Goal: Task Accomplishment & Management: Manage account settings

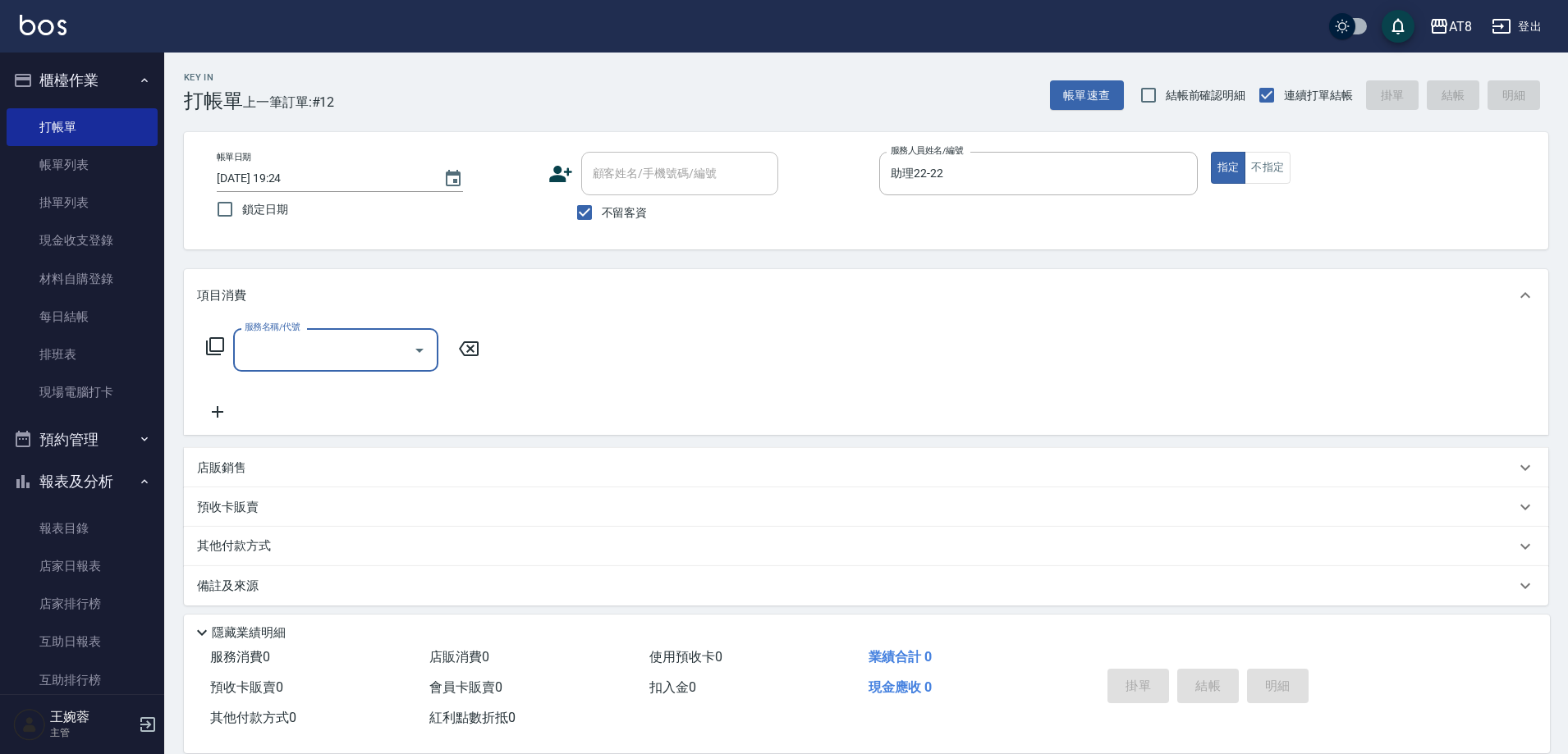
click at [215, 356] on icon at bounding box center [215, 346] width 20 height 20
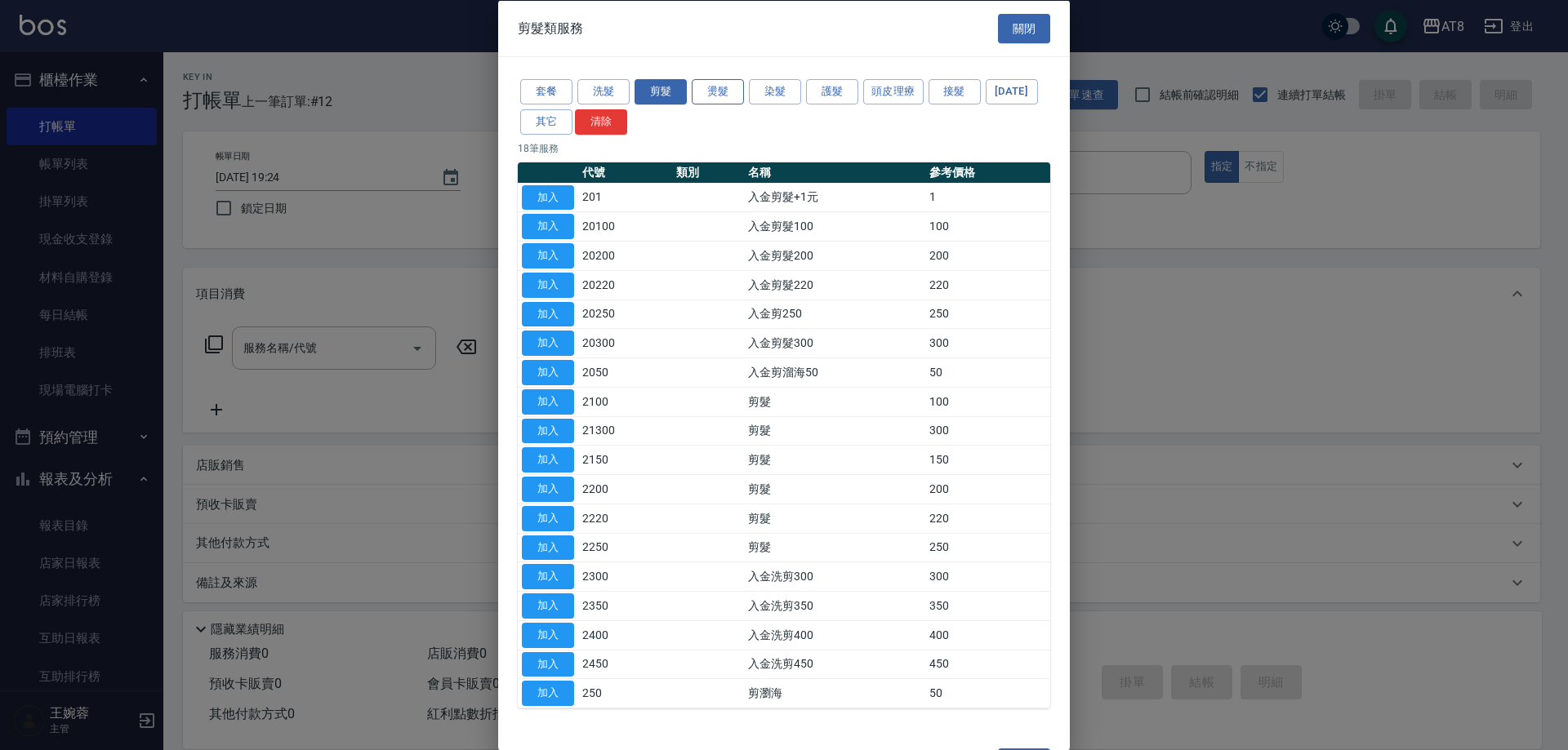
click at [729, 89] on button "燙髮" at bounding box center [717, 91] width 52 height 26
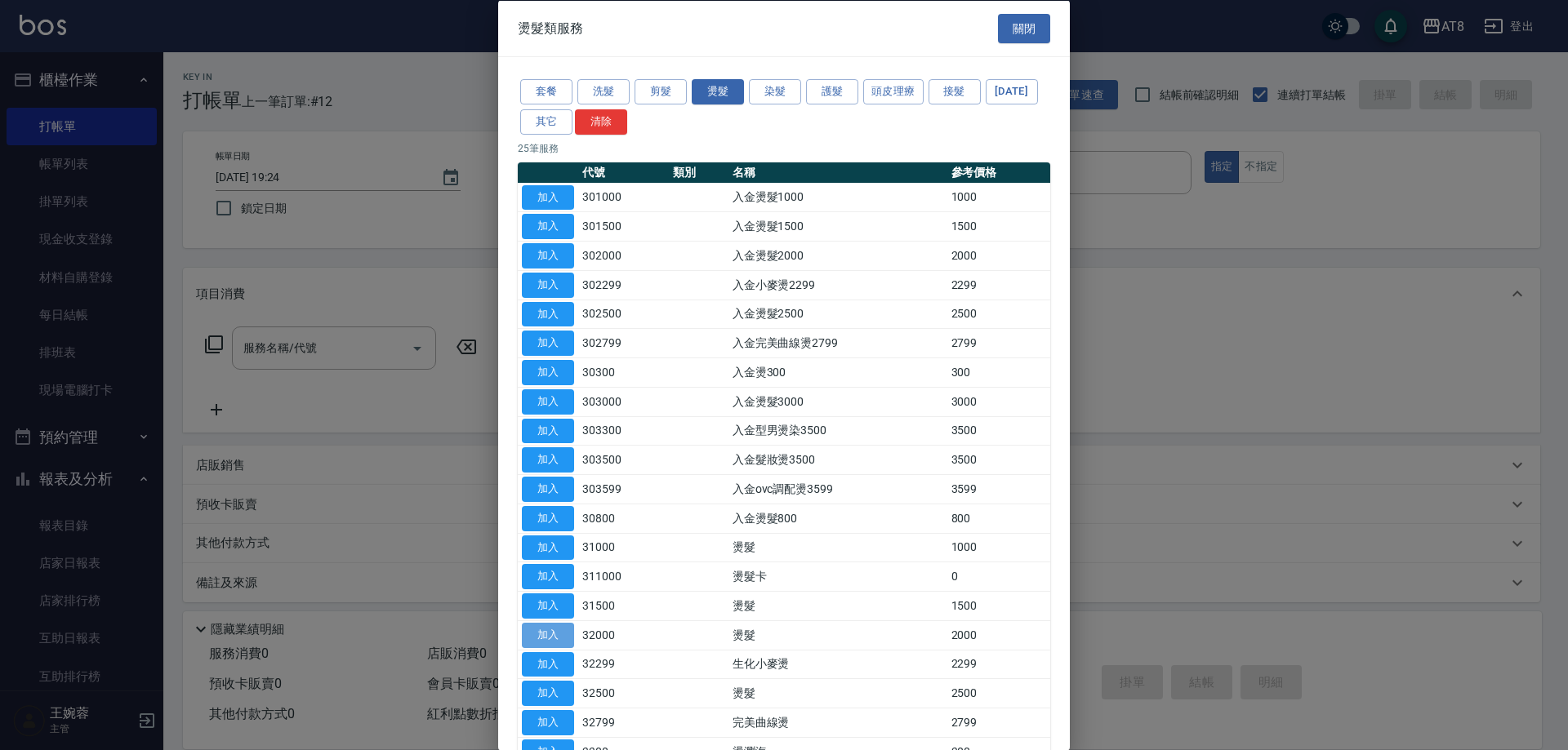
click at [560, 647] on button "加入" at bounding box center [547, 635] width 52 height 26
type input "燙髮(32000)"
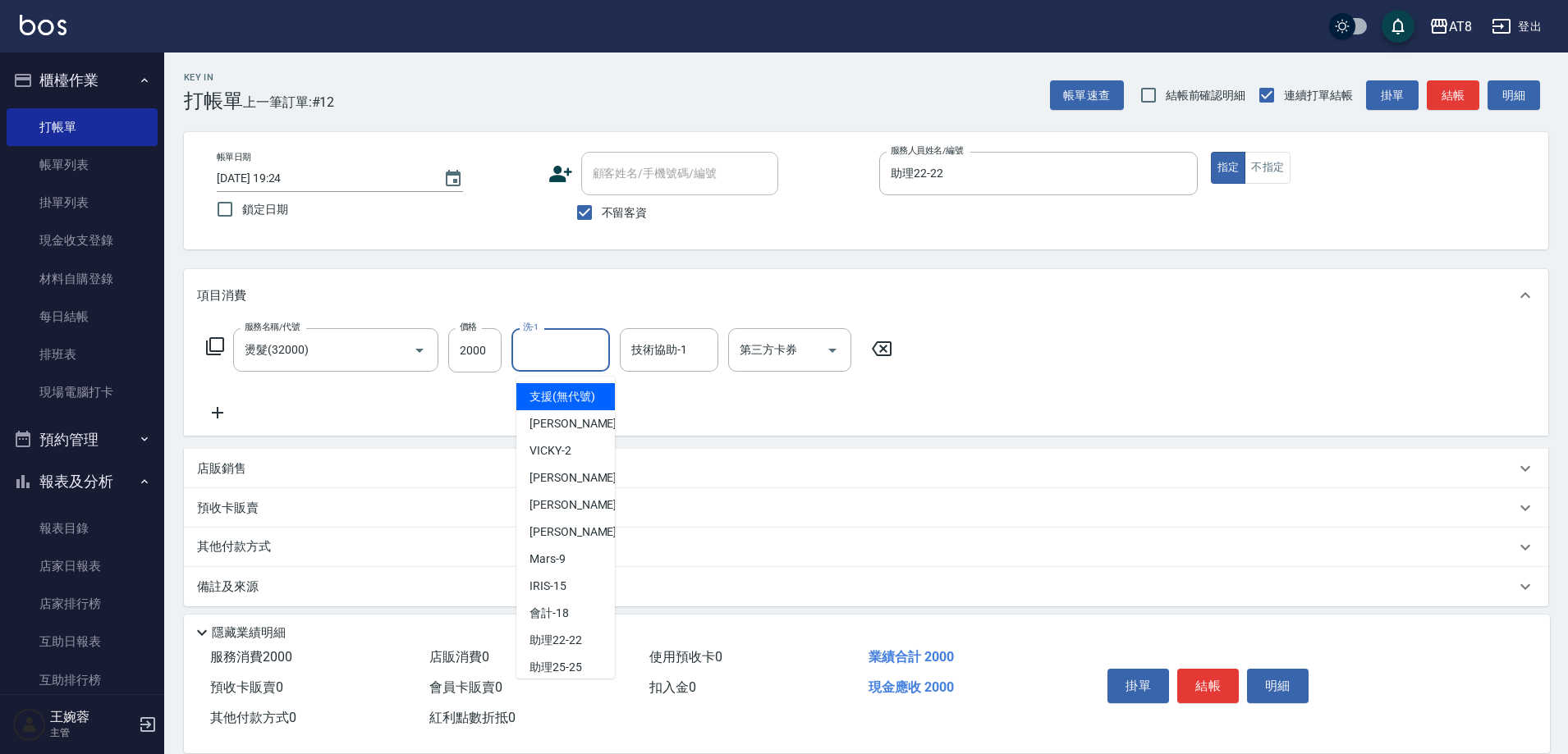
click at [558, 356] on input "洗-1" at bounding box center [560, 350] width 83 height 29
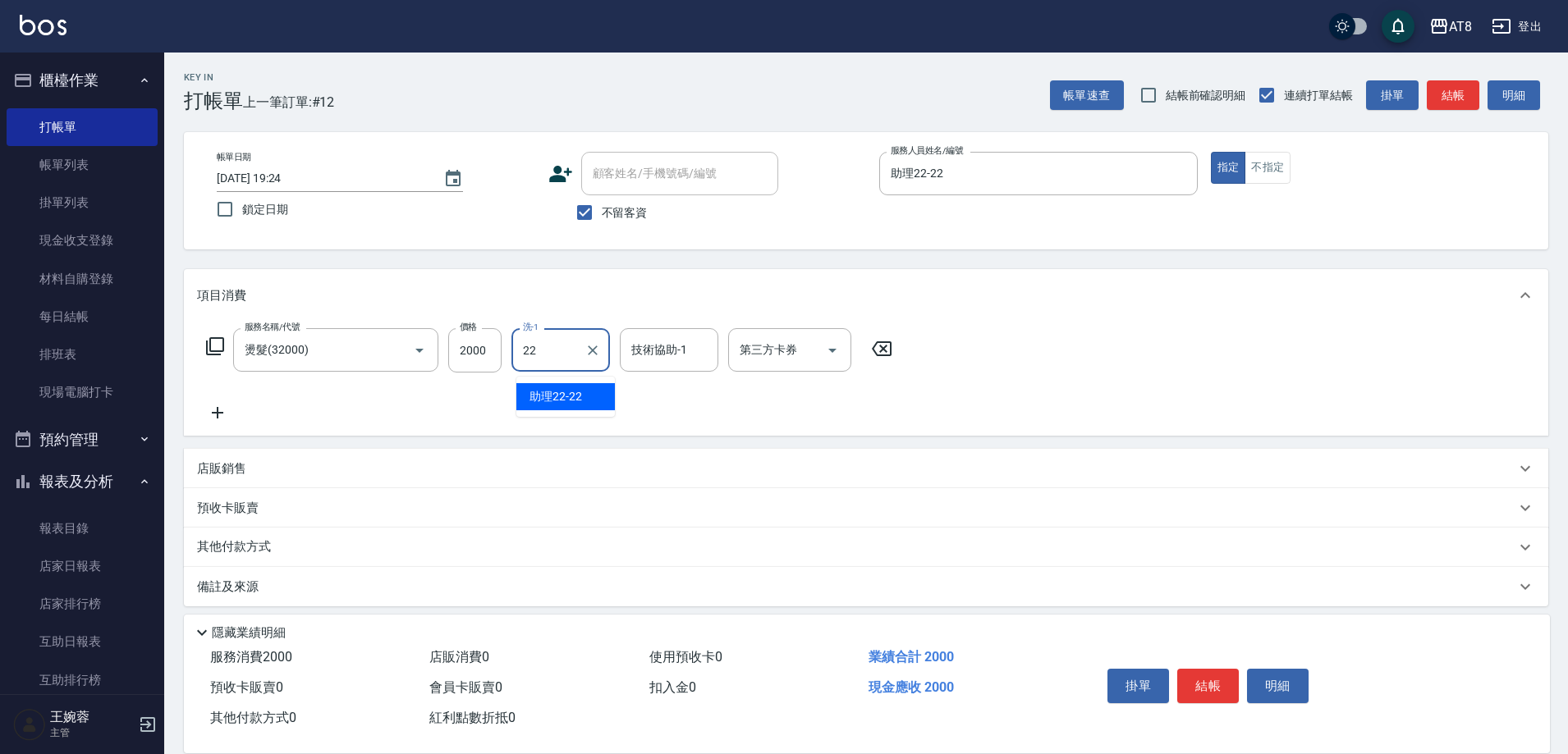
type input "助理22-22"
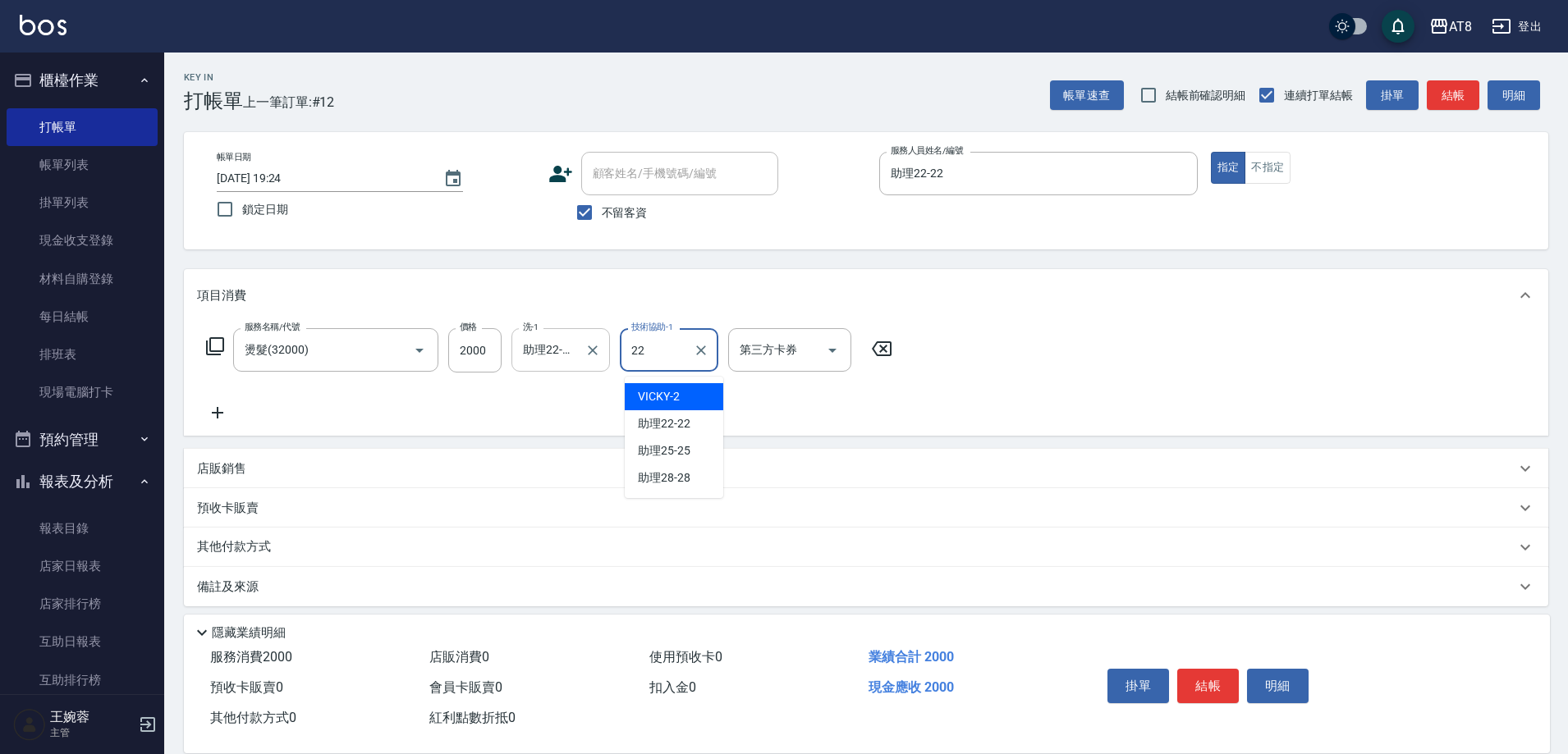
type input "助理22-22"
click at [1216, 669] on button "結帳" at bounding box center [1208, 686] width 61 height 34
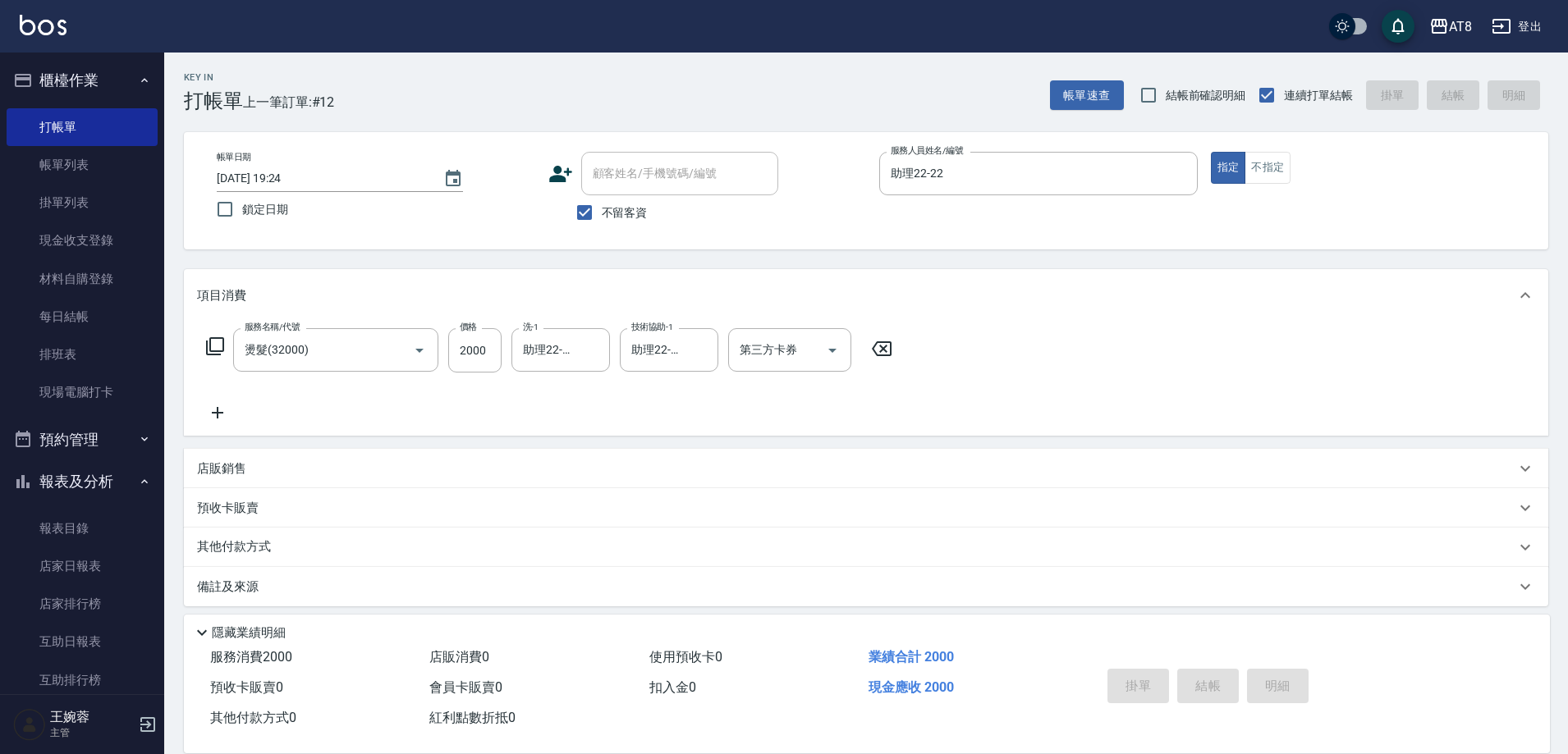
type input "2025/10/13 20:30"
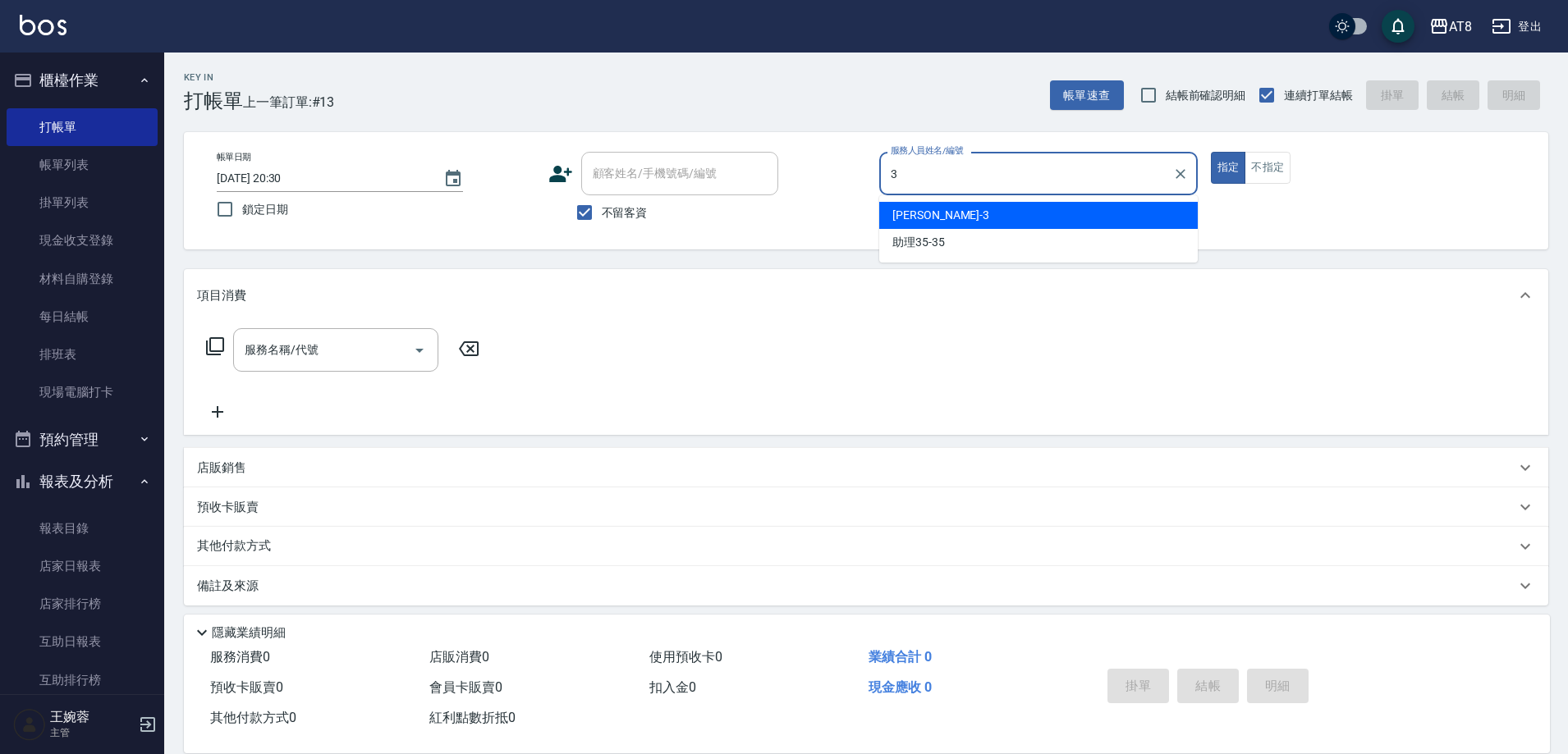
type input "RACHEL-3"
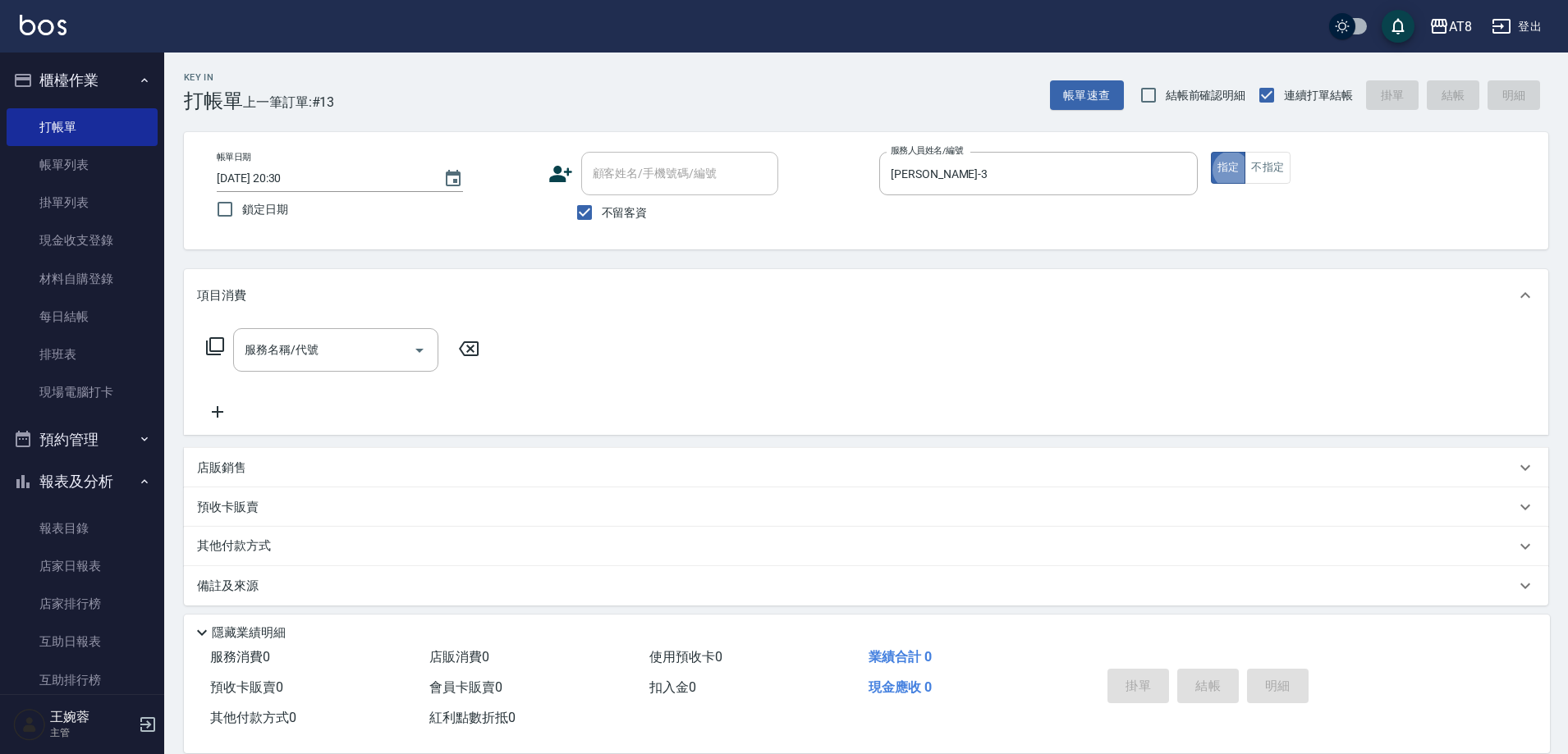
type button "true"
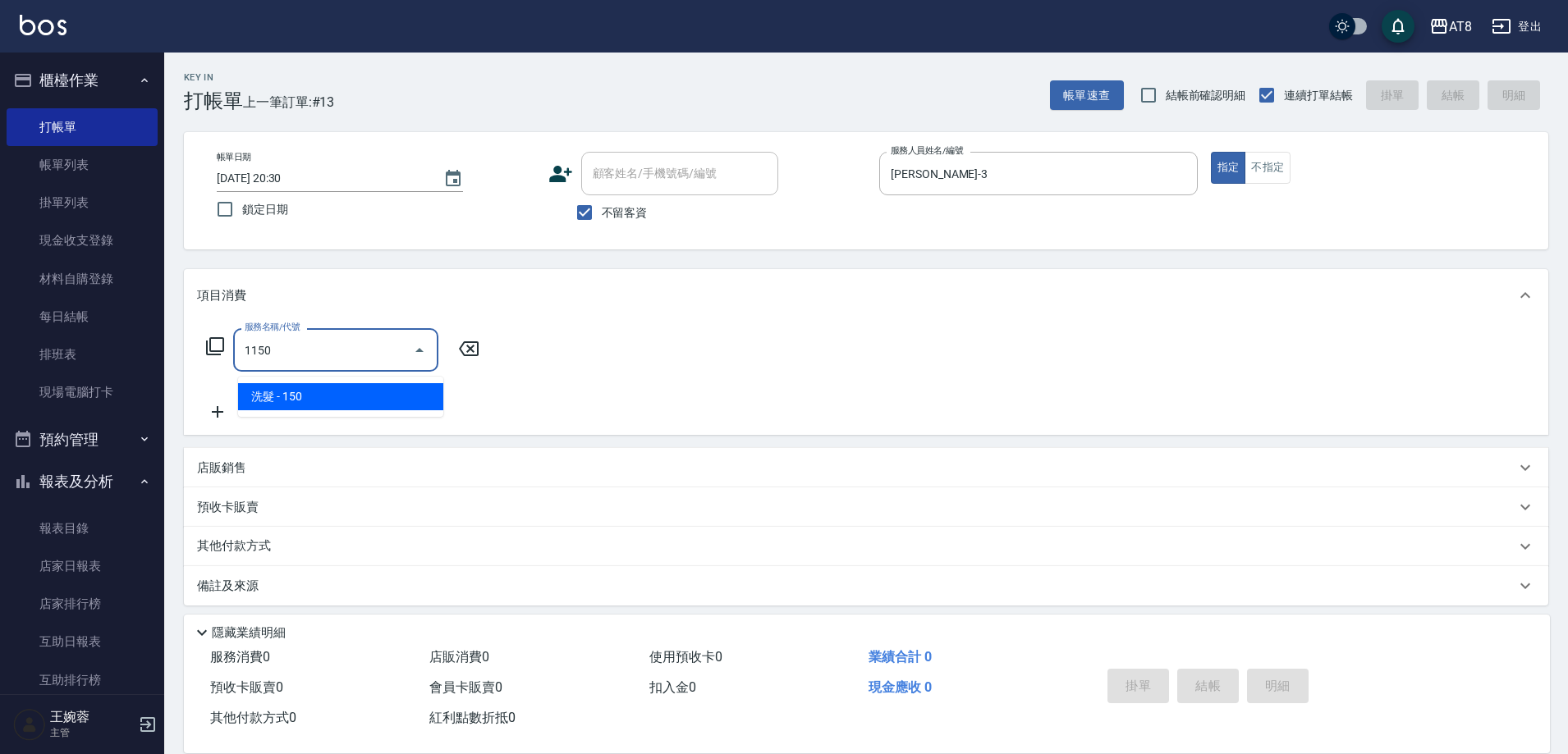
type input "洗髮(1150)"
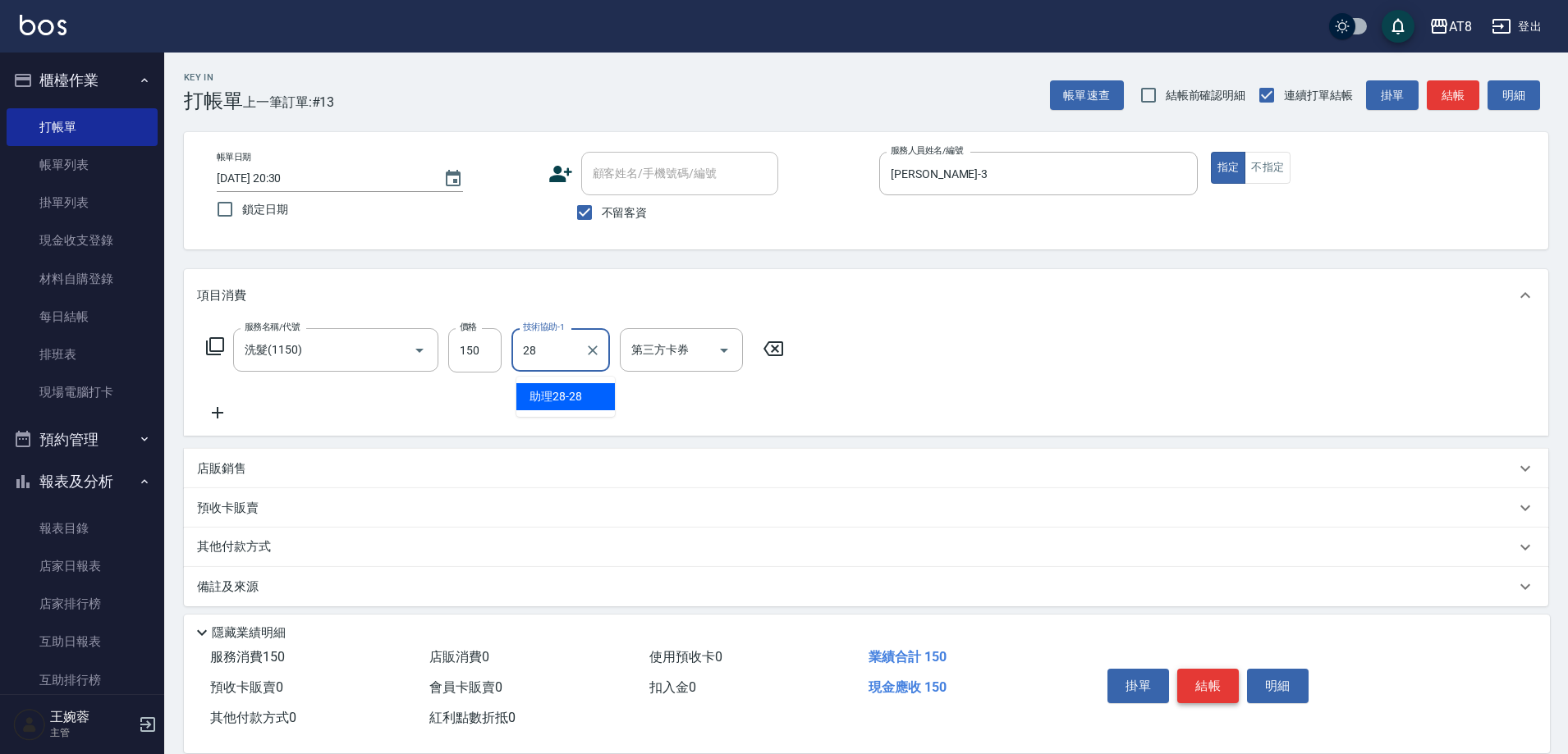
type input "助理28-28"
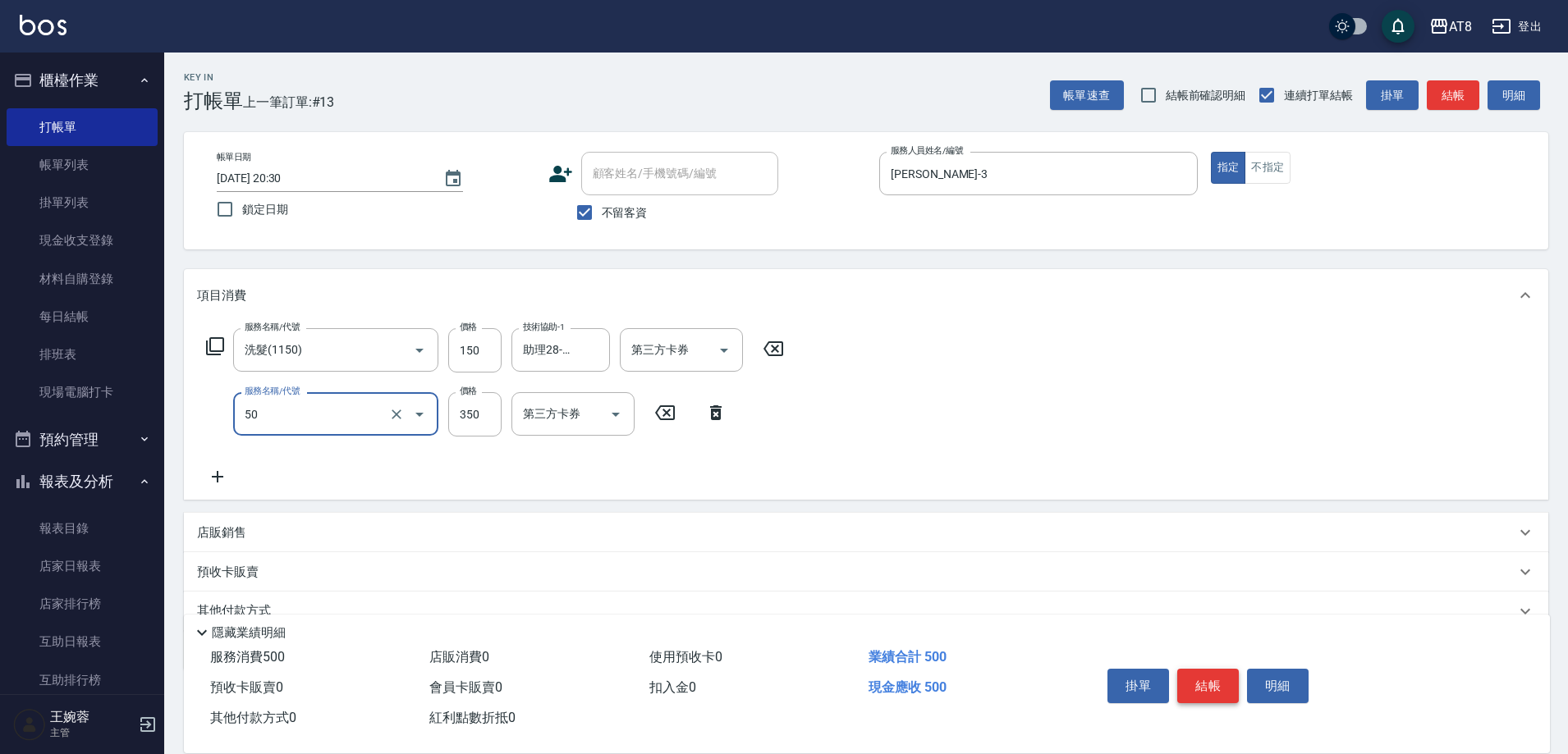
type input "入金過年洗髮350(1350)"
click at [392, 415] on icon "Clear" at bounding box center [396, 414] width 16 height 16
type input "精油或深層(550)"
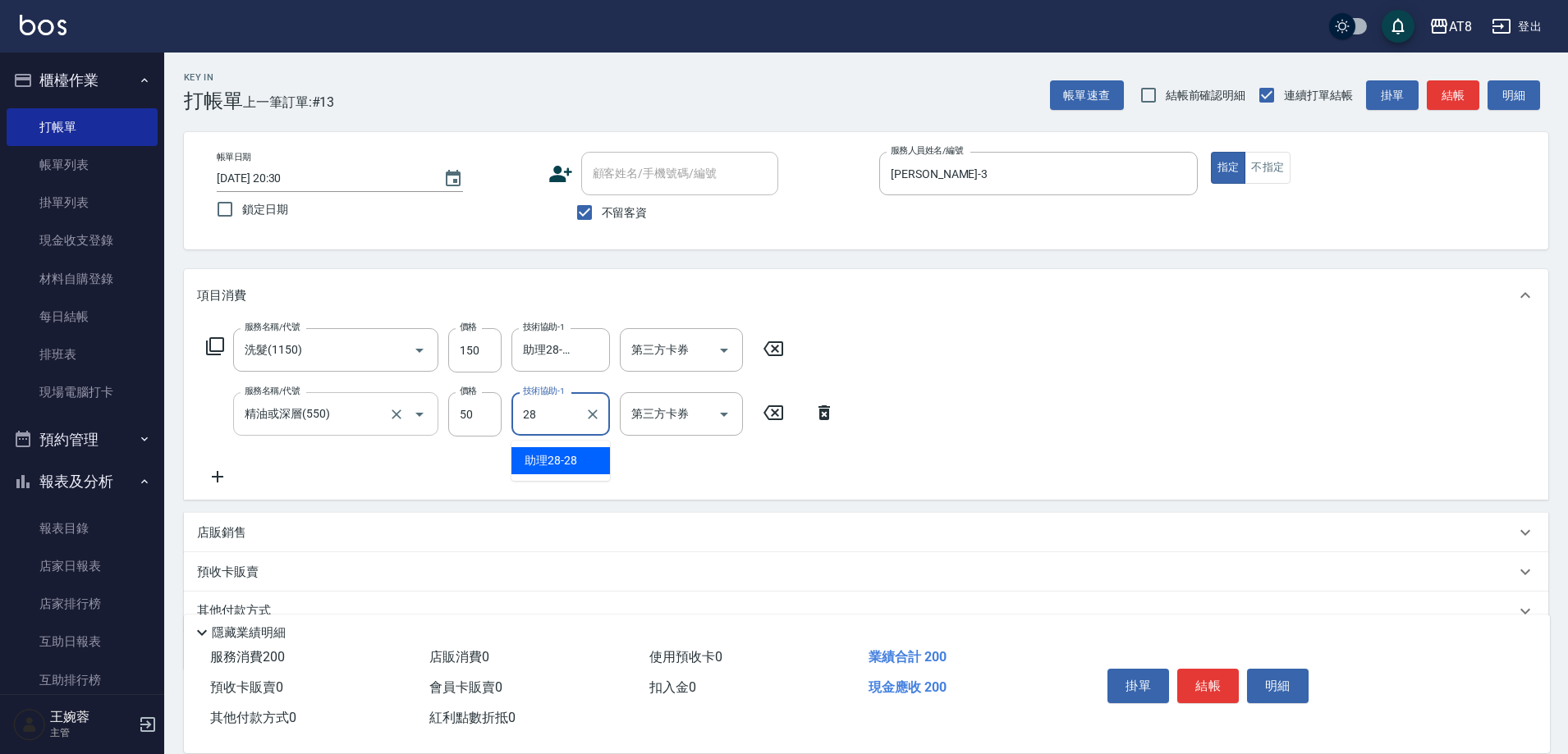
type input "助理28-28"
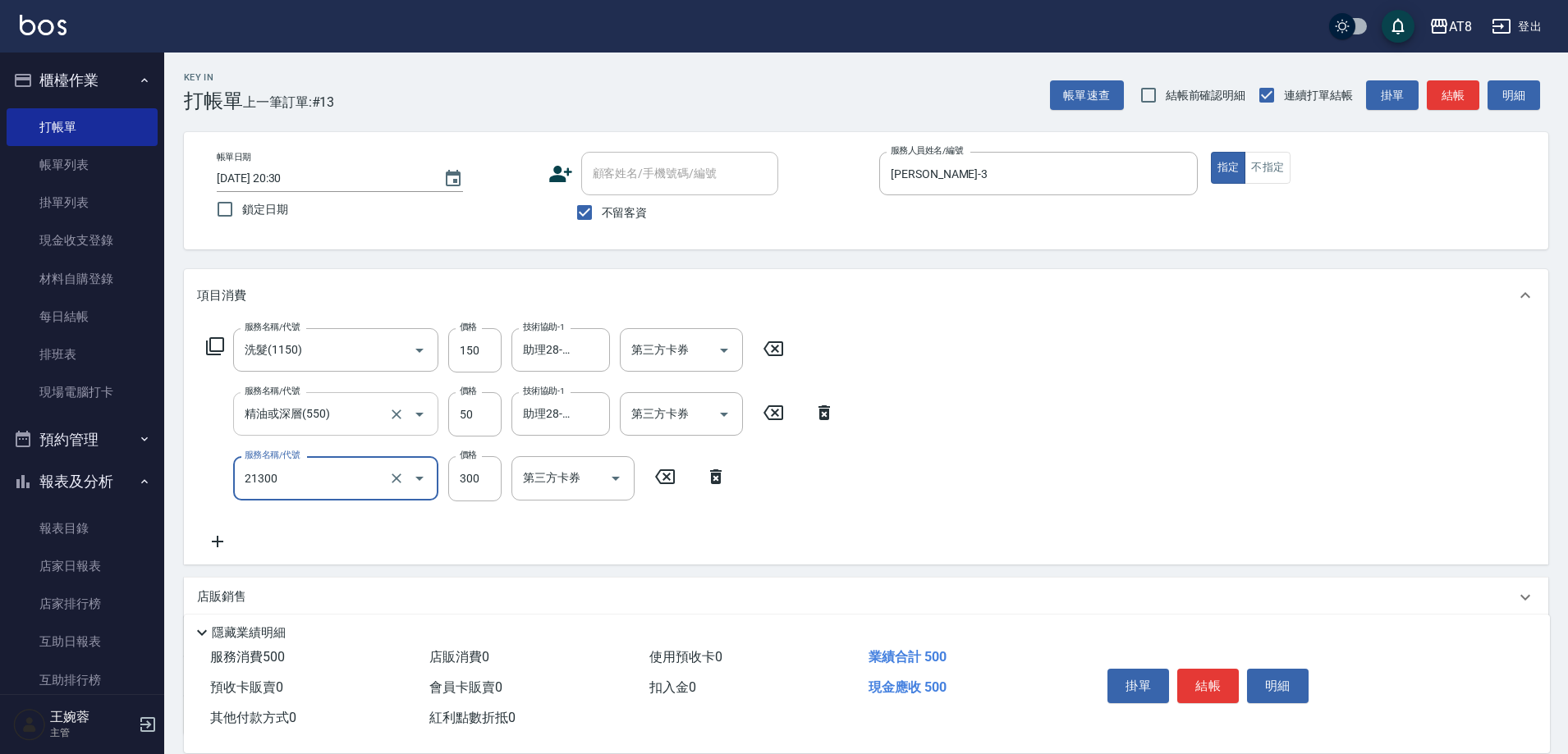
type input "剪髮(21300)"
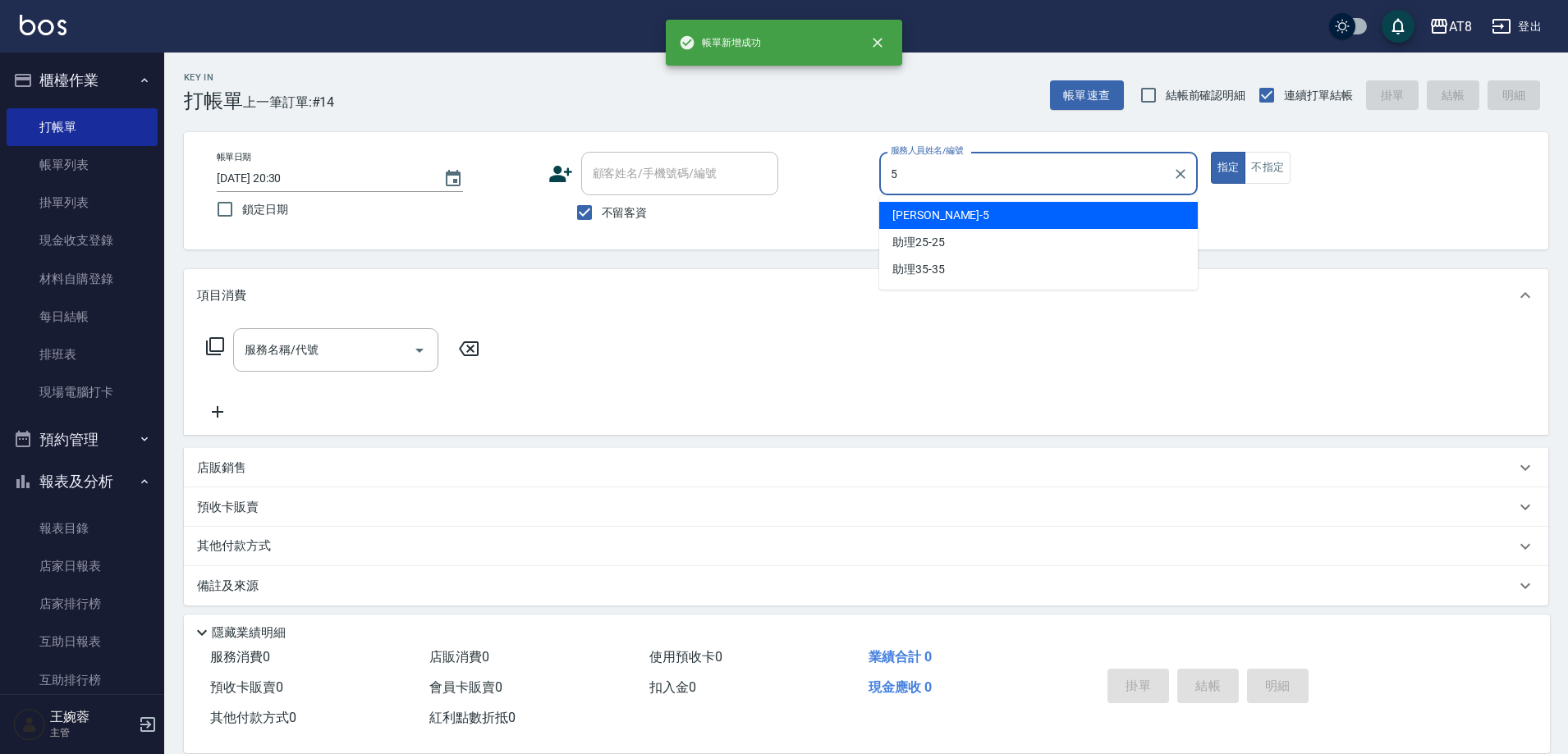
type input "HANK-5"
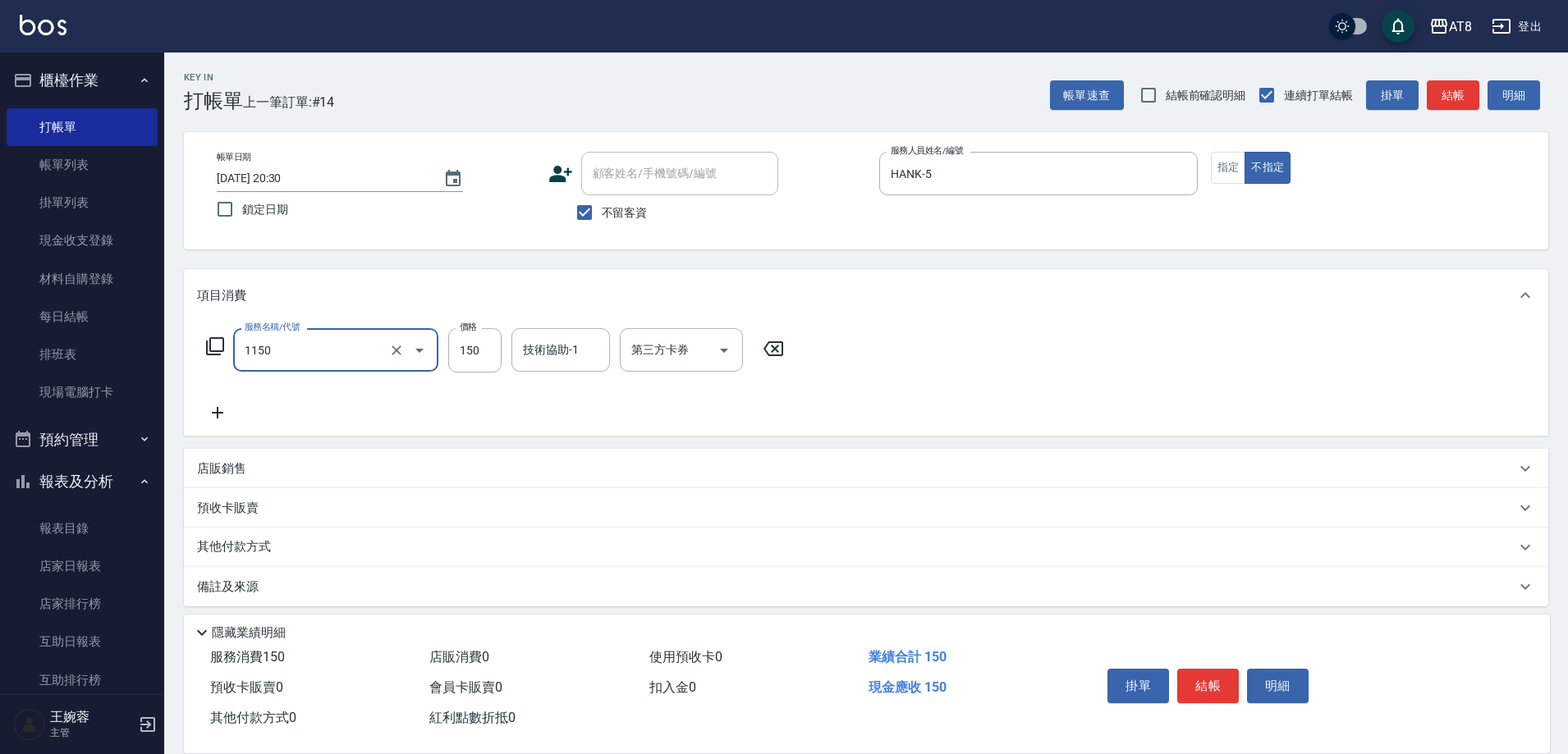
type input "洗髮(1150)"
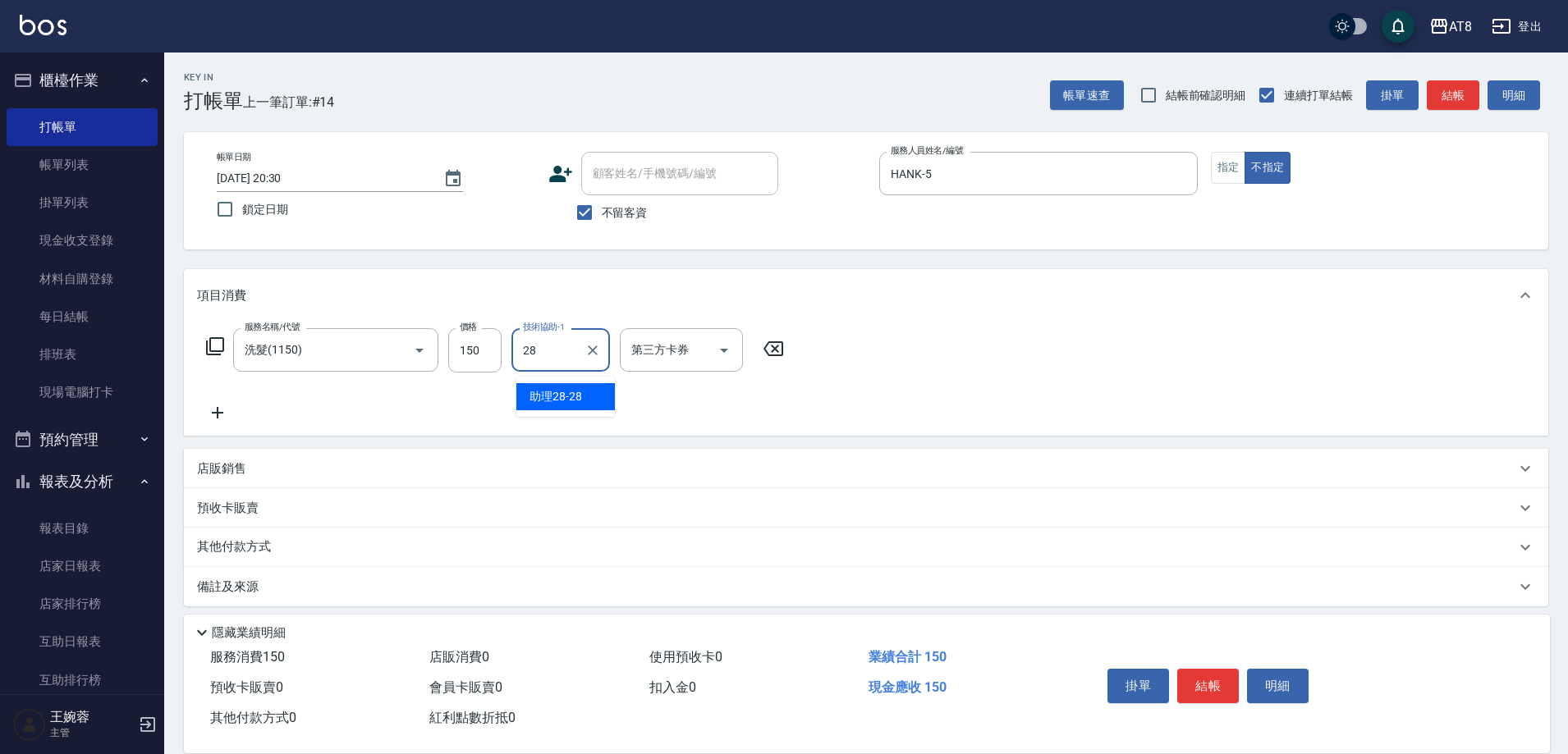
type input "助理28-28"
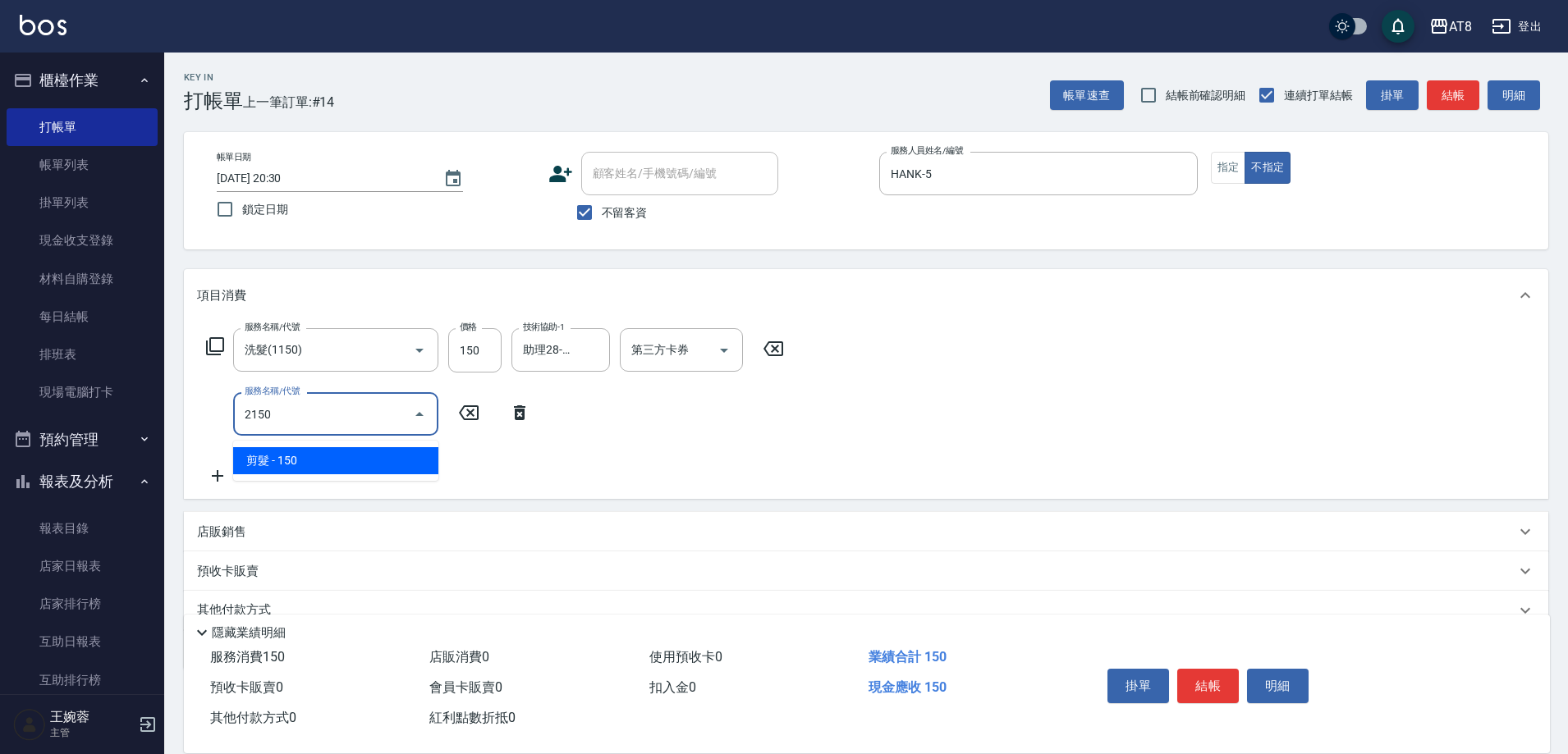
type input "剪髮(2150)"
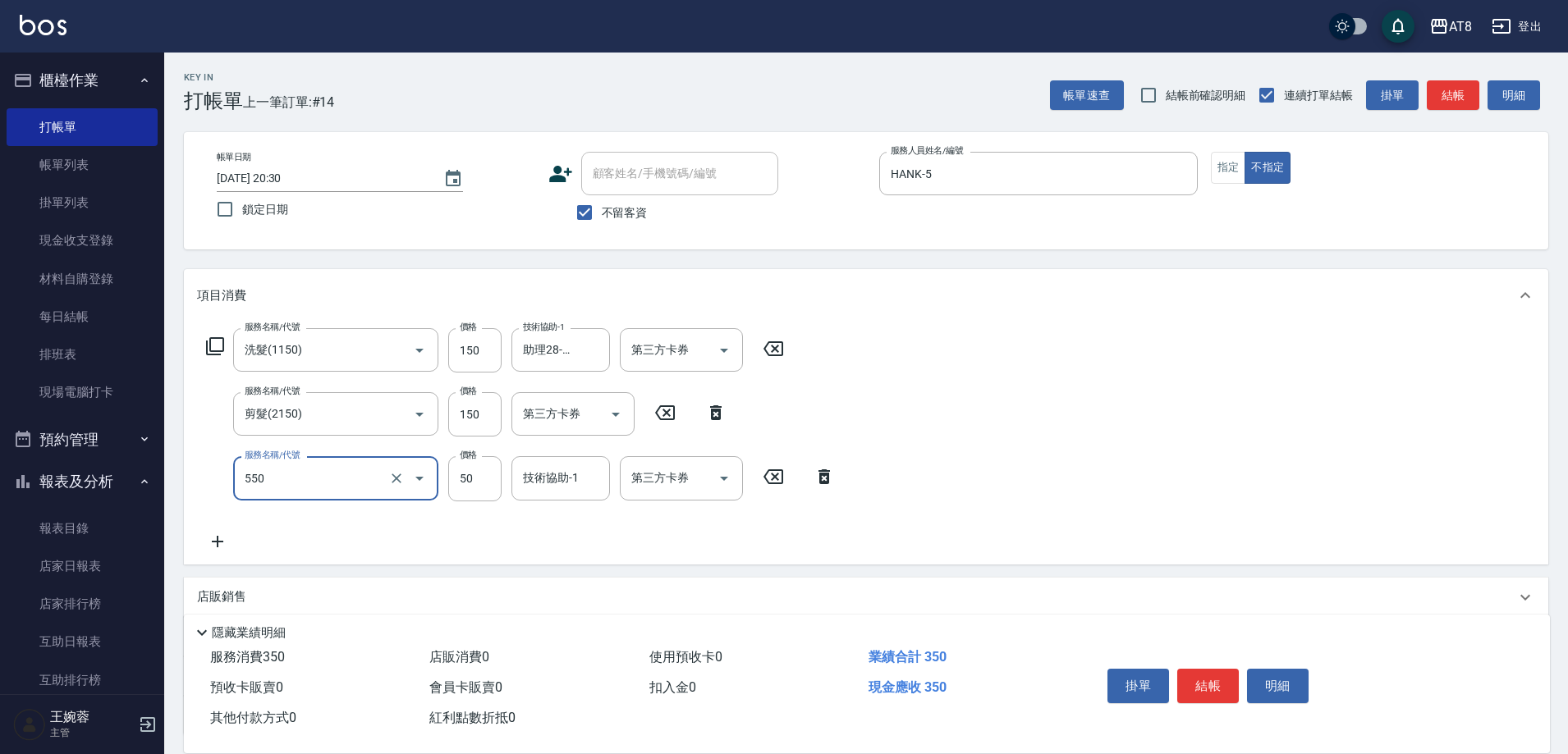
type input "精油或深層(550)"
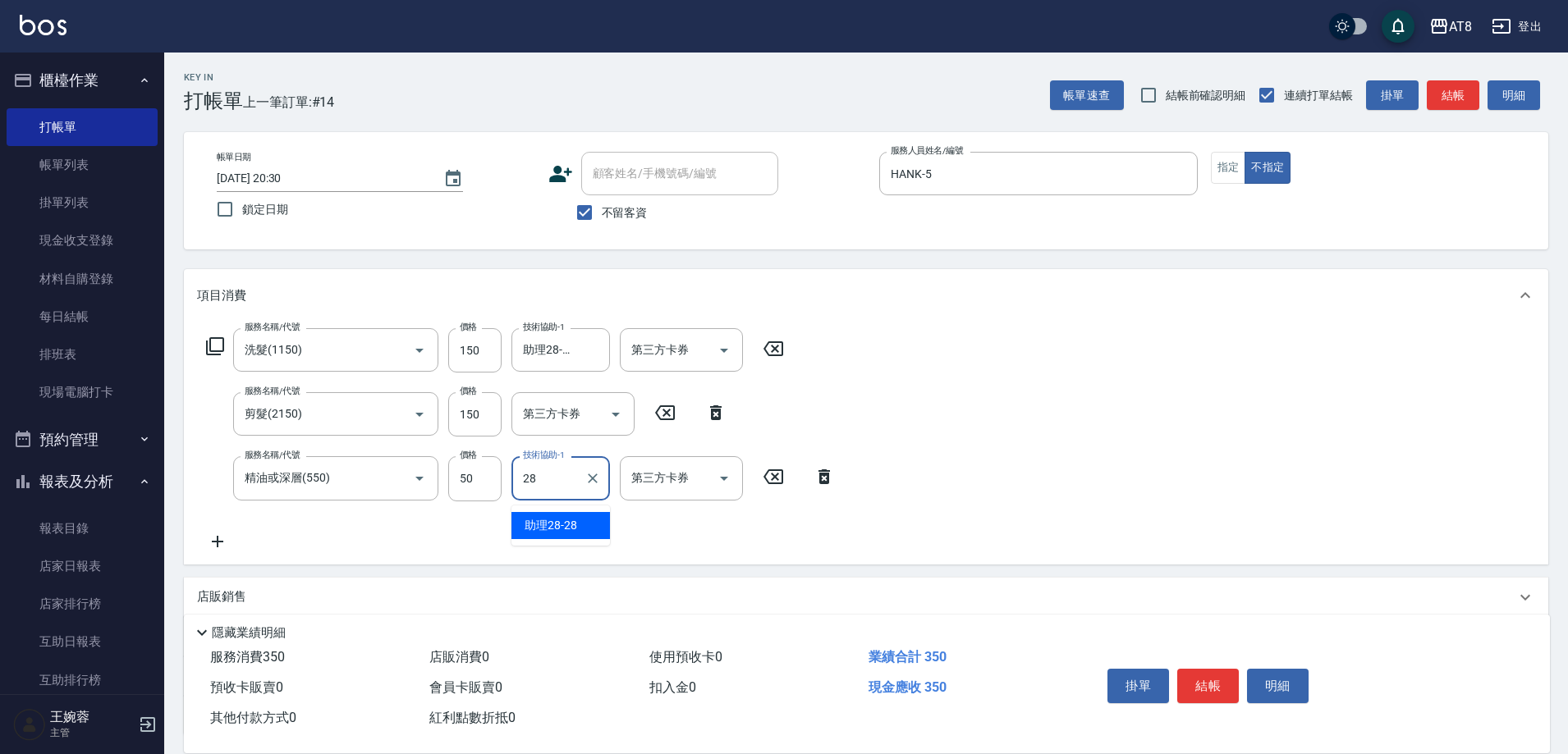
type input "助理28-28"
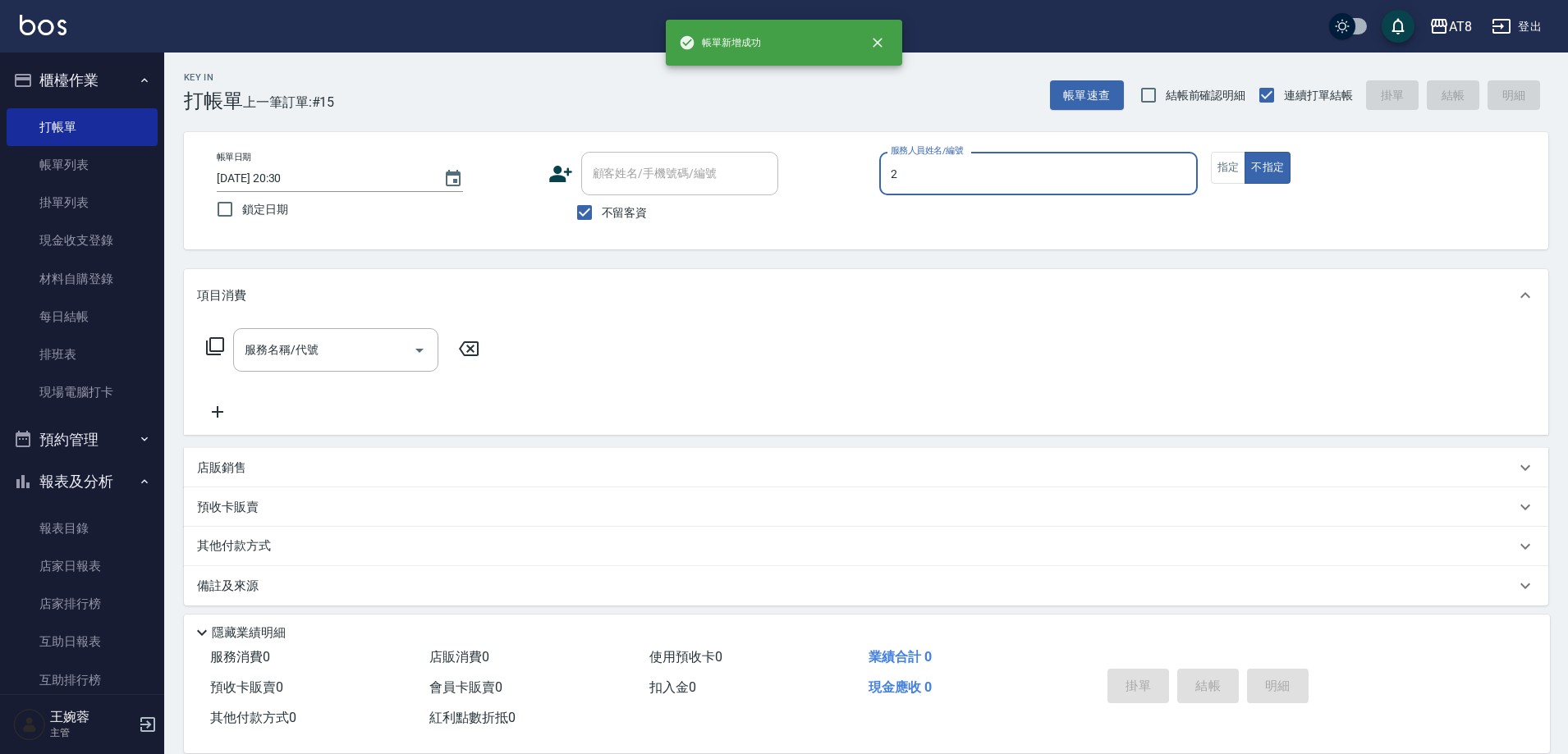
type input "VICKY-2"
type button "false"
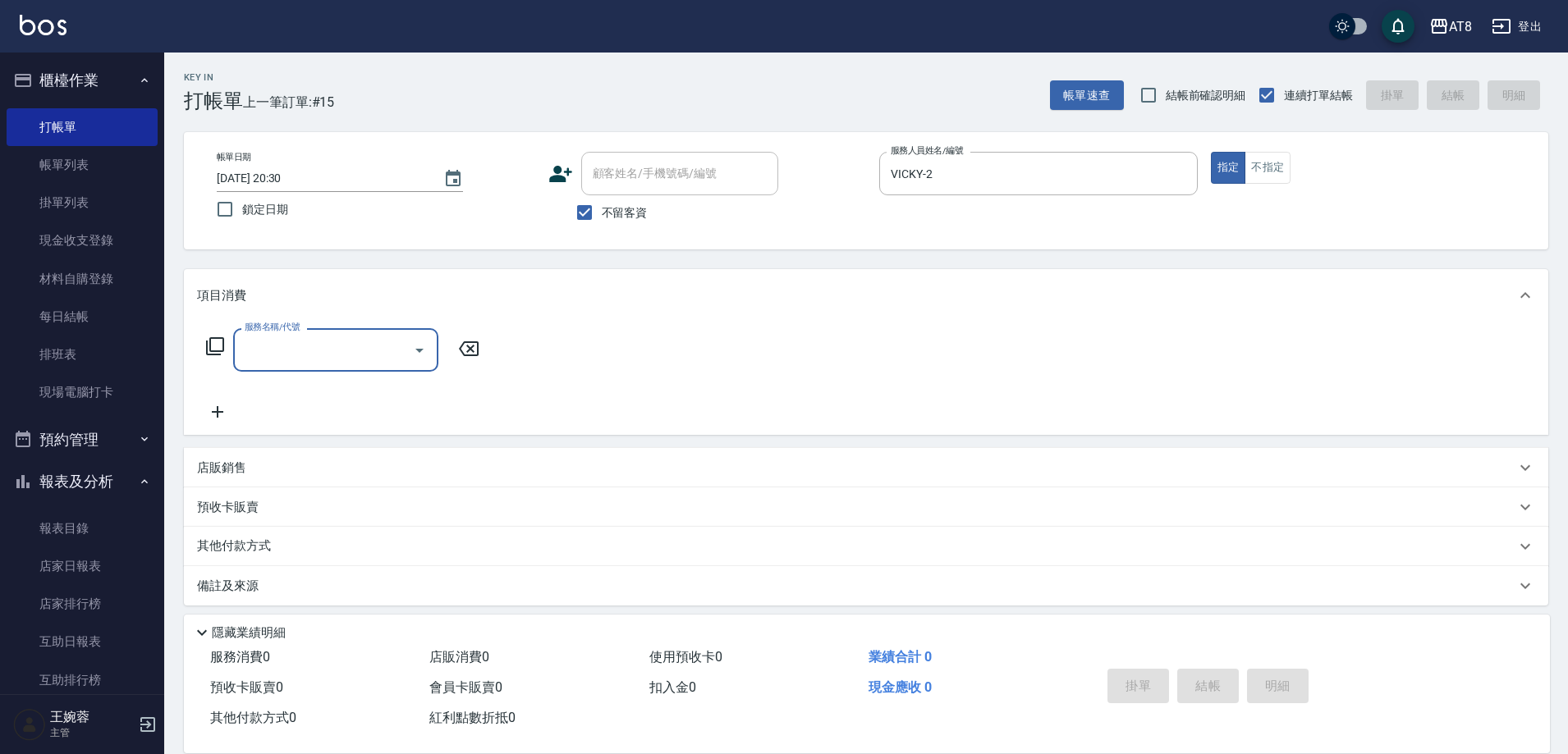
click at [216, 356] on icon at bounding box center [215, 346] width 20 height 20
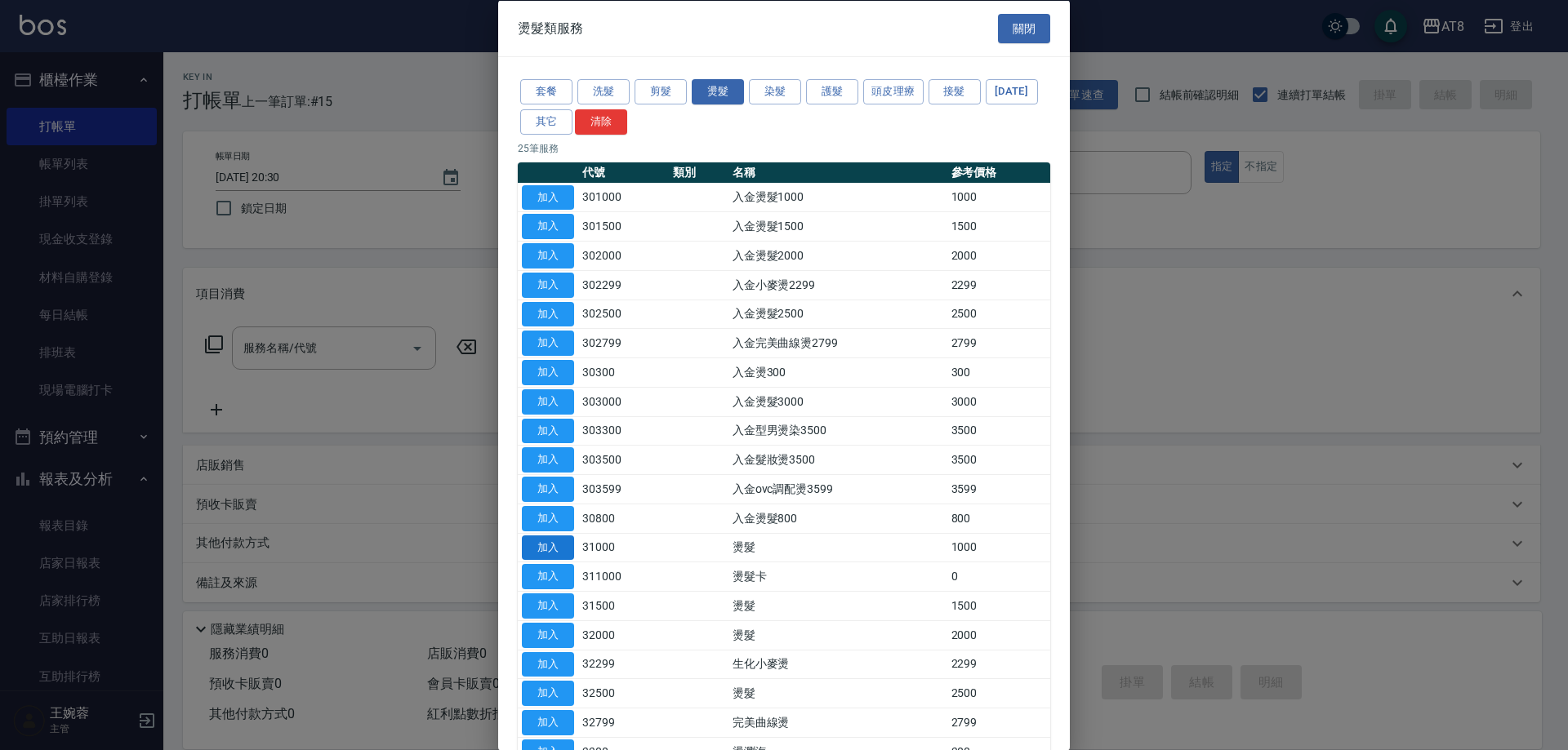
click at [555, 560] on button "加入" at bounding box center [547, 547] width 52 height 26
type input "燙髮(31000)"
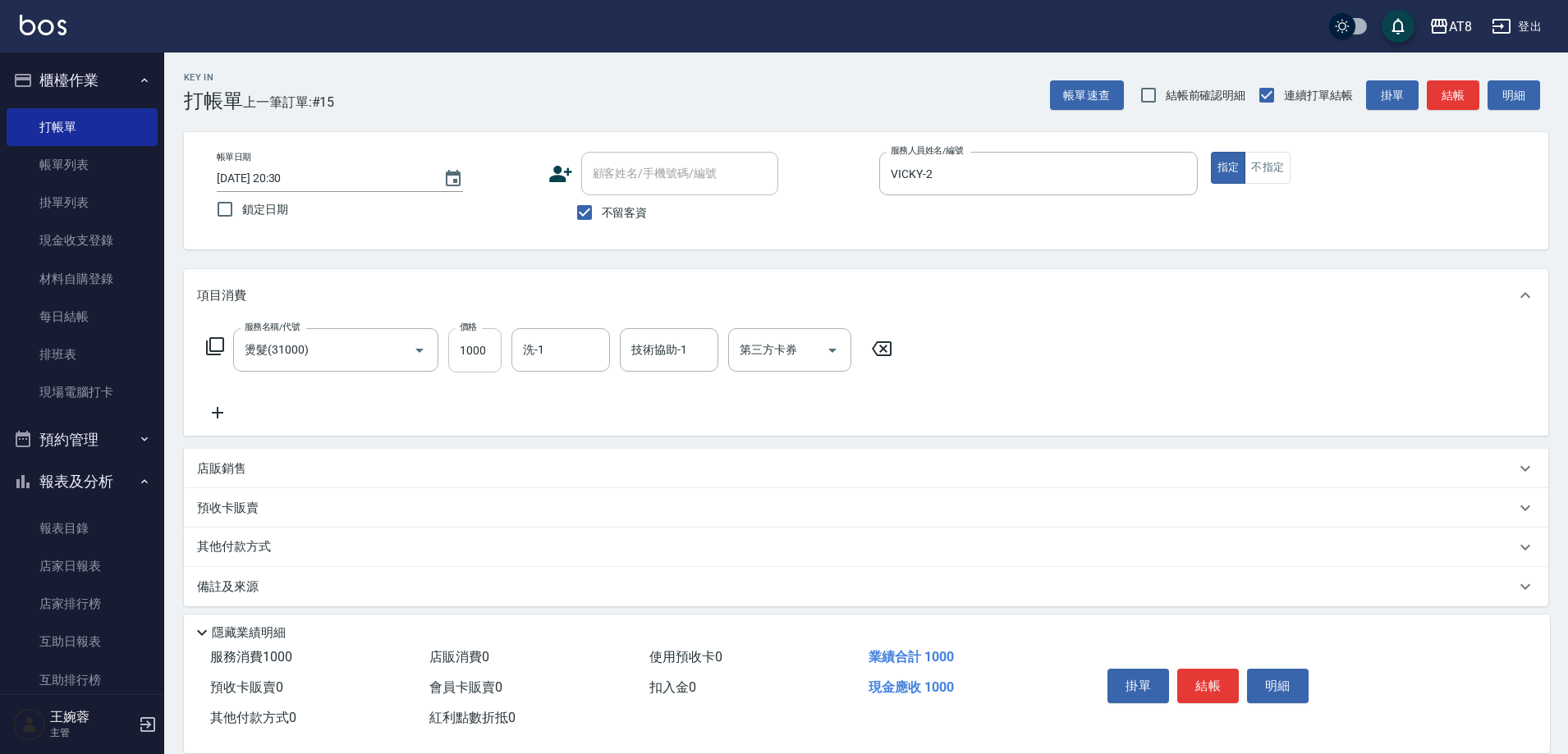
click at [494, 359] on input "1000" at bounding box center [475, 351] width 54 height 44
type input "800"
type input "助理25-25"
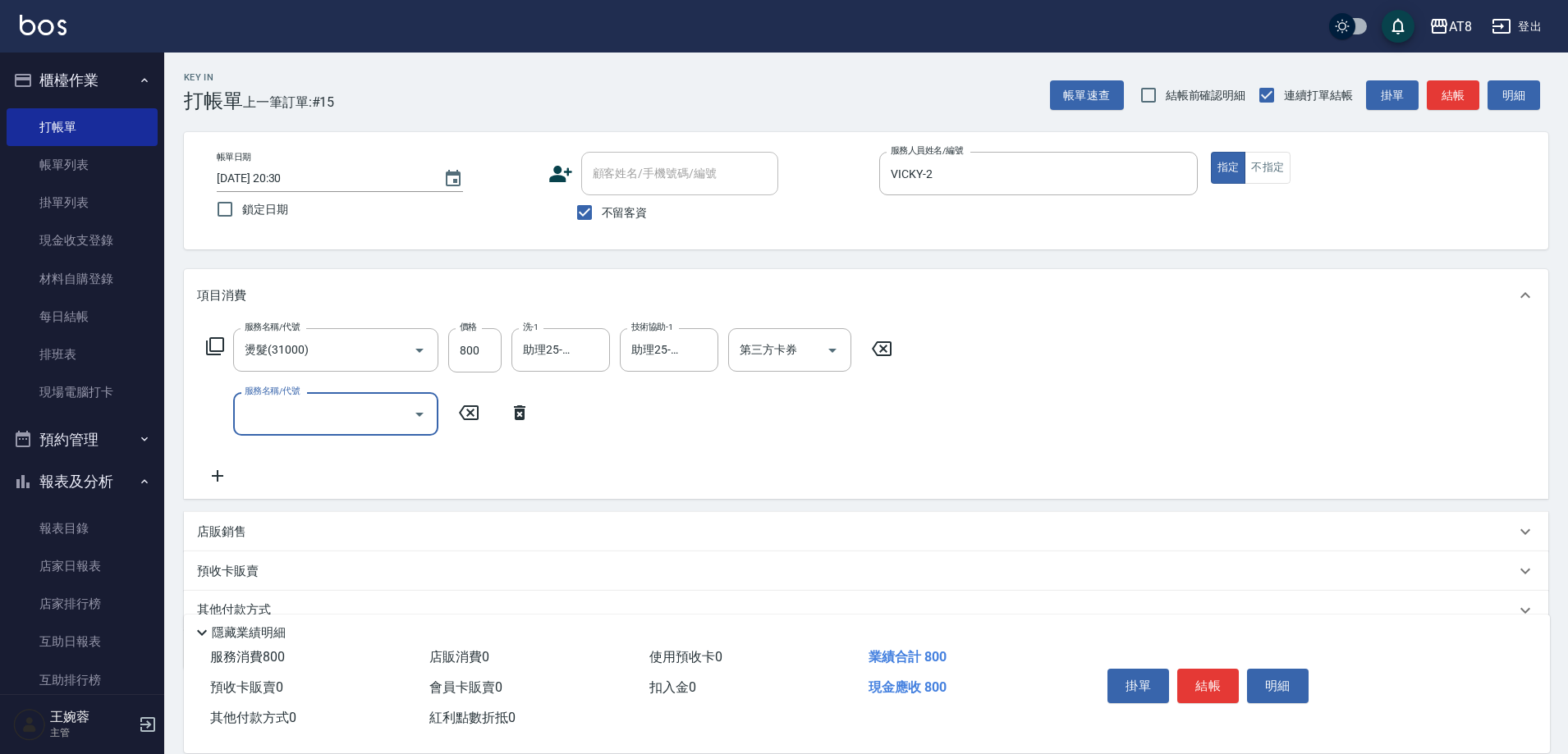
type input "3"
type input "剪髮(21300)"
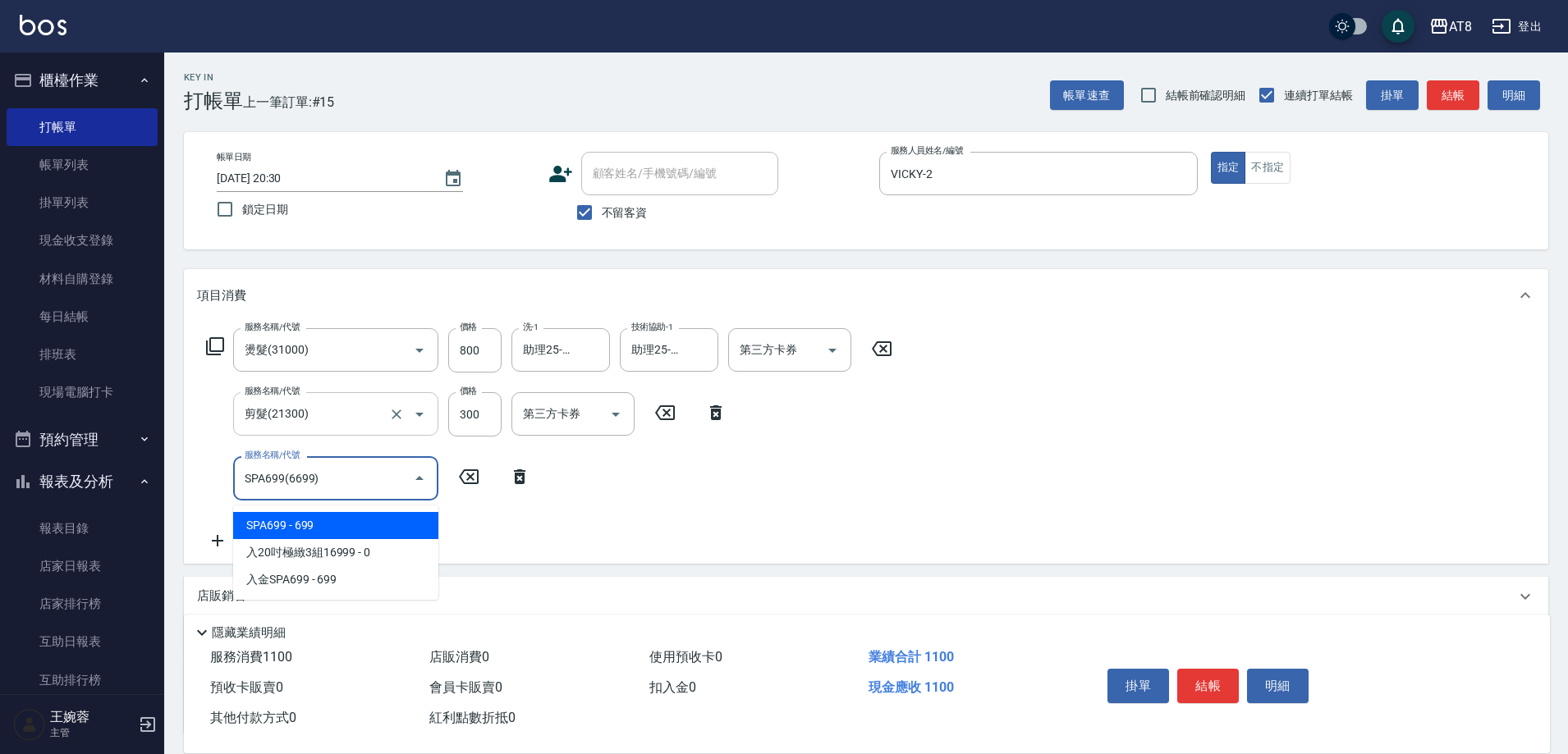
type input "SPA699(6699)"
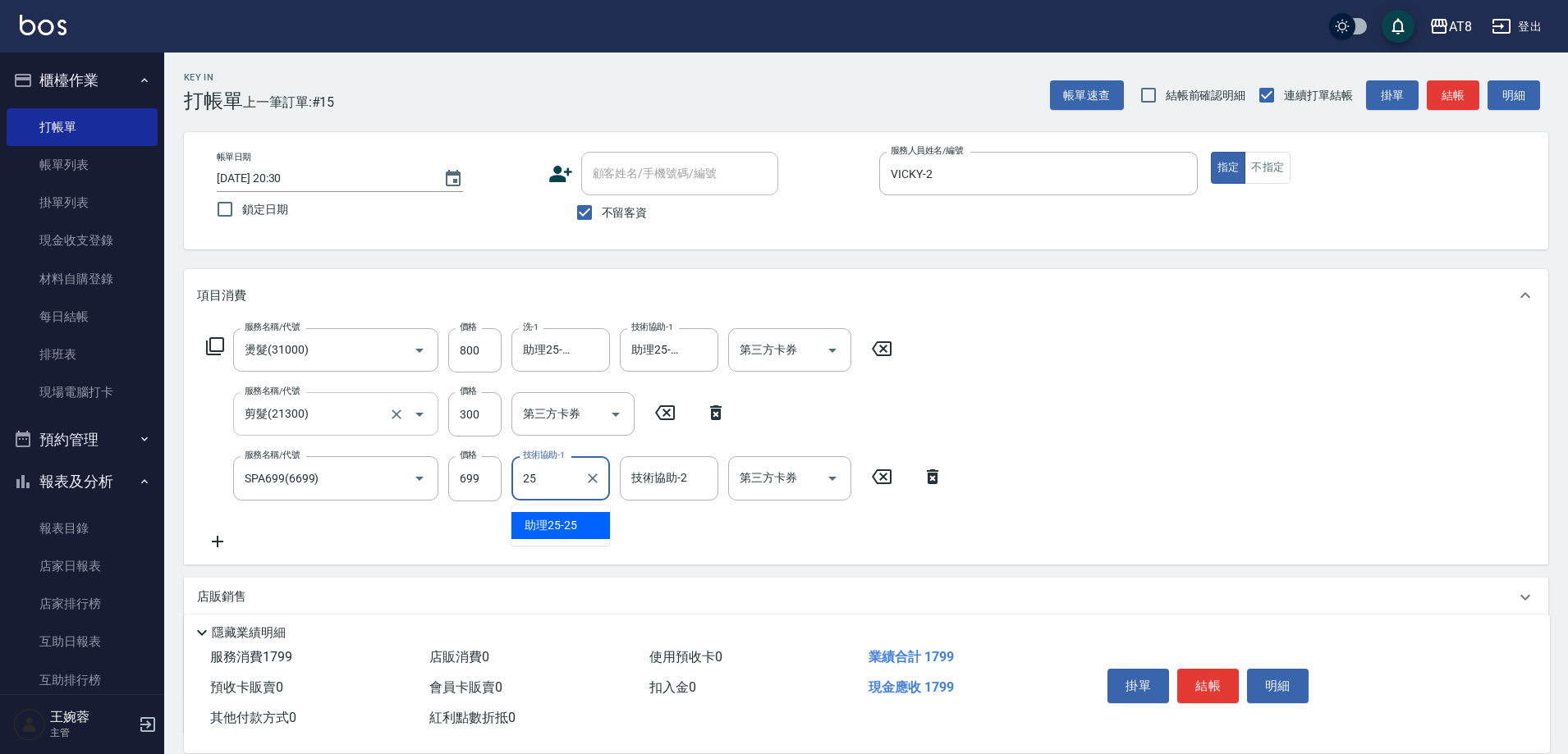
type input "助理25-25"
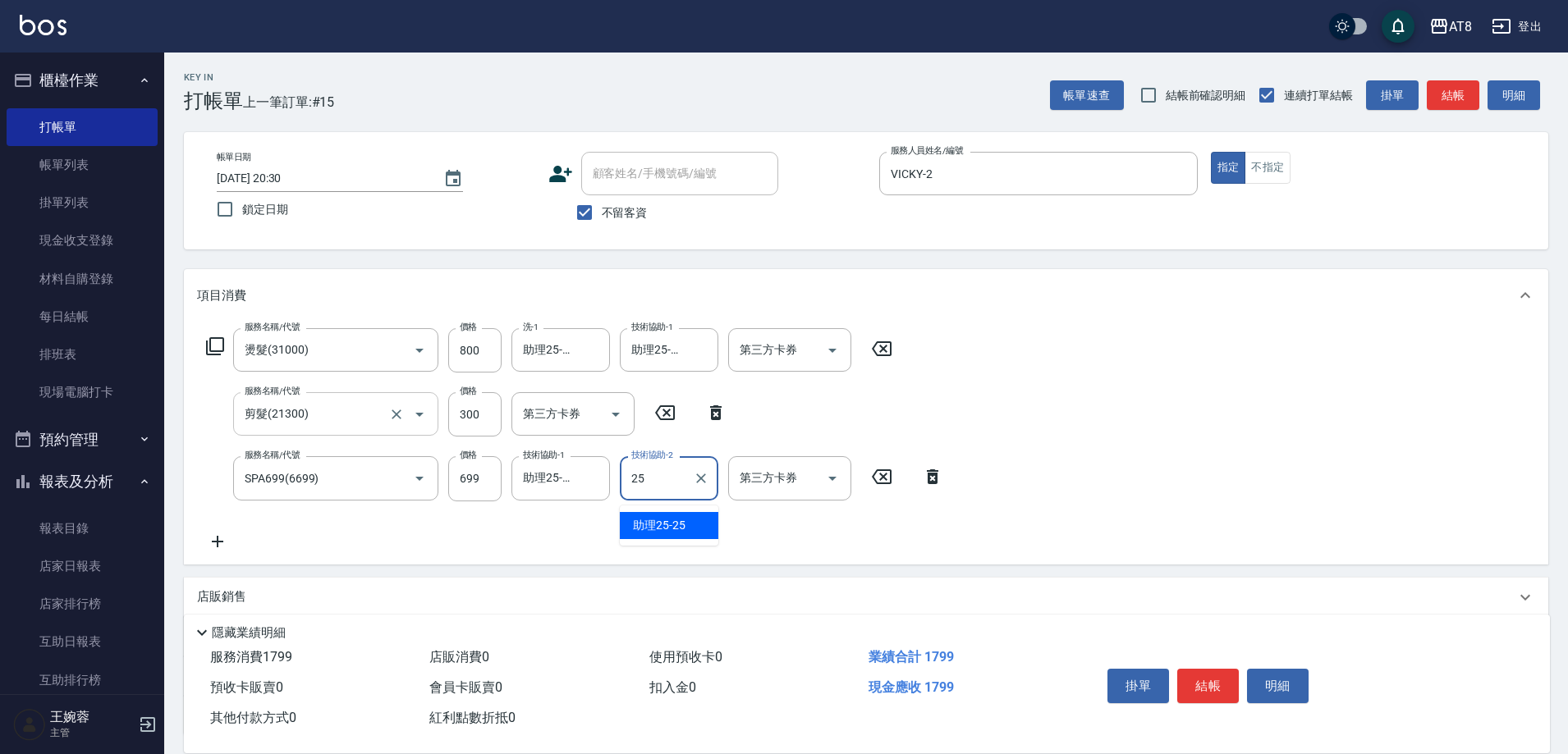
type input "助理25-25"
click at [1019, 437] on div "服務名稱/代號 燙髮(31000) 服務名稱/代號 價格 800 價格 洗-1 助理25-25 洗-1 技術協助-1 助理25-25 技術協助-1 第三方卡券…" at bounding box center [866, 443] width 1365 height 242
click at [215, 552] on icon at bounding box center [218, 541] width 41 height 20
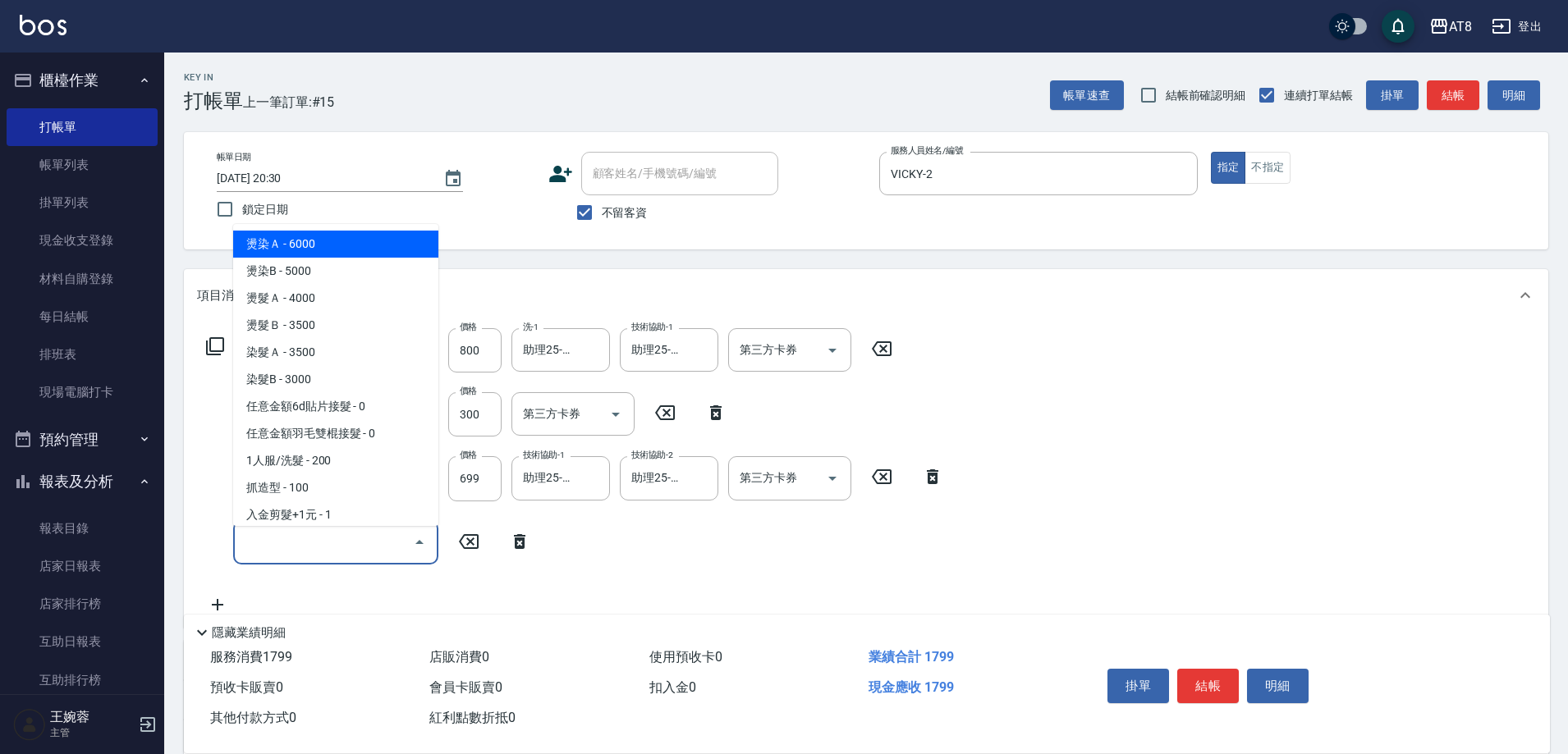
click at [332, 552] on input "服務名稱/代號" at bounding box center [323, 543] width 166 height 29
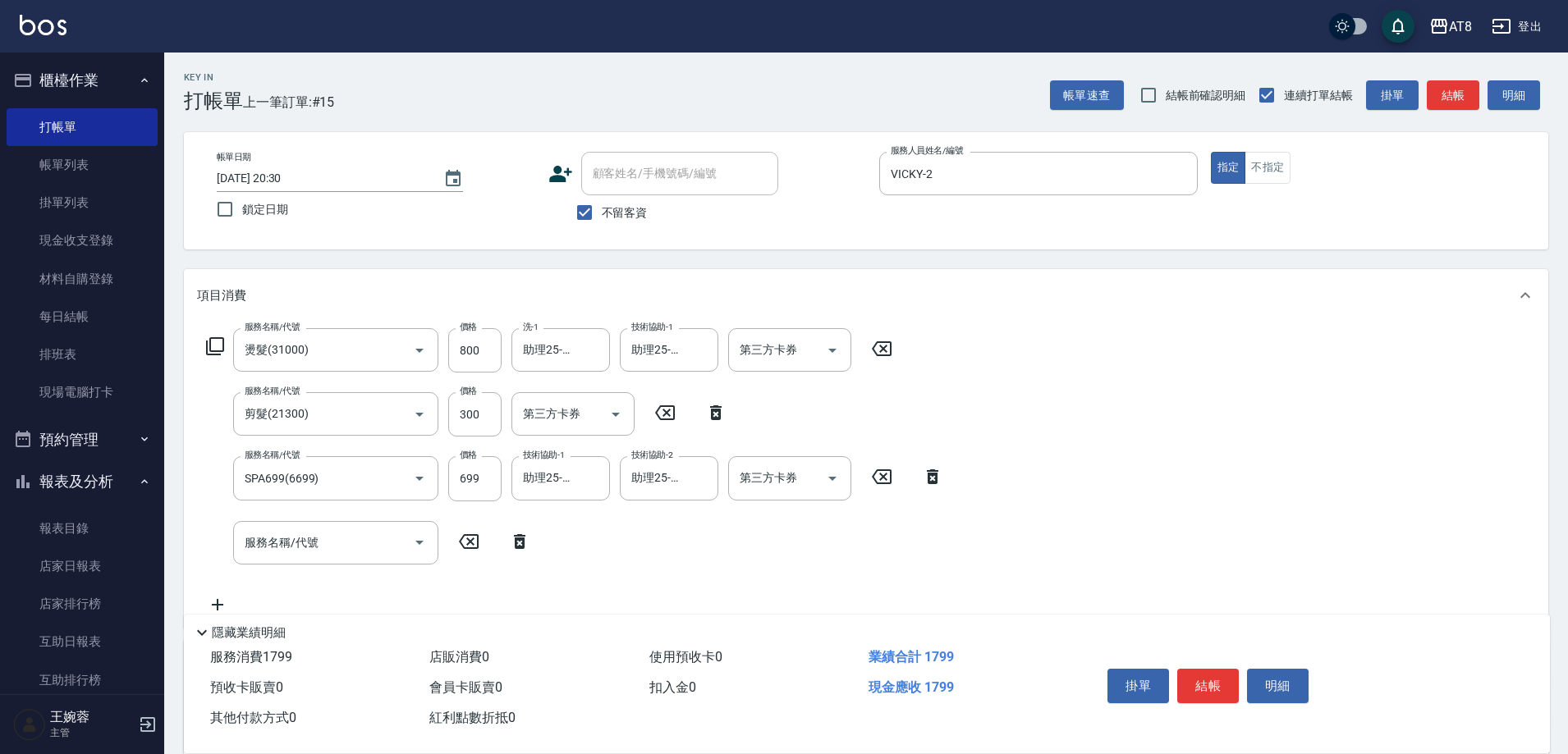
drag, startPoint x: 541, startPoint y: 558, endPoint x: 512, endPoint y: 540, distance: 34.1
click at [538, 555] on div "服務名稱/代號 燙髮(31000) 服務名稱/代號 價格 800 價格 洗-1 助理25-25 洗-1 技術協助-1 助理25-25 技術協助-1 第三方卡券…" at bounding box center [575, 471] width 756 height 286
click at [513, 540] on icon at bounding box center [519, 541] width 41 height 20
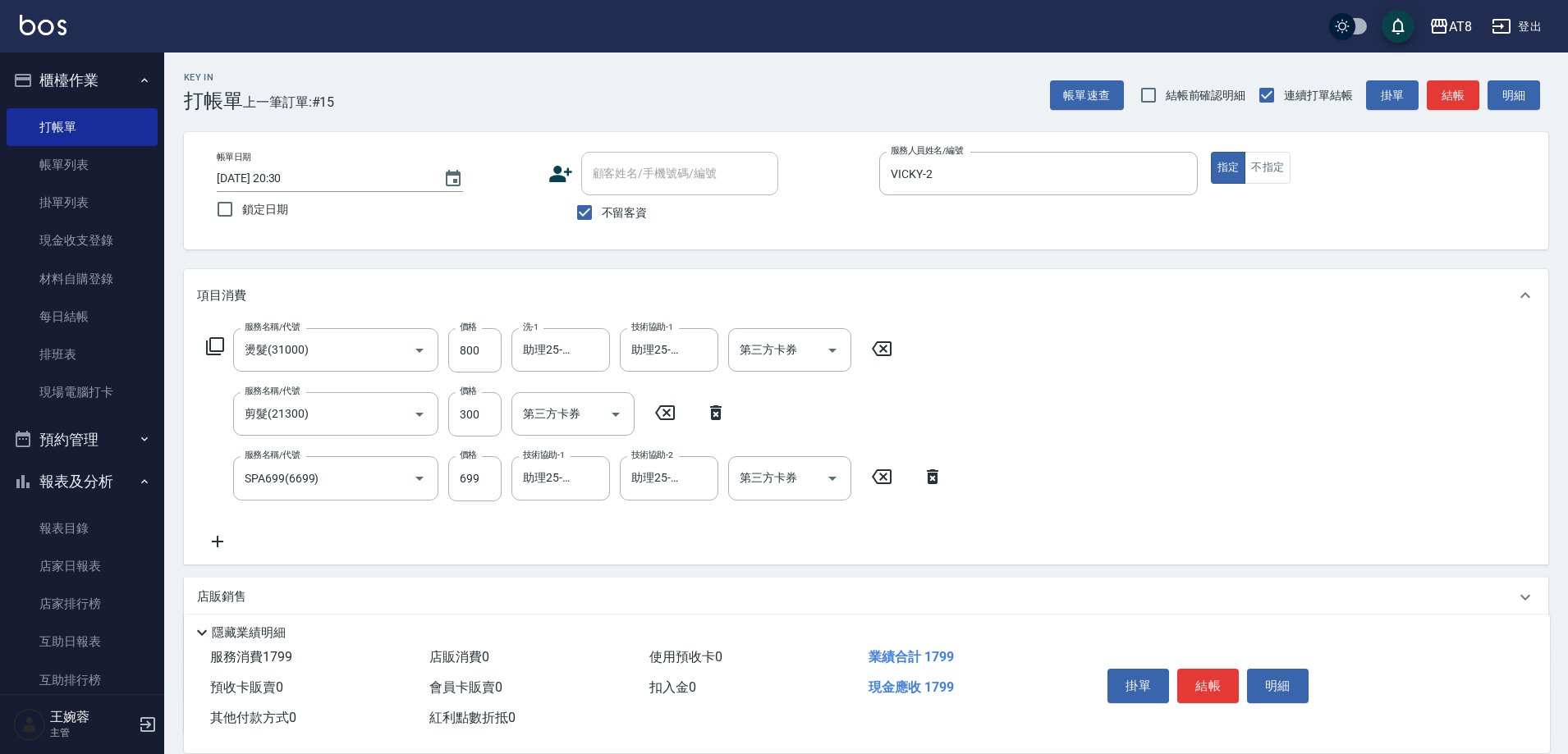
click at [212, 340] on div "服務名稱/代號 燙髮(31000) 服務名稱/代號 價格 800 價格 洗-1 助理25-25 洗-1 技術協助-1 助理25-25 技術協助-1 第三方卡券…" at bounding box center [550, 351] width 705 height 44
click at [209, 356] on icon at bounding box center [215, 346] width 20 height 20
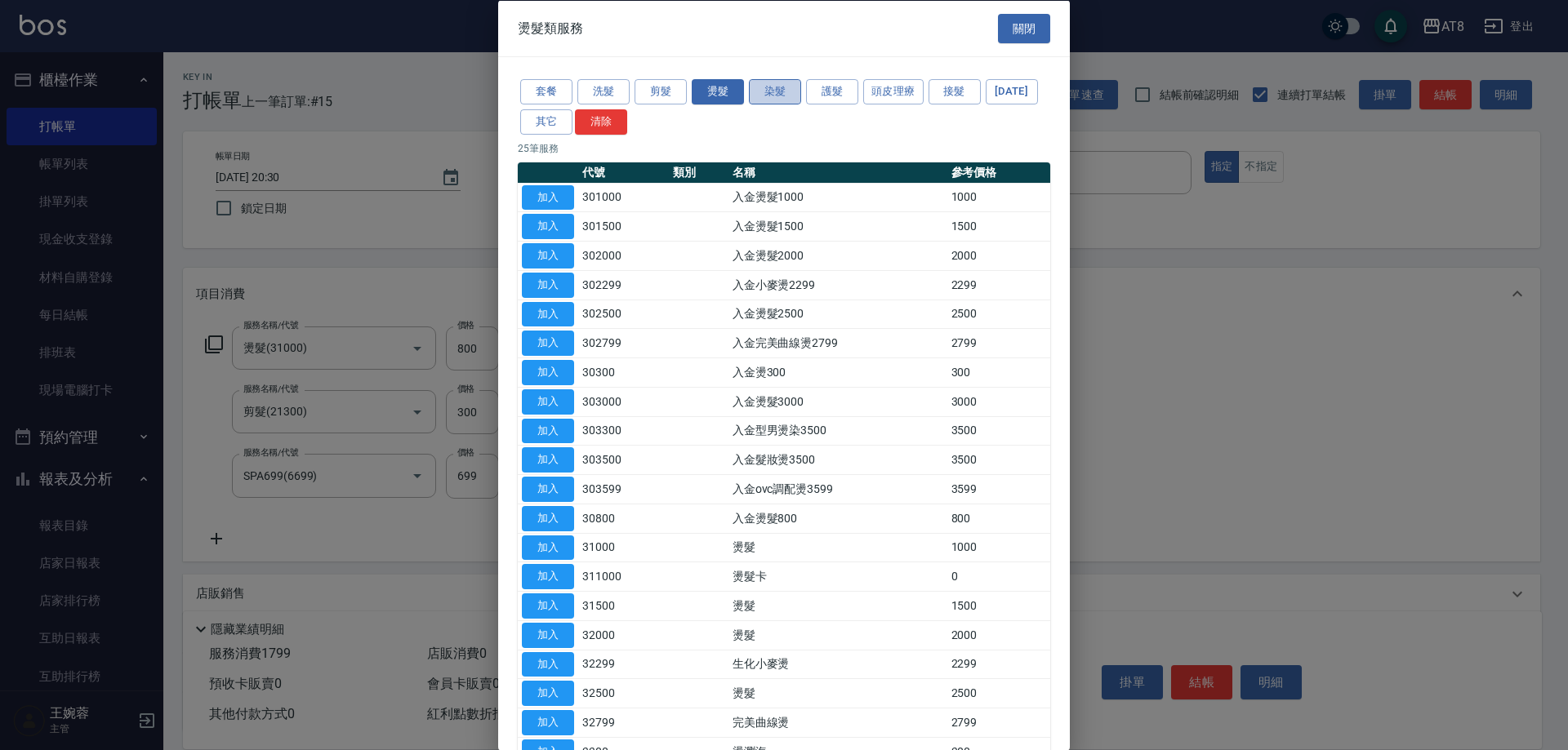
click at [764, 89] on button "染髮" at bounding box center [774, 91] width 52 height 26
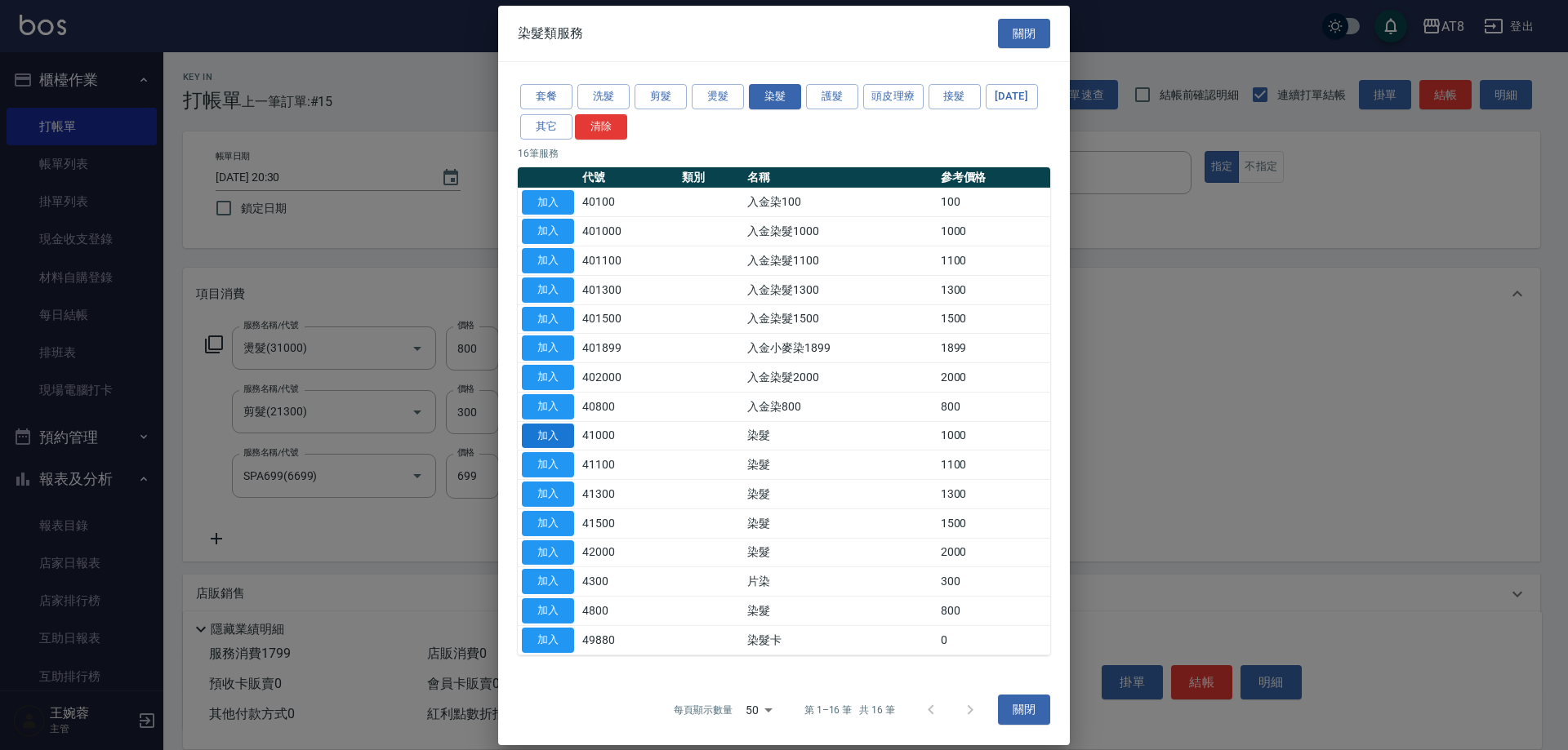
click at [551, 448] on button "加入" at bounding box center [547, 436] width 52 height 26
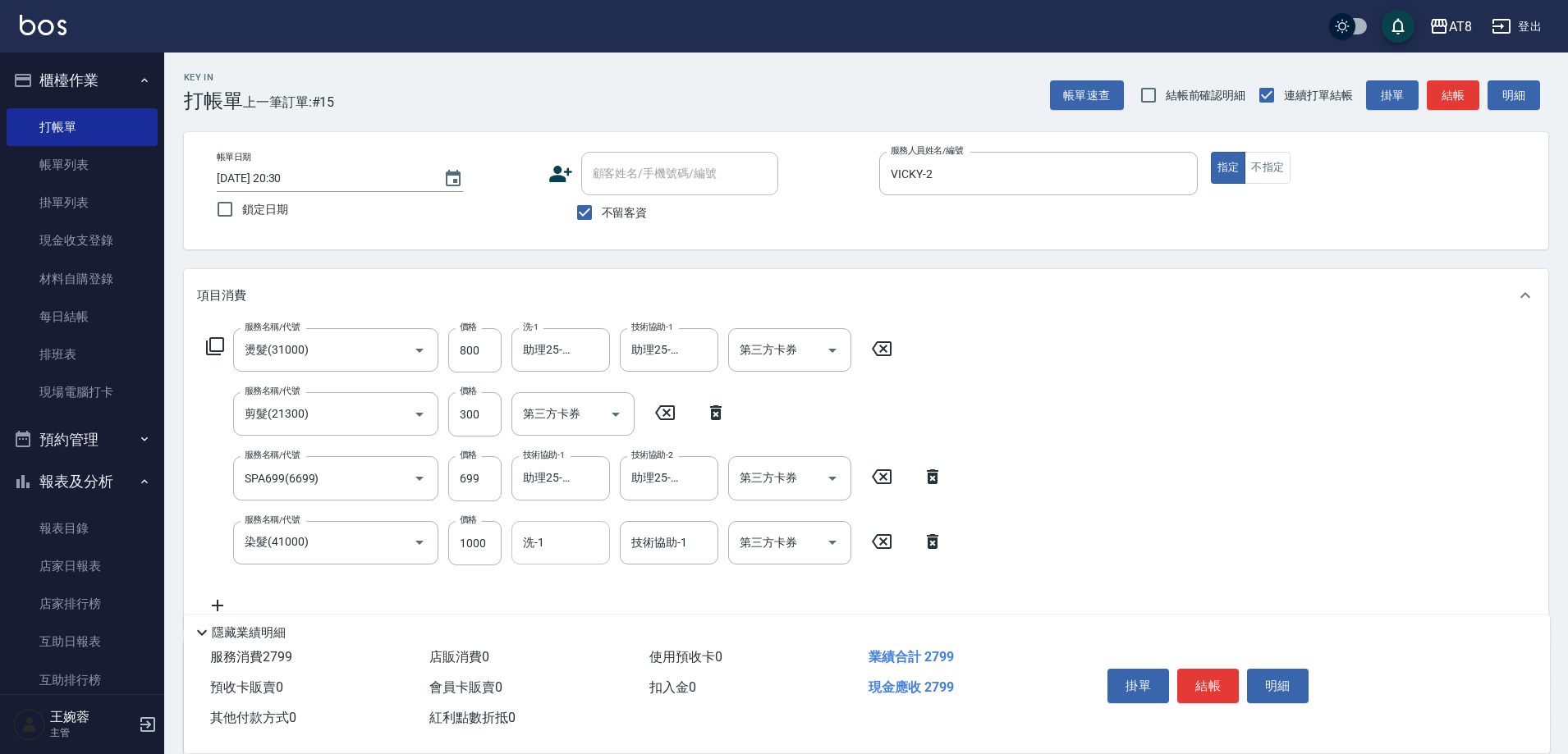
click at [568, 561] on div "洗-1" at bounding box center [561, 542] width 99 height 43
type input "助理25-25"
click at [585, 551] on icon "Clear" at bounding box center [592, 542] width 16 height 16
click at [1082, 491] on div "服務名稱/代號 燙髮(31000) 服務名稱/代號 價格 800 價格 洗-1 助理25-25 洗-1 技術協助-1 助理25-25 技術協助-1 第三方卡券…" at bounding box center [866, 475] width 1365 height 307
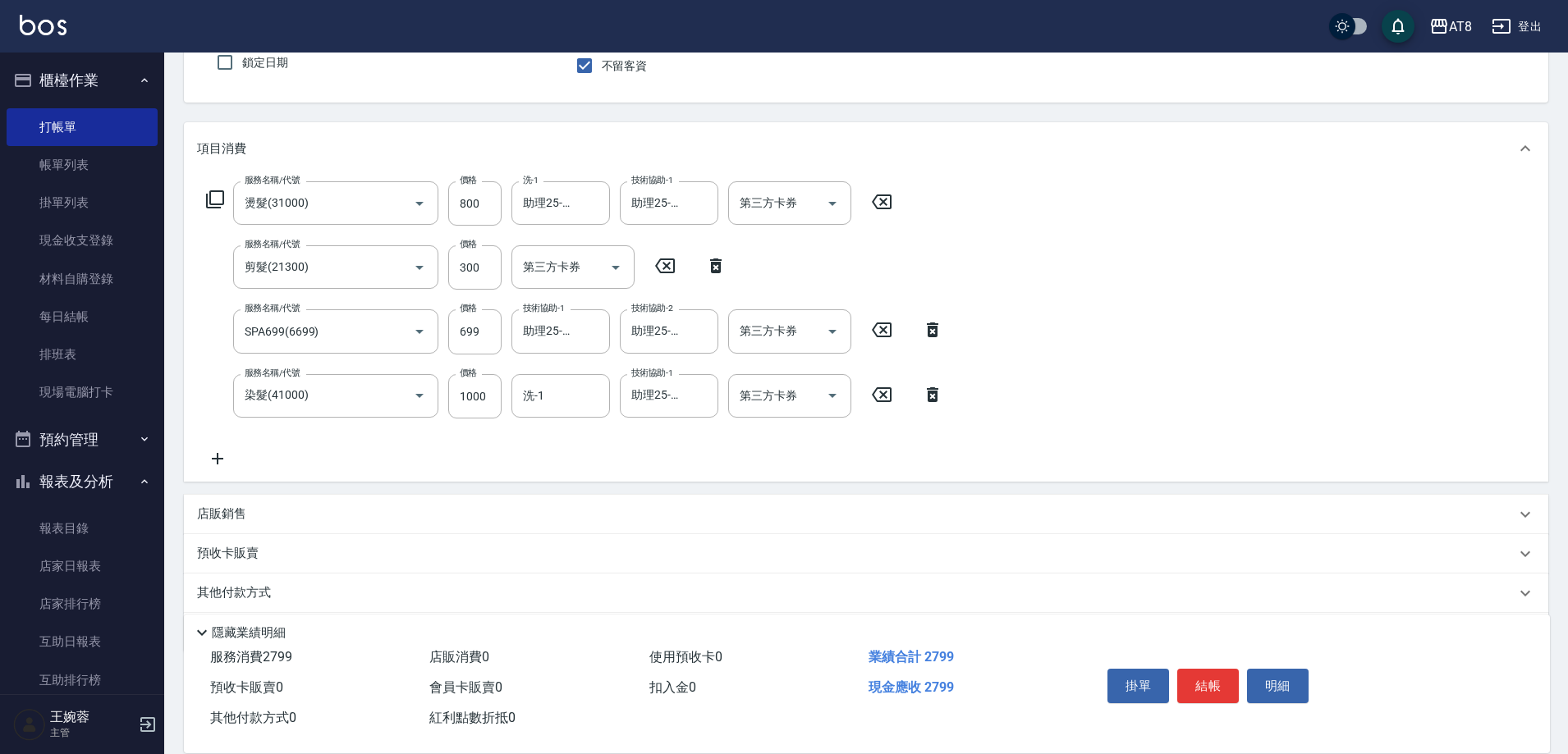
scroll to position [150, 0]
click at [218, 519] on p "店販銷售" at bounding box center [221, 511] width 49 height 17
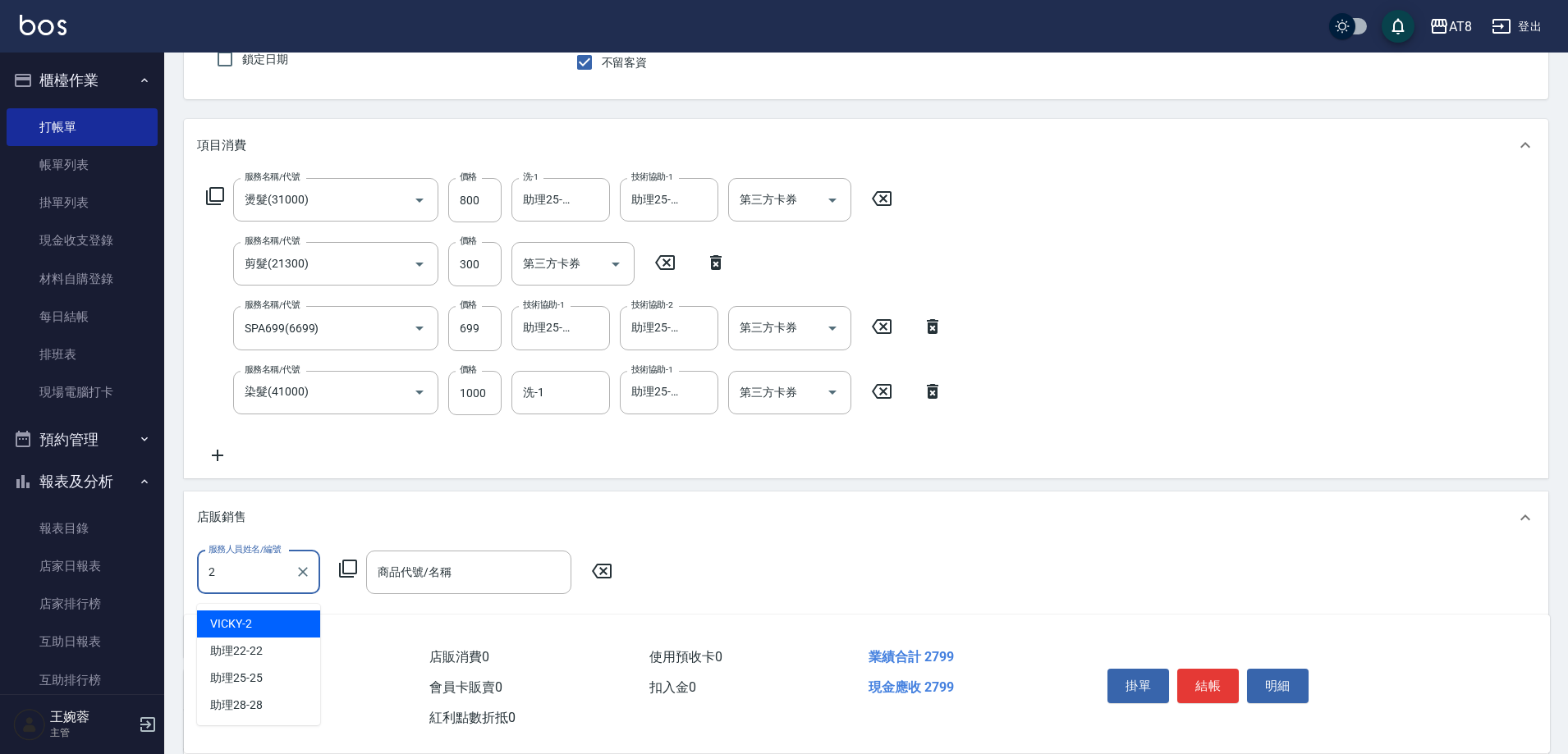
type input "VICKY-2"
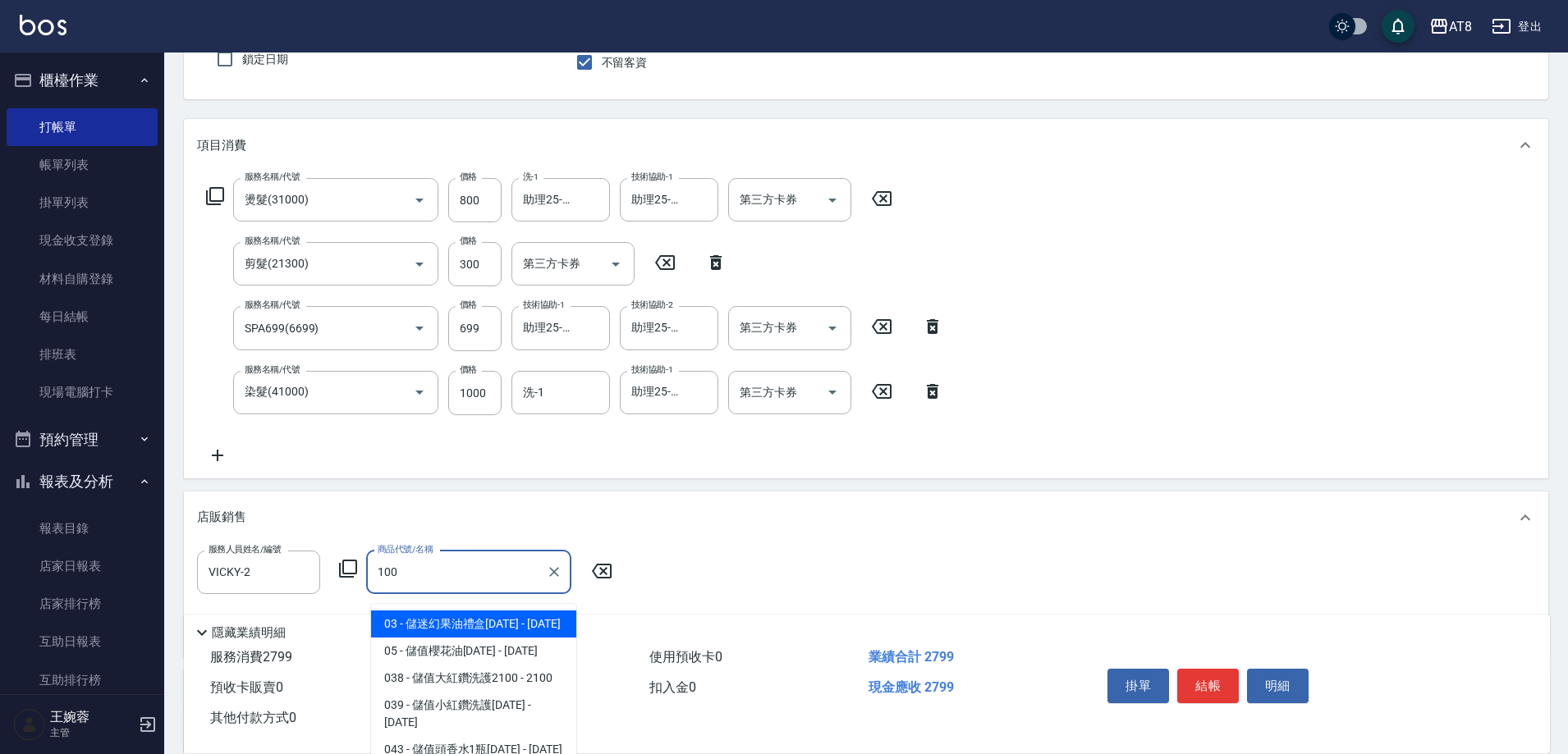
type input "1000"
click at [550, 575] on div at bounding box center [553, 572] width 21 height 43
click at [558, 579] on icon "Clear" at bounding box center [554, 571] width 16 height 16
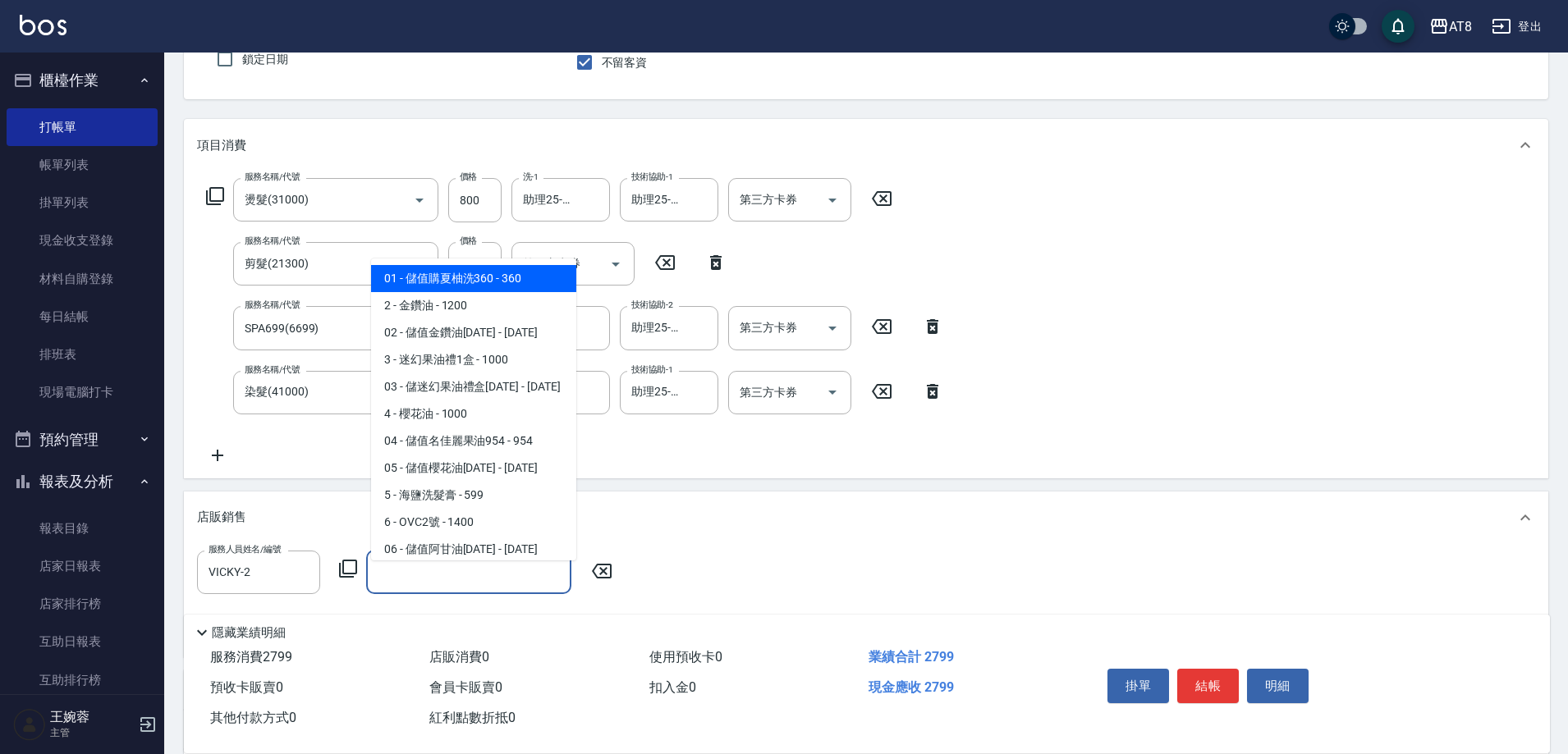
click at [357, 578] on icon at bounding box center [348, 568] width 18 height 18
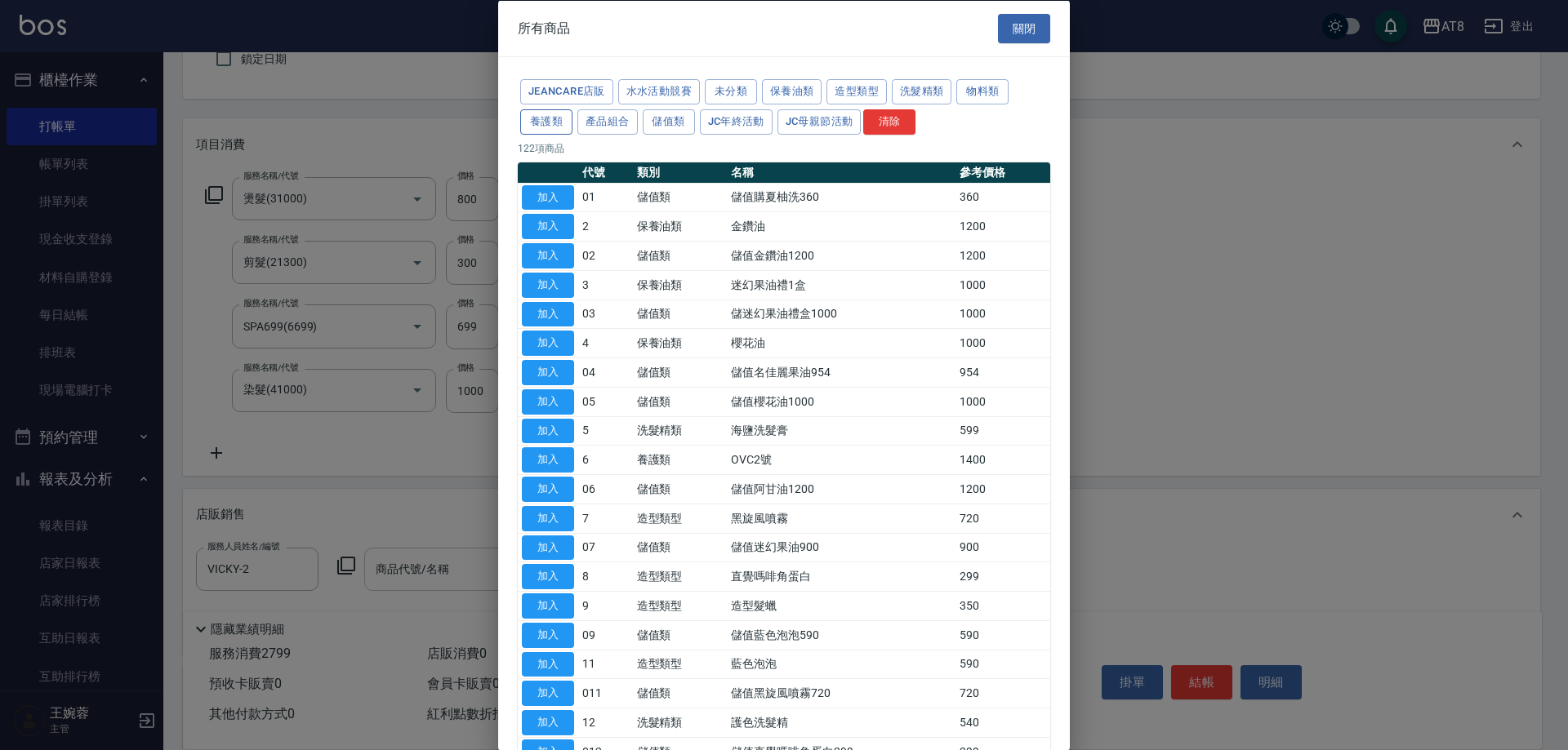
click at [572, 129] on button "養護類" at bounding box center [546, 121] width 52 height 26
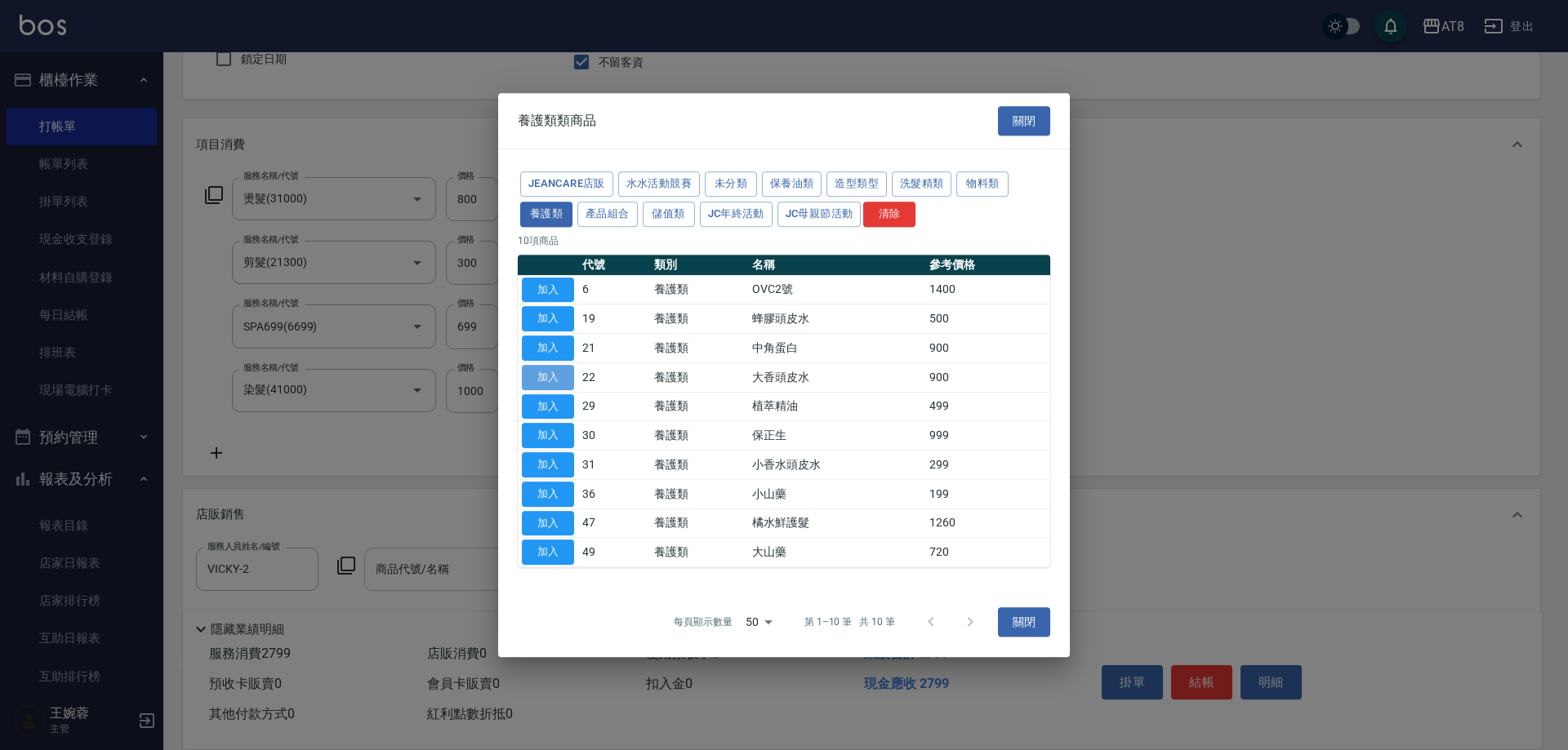
click at [554, 374] on button "加入" at bounding box center [547, 377] width 52 height 26
type input "大香頭皮水"
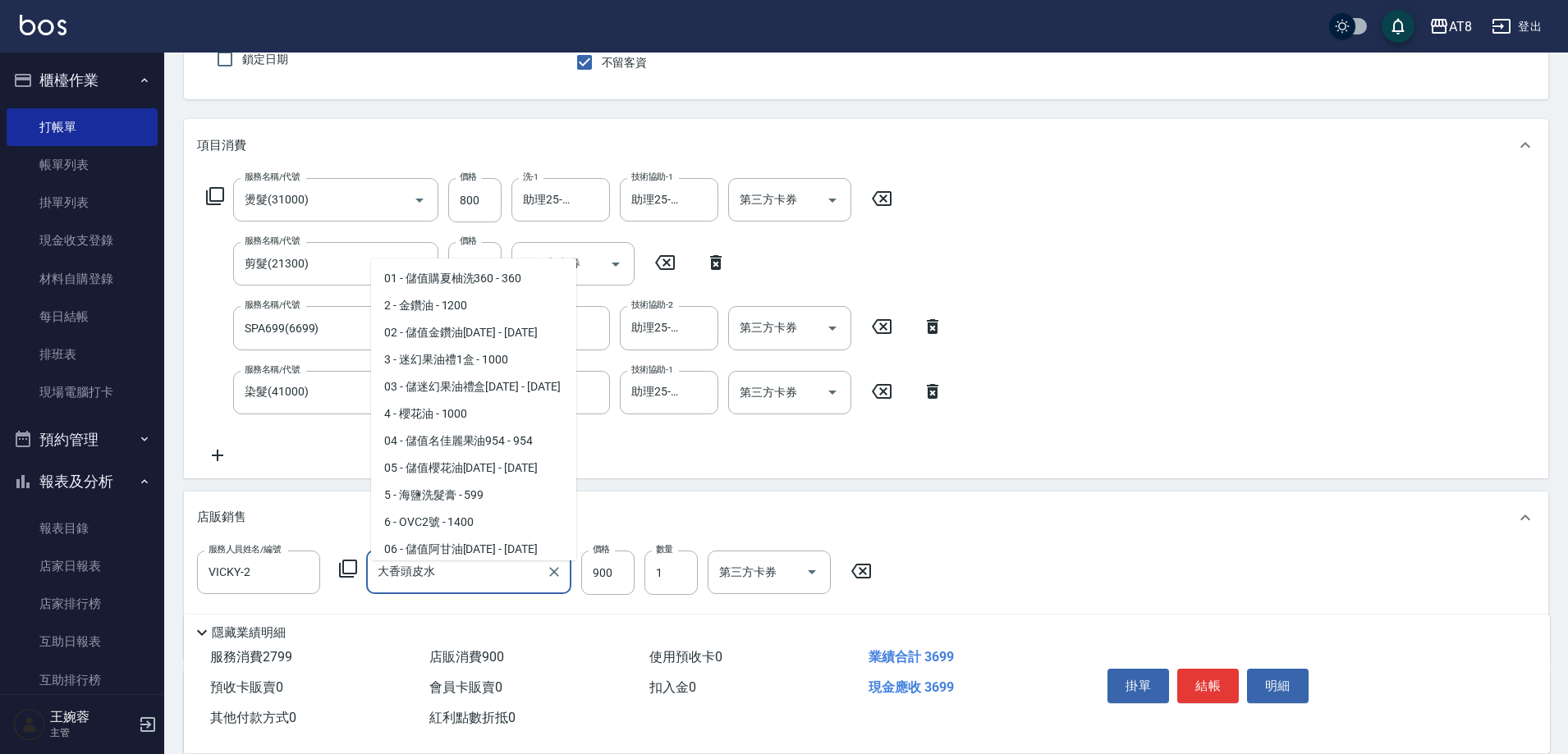
click at [470, 572] on input "大香頭皮水" at bounding box center [456, 572] width 166 height 29
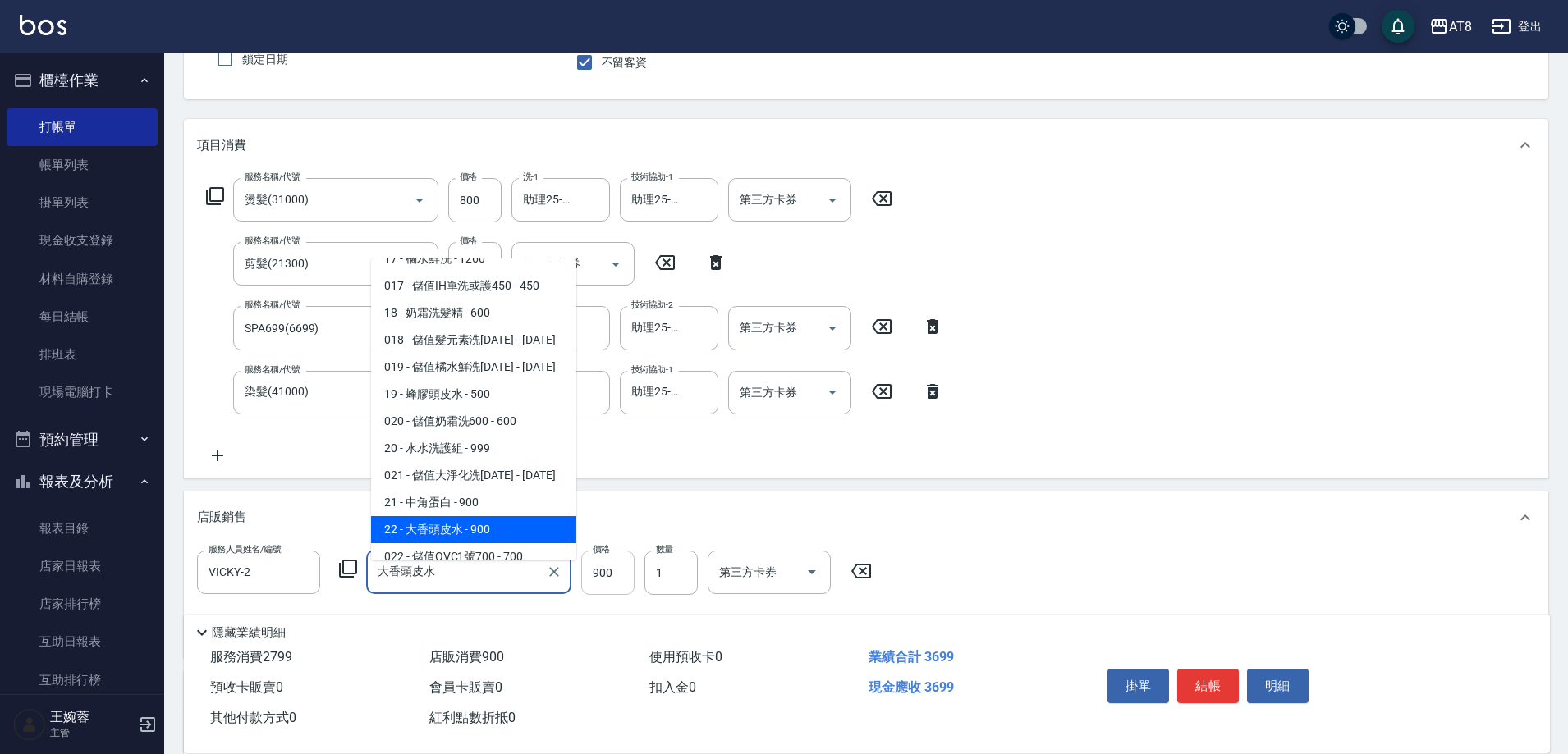
click at [619, 579] on input "900" at bounding box center [608, 573] width 54 height 44
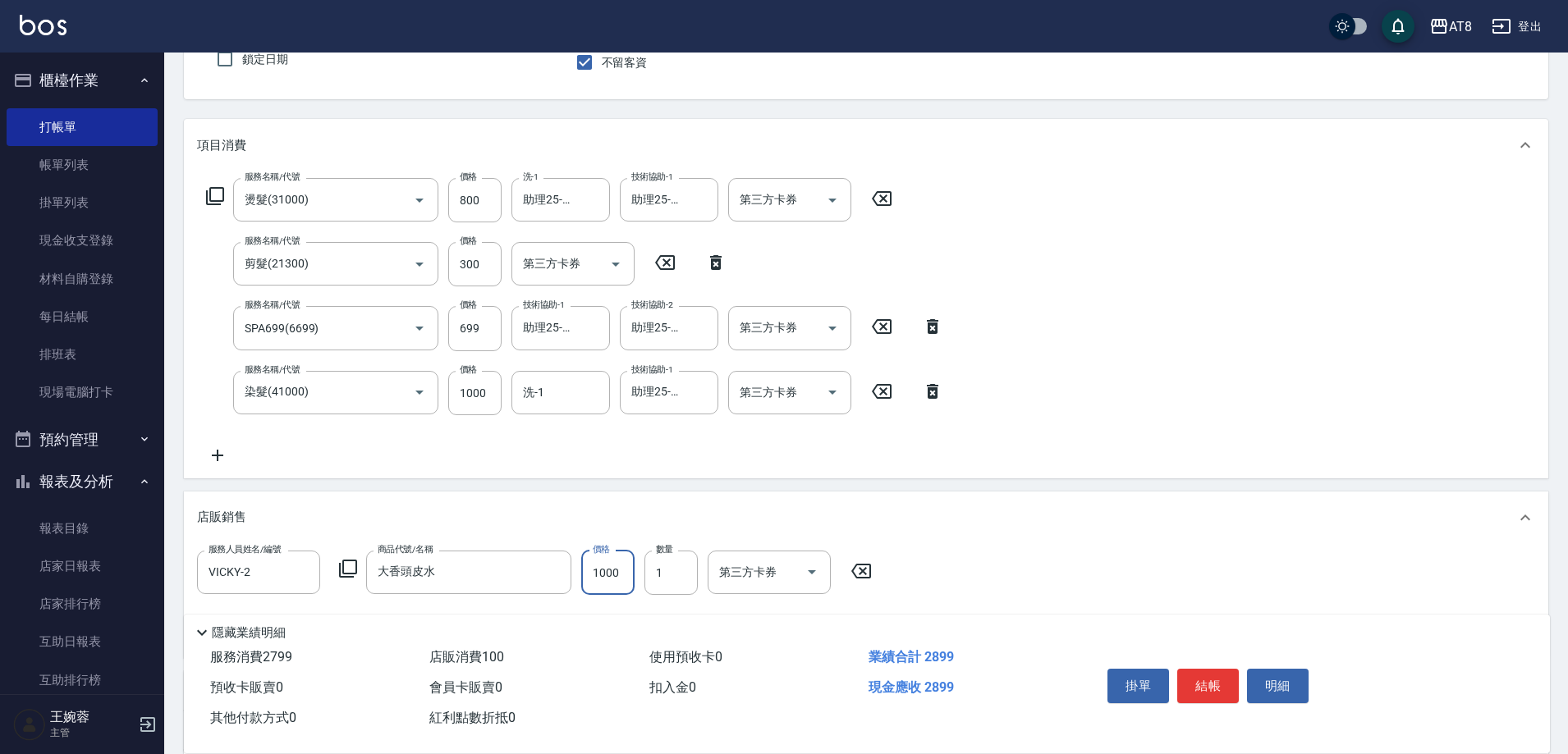
type input "1000"
type input "2"
click at [1496, 285] on div "服務名稱/代號 燙髮(31000) 服務名稱/代號 價格 800 價格 洗-1 助理25-25 洗-1 技術協助-1 助理25-25 技術協助-1 第三方卡券…" at bounding box center [866, 325] width 1365 height 307
click at [1210, 669] on button "結帳" at bounding box center [1208, 686] width 61 height 34
type input "2025/10/13 20:32"
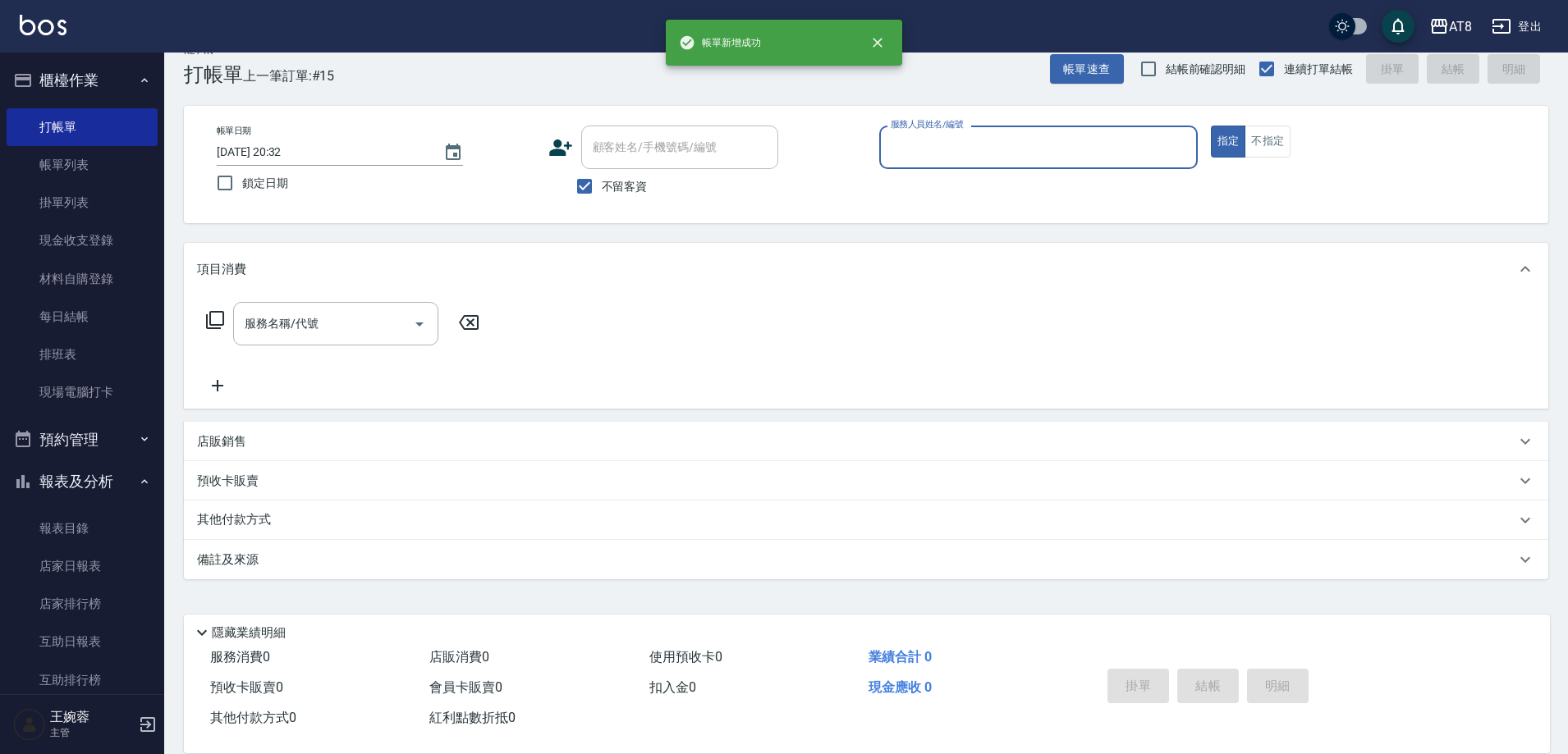
scroll to position [36, 0]
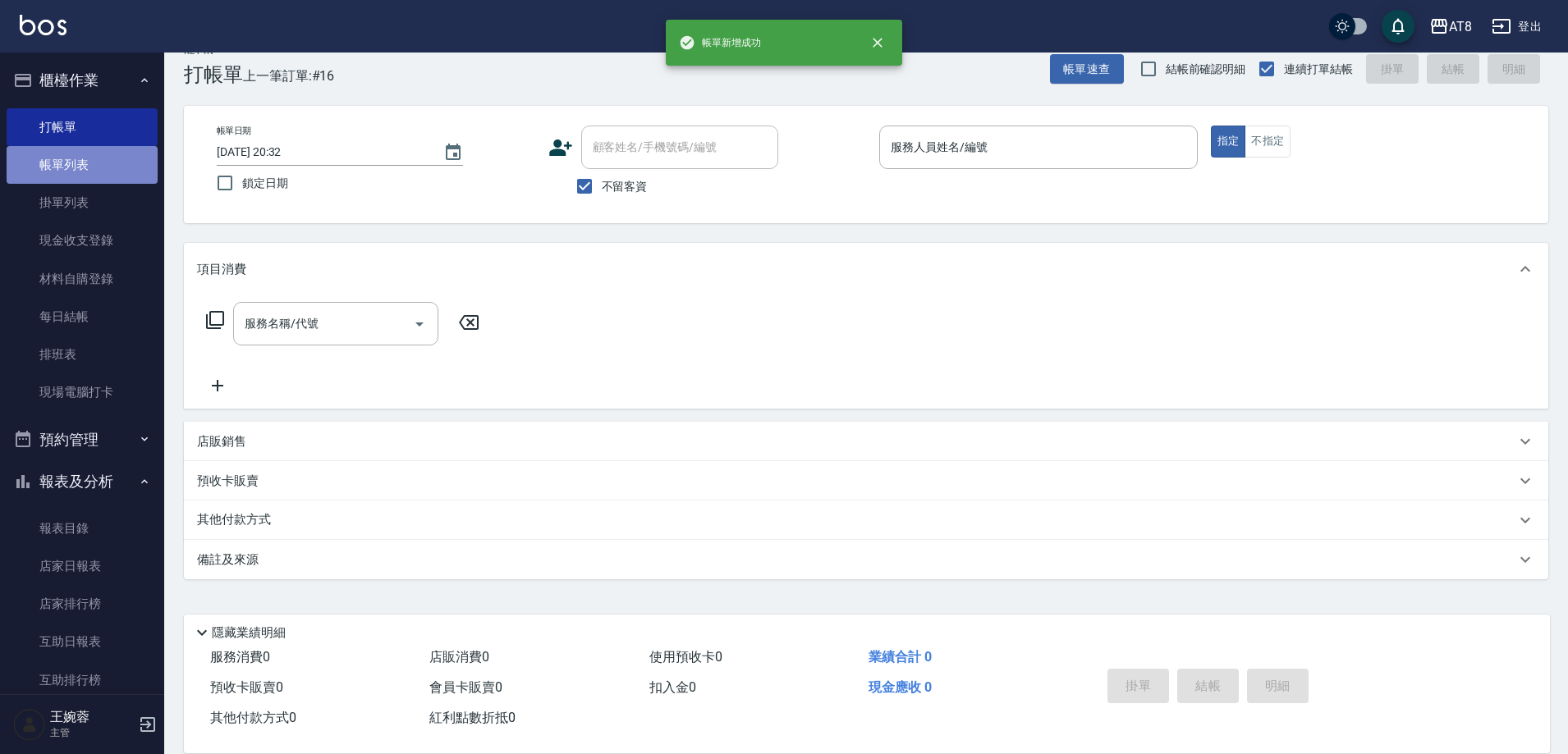
click at [83, 162] on link "帳單列表" at bounding box center [82, 164] width 151 height 37
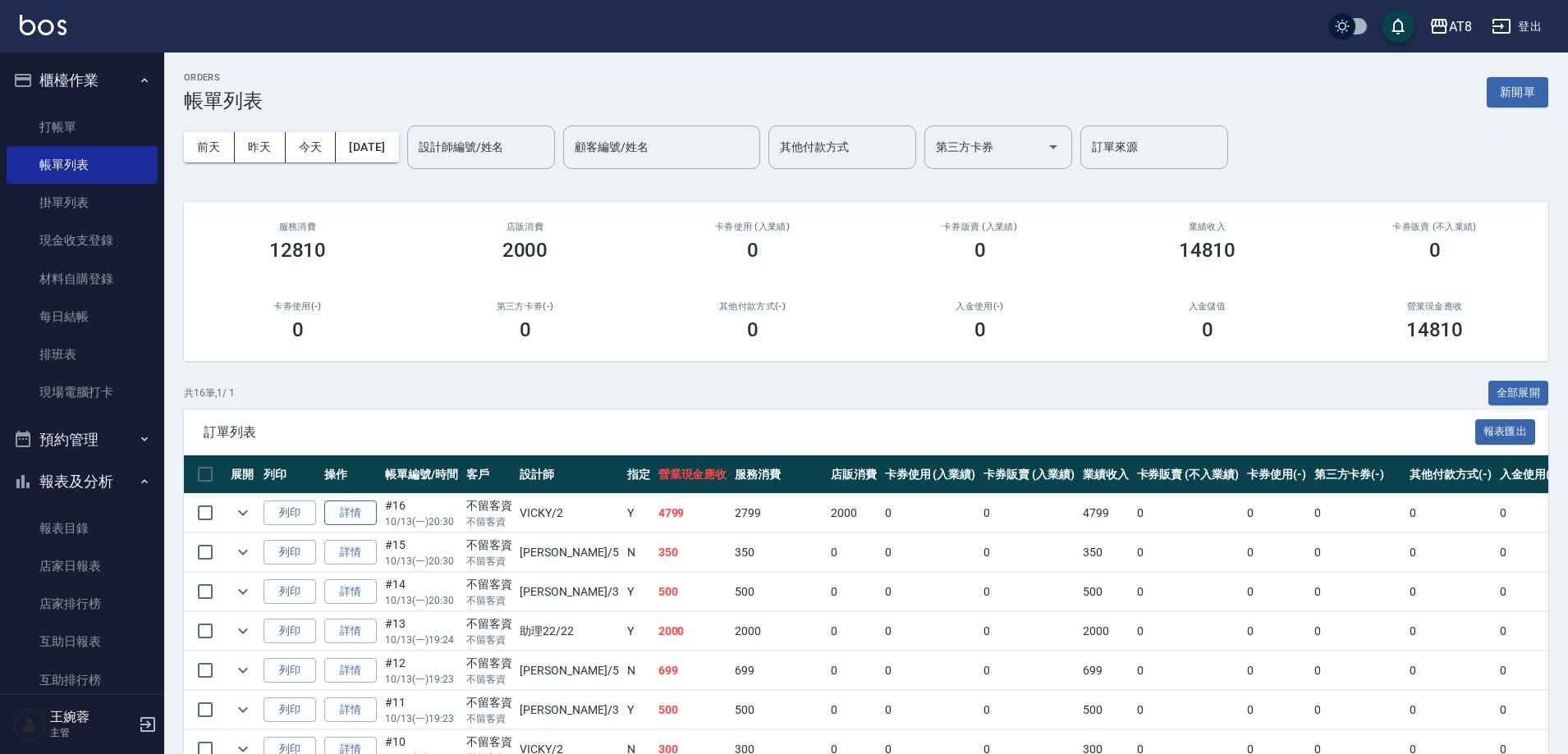
click at [360, 523] on link "詳情" at bounding box center [350, 513] width 53 height 26
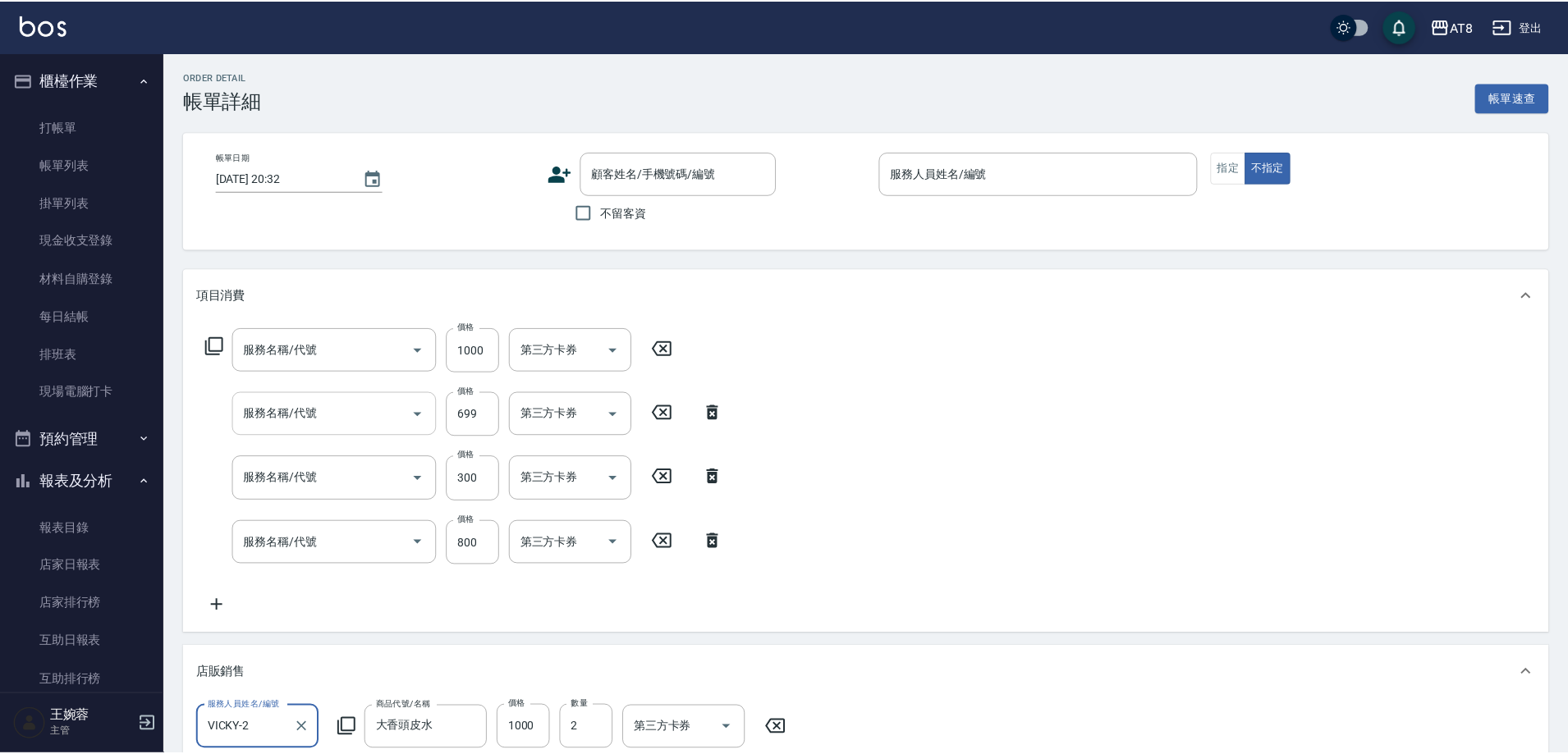
scroll to position [1, 0]
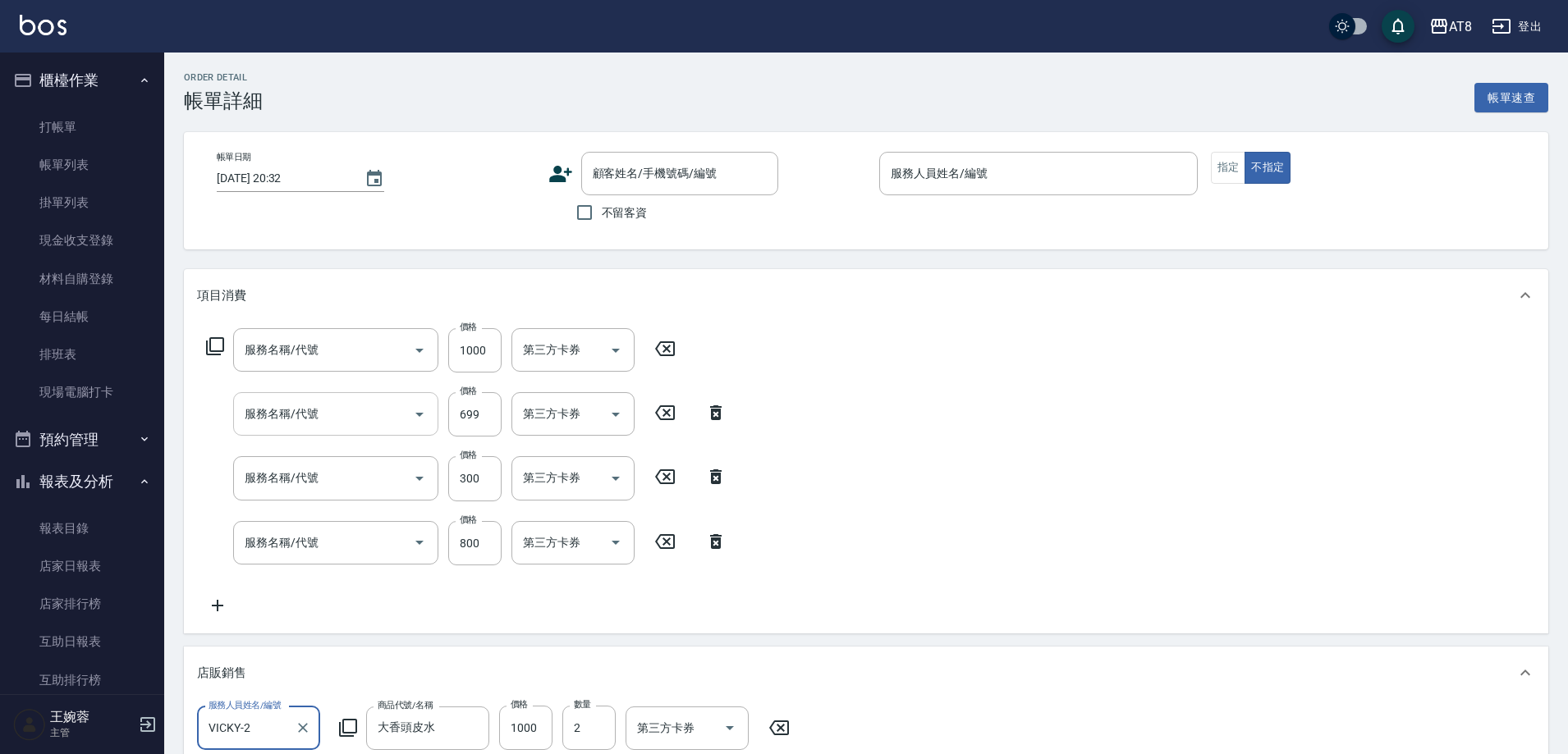
type input "2025/10/13 20:30"
checkbox input "true"
type input "VICKY-2"
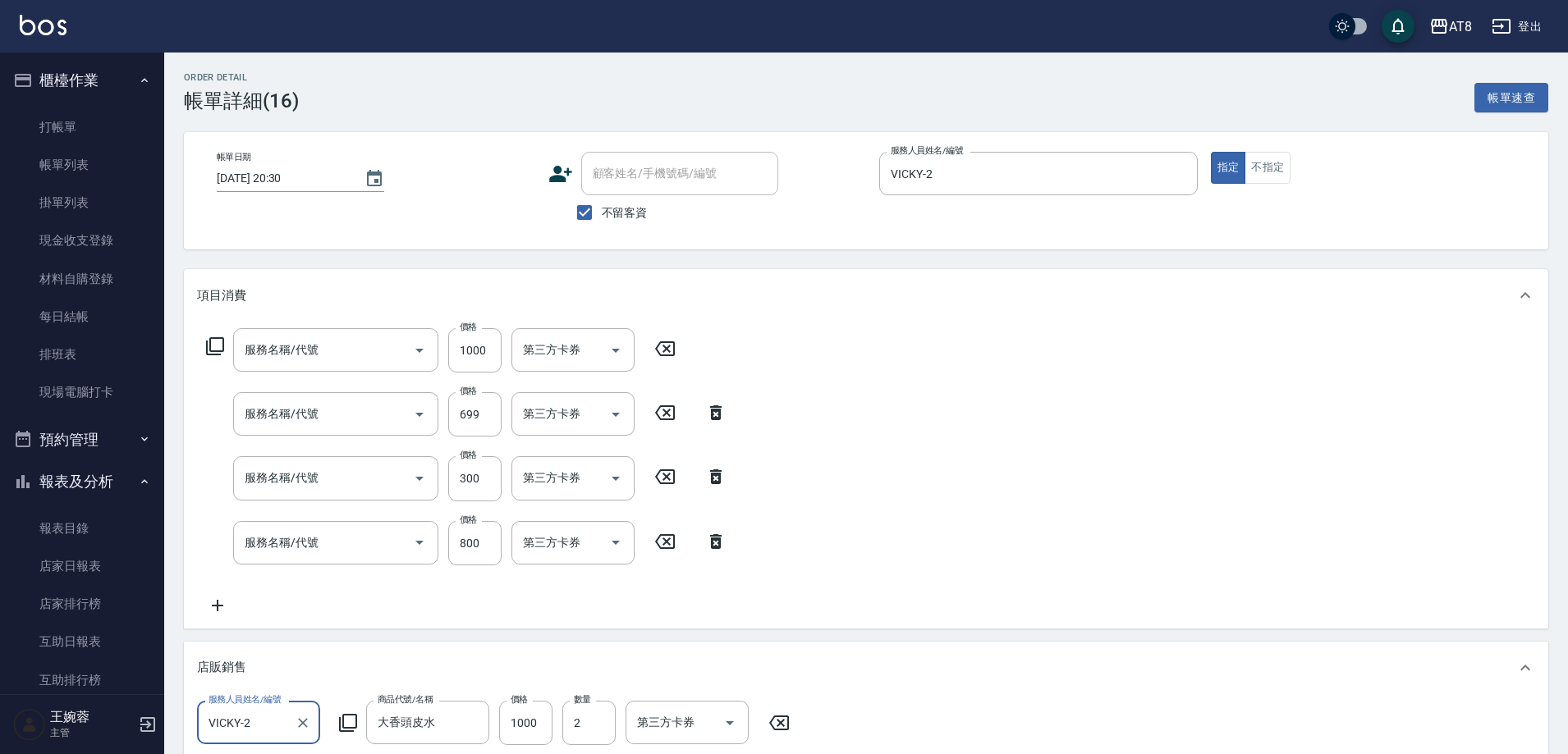
type input "染髮(41000)"
type input "SPA699(6699)"
type input "剪髮(21300)"
type input "燙髮(31000)"
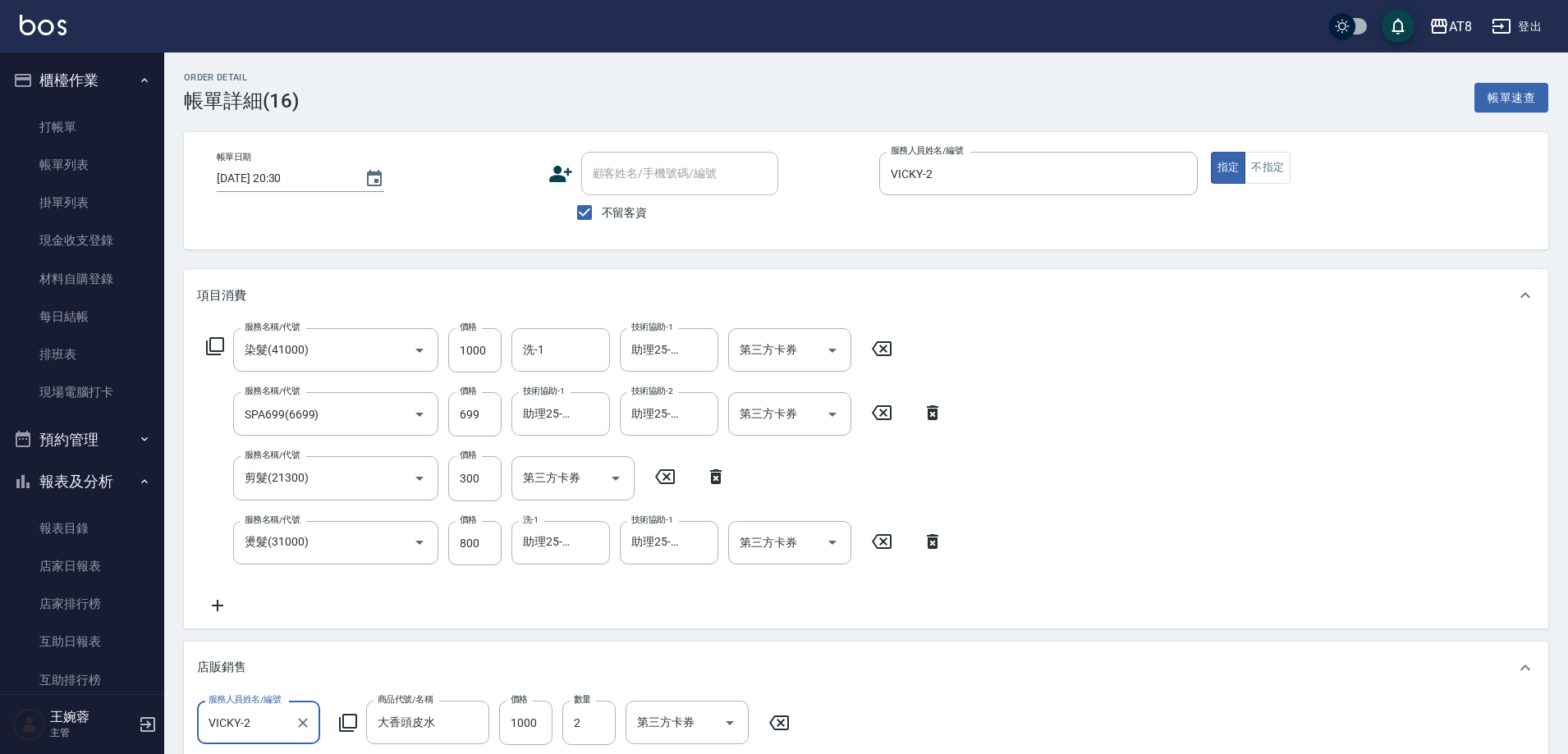
scroll to position [0, 0]
click at [929, 546] on icon at bounding box center [933, 541] width 12 height 14
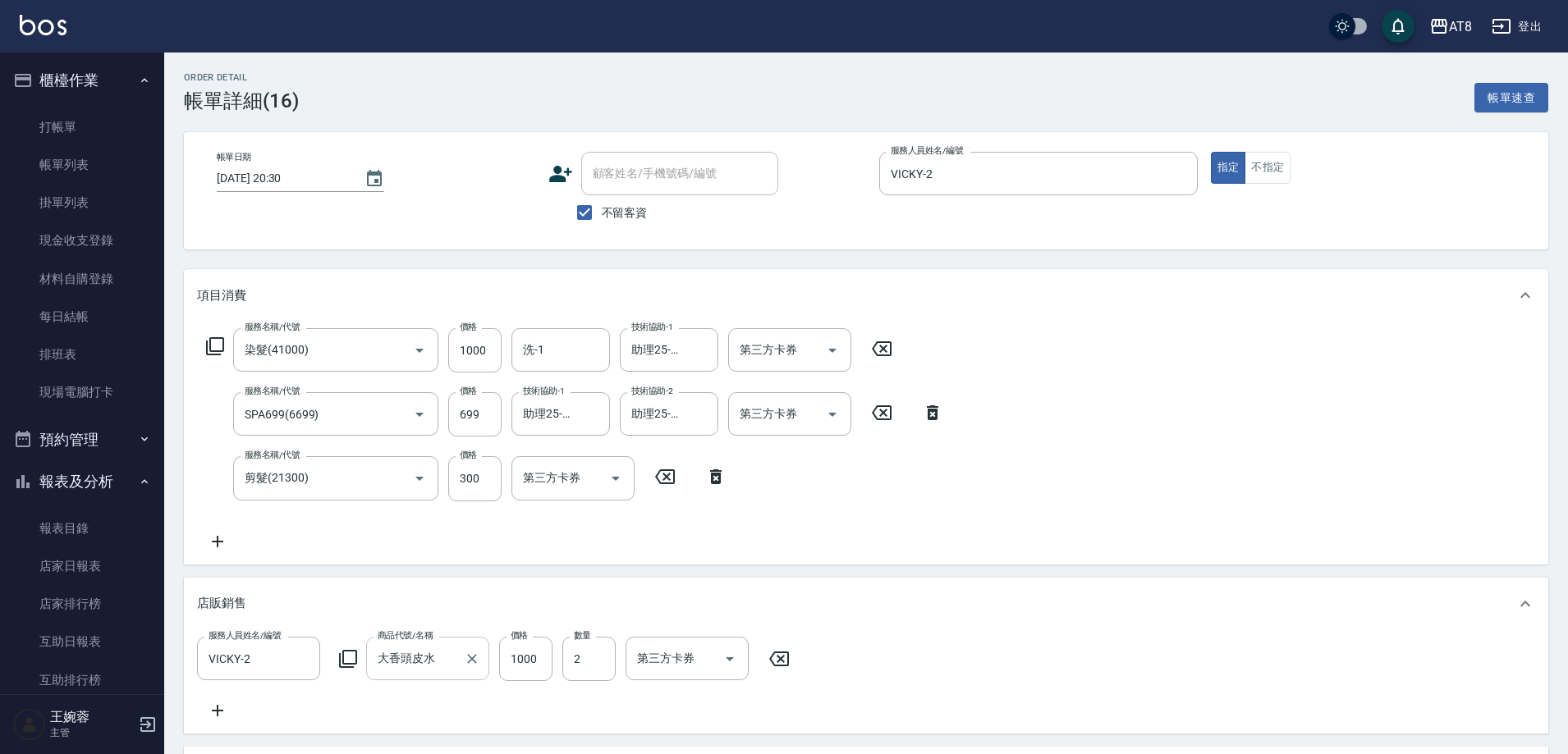
click at [477, 664] on icon "Clear" at bounding box center [472, 659] width 10 height 10
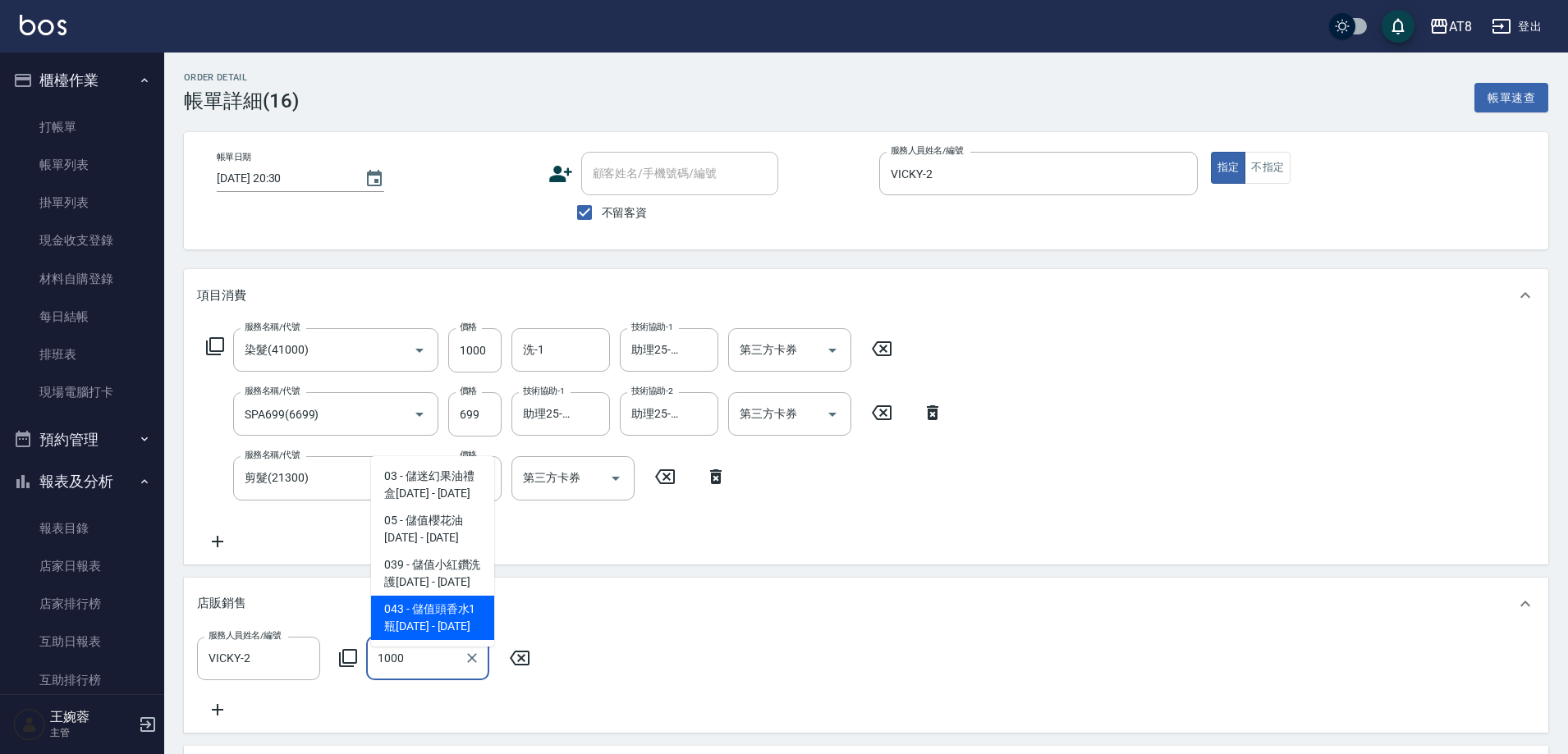
type input "儲值頭香水1瓶1000"
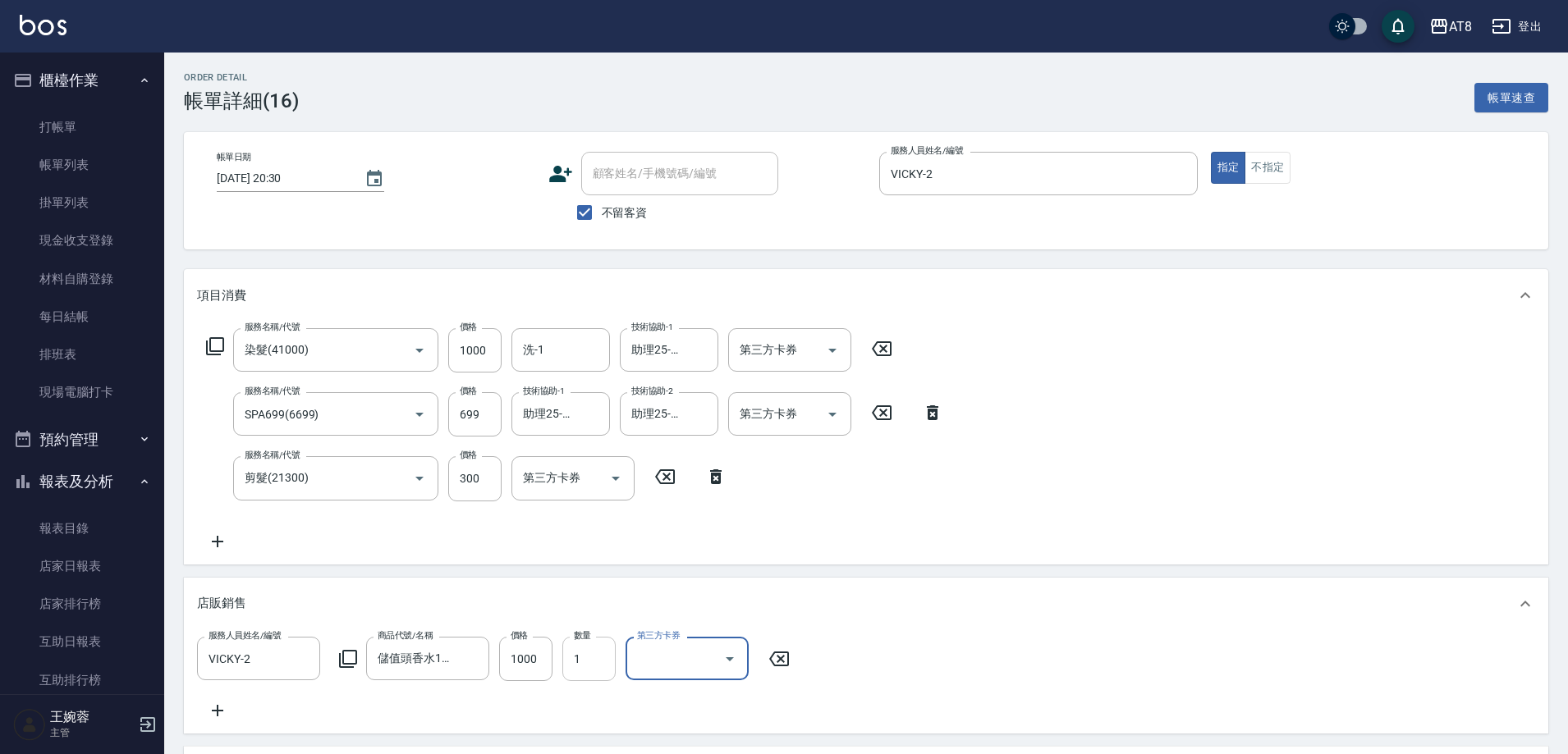
click at [606, 667] on input "1" at bounding box center [589, 659] width 54 height 44
type input "2"
type input "儲值卡"
click at [849, 551] on div "服務名稱/代號 染髮(41000) 服務名稱/代號 價格 1000 價格 洗-1 洗-1 技術協助-1 助理25-25 技術協助-1 第三方卡券 第三方卡券 …" at bounding box center [575, 440] width 756 height 222
drag, startPoint x: 716, startPoint y: 486, endPoint x: 729, endPoint y: 476, distance: 16.4
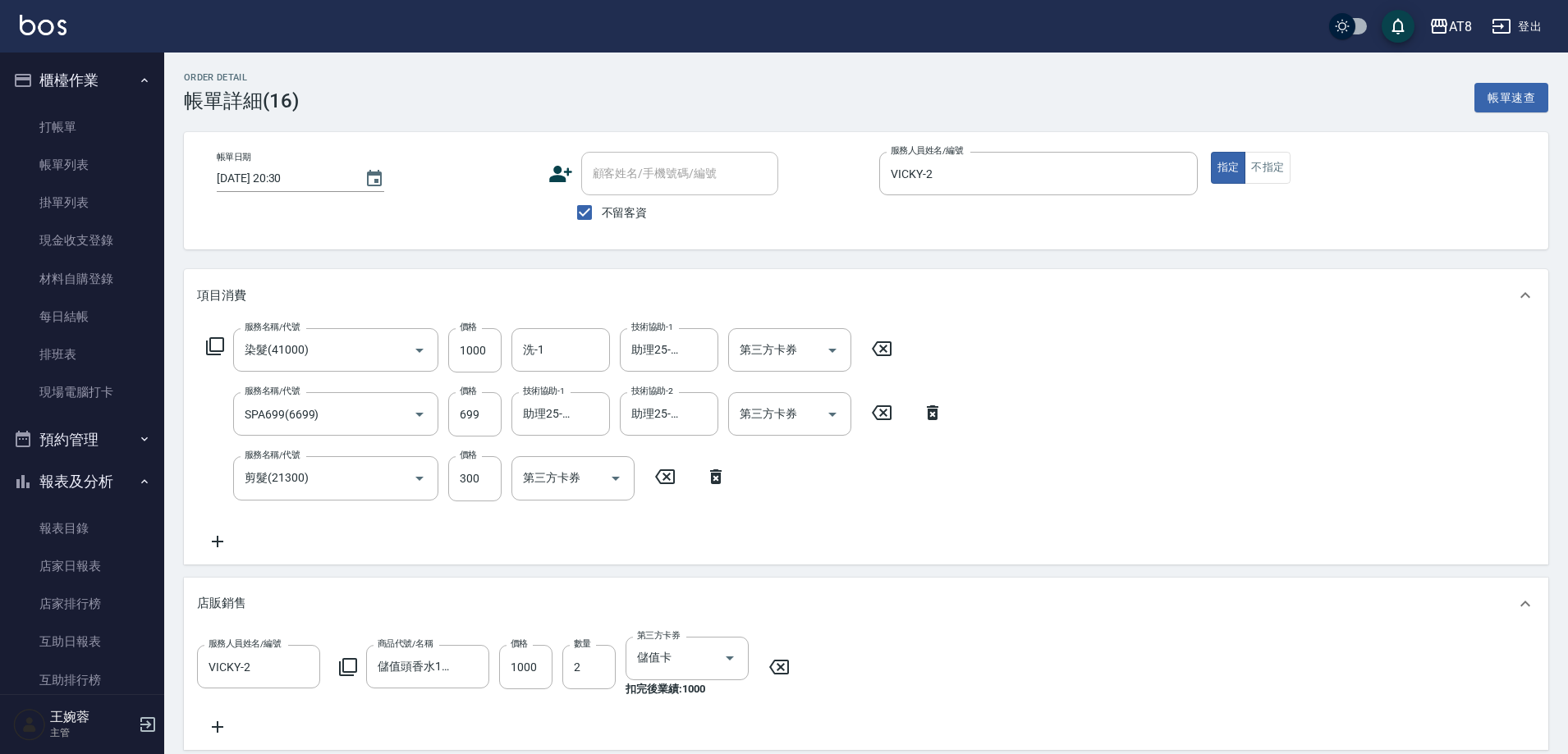
click at [717, 486] on icon at bounding box center [715, 476] width 41 height 20
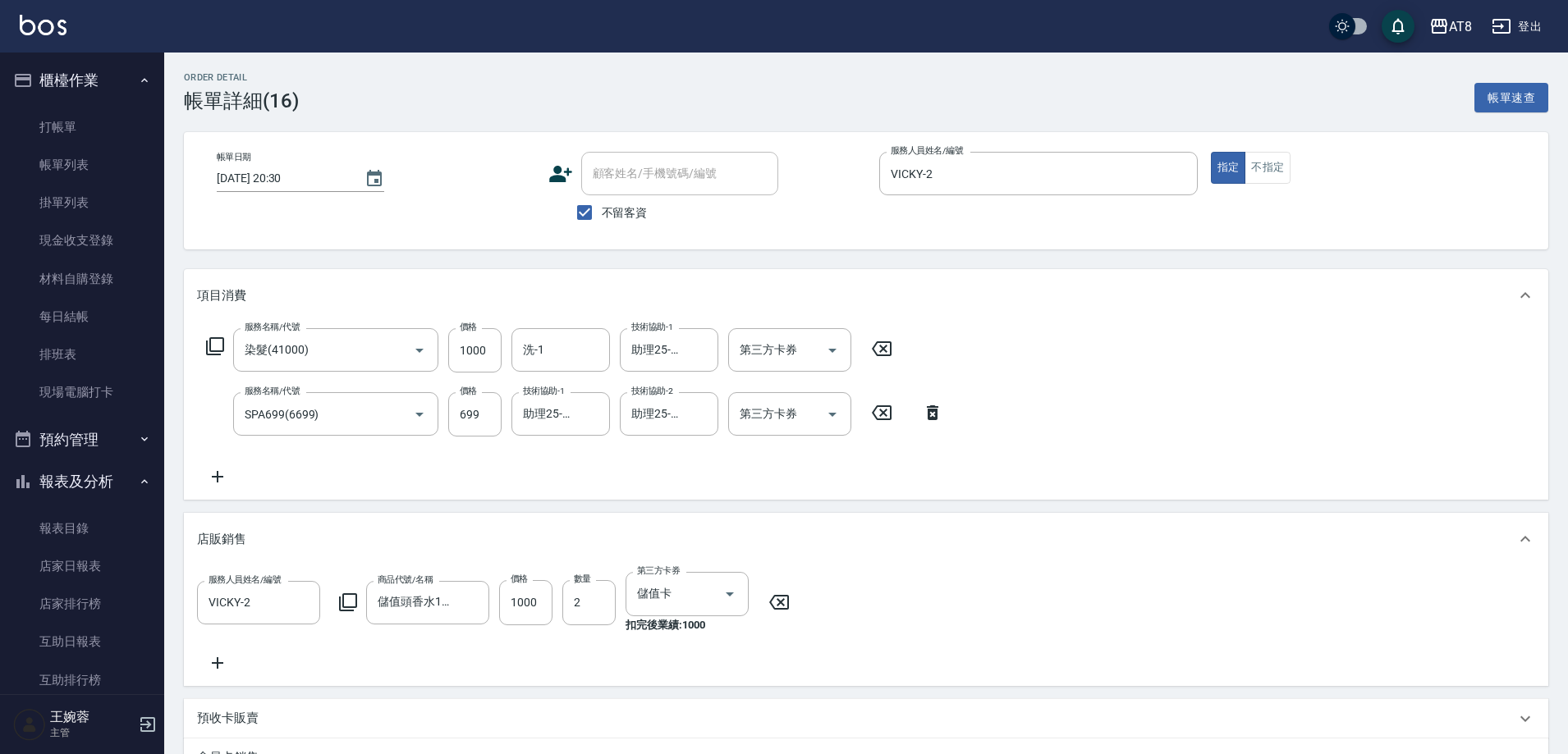
click at [940, 411] on icon at bounding box center [933, 413] width 41 height 20
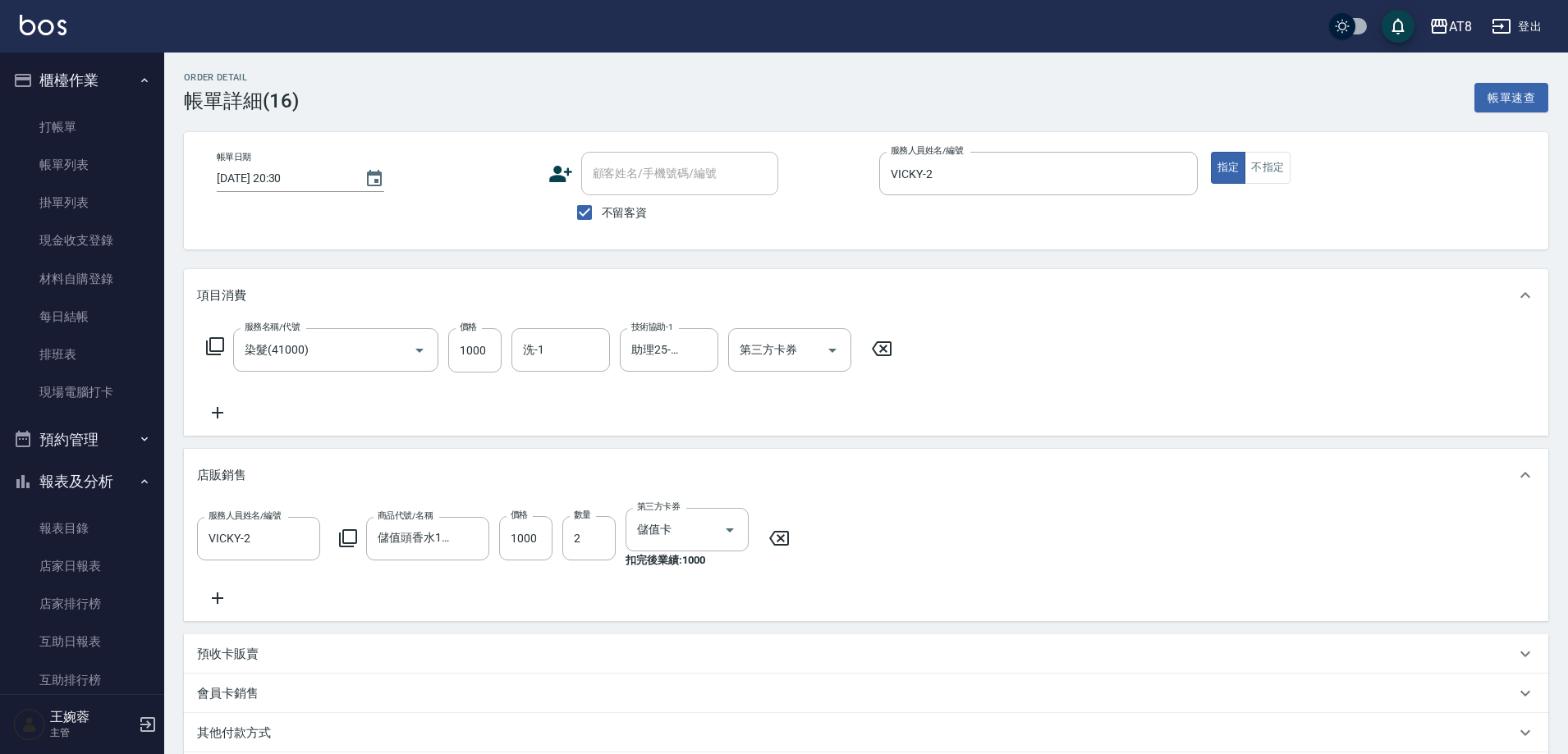
click at [893, 354] on icon at bounding box center [882, 349] width 41 height 20
click at [225, 352] on icon at bounding box center [215, 346] width 20 height 20
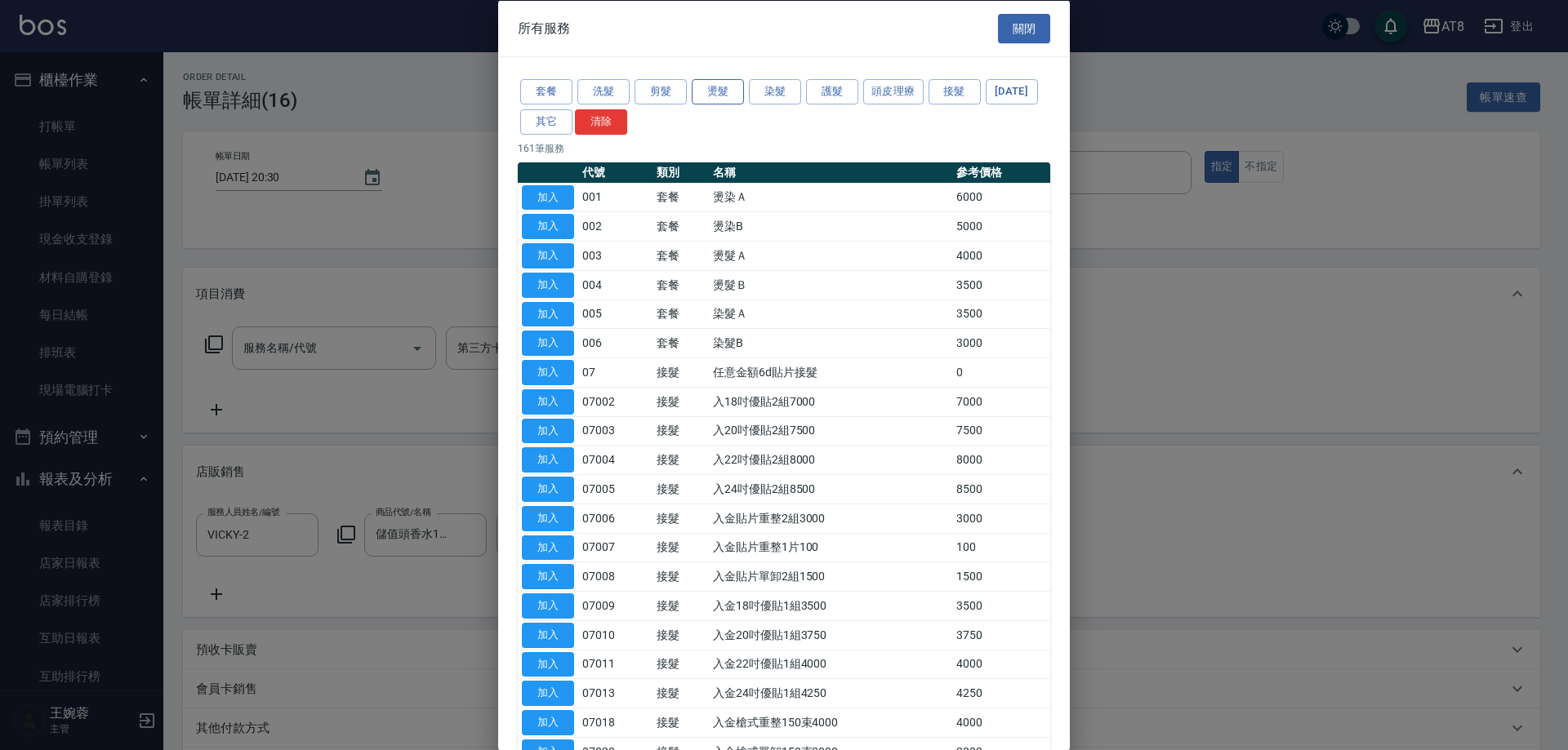
click at [730, 98] on button "燙髮" at bounding box center [717, 91] width 52 height 26
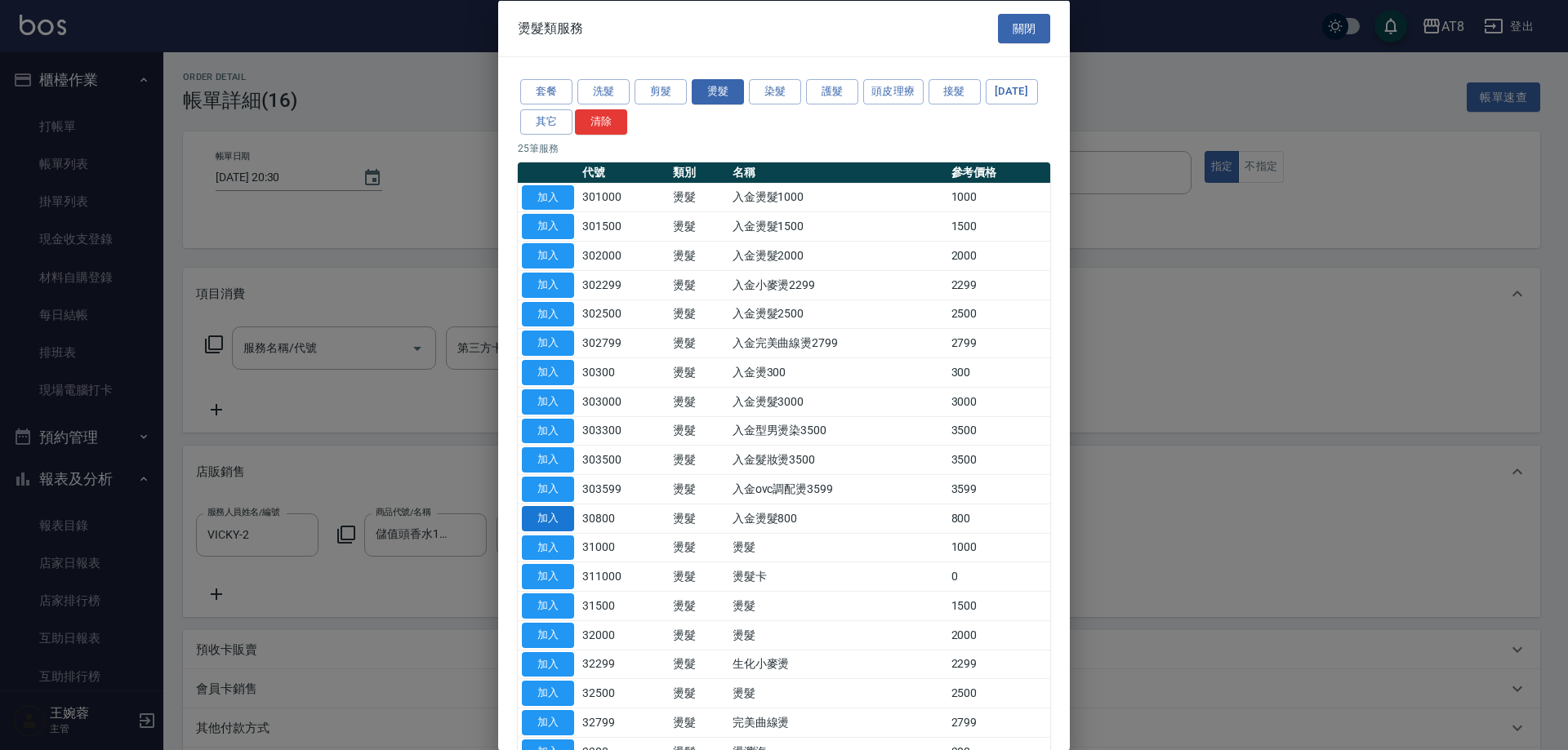
click at [555, 531] on button "加入" at bounding box center [547, 517] width 52 height 26
type input "入金燙髮800(30800)"
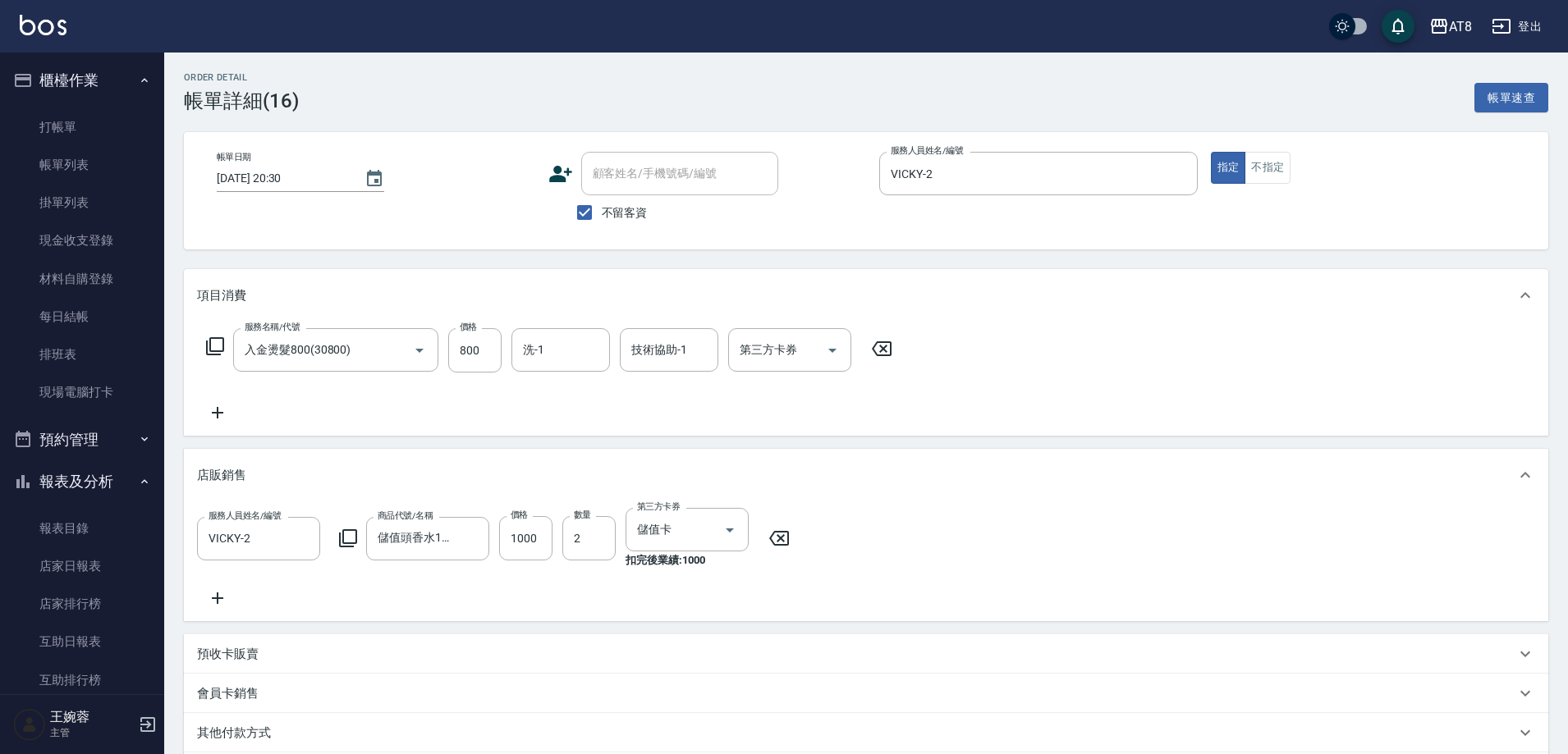
click at [224, 351] on icon at bounding box center [215, 346] width 20 height 20
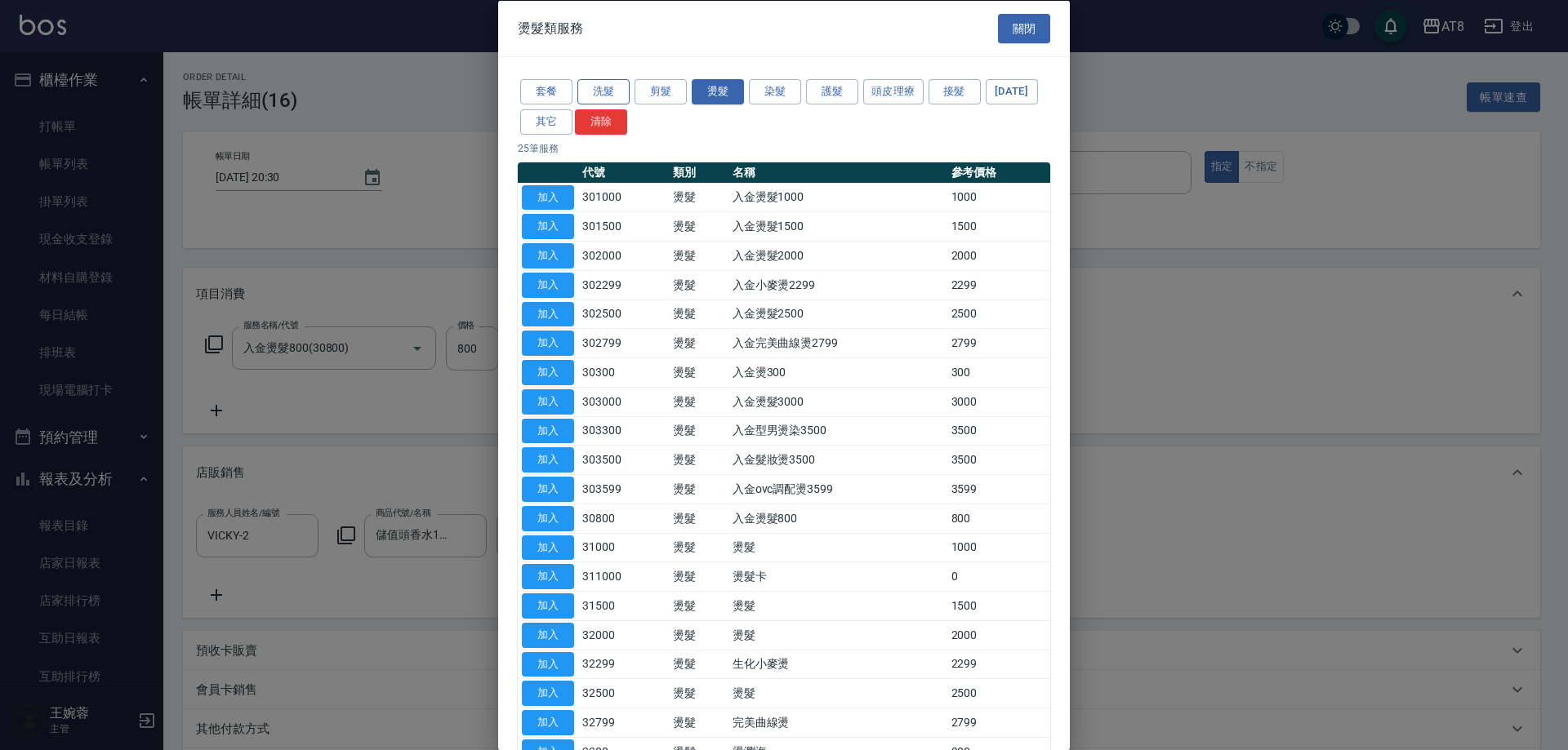
click at [605, 94] on button "洗髮" at bounding box center [603, 91] width 52 height 26
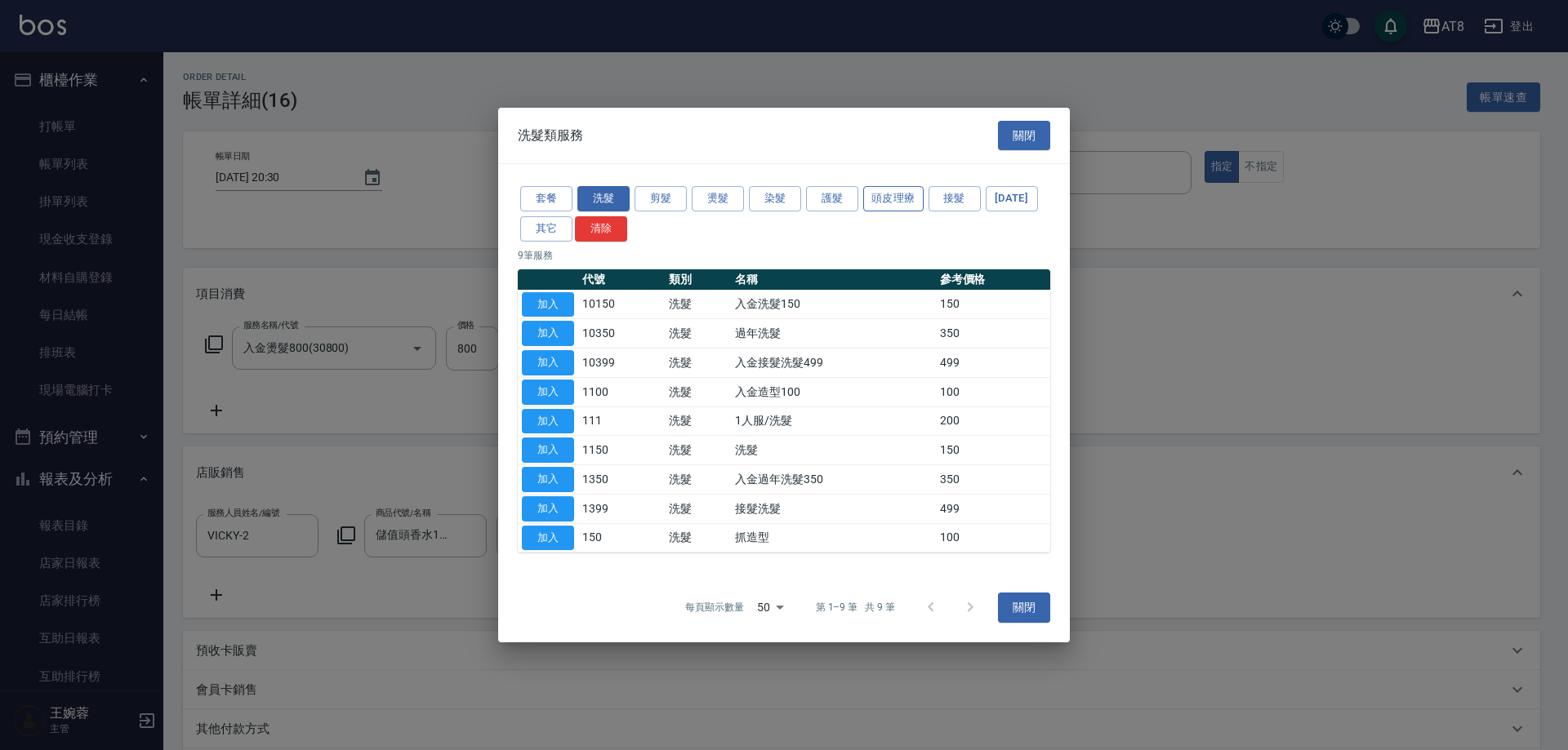
click at [873, 186] on button "頭皮理療" at bounding box center [892, 198] width 60 height 26
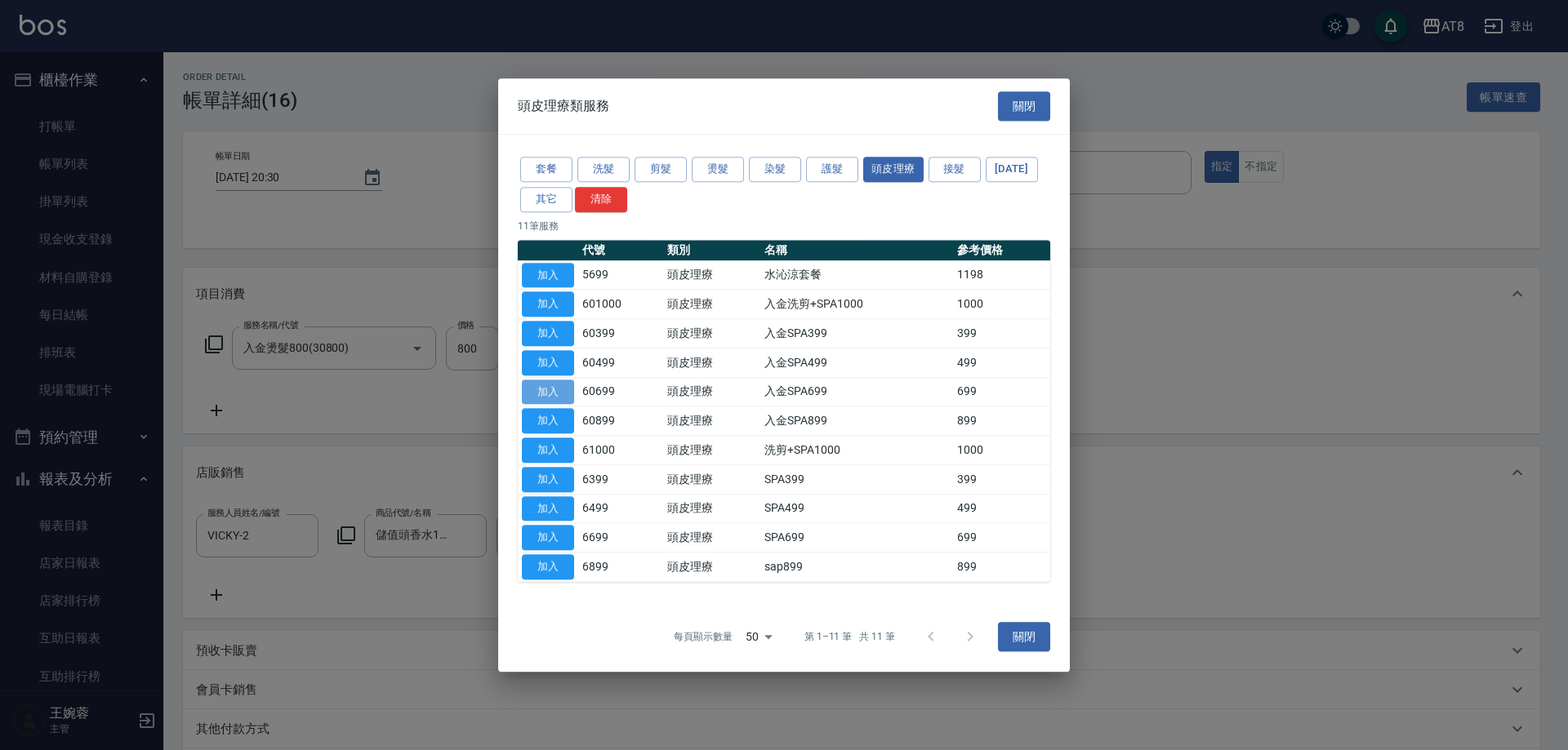
click at [528, 391] on button "加入" at bounding box center [547, 392] width 52 height 26
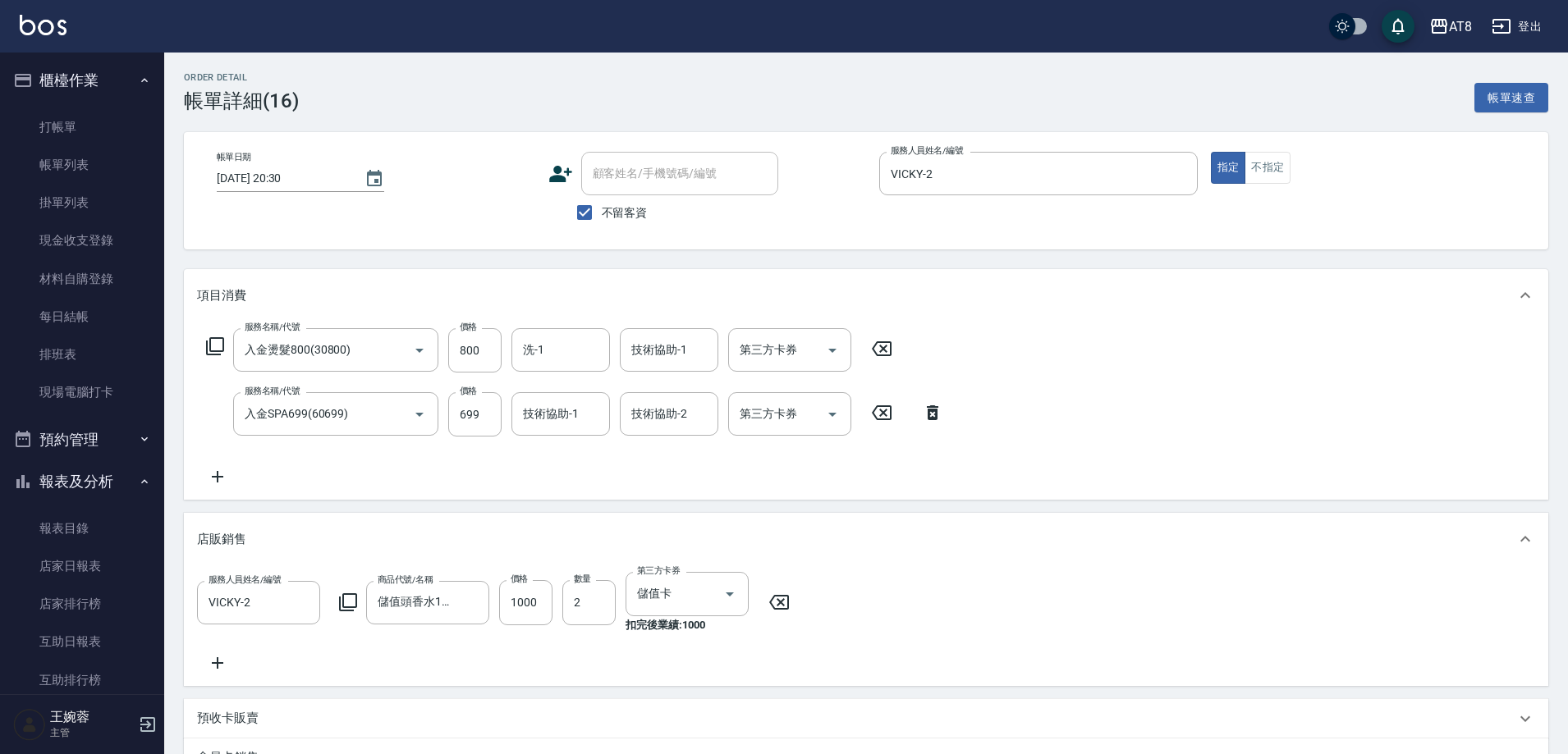
click at [219, 352] on icon at bounding box center [215, 346] width 20 height 20
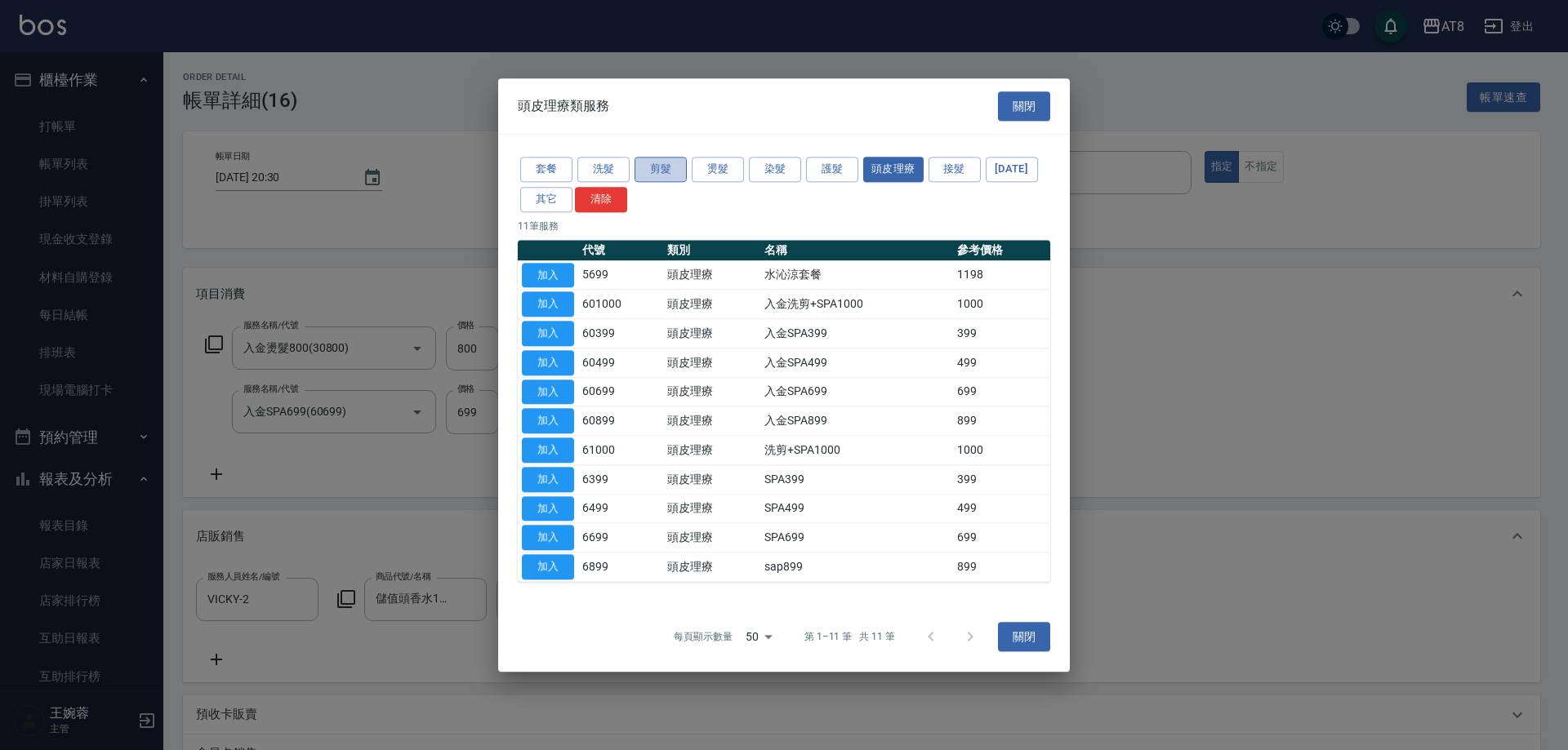
click at [656, 156] on button "剪髮" at bounding box center [661, 169] width 52 height 26
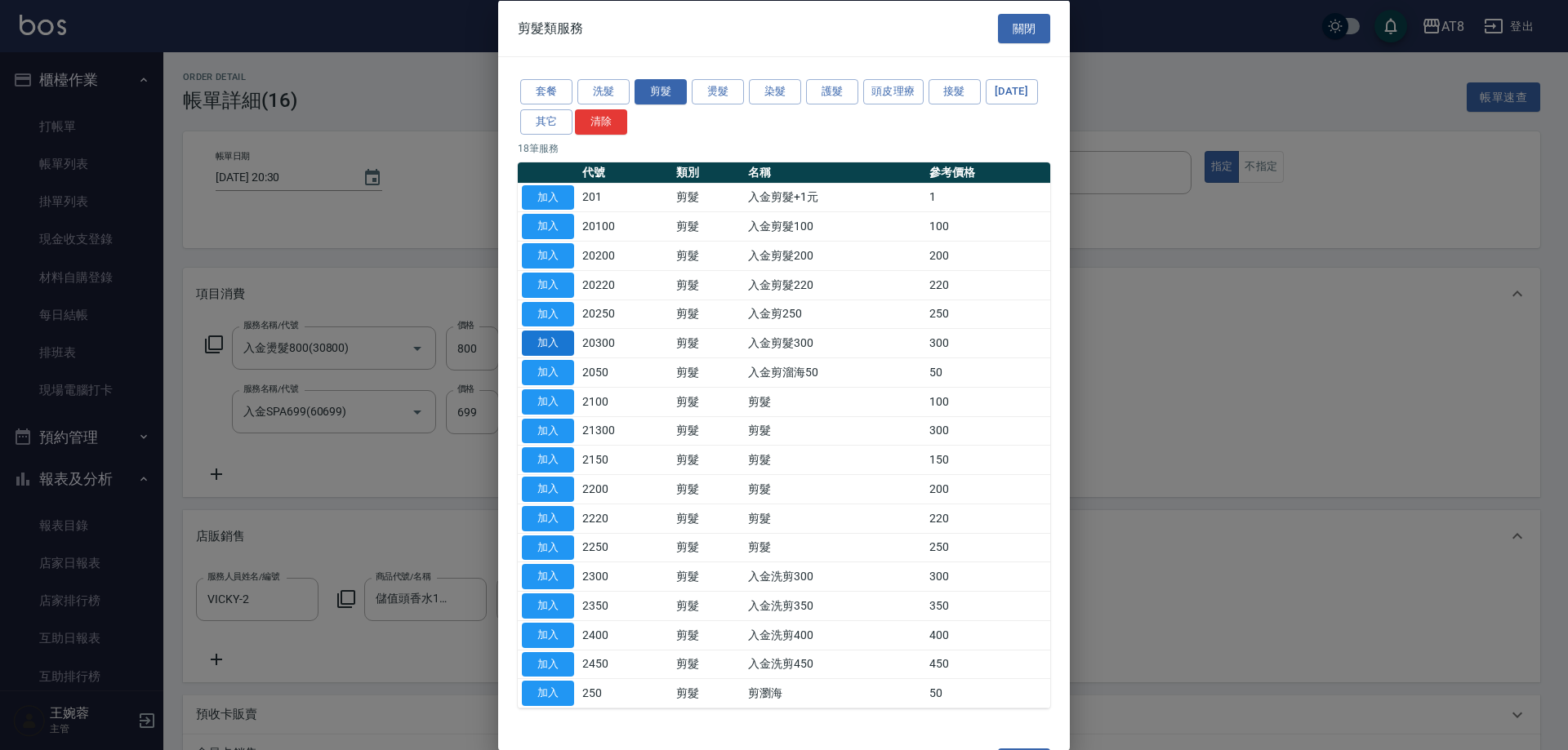
click at [556, 355] on button "加入" at bounding box center [547, 343] width 52 height 26
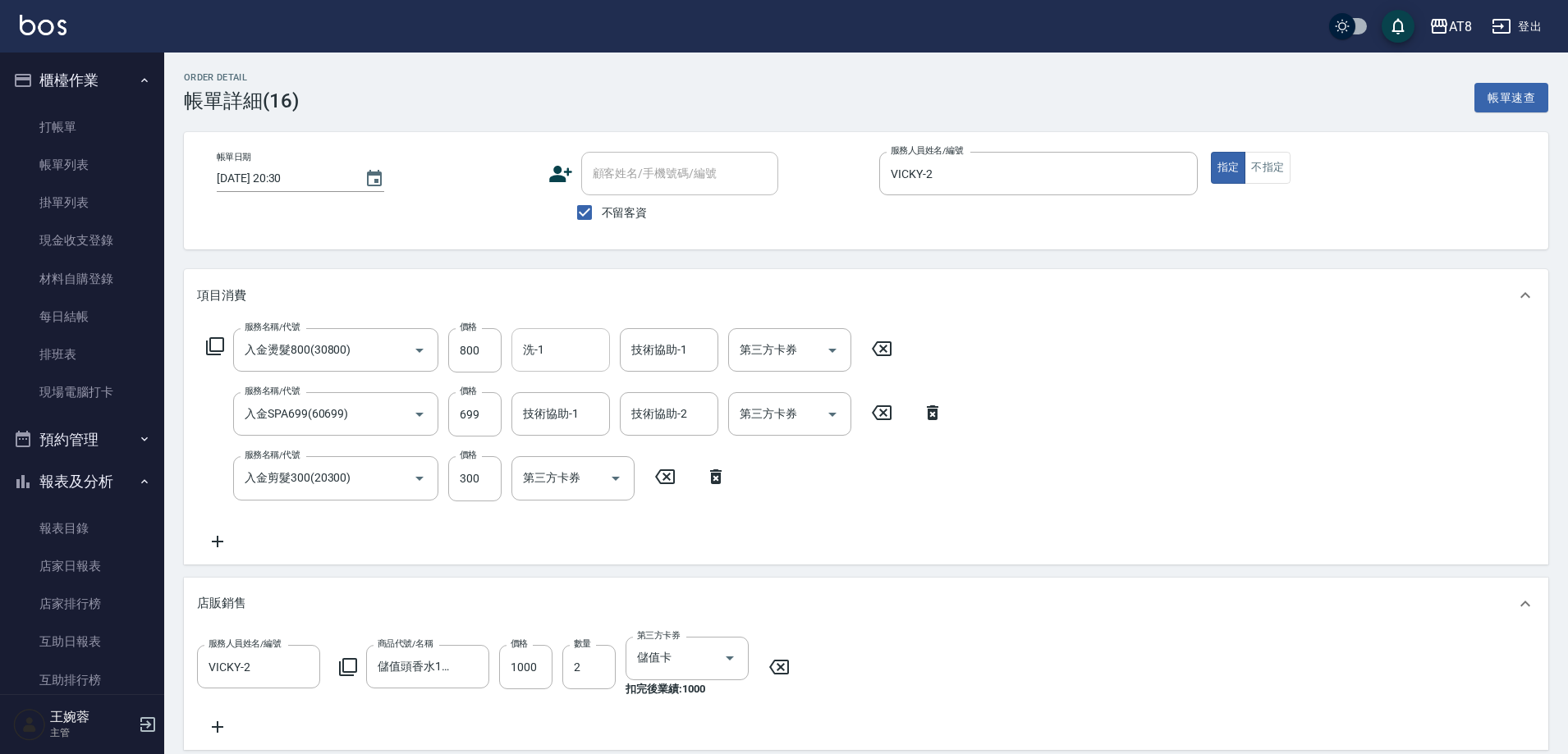
click at [563, 357] on input "洗-1" at bounding box center [560, 350] width 83 height 29
type input "助理25-25"
click at [543, 425] on input "技術協助-1" at bounding box center [560, 414] width 83 height 29
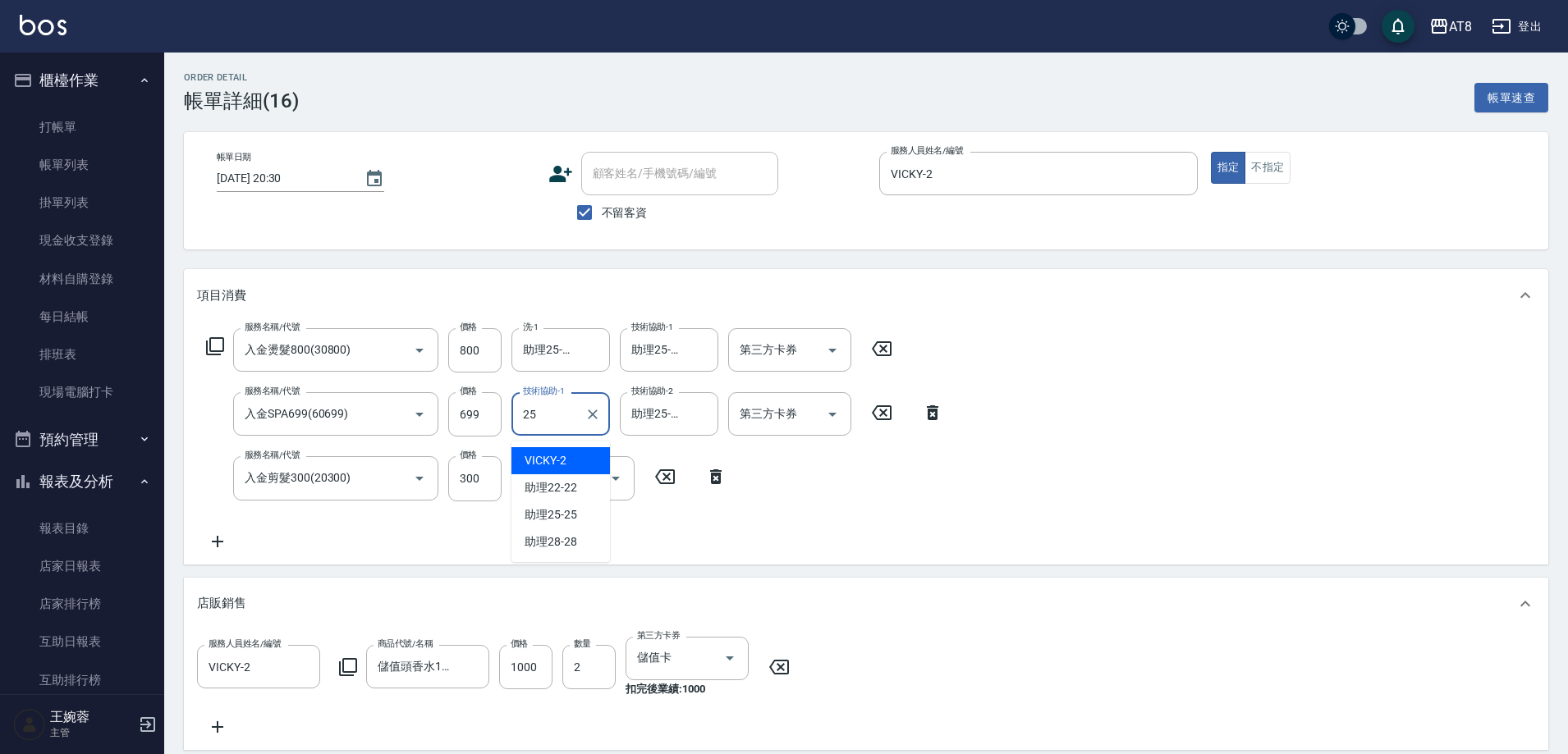
type input "助理25-25"
click at [402, 526] on div "服務名稱/代號 入金燙髮800(30800) 服務名稱/代號 價格 800 價格 洗-1 助理25-25 洗-1 技術協助-1 助理25-25 技術協助-1 …" at bounding box center [575, 440] width 756 height 222
drag, startPoint x: 207, startPoint y: 336, endPoint x: 227, endPoint y: 360, distance: 31.2
click at [210, 339] on div "服務名稱/代號 入金燙髮800(30800) 服務名稱/代號 價格 800 價格 洗-1 助理25-25 洗-1 技術協助-1 助理25-25 技術協助-1 …" at bounding box center [550, 351] width 705 height 44
click at [225, 356] on icon at bounding box center [215, 346] width 20 height 20
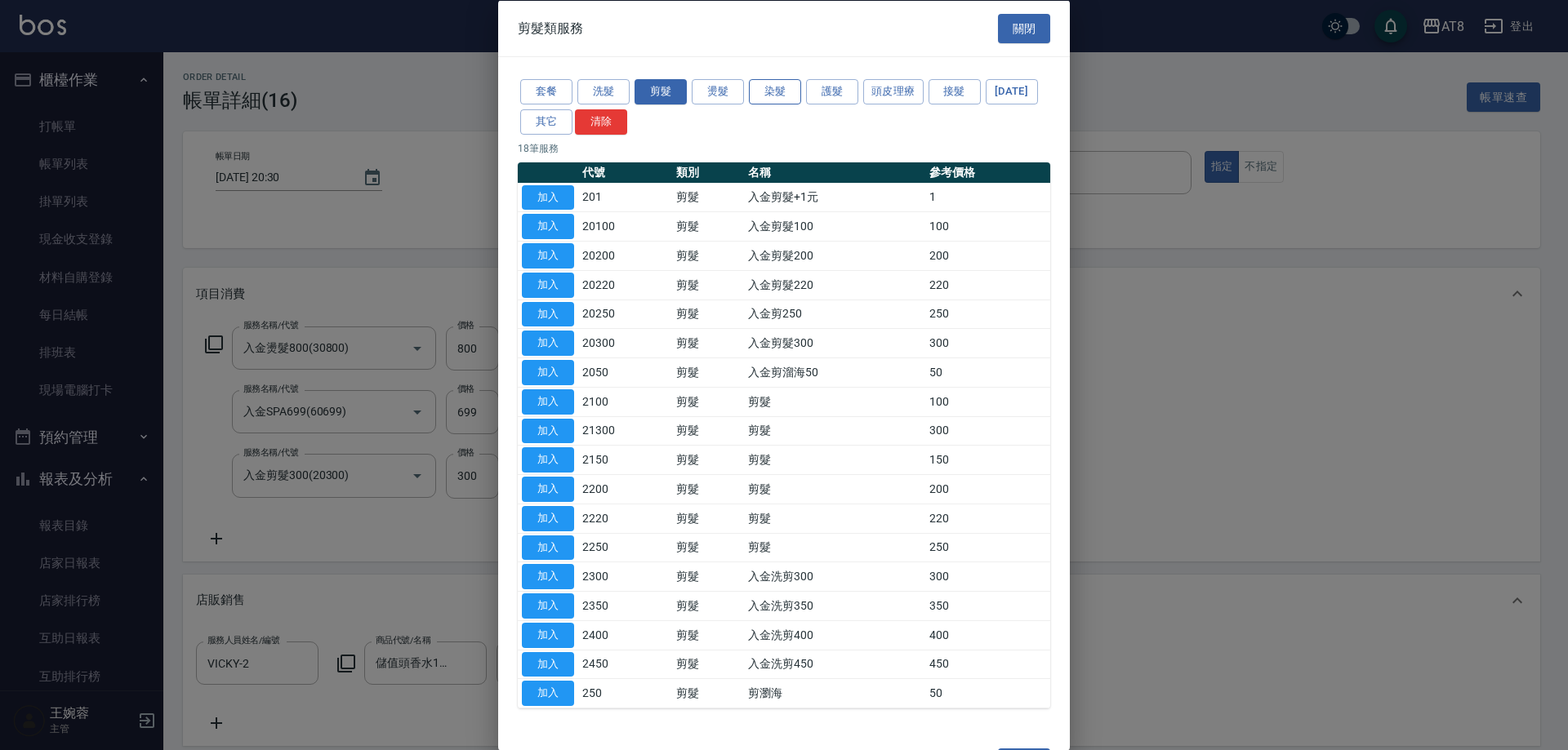
click at [783, 99] on button "染髮" at bounding box center [774, 91] width 52 height 26
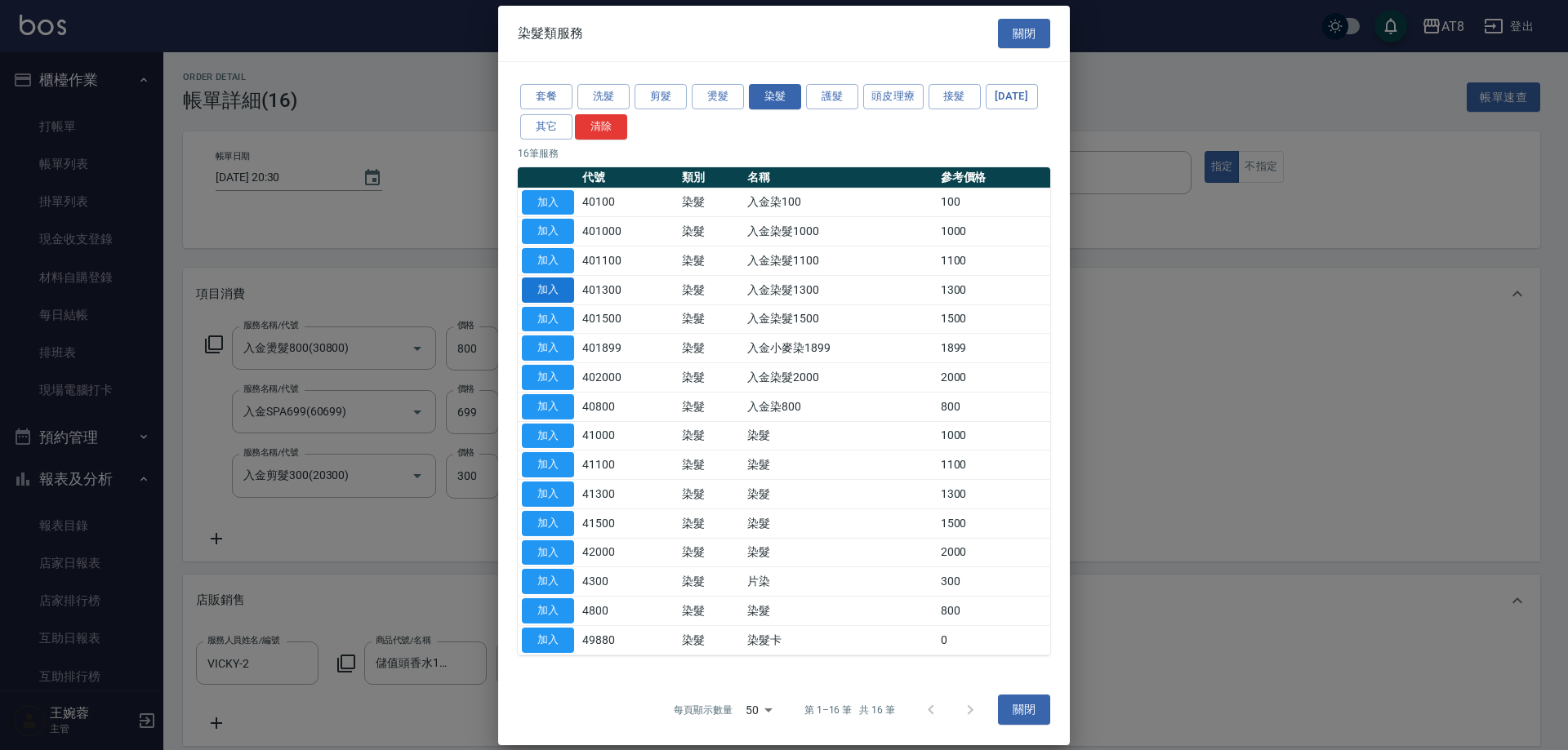
click at [554, 244] on button "加入" at bounding box center [547, 232] width 52 height 26
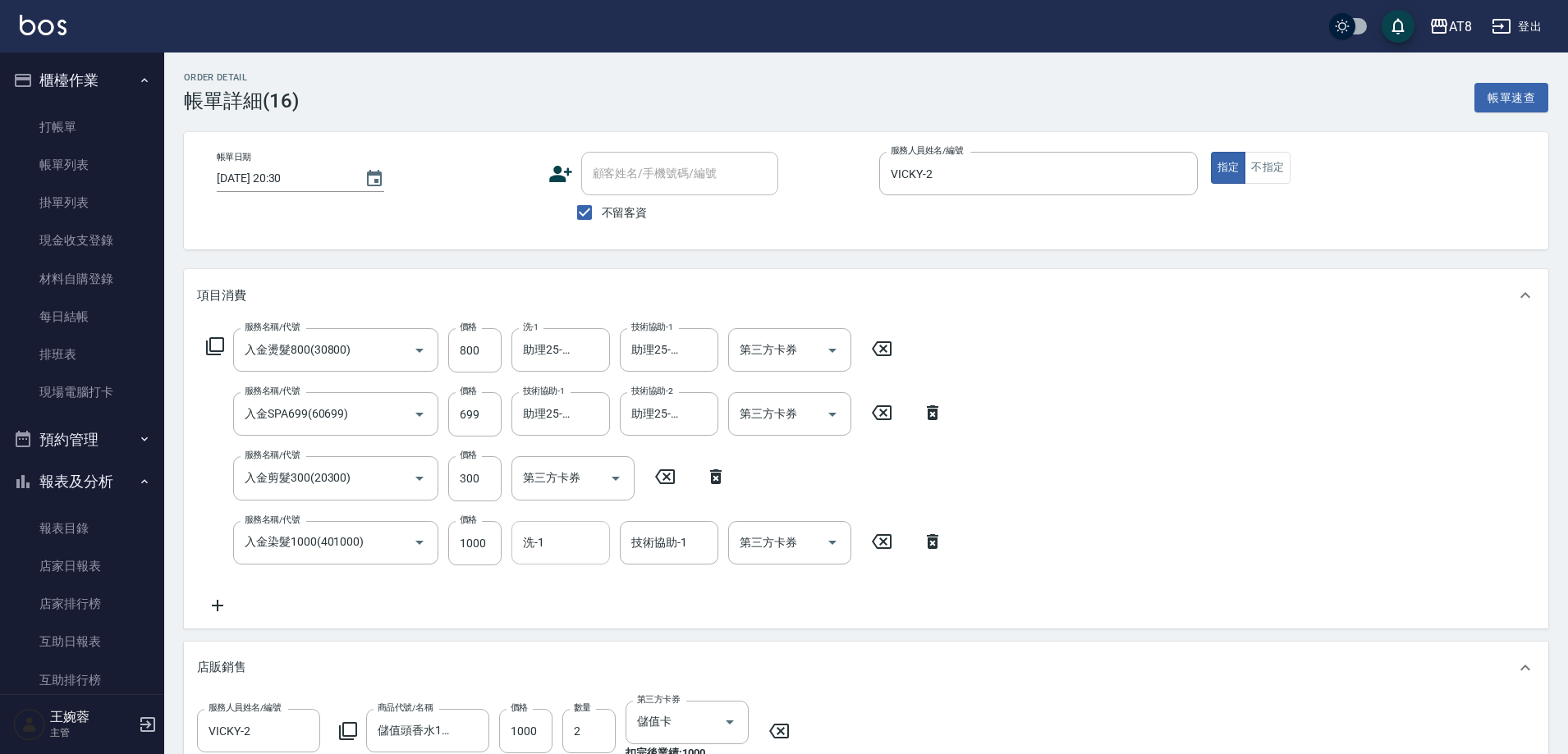
click at [573, 553] on input "洗-1" at bounding box center [560, 543] width 83 height 29
type input "2"
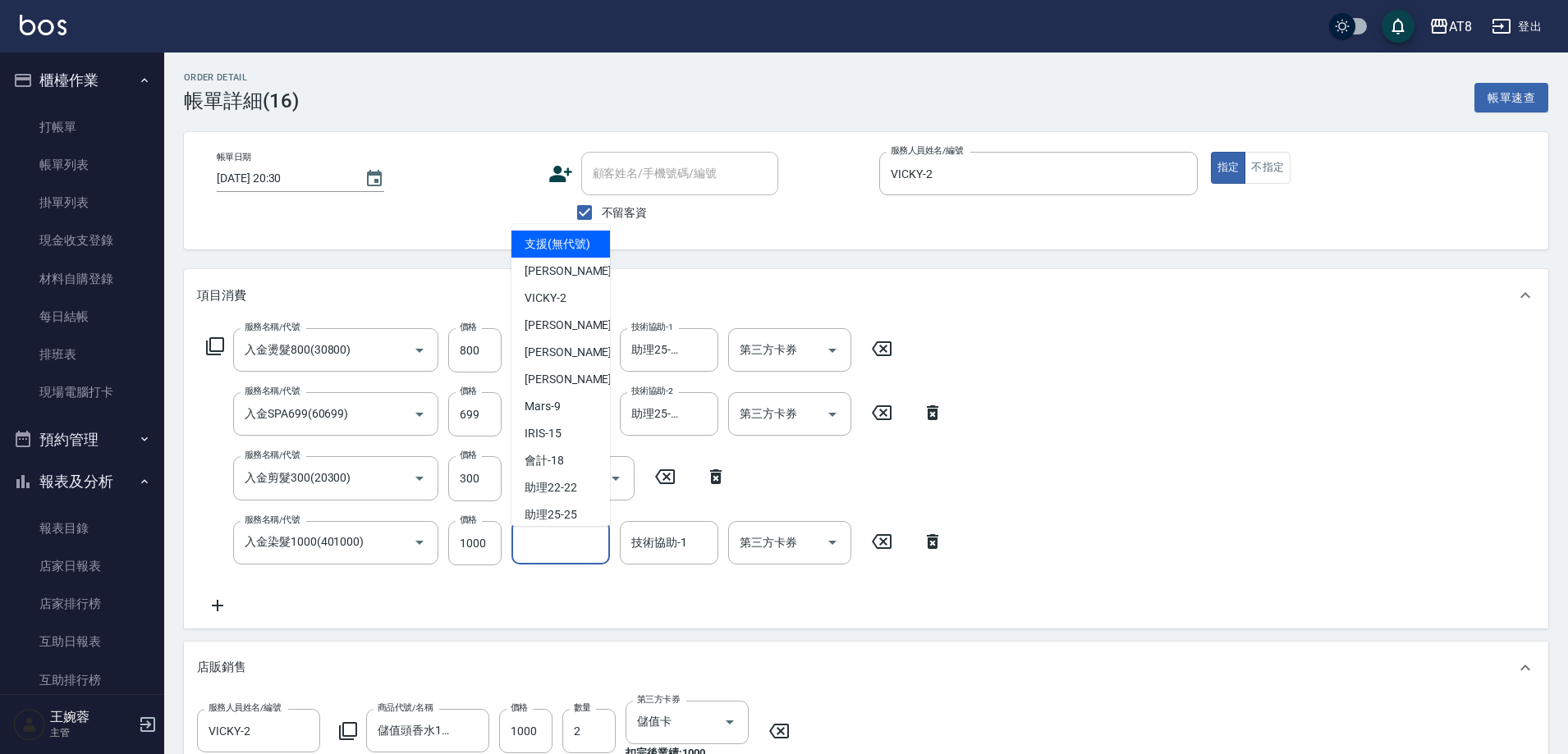
type input "支援(無代號)"
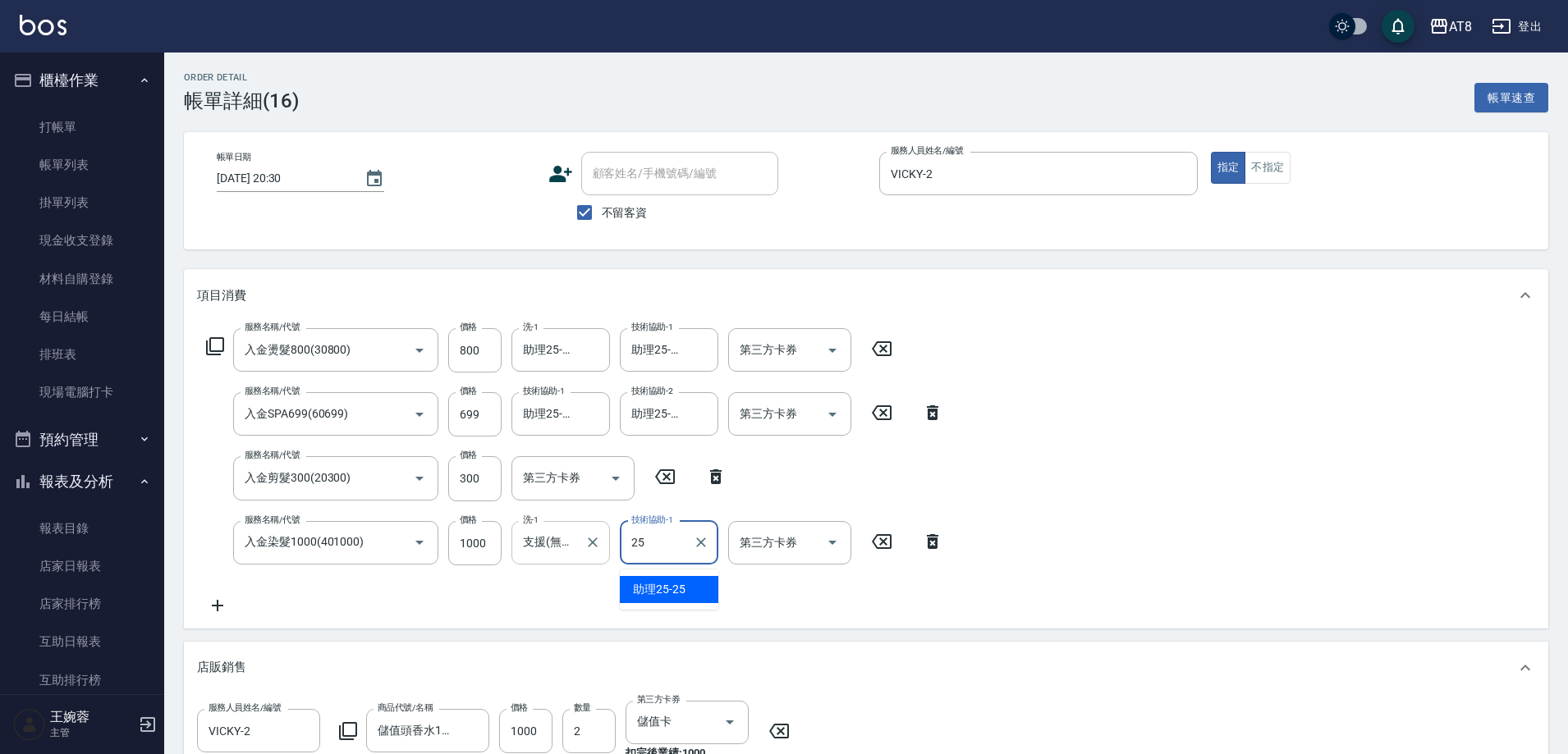
type input "助理25-25"
click at [585, 547] on icon "Clear" at bounding box center [592, 542] width 16 height 16
click at [1111, 475] on div "服務名稱/代號 入金燙髮800(30800) 服務名稱/代號 價格 800 價格 洗-1 助理25-25 洗-1 技術協助-1 助理25-25 技術協助-1 …" at bounding box center [866, 475] width 1365 height 307
click at [829, 357] on icon "Open" at bounding box center [832, 350] width 20 height 20
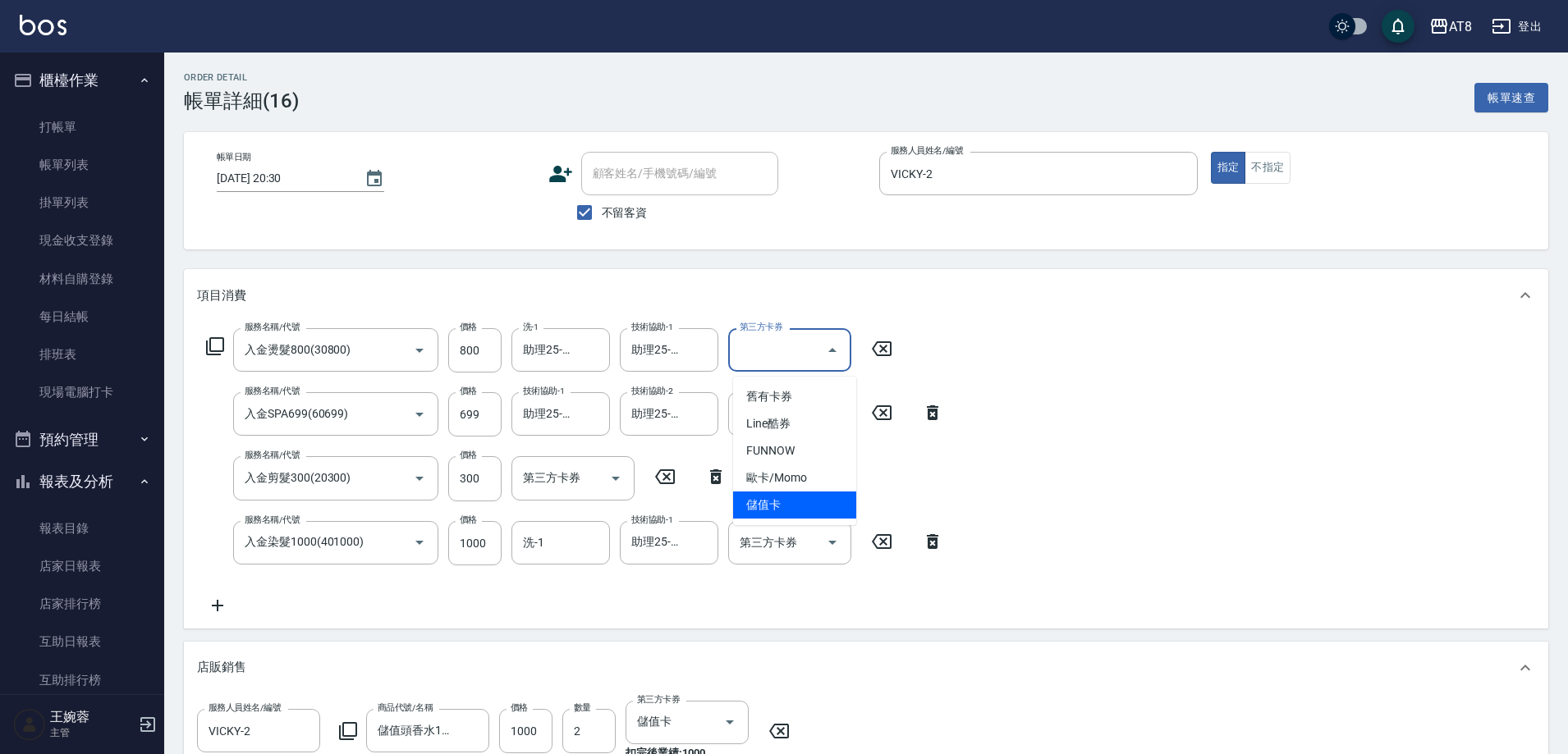
click at [798, 504] on span "儲值卡" at bounding box center [795, 505] width 123 height 27
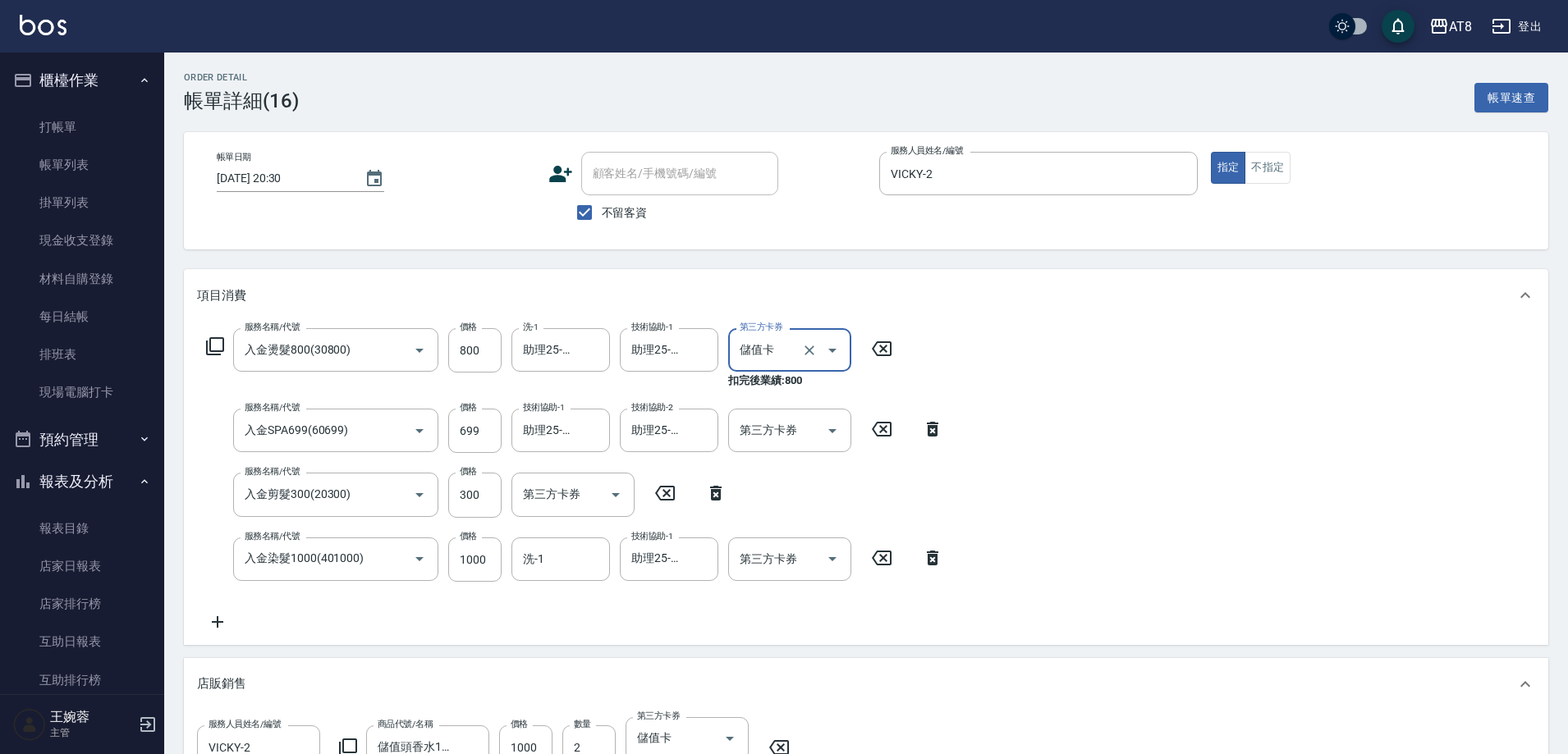
type input "儲值卡"
click at [778, 427] on div "第三方卡券 第三方卡券" at bounding box center [790, 430] width 123 height 43
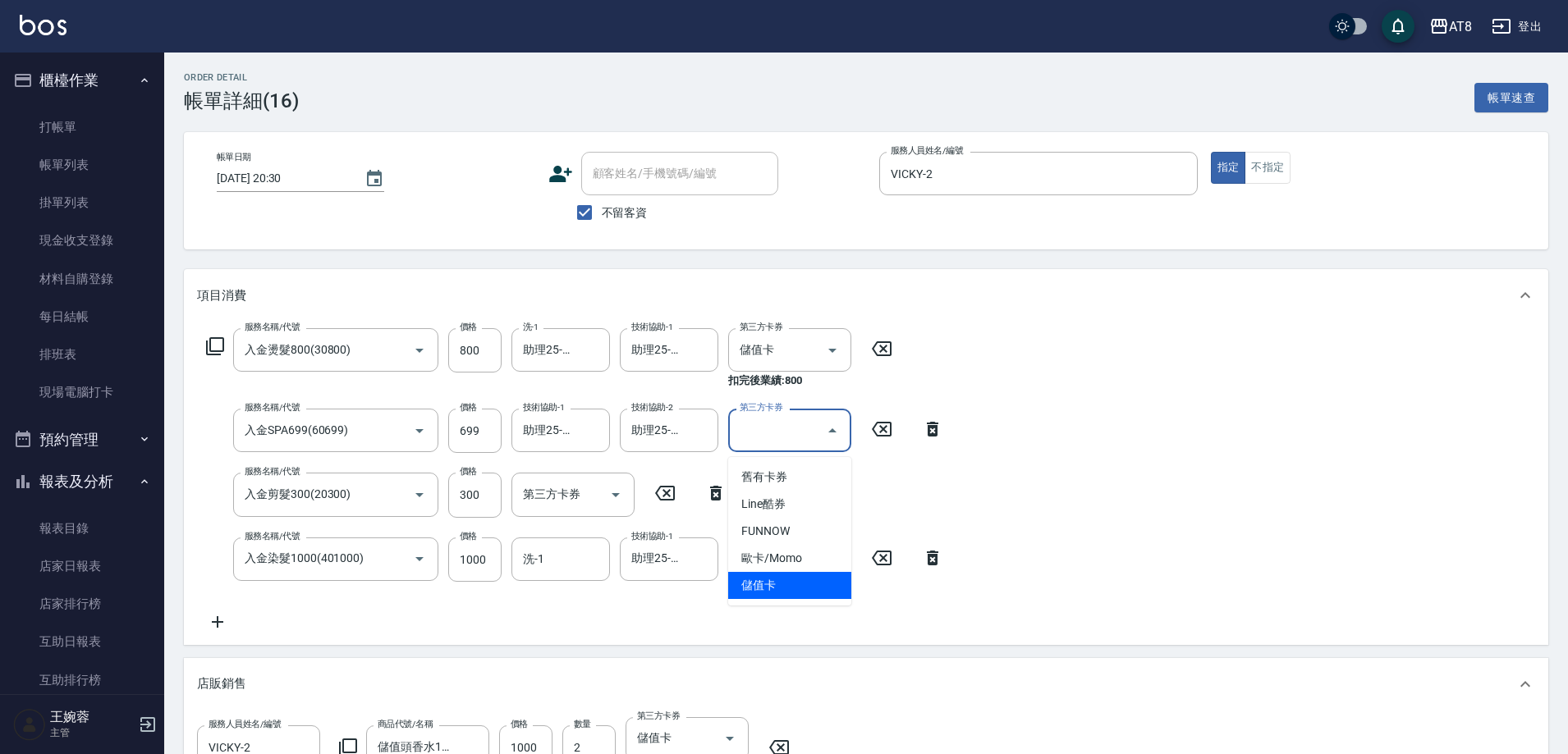
click at [773, 581] on span "儲值卡" at bounding box center [790, 585] width 123 height 27
type input "儲值卡"
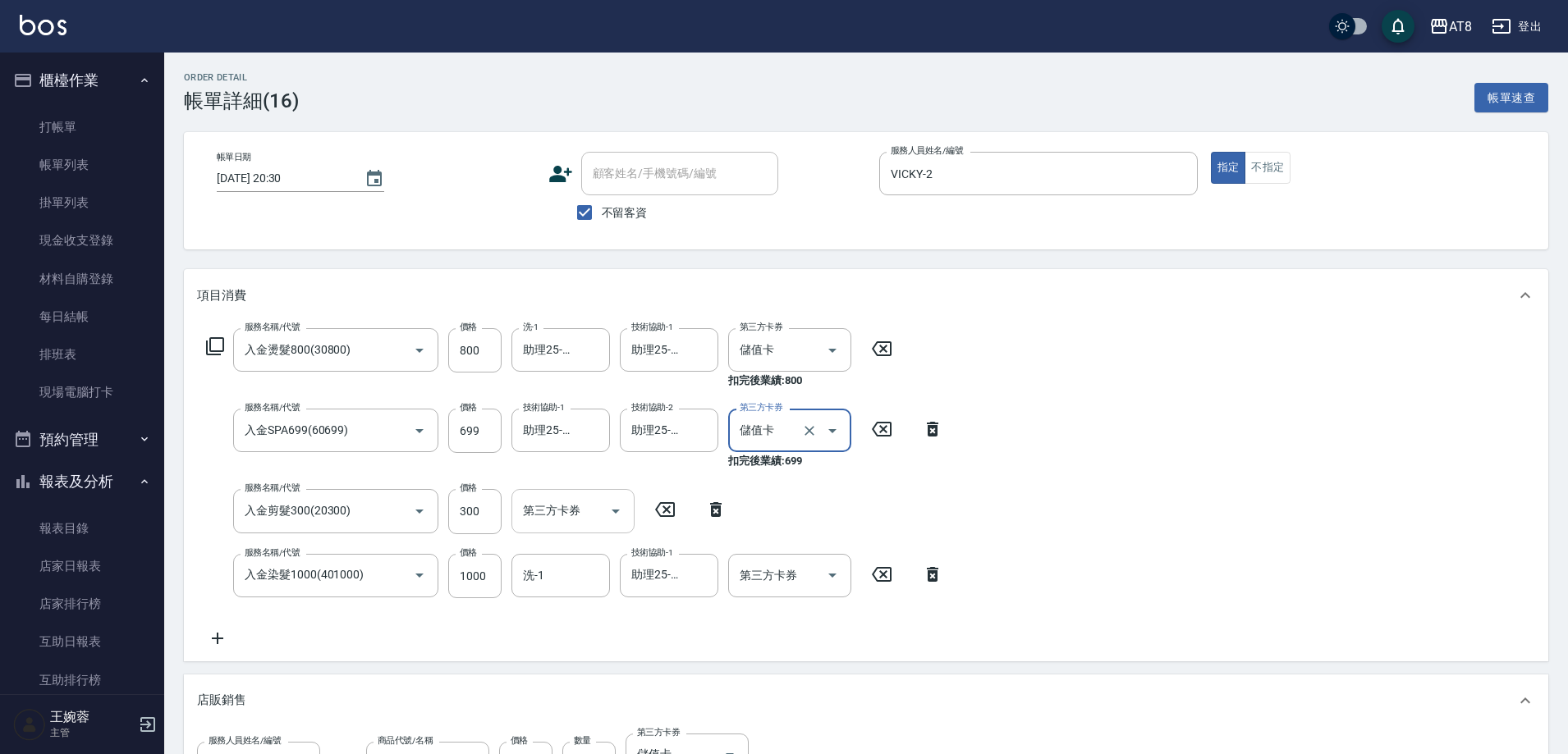
drag, startPoint x: 605, startPoint y: 506, endPoint x: 615, endPoint y: 515, distance: 13.5
click at [607, 508] on icon "Open" at bounding box center [615, 511] width 20 height 20
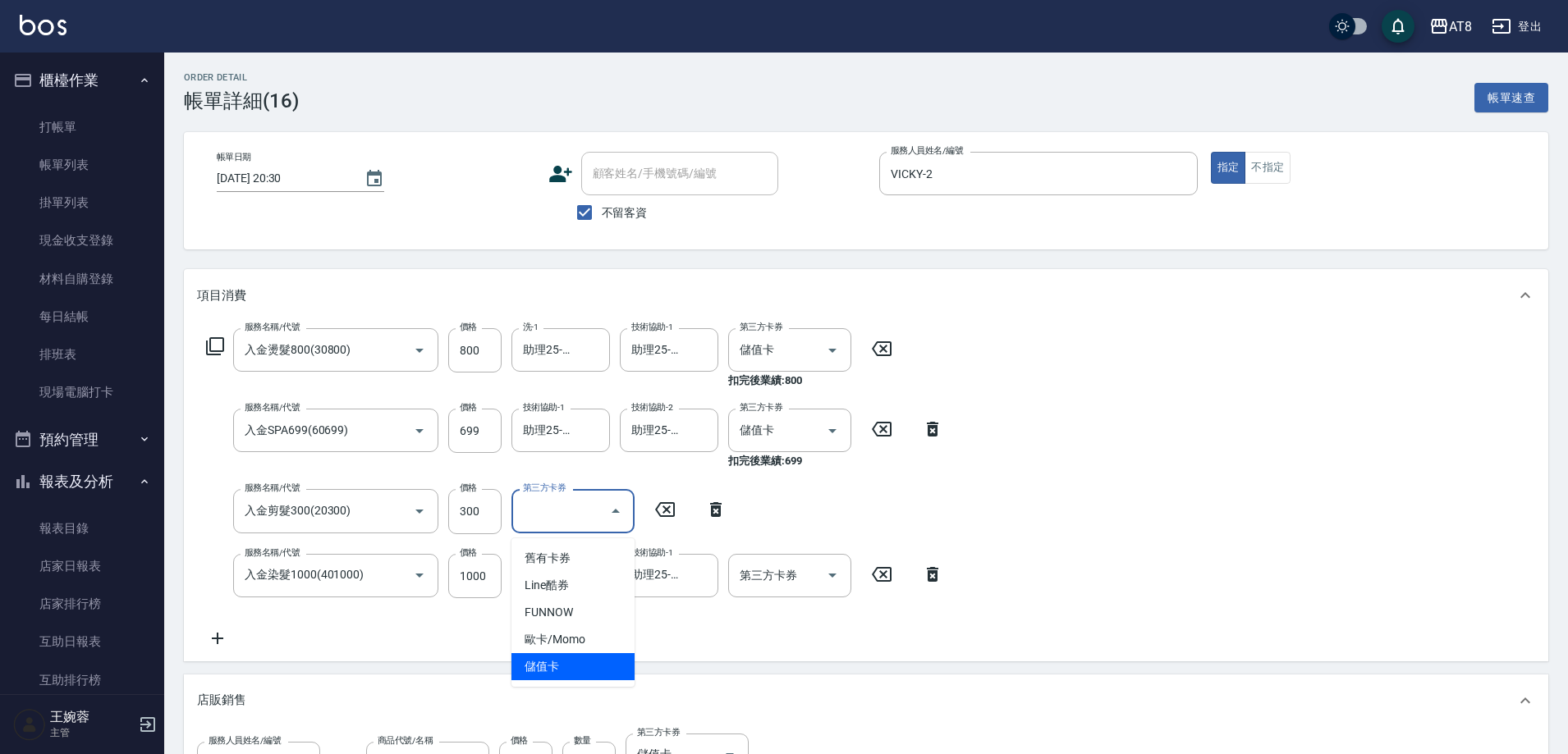
drag, startPoint x: 568, startPoint y: 671, endPoint x: 594, endPoint y: 670, distance: 26.0
click at [568, 672] on span "儲值卡" at bounding box center [573, 667] width 123 height 27
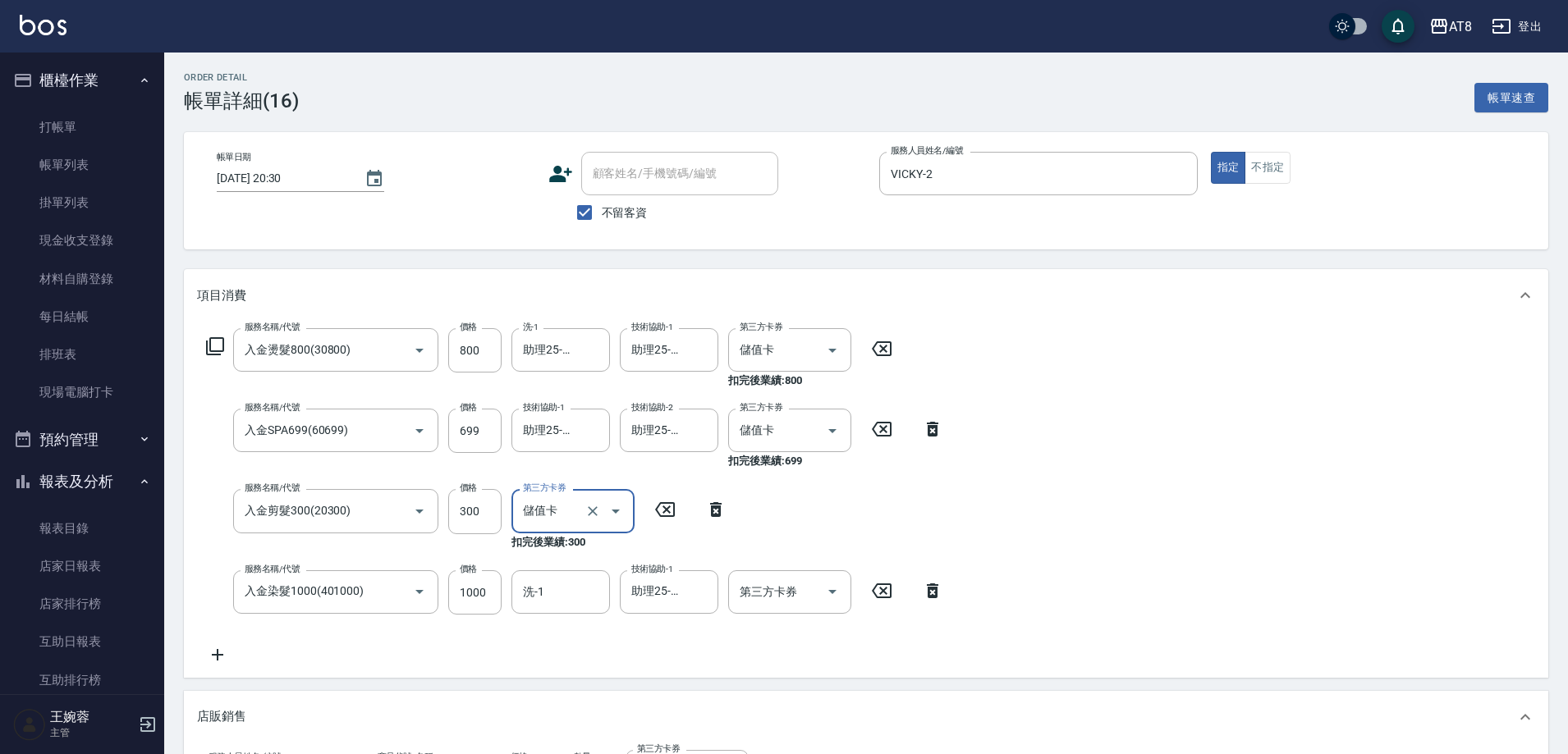
type input "儲值卡"
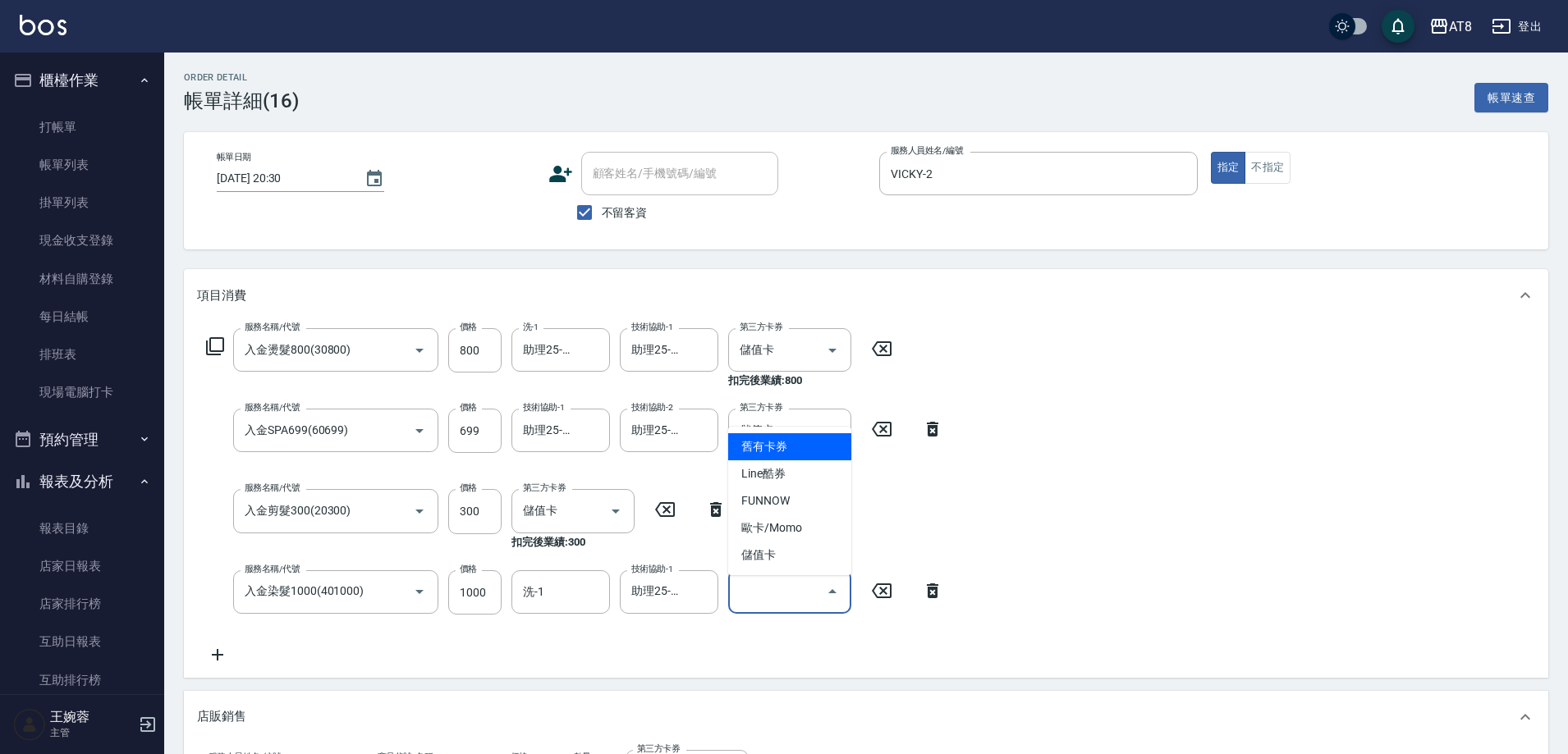
click at [813, 606] on input "第三方卡券" at bounding box center [776, 592] width 83 height 29
click at [809, 554] on span "儲值卡" at bounding box center [790, 555] width 123 height 27
type input "儲值卡"
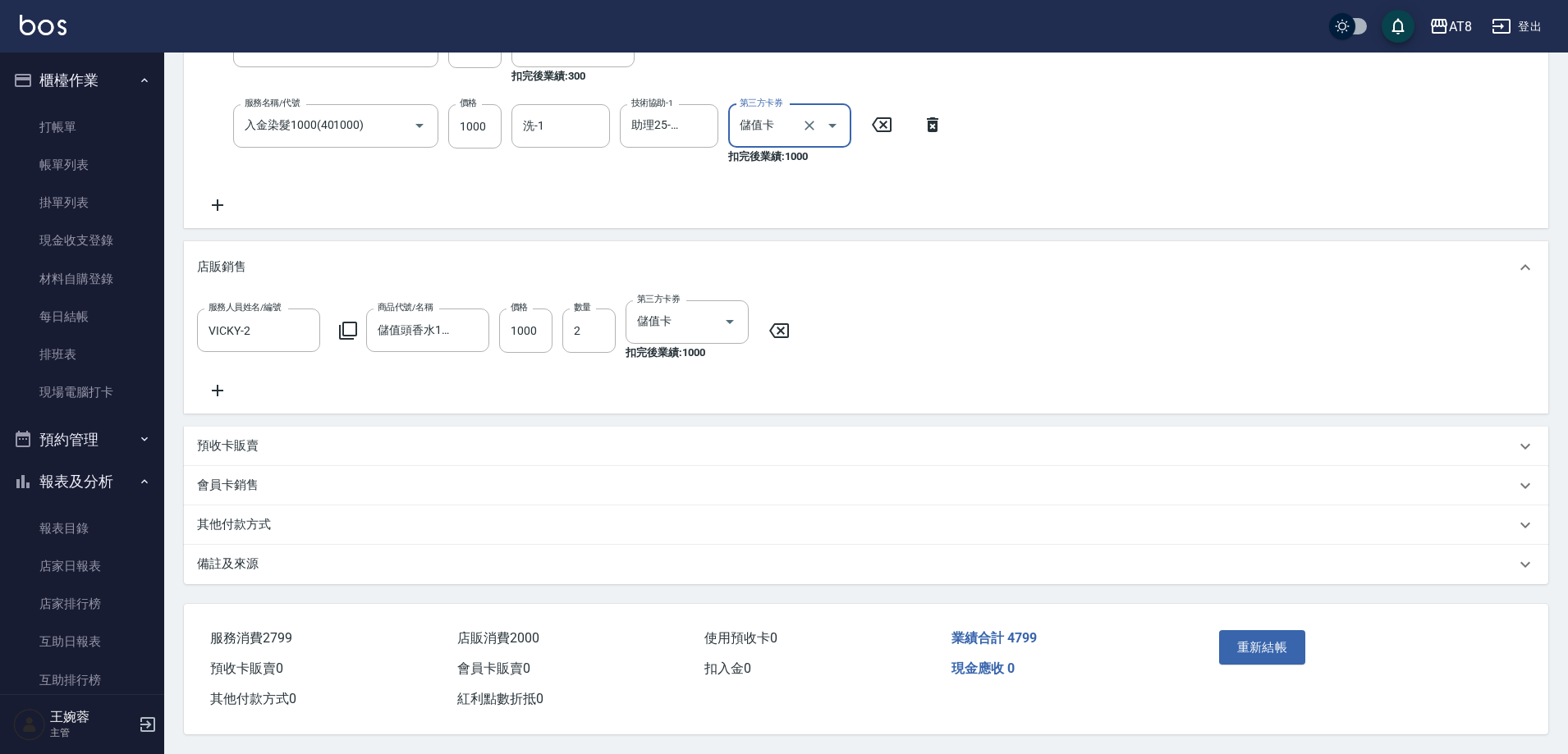
scroll to position [494, 0]
click at [1183, 217] on div "項目消費 服務名稱/代號 入金燙髮800(30800) 服務名稱/代號 價格 800 價格 洗-1 助理25-25 洗-1 技術協助-1 助理25-25 技術…" at bounding box center [866, 193] width 1365 height 781
click at [1262, 641] on button "重新結帳" at bounding box center [1262, 648] width 87 height 34
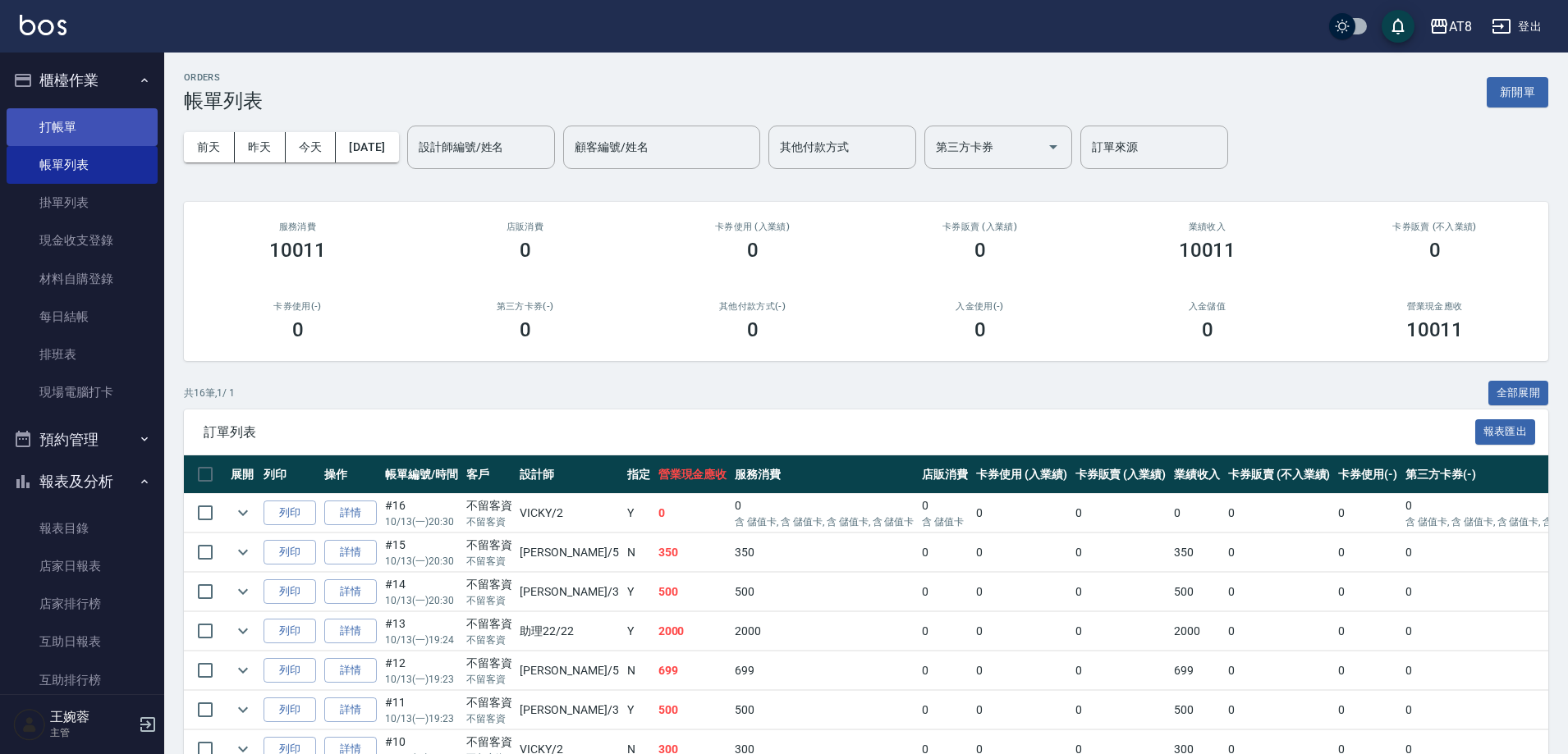
click at [88, 117] on link "打帳單" at bounding box center [82, 126] width 151 height 37
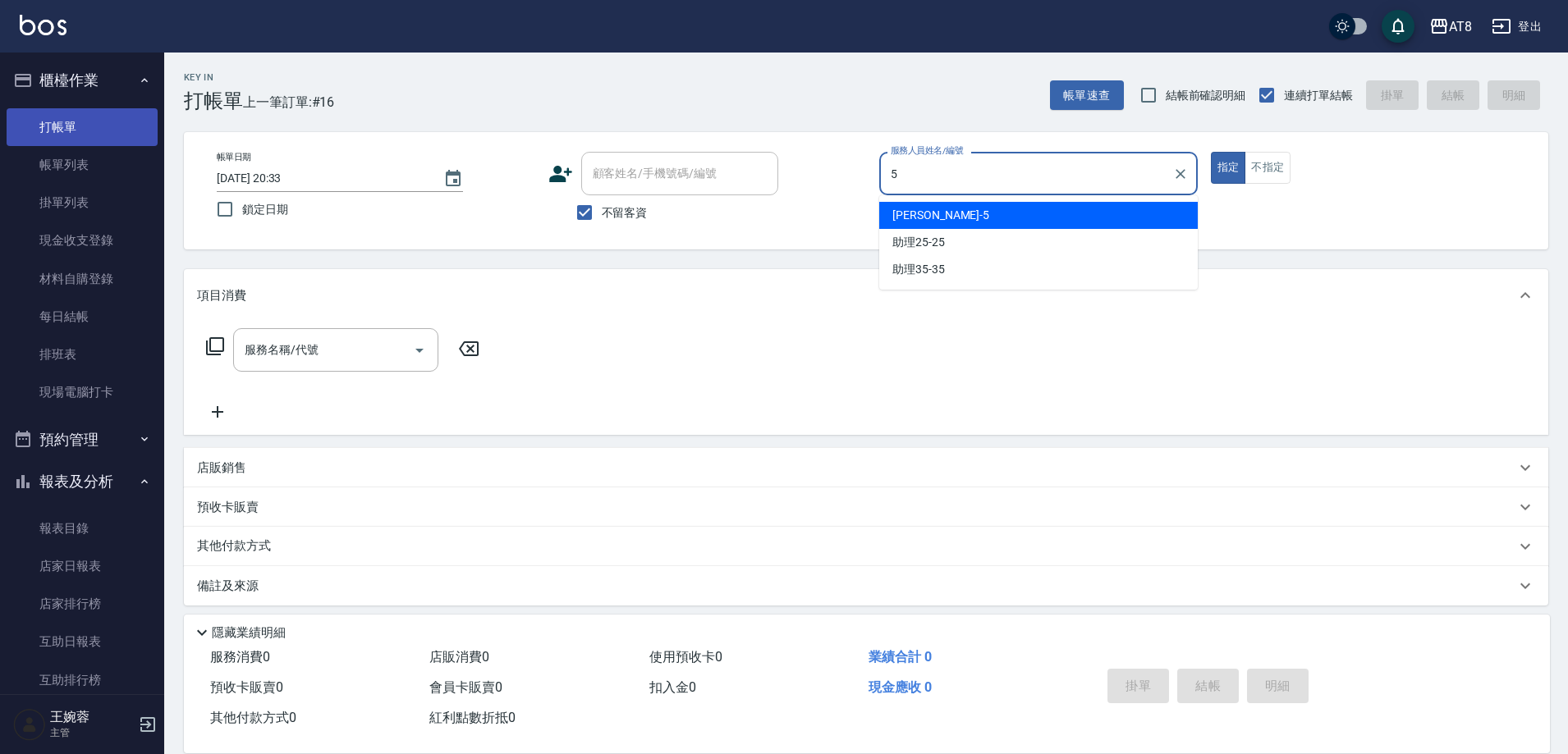
type input "HANK-5"
type button "true"
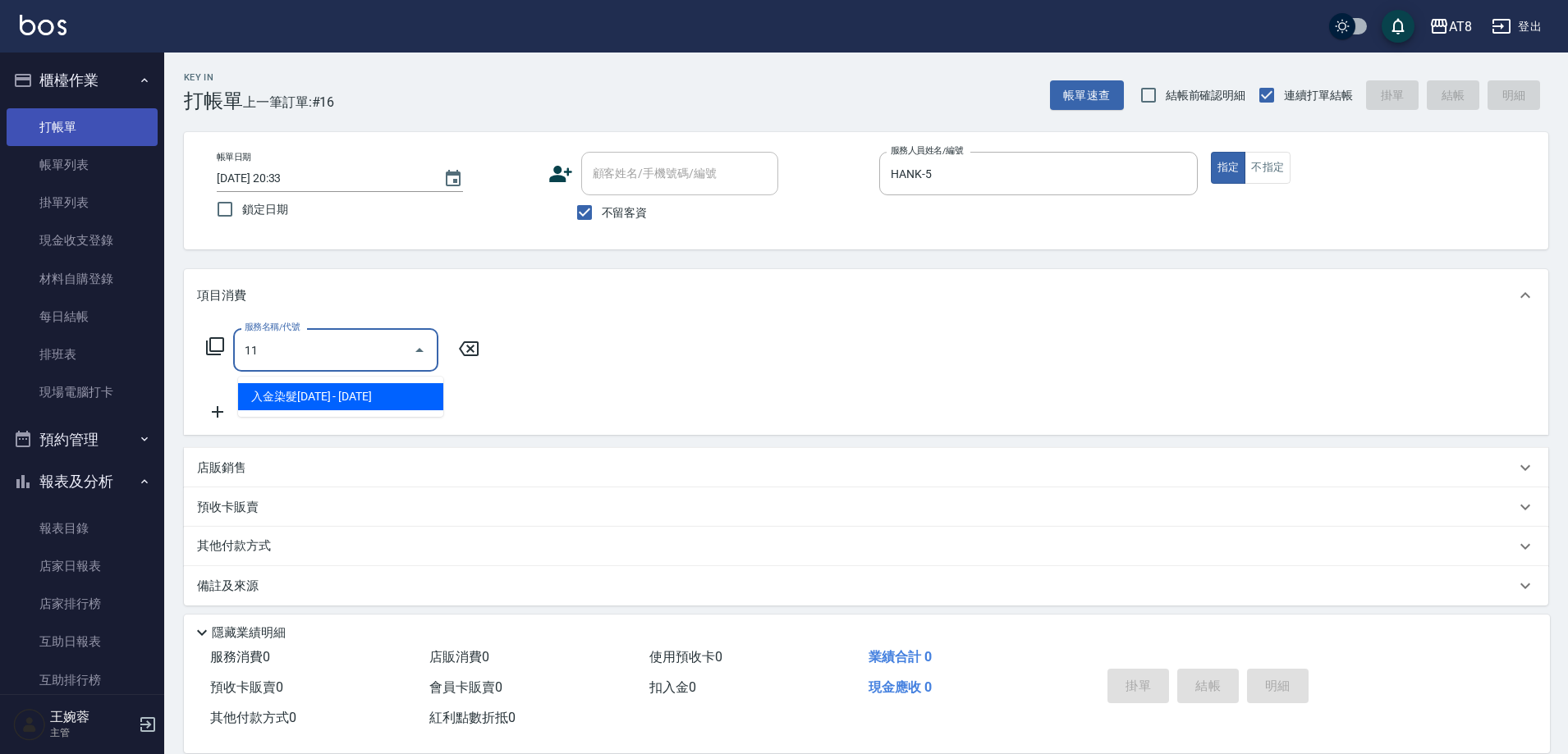
type input "1"
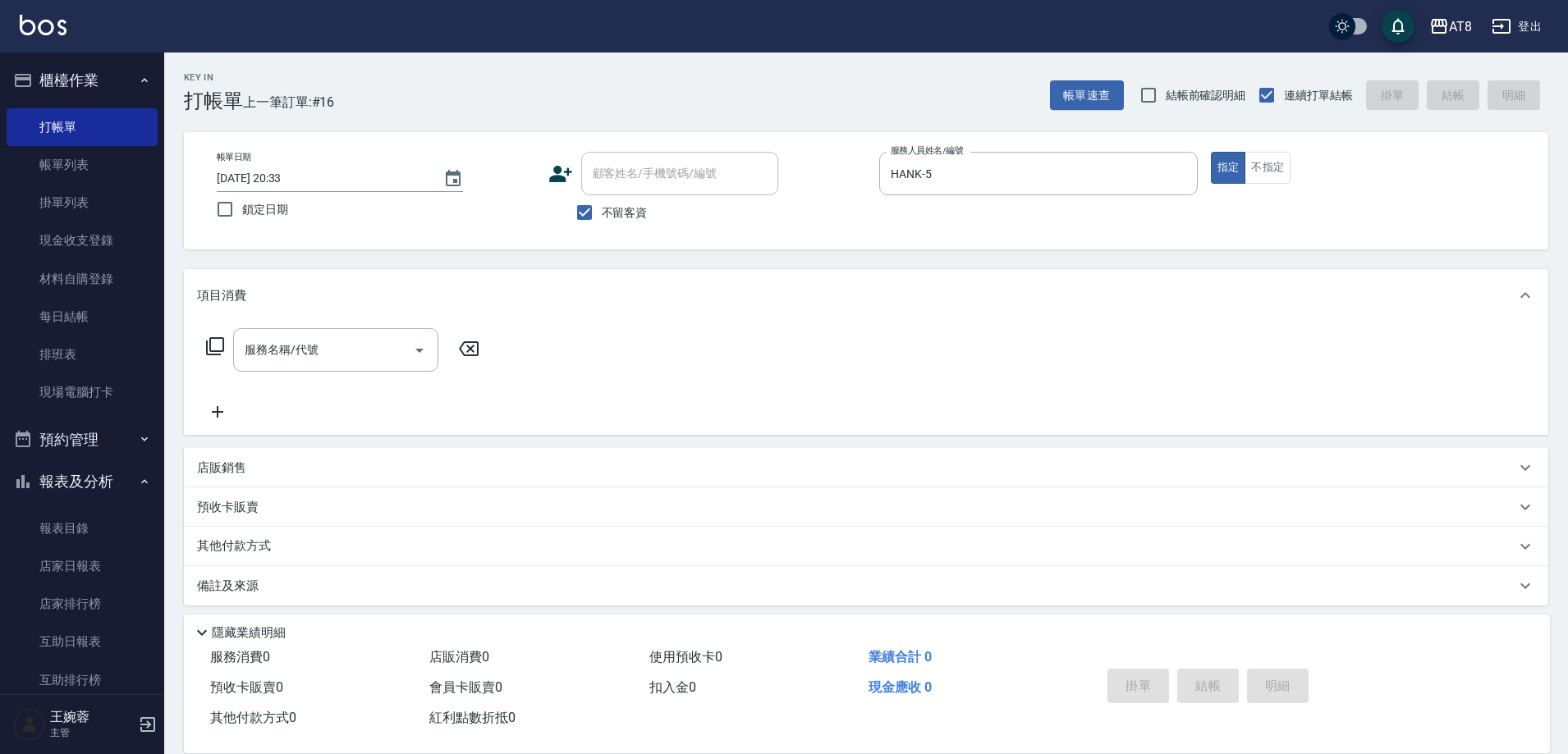
click at [224, 355] on icon at bounding box center [215, 346] width 18 height 18
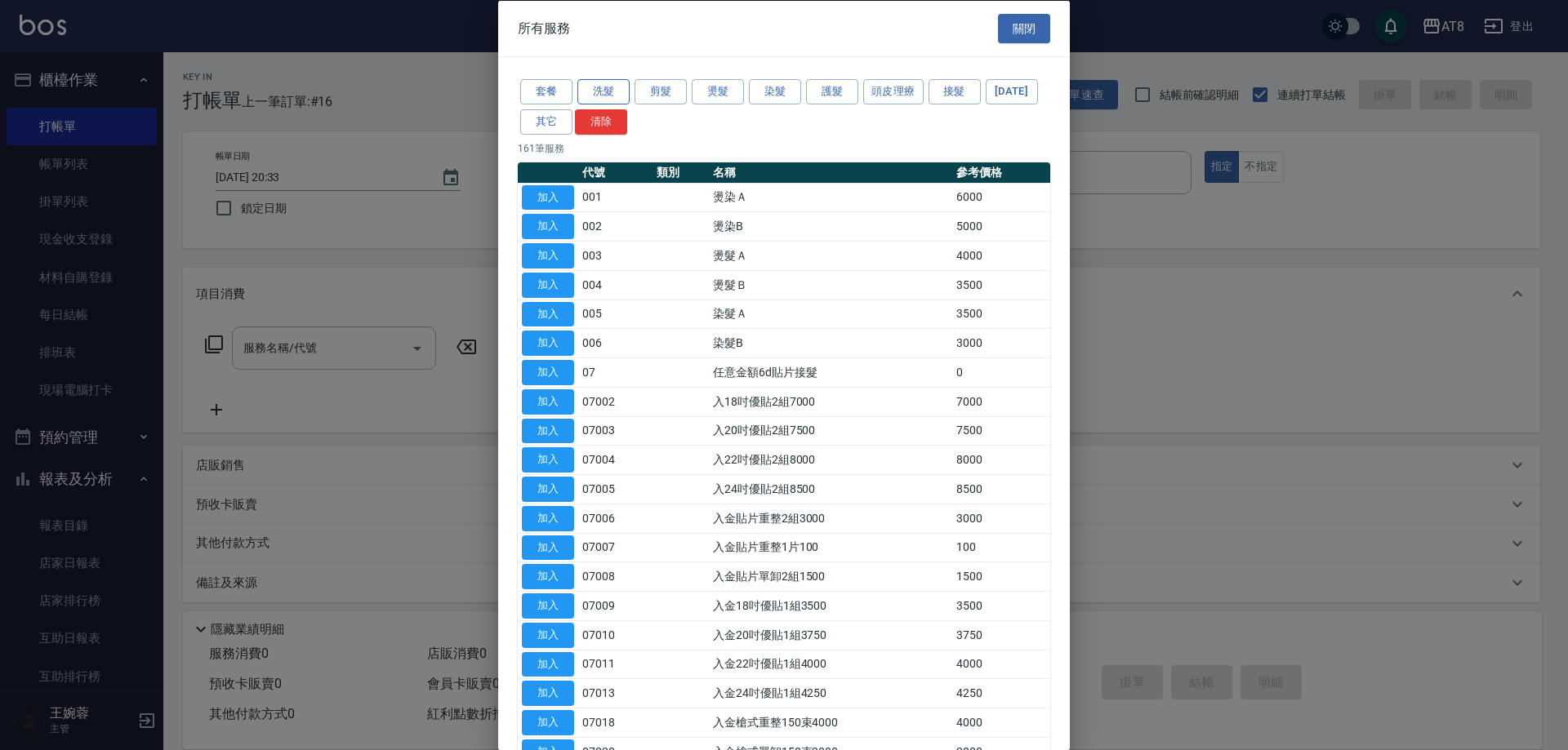
click at [612, 94] on button "洗髮" at bounding box center [603, 91] width 52 height 26
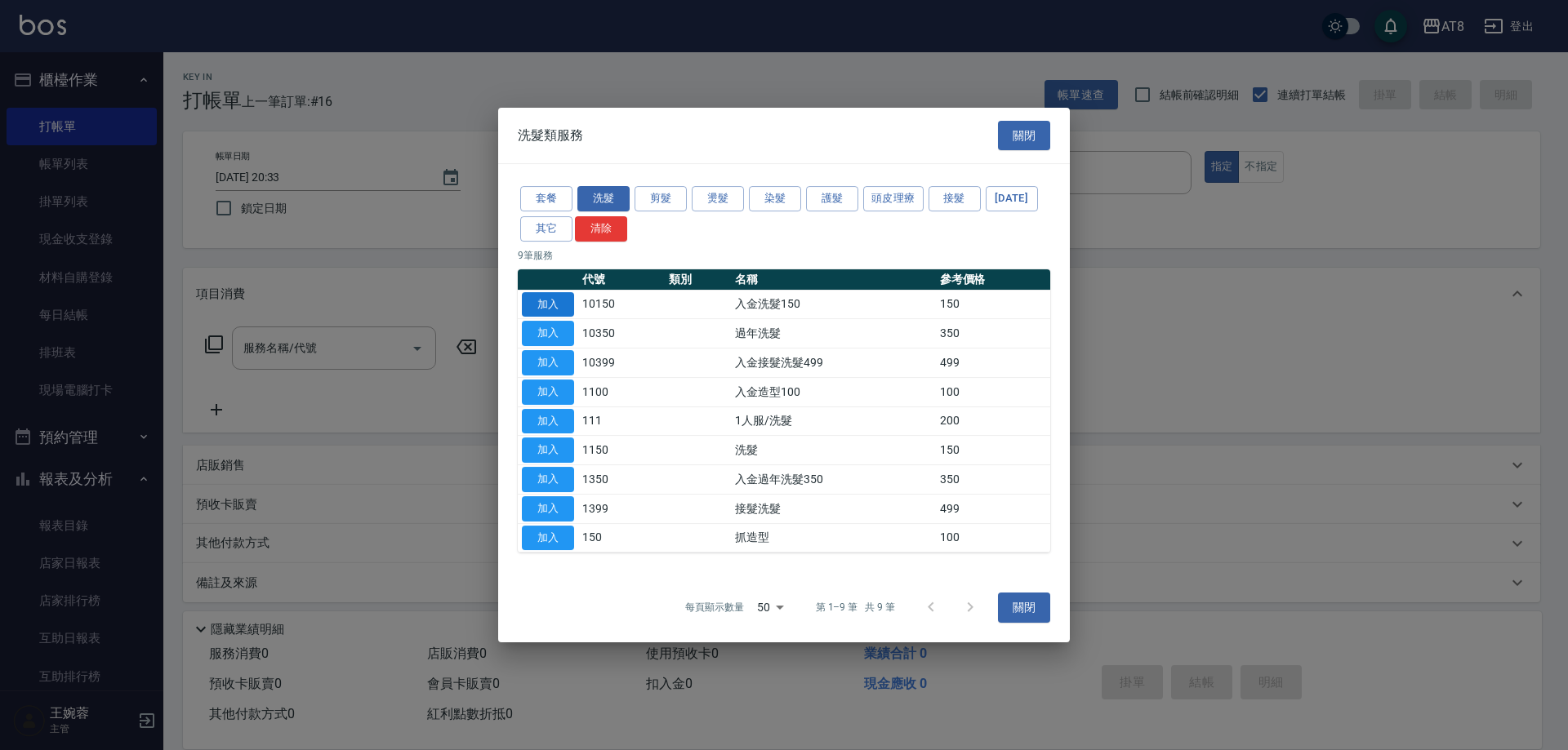
click at [545, 293] on button "加入" at bounding box center [547, 305] width 52 height 26
type input "入金洗髮150(10150)"
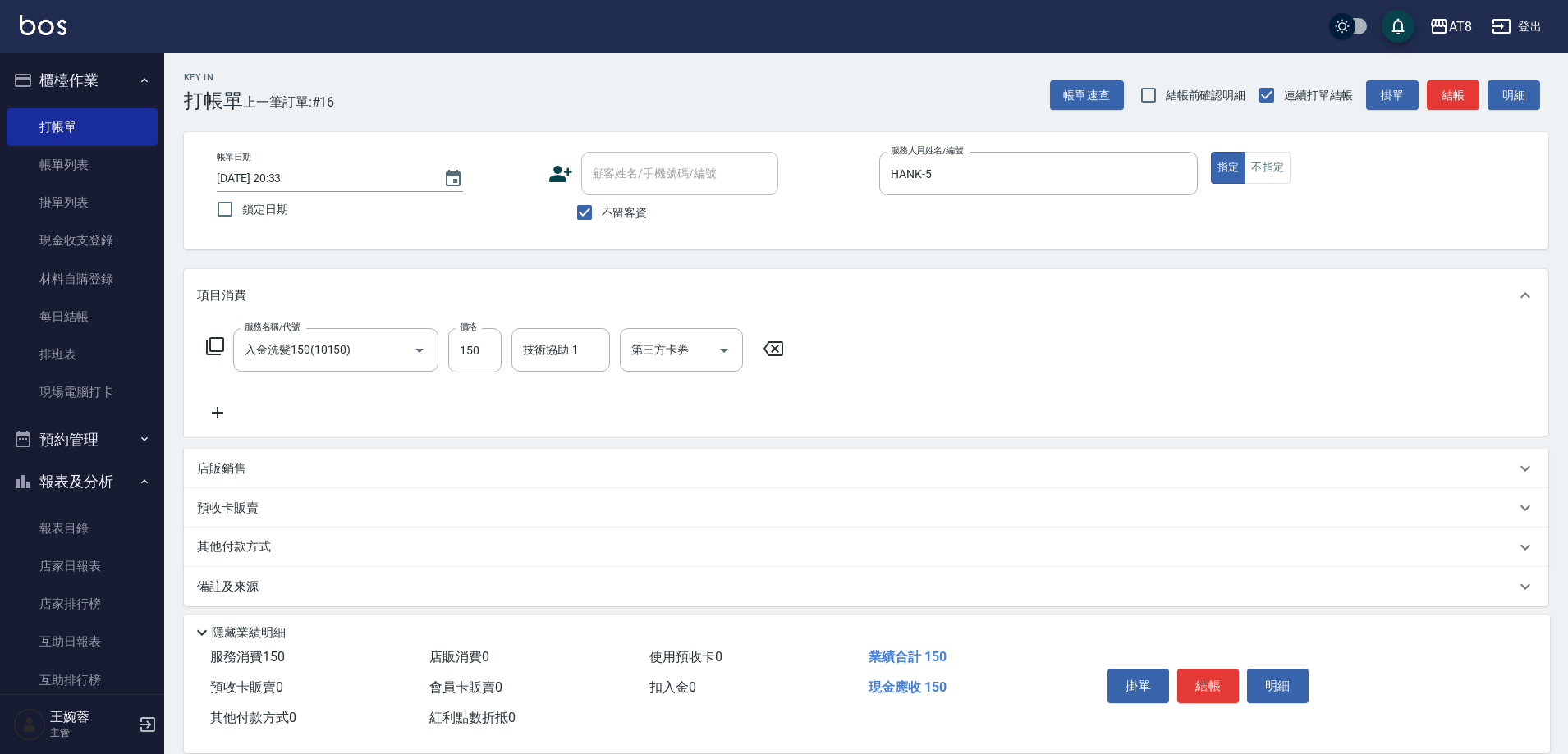
click at [210, 353] on icon at bounding box center [215, 346] width 20 height 20
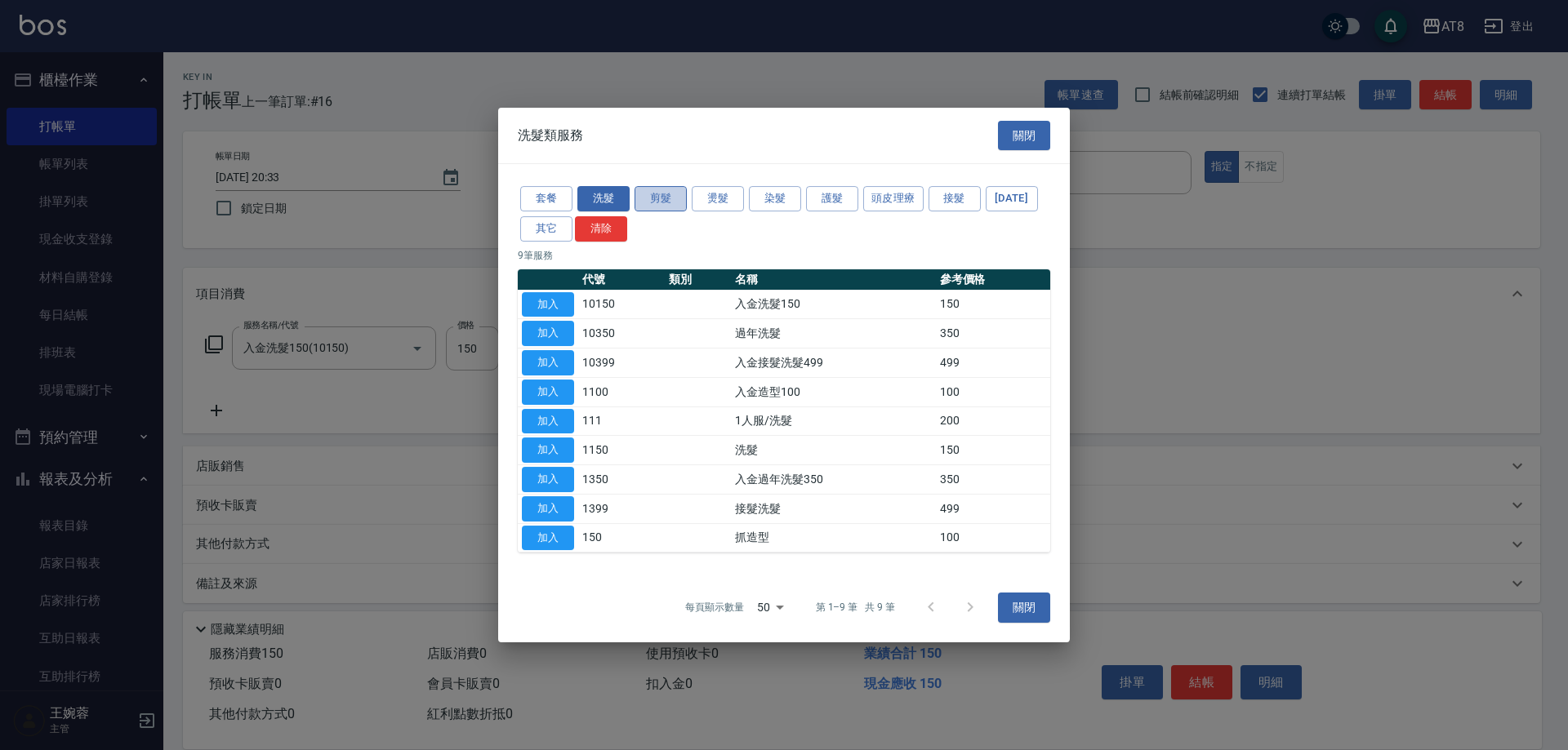
click at [667, 186] on button "剪髮" at bounding box center [661, 198] width 52 height 26
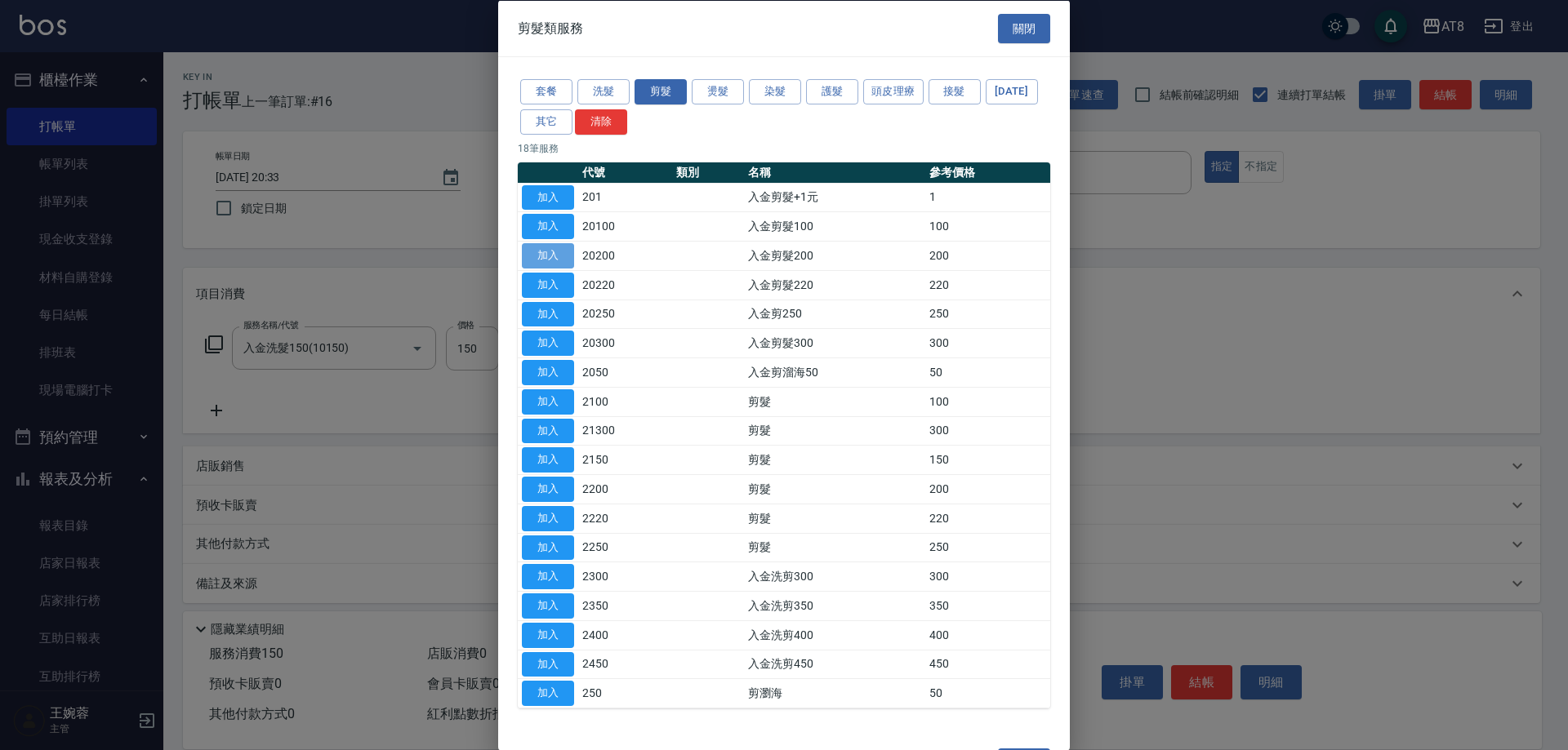
click at [560, 269] on button "加入" at bounding box center [547, 255] width 52 height 26
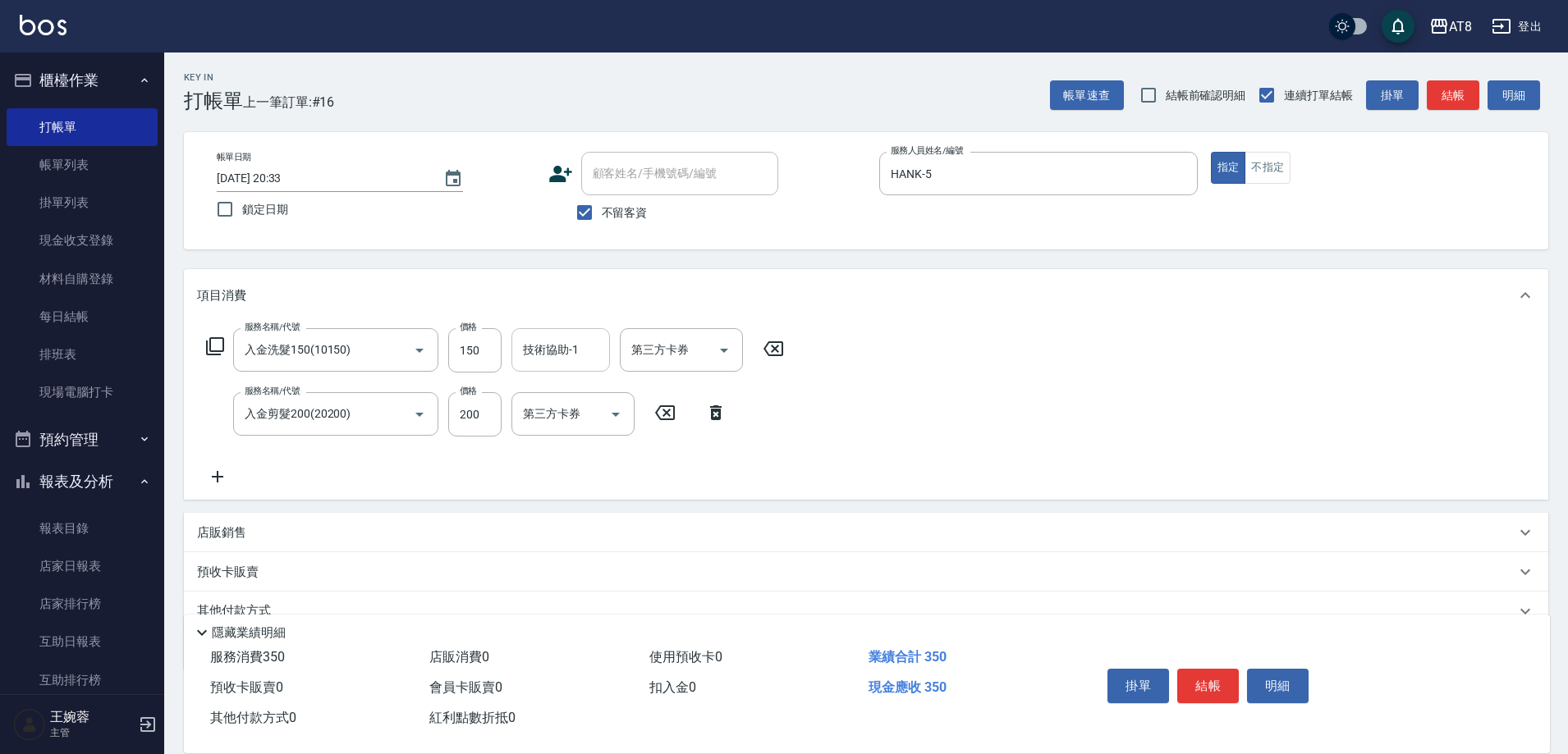
click at [573, 364] on input "技術協助-1" at bounding box center [560, 350] width 83 height 29
type input "助理25-25"
click at [598, 349] on icon "Clear" at bounding box center [592, 350] width 16 height 16
type input "助理28-28"
click at [728, 353] on icon "Open" at bounding box center [724, 351] width 9 height 4
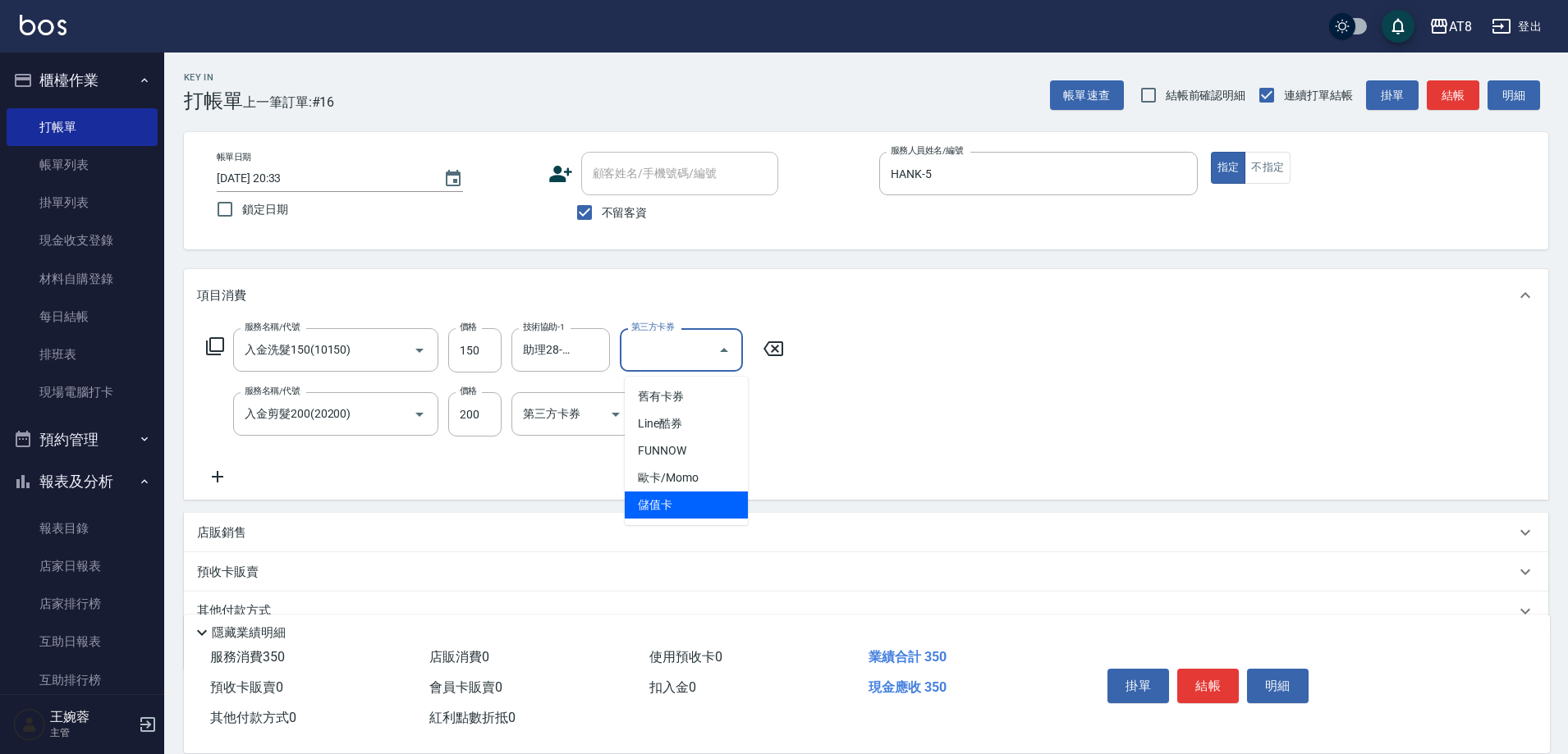
click at [702, 498] on span "儲值卡" at bounding box center [686, 505] width 123 height 27
type input "儲值卡"
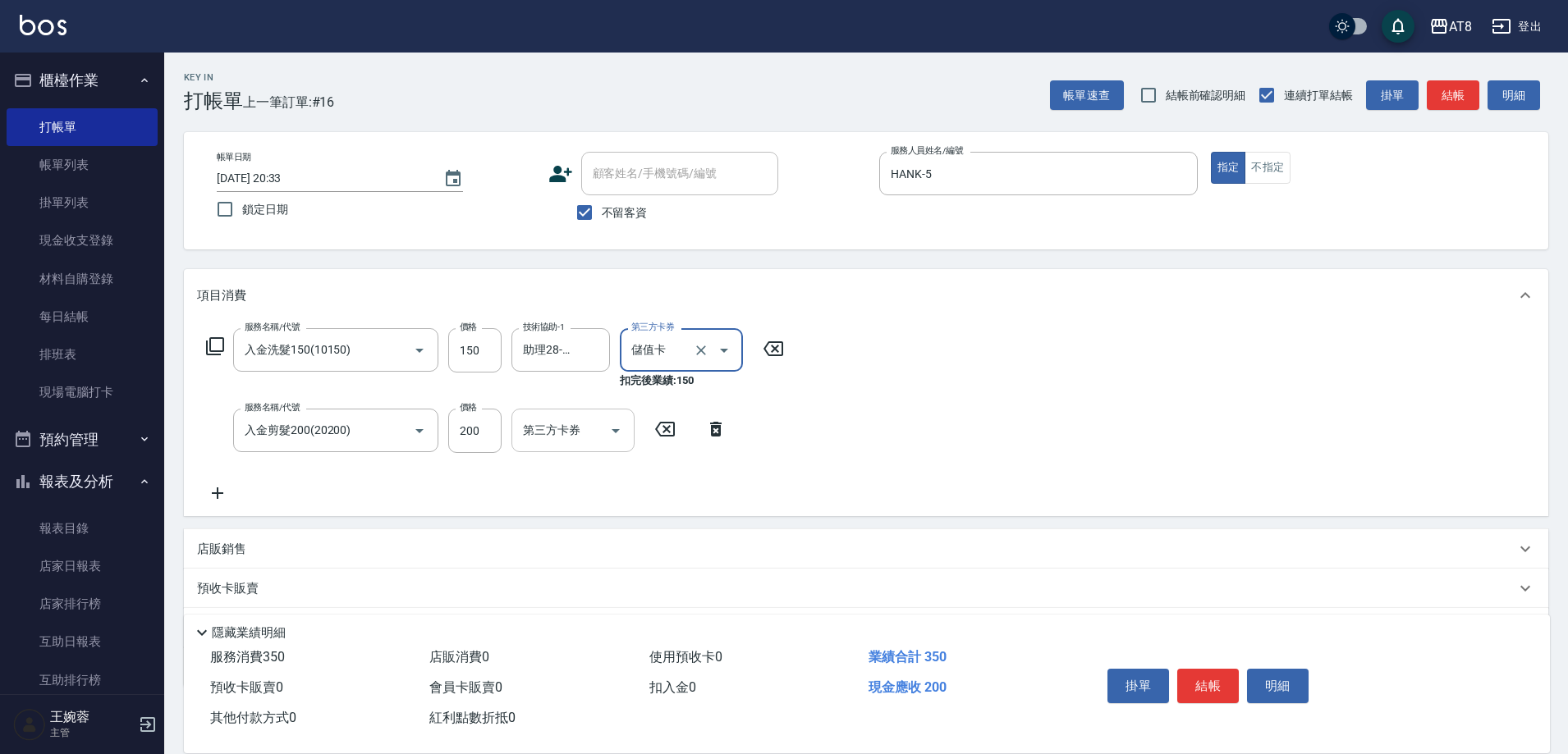
click at [616, 431] on icon "Open" at bounding box center [615, 430] width 20 height 20
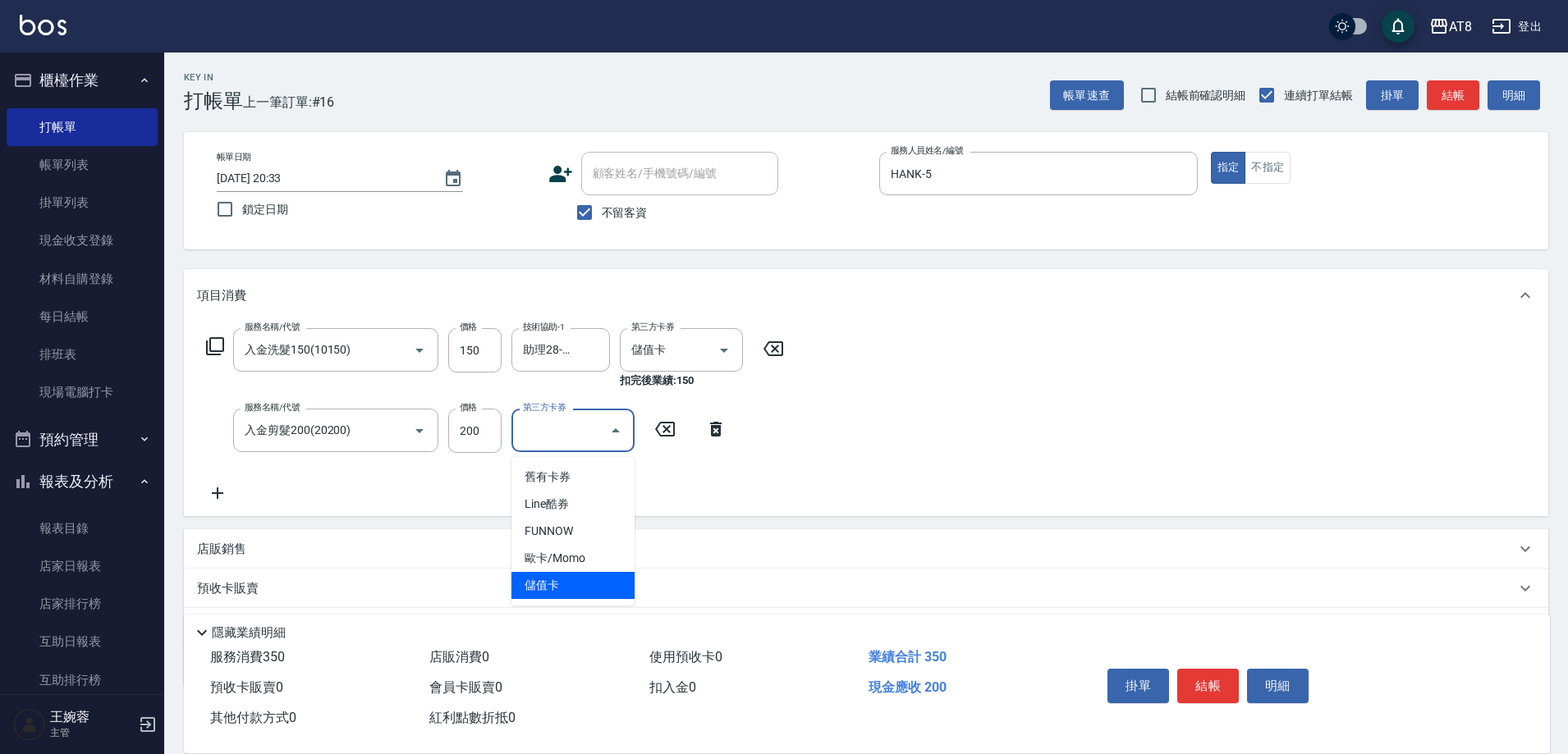
click at [586, 586] on span "儲值卡" at bounding box center [573, 585] width 123 height 27
type input "儲值卡"
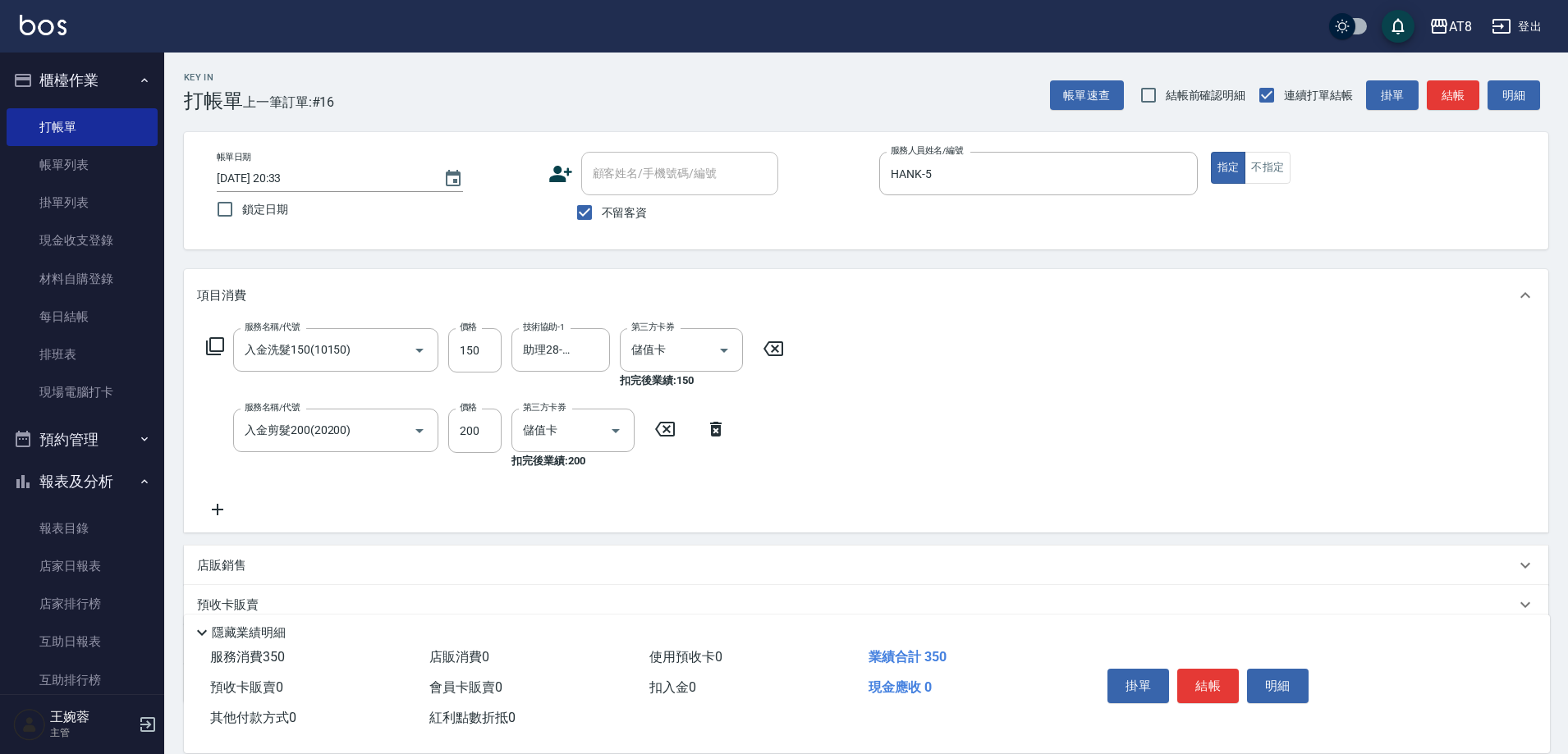
click at [957, 404] on div "服務名稱/代號 入金洗髮150(10150) 服務名稱/代號 價格 150 價格 技術協助-1 助理28-28 技術協助-1 第三方卡券 儲值卡 第三方卡券 …" at bounding box center [866, 427] width 1365 height 211
click at [1231, 669] on button "結帳" at bounding box center [1208, 686] width 61 height 34
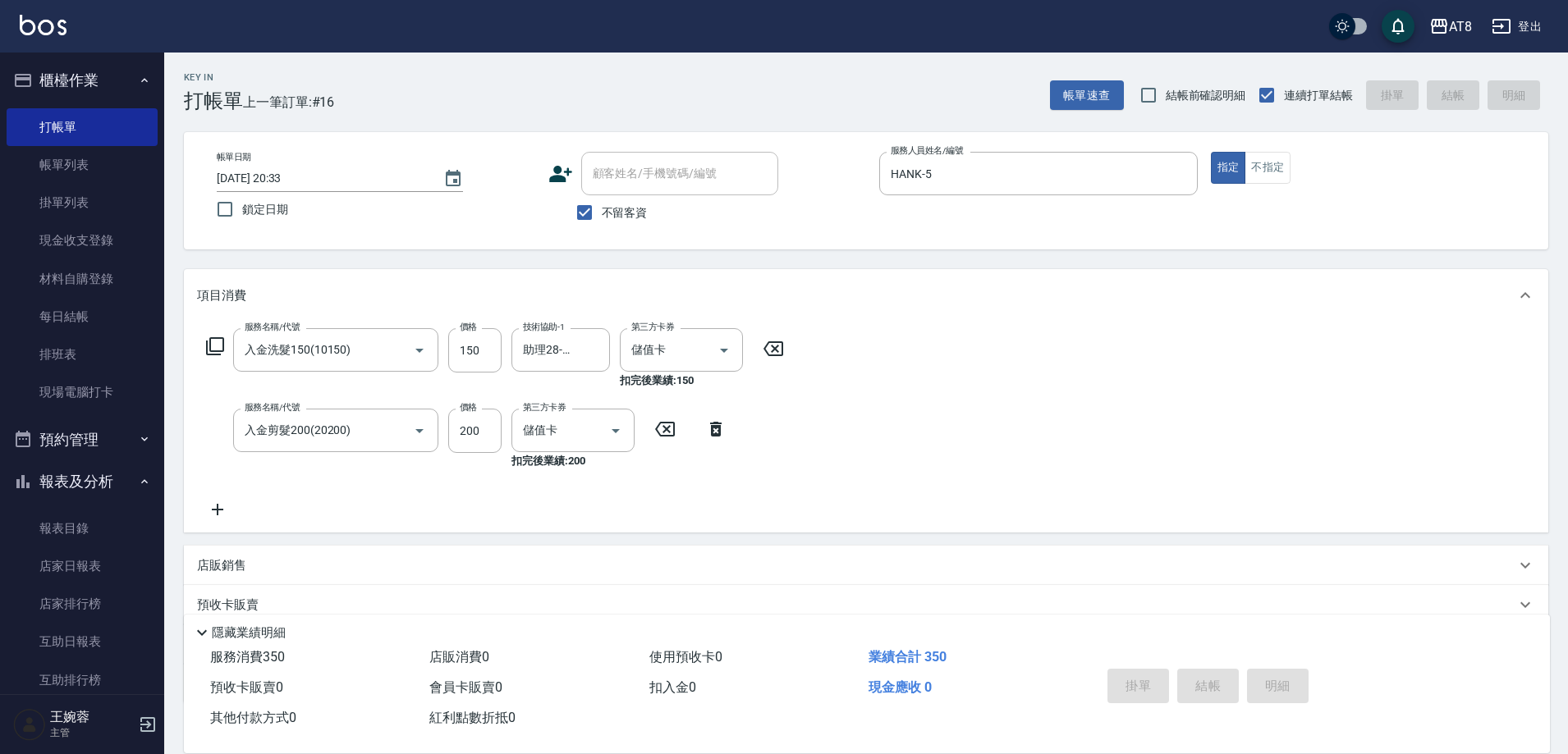
type input "2025/10/13 20:34"
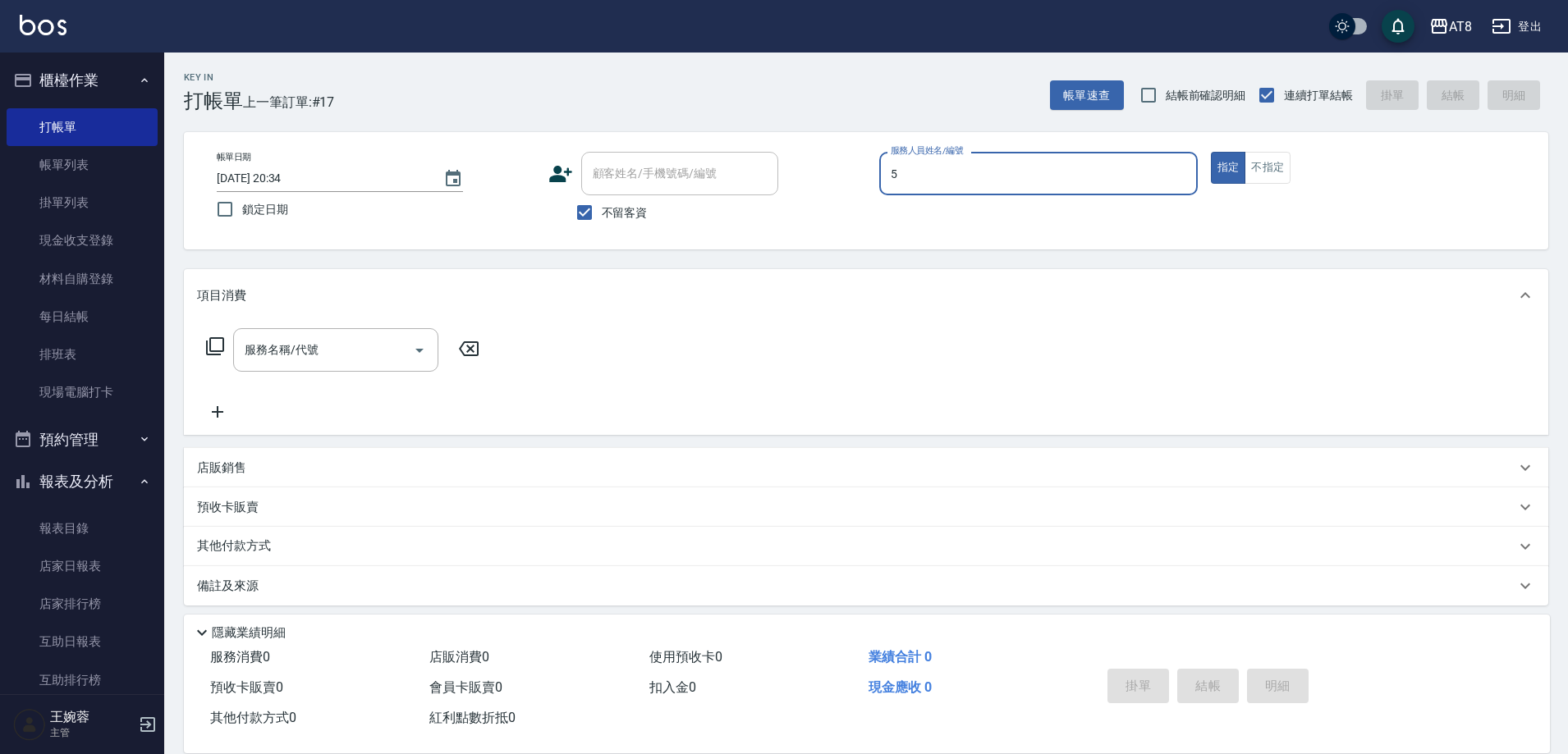
type input "HANK-5"
click at [216, 353] on icon at bounding box center [215, 346] width 20 height 20
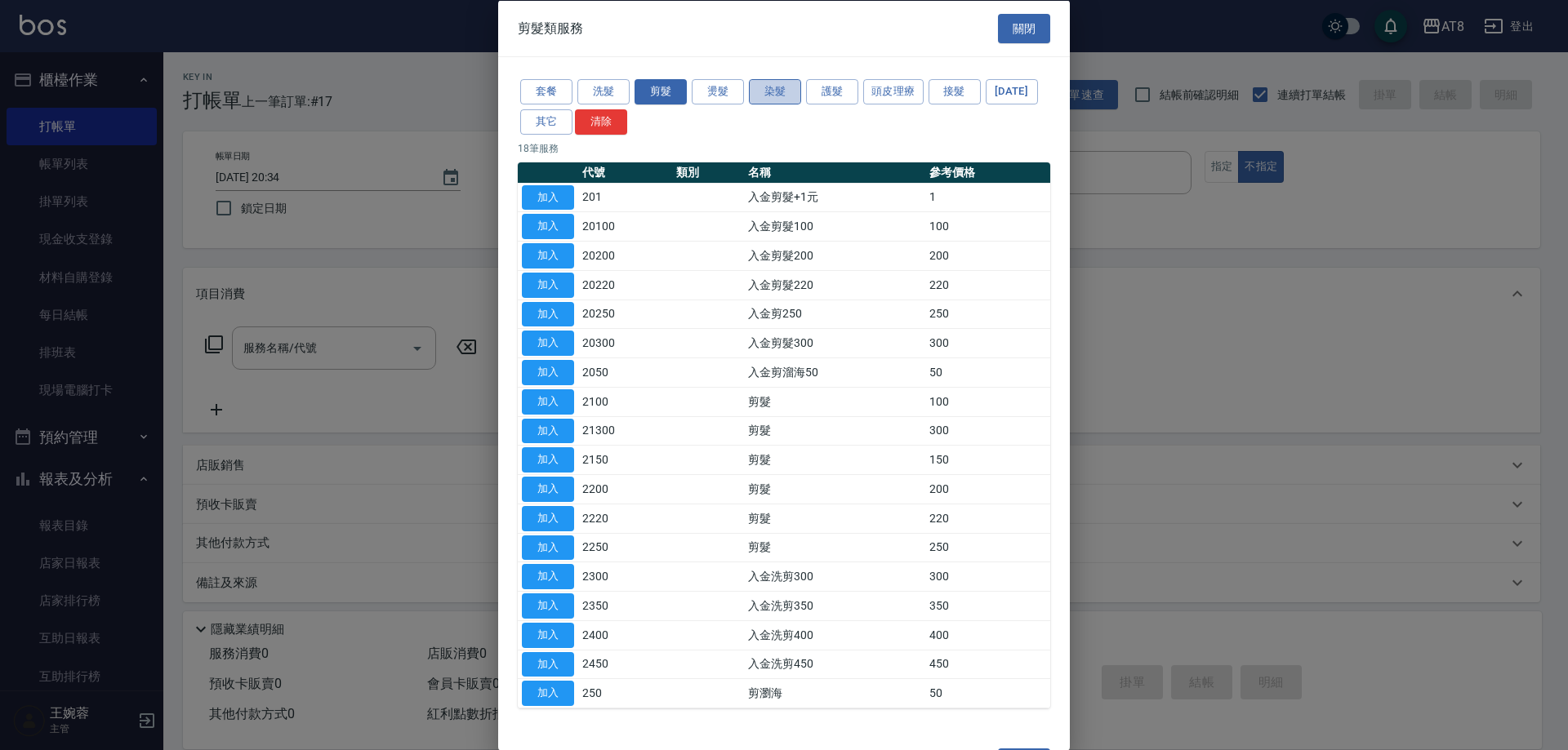
click at [783, 91] on button "染髮" at bounding box center [774, 91] width 52 height 26
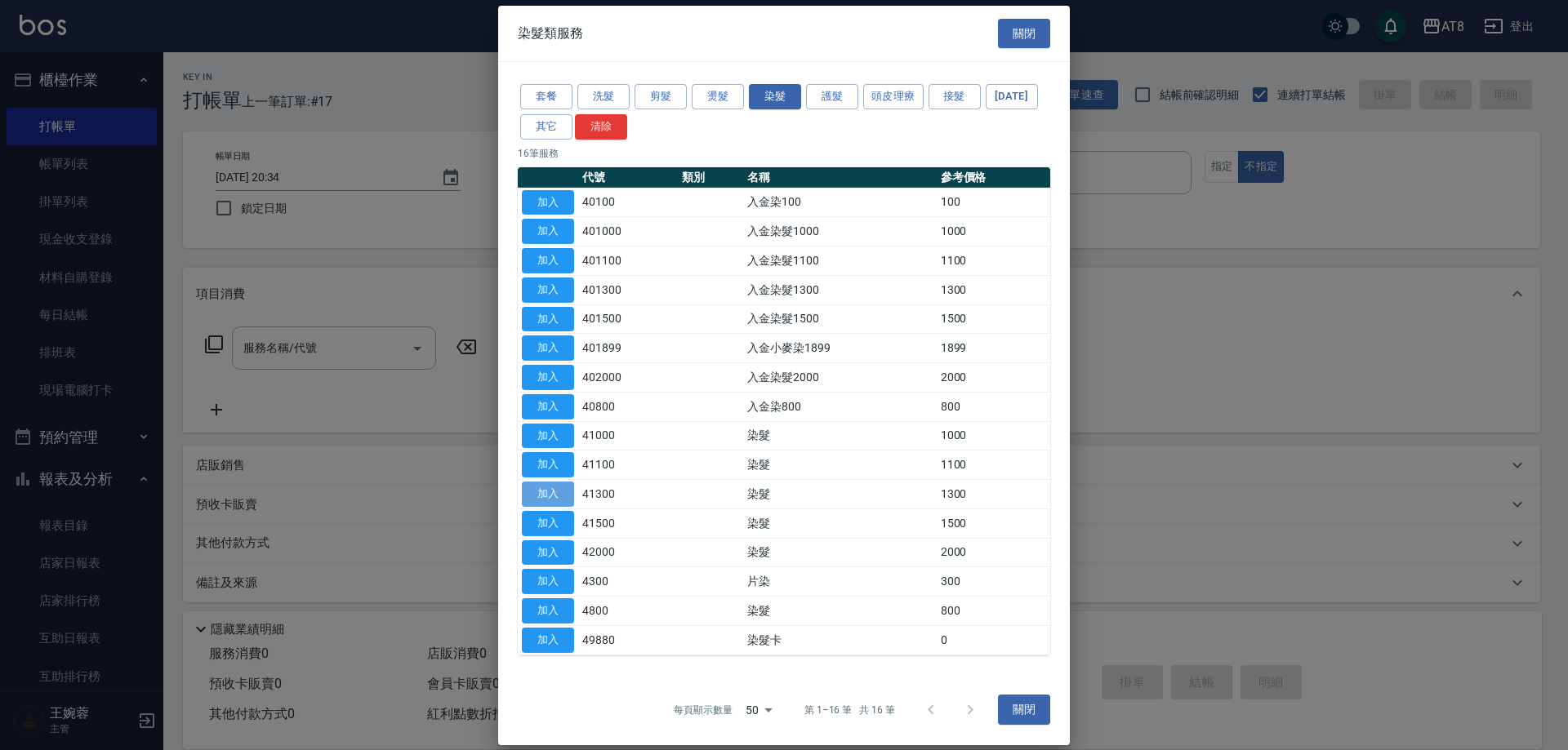
click at [562, 507] on button "加入" at bounding box center [547, 494] width 52 height 26
type input "染髮(41300)"
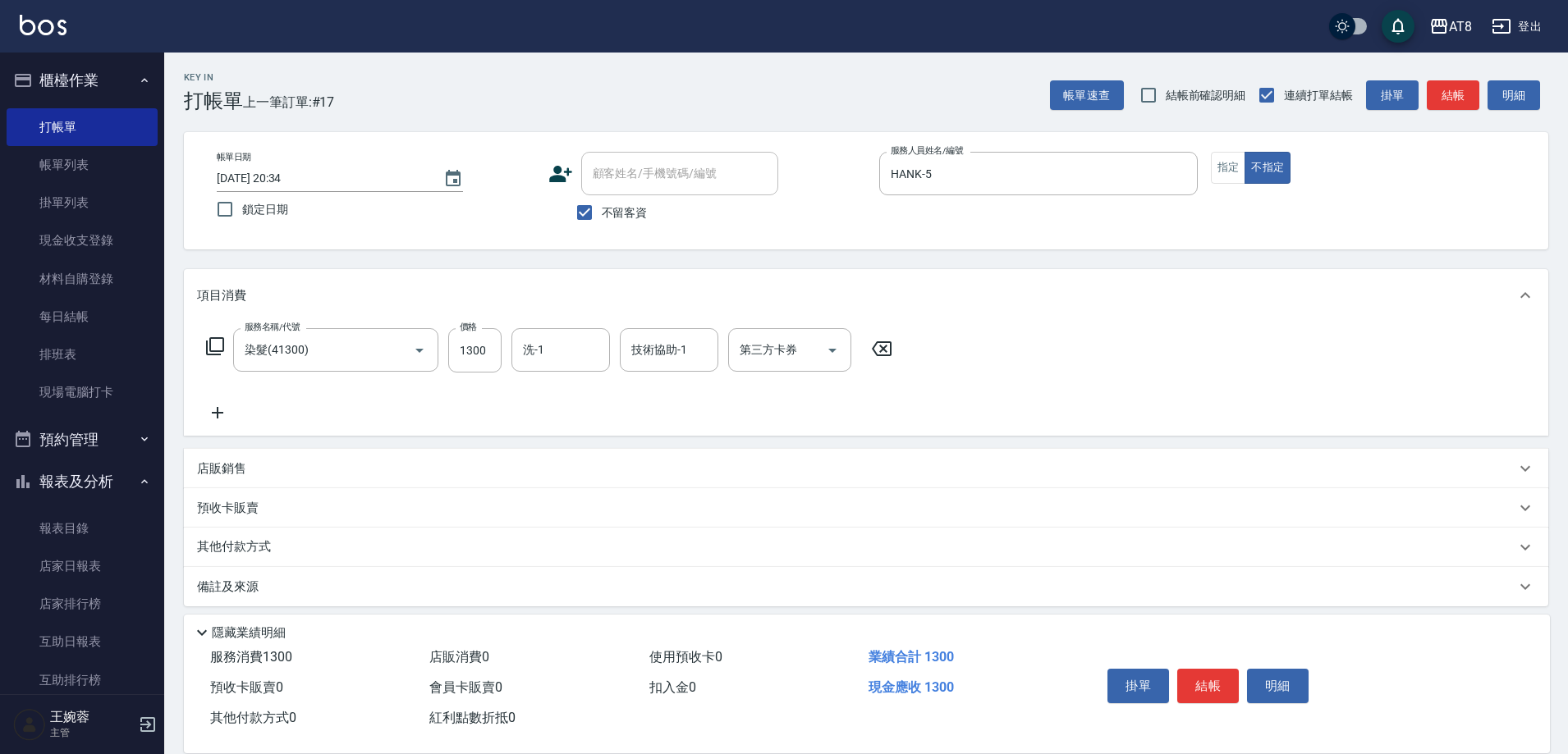
click at [213, 422] on icon at bounding box center [218, 413] width 41 height 20
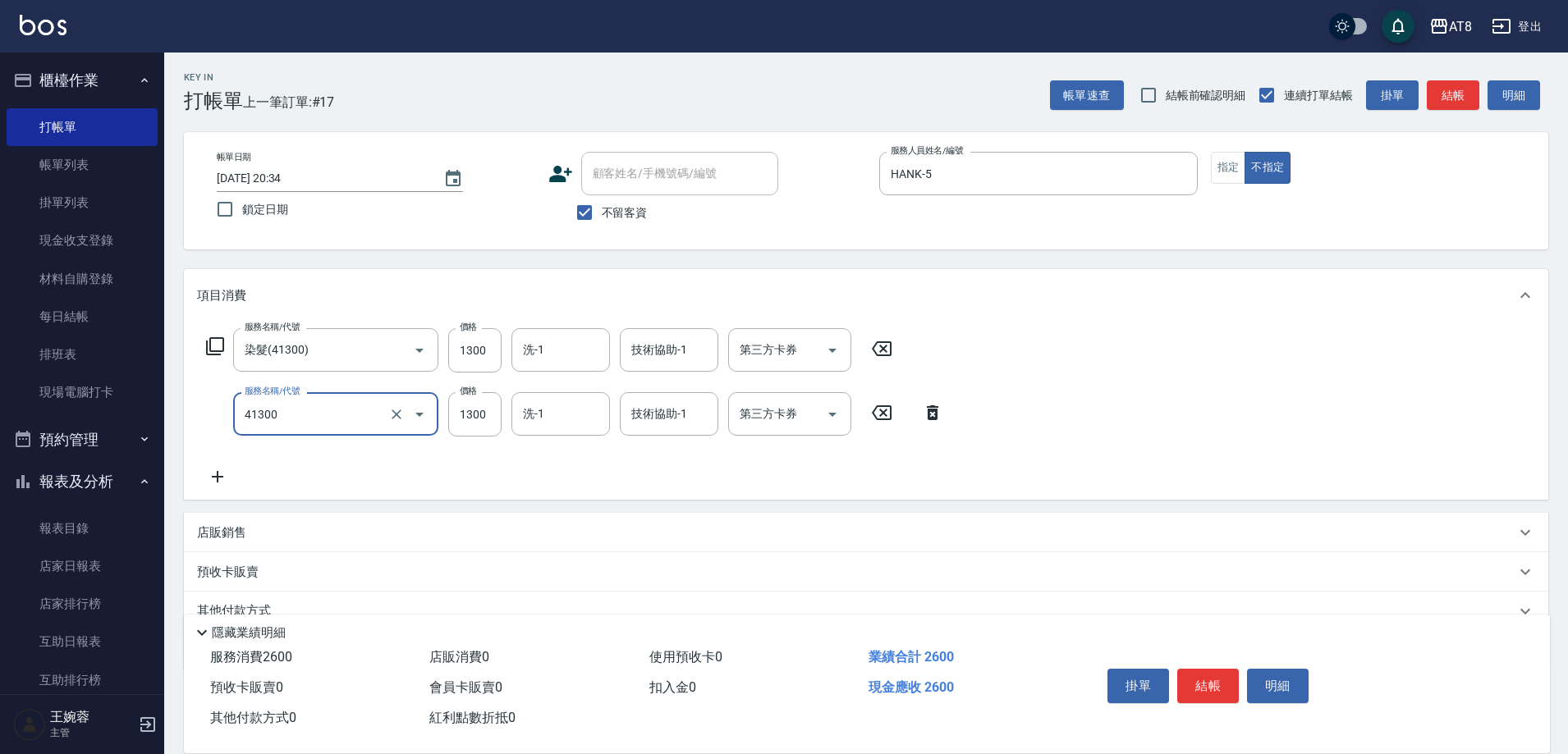
type input "染髮(41300)"
type input "1200"
click at [476, 358] on input "1300" at bounding box center [475, 351] width 54 height 44
type input "1200"
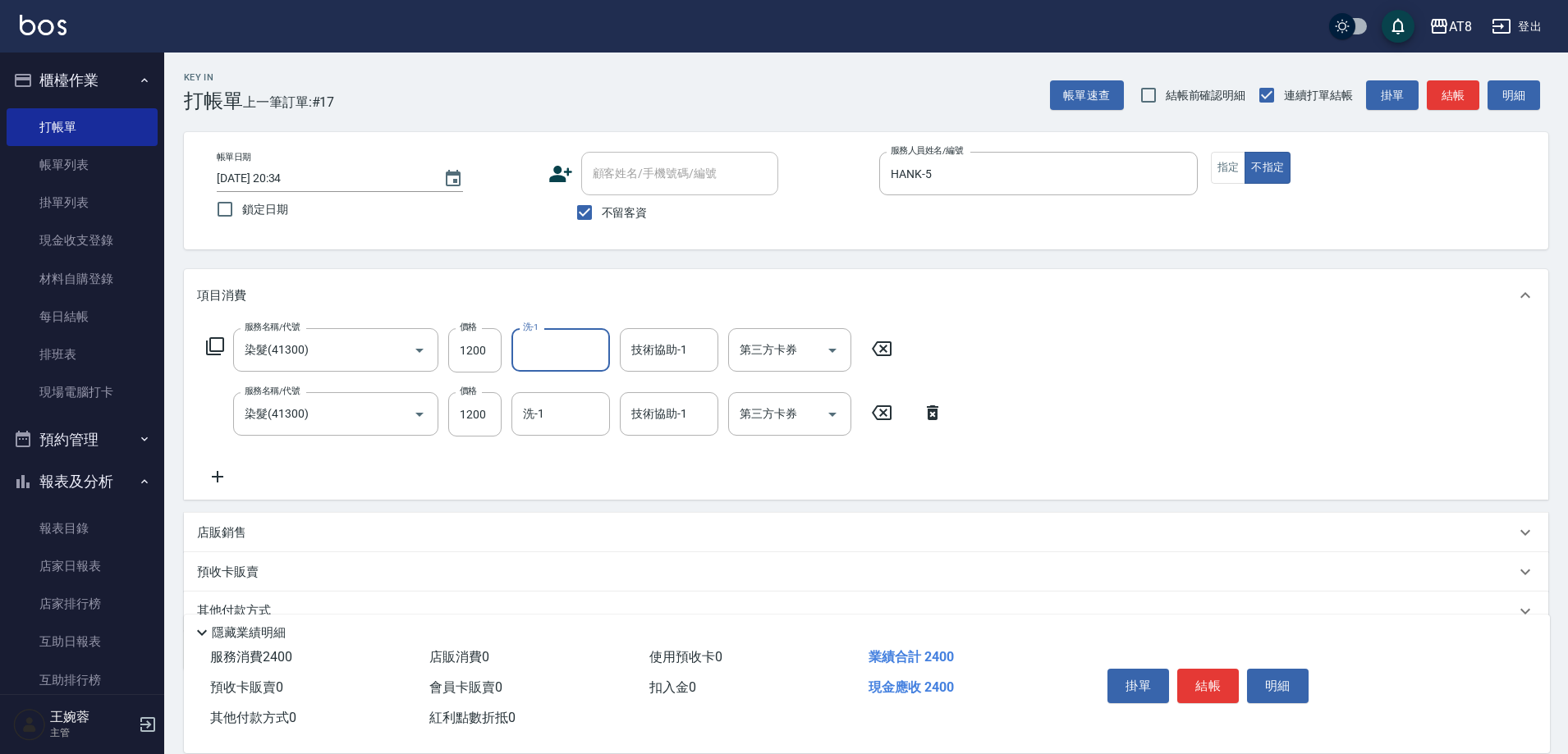
click at [227, 474] on icon at bounding box center [218, 476] width 41 height 20
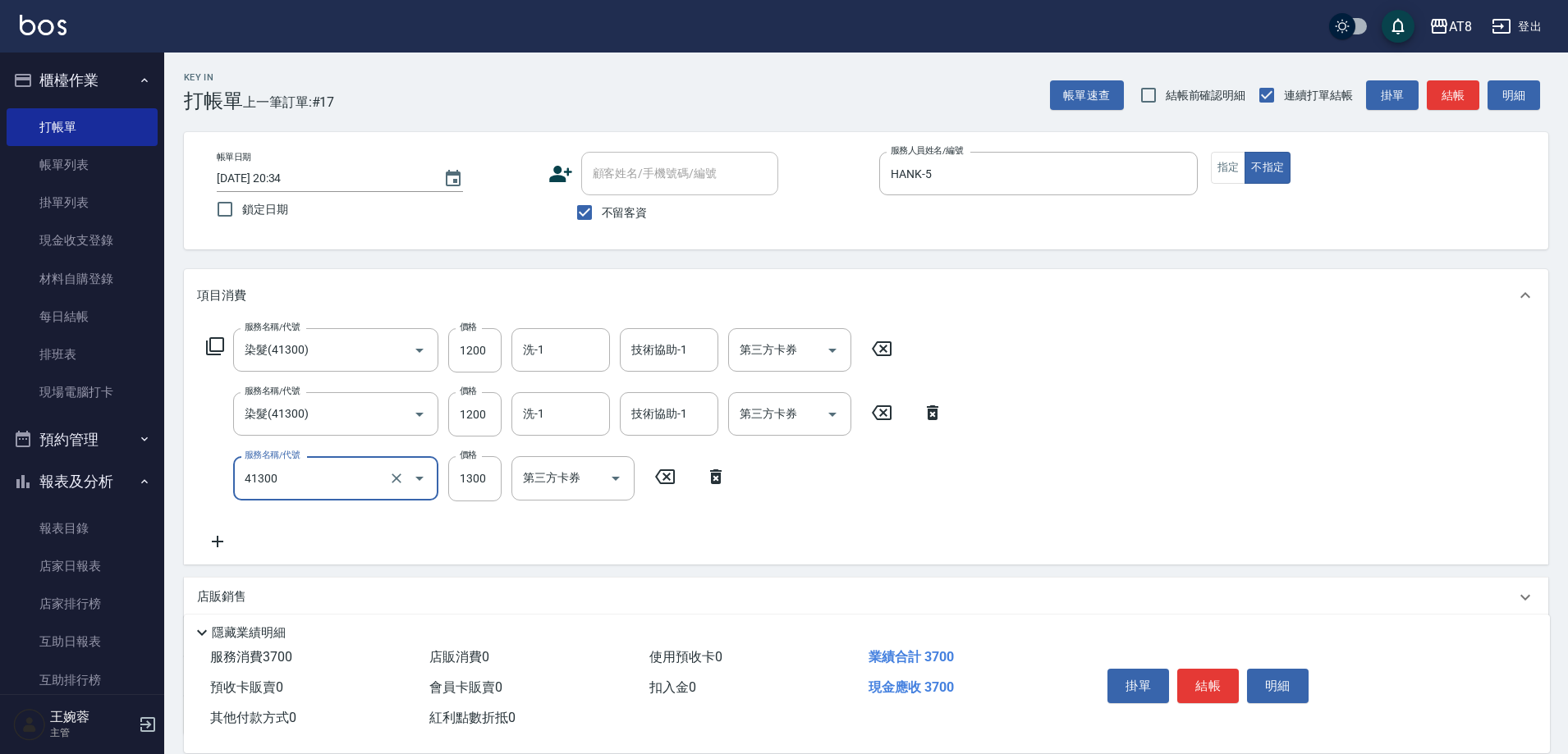
type input "染髮(41300)"
type input "1200"
click at [1288, 383] on div "服務名稱/代號 染髮(41300) 服務名稱/代號 價格 1200 價格 洗-1 洗-1 技術協助-1 技術協助-1 第三方卡券 第三方卡券 服務名稱/代號 …" at bounding box center [866, 443] width 1365 height 242
click at [223, 536] on icon at bounding box center [218, 541] width 41 height 20
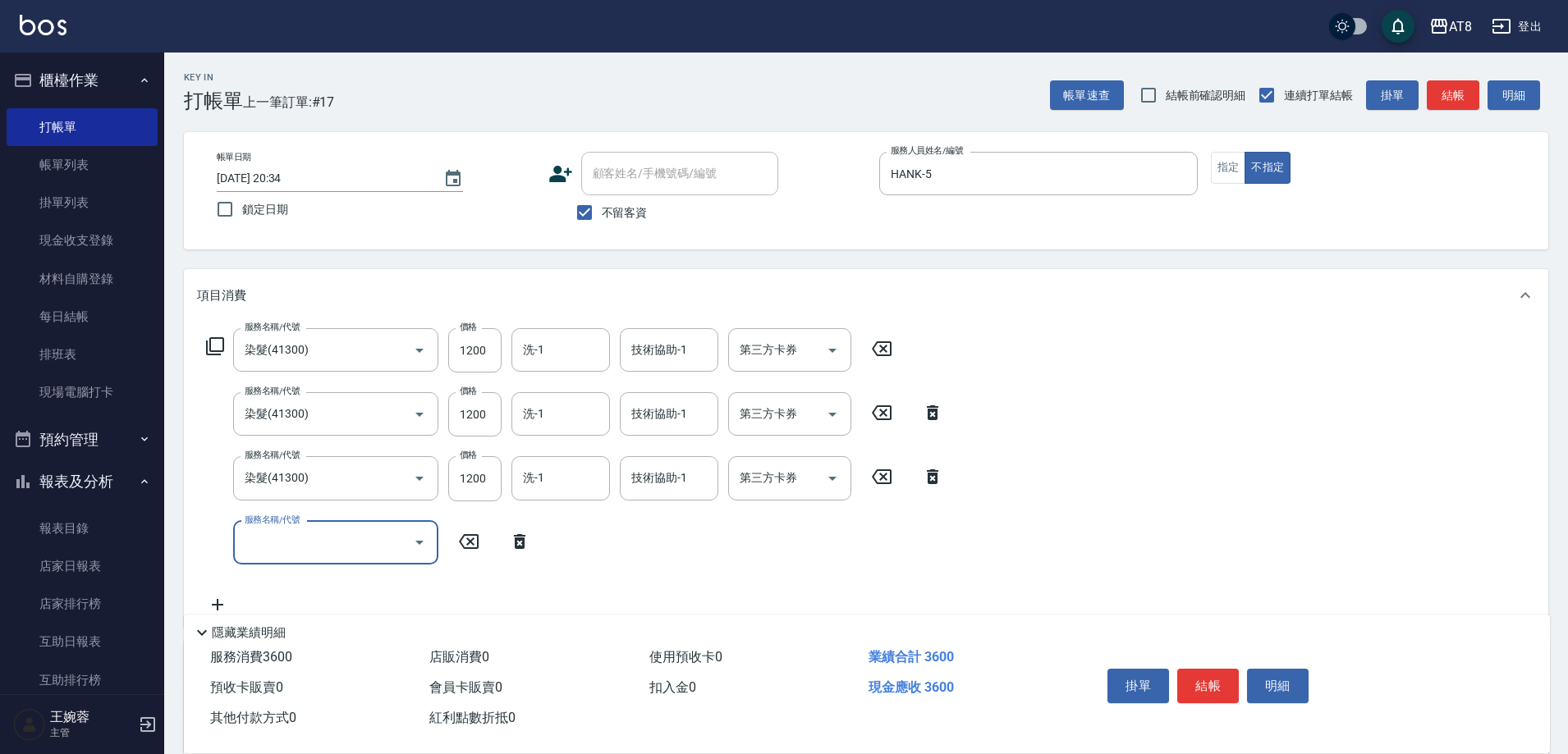
click at [523, 544] on icon at bounding box center [519, 541] width 12 height 14
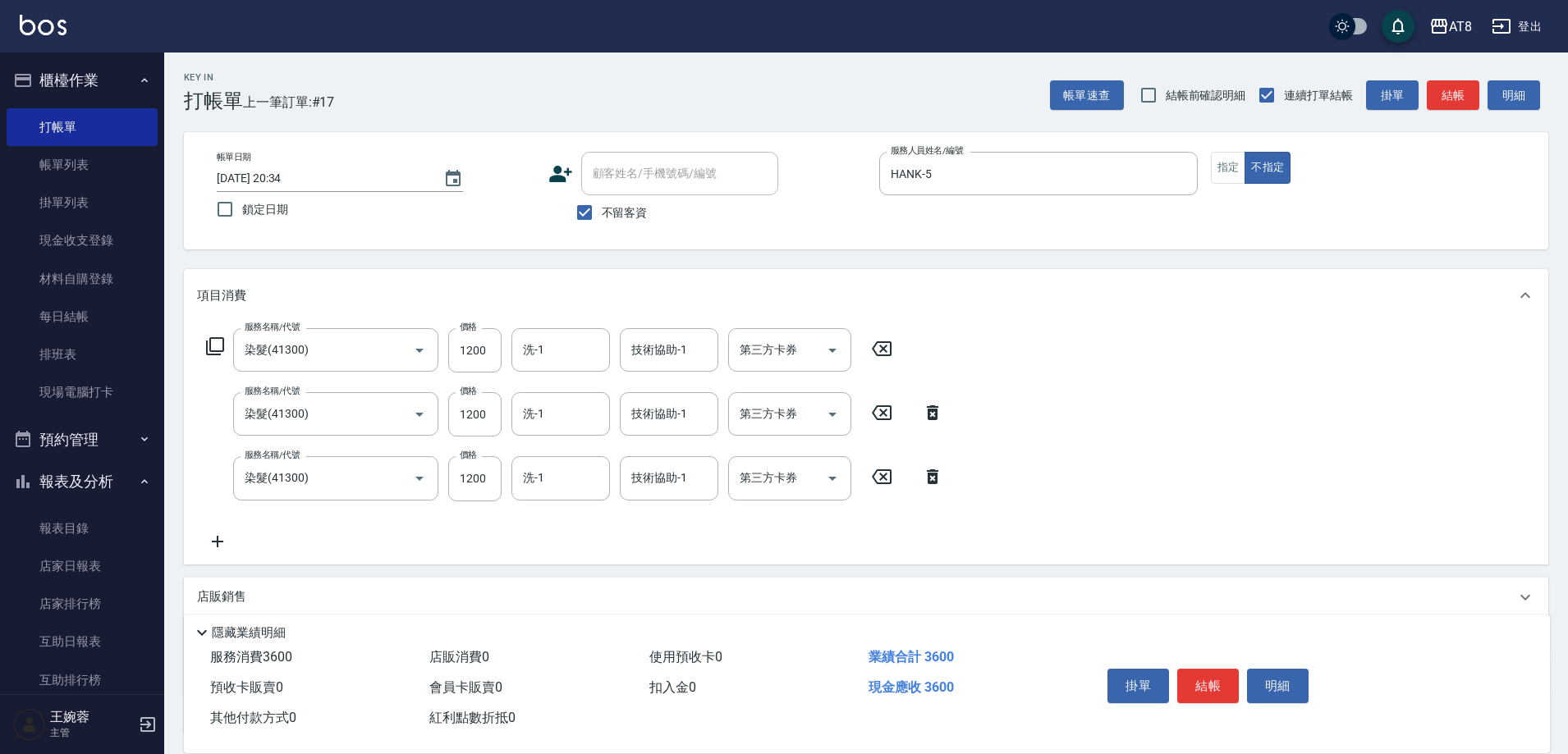
click at [221, 352] on icon at bounding box center [215, 346] width 20 height 20
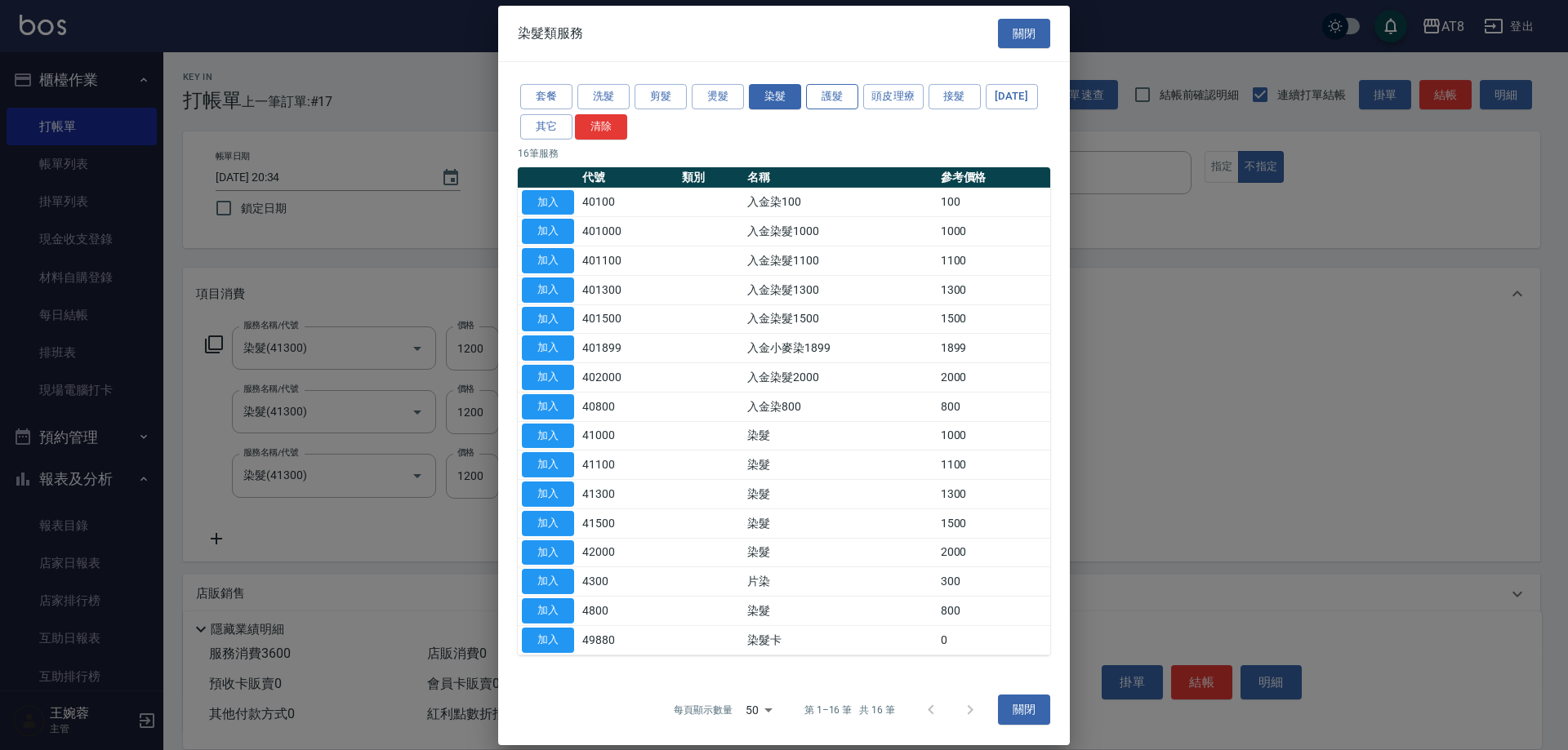
click at [831, 94] on button "護髮" at bounding box center [831, 96] width 52 height 26
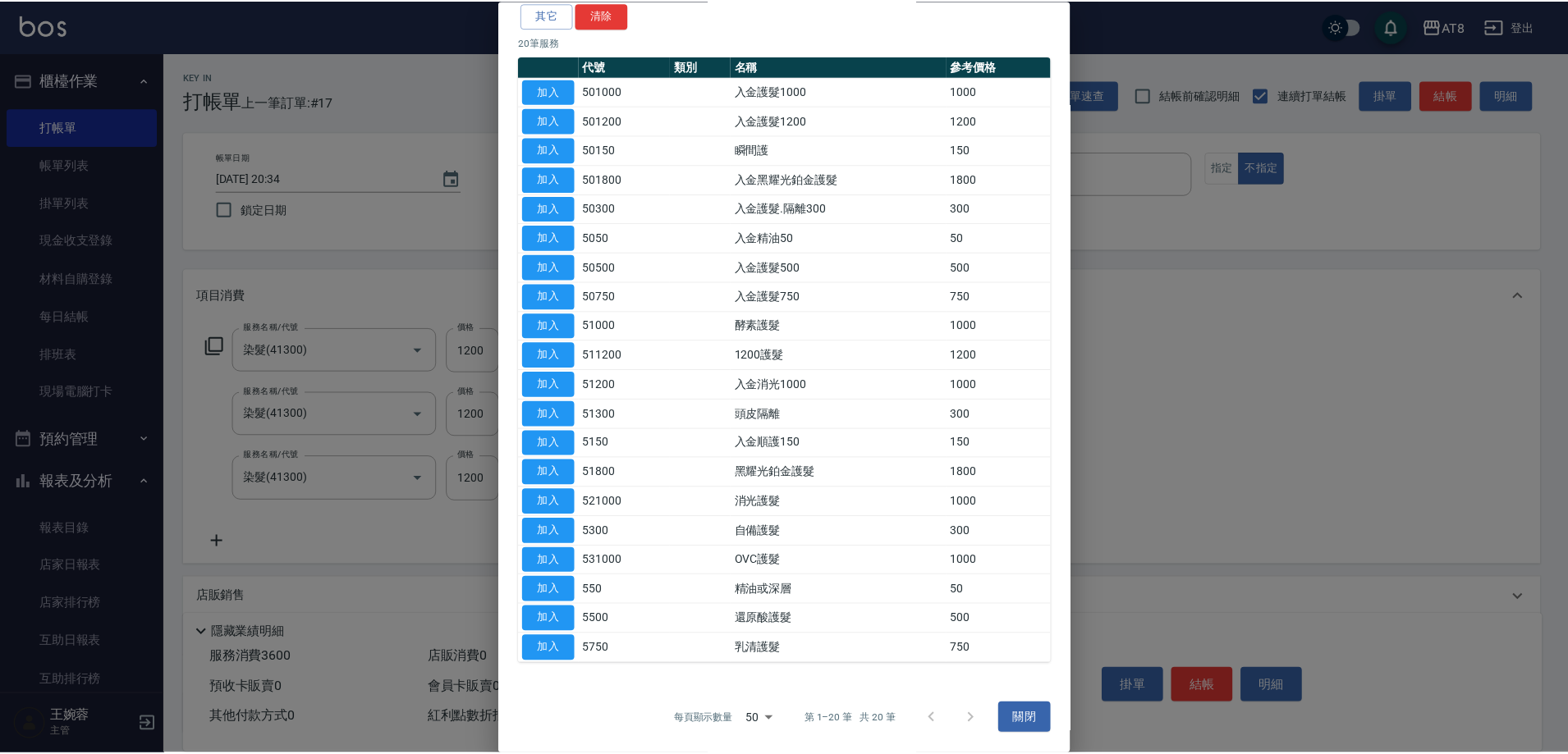
scroll to position [187, 0]
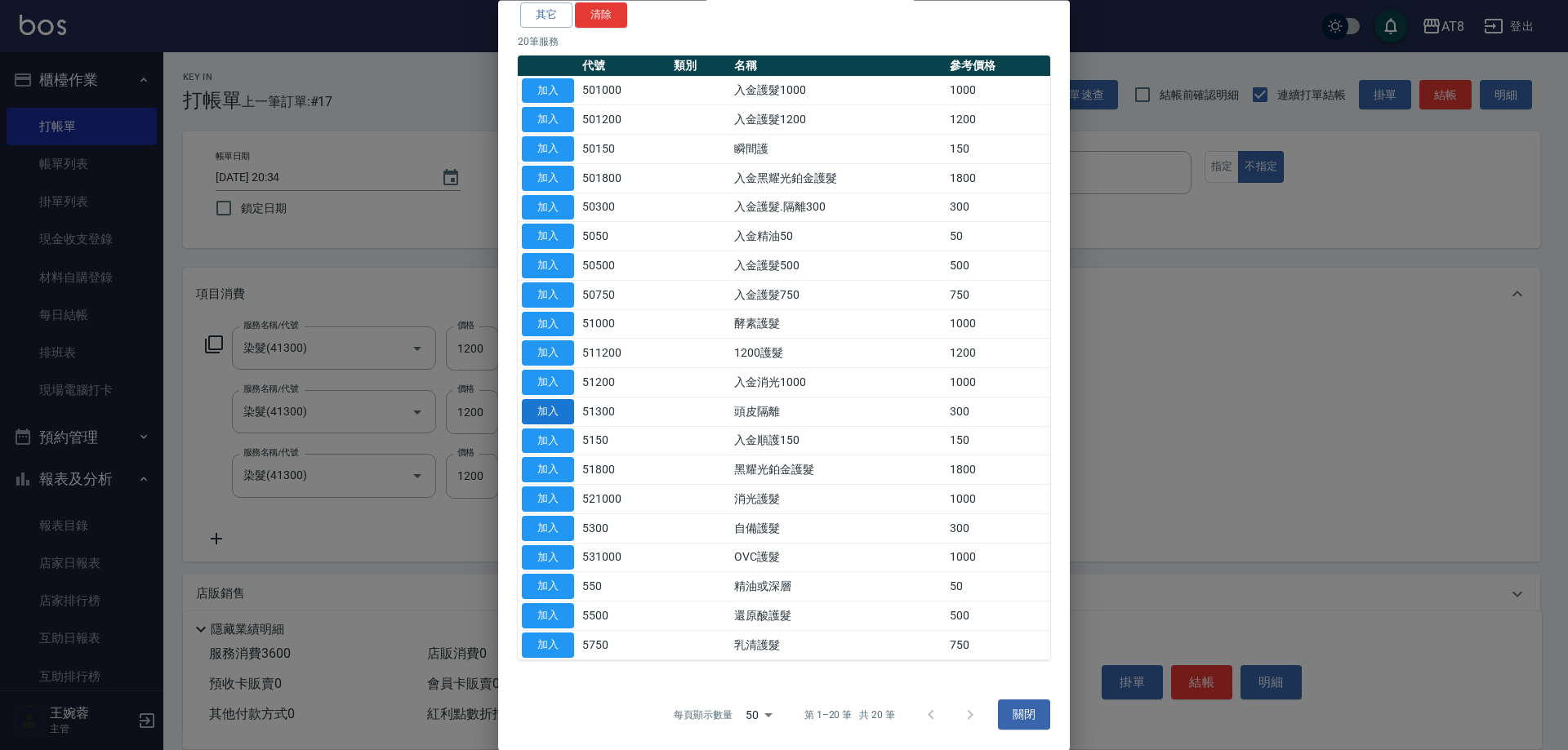
click at [558, 399] on button "加入" at bounding box center [547, 412] width 52 height 26
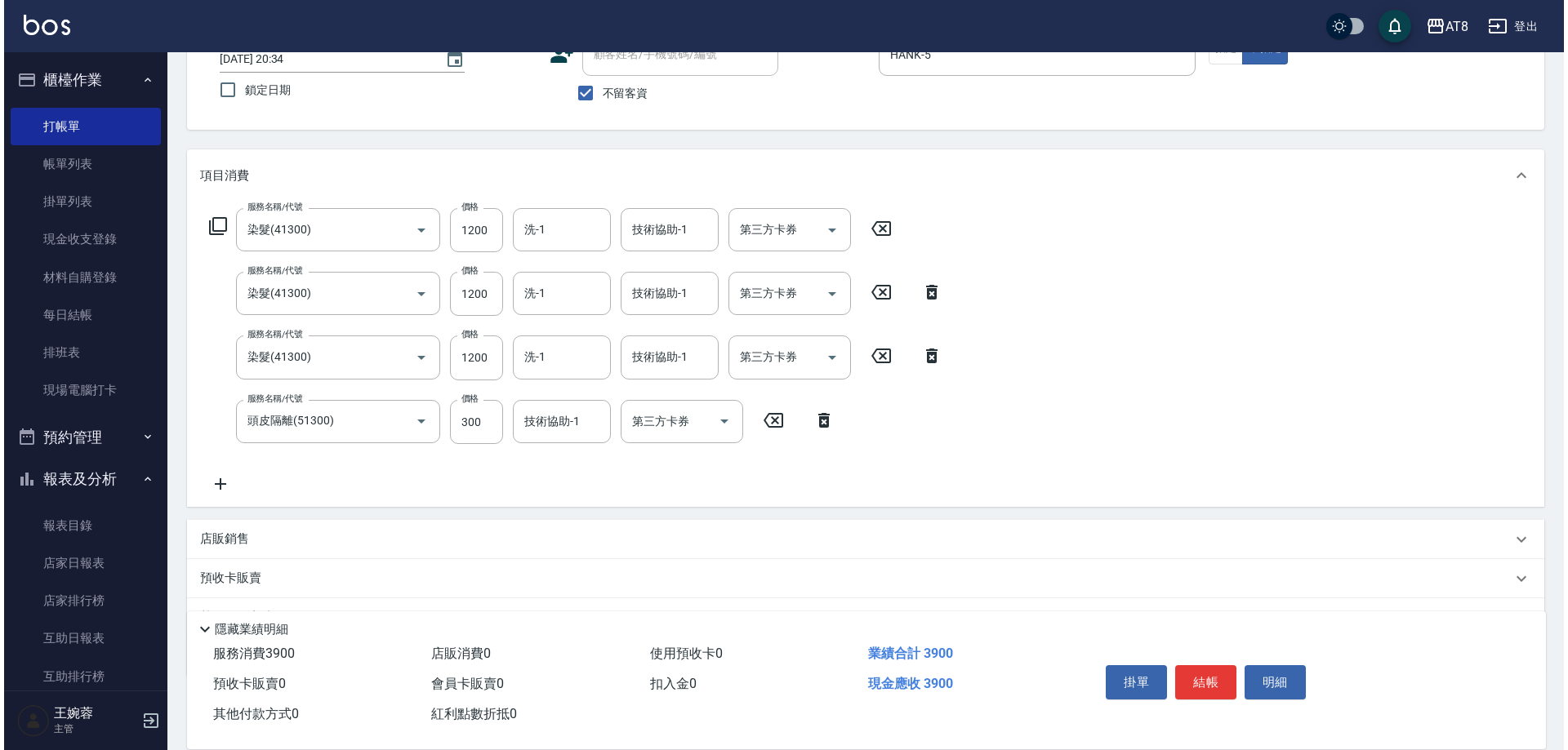
scroll to position [210, 0]
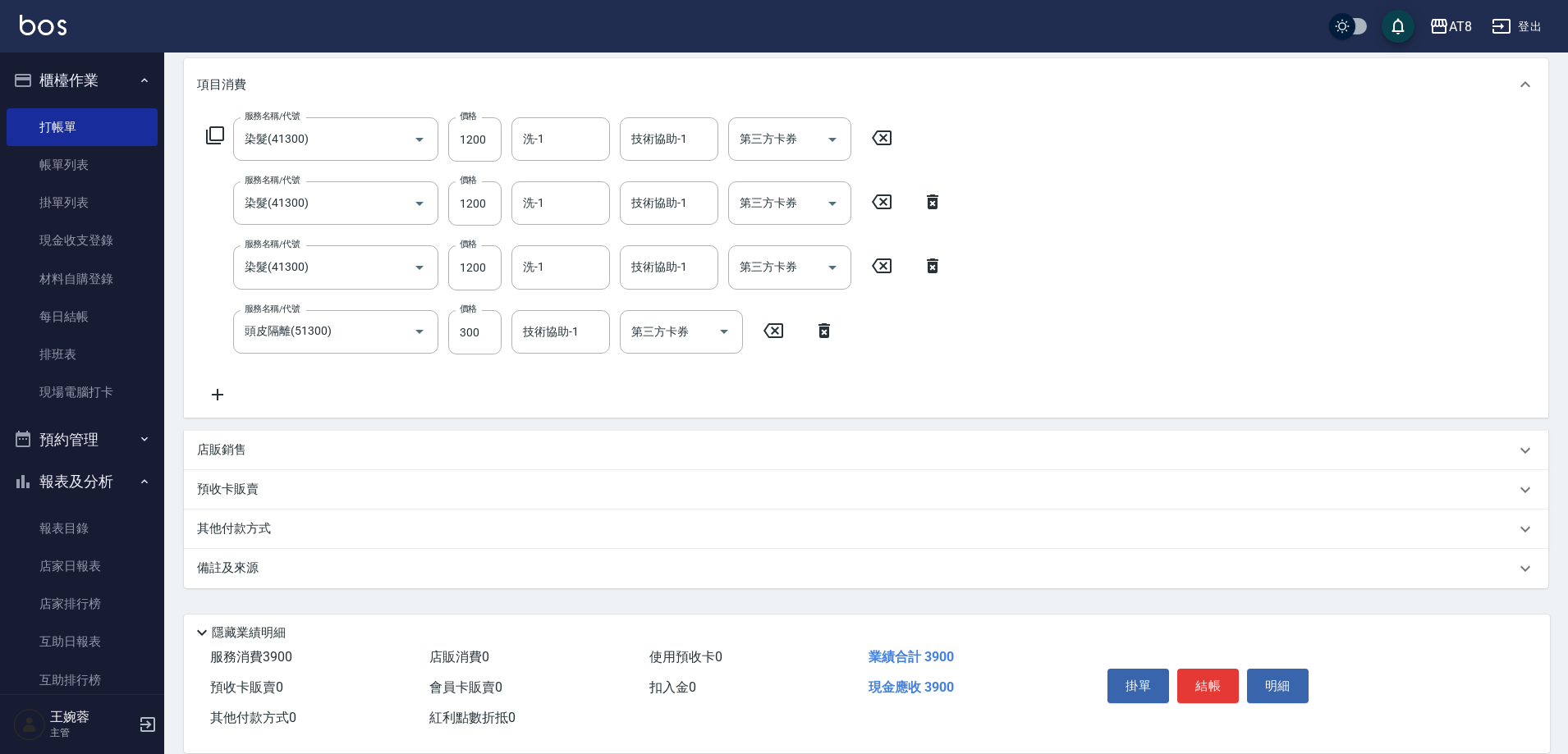
click at [219, 404] on icon at bounding box center [218, 395] width 41 height 20
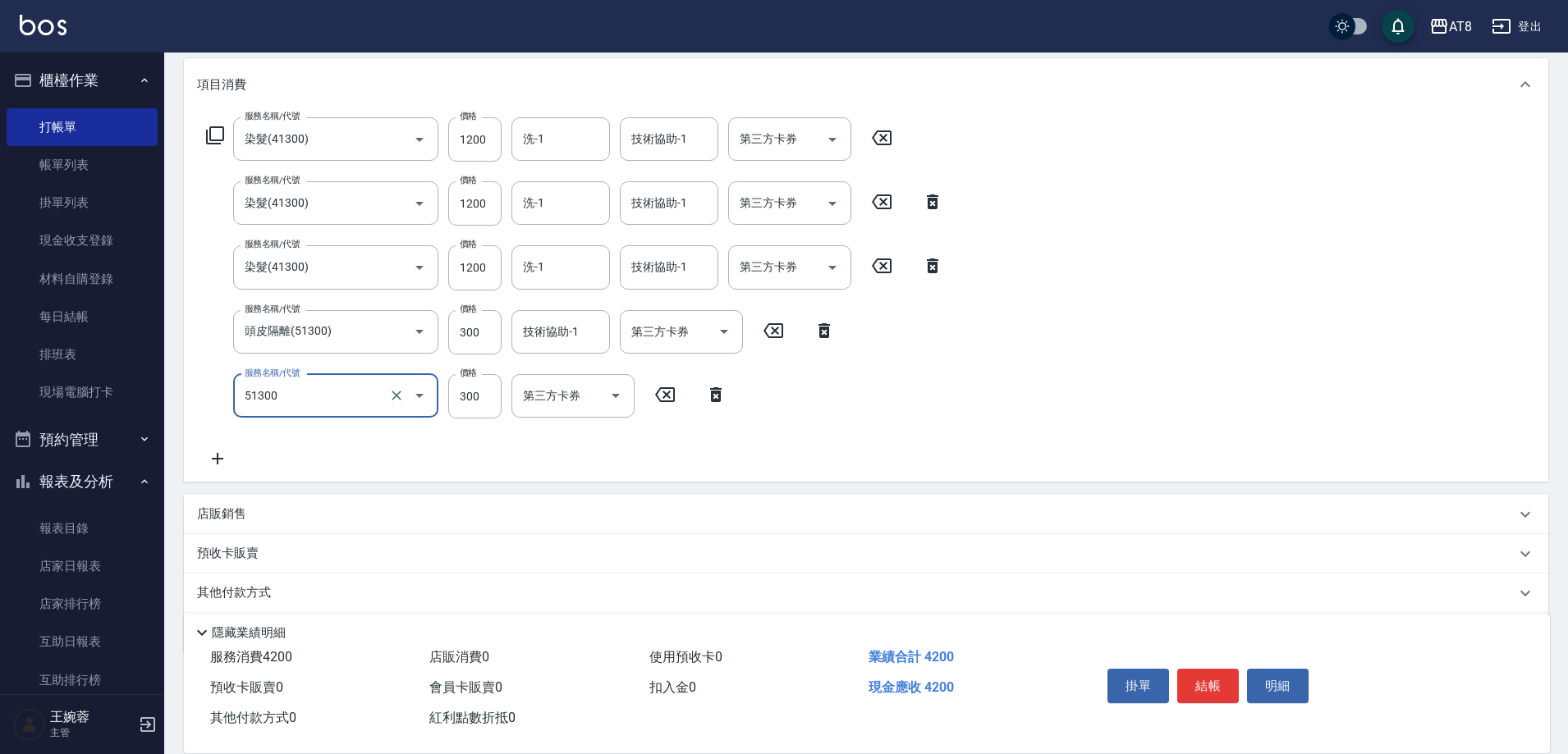
type input "頭皮隔離(51300)"
type input "200"
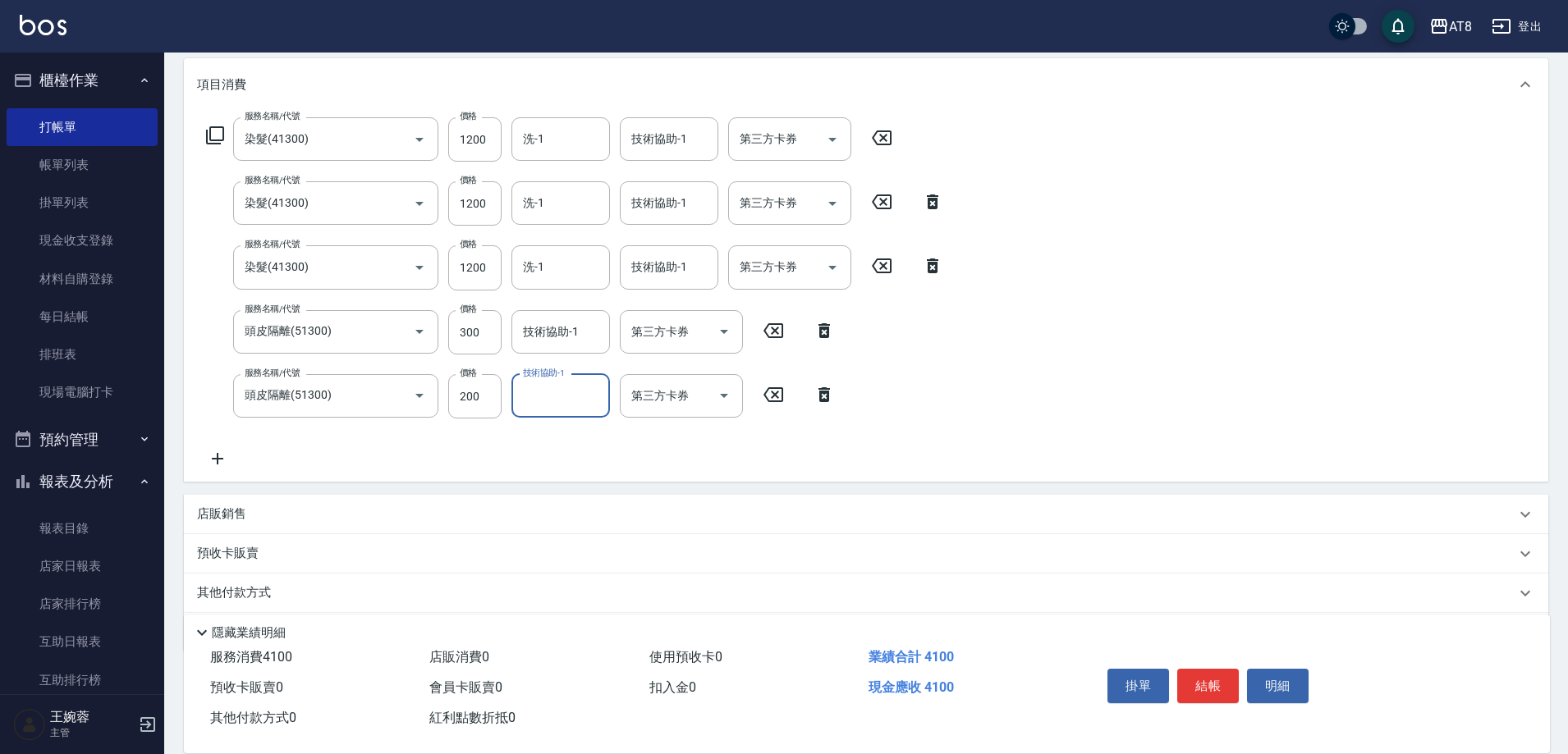
drag, startPoint x: 605, startPoint y: 133, endPoint x: 615, endPoint y: 145, distance: 15.6
click at [610, 140] on div "洗-1" at bounding box center [561, 138] width 99 height 43
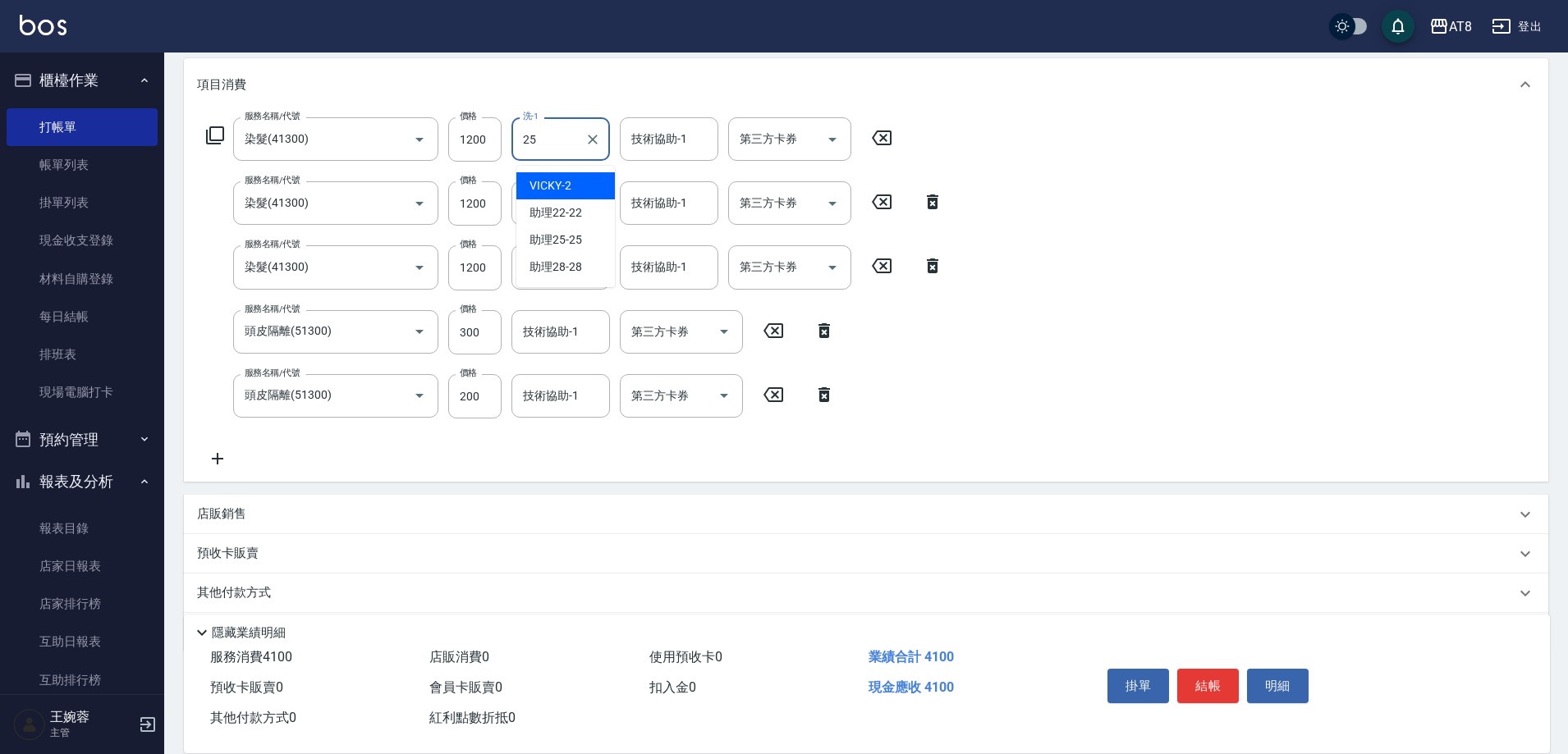
type input "助理25-25"
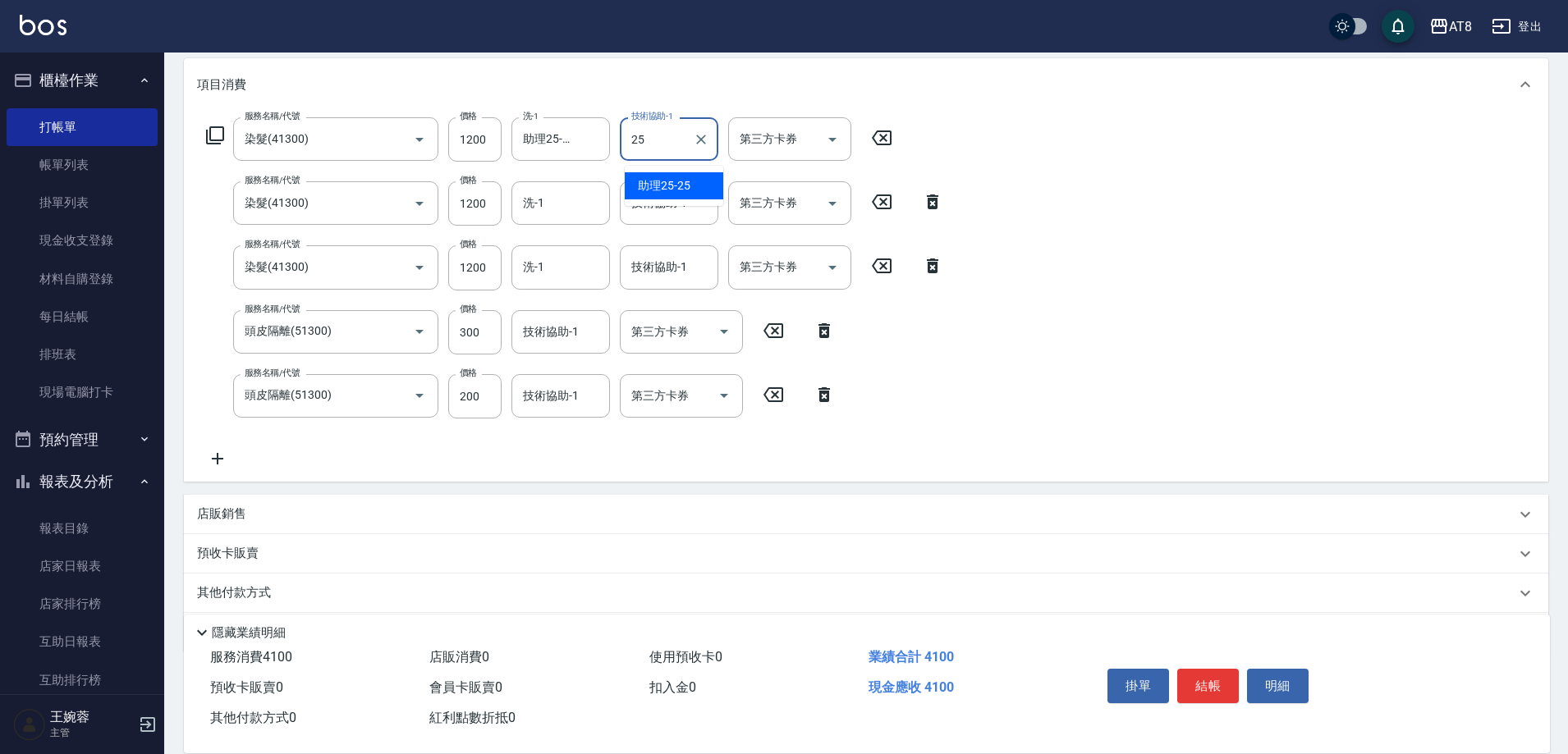
type input "助理25-25"
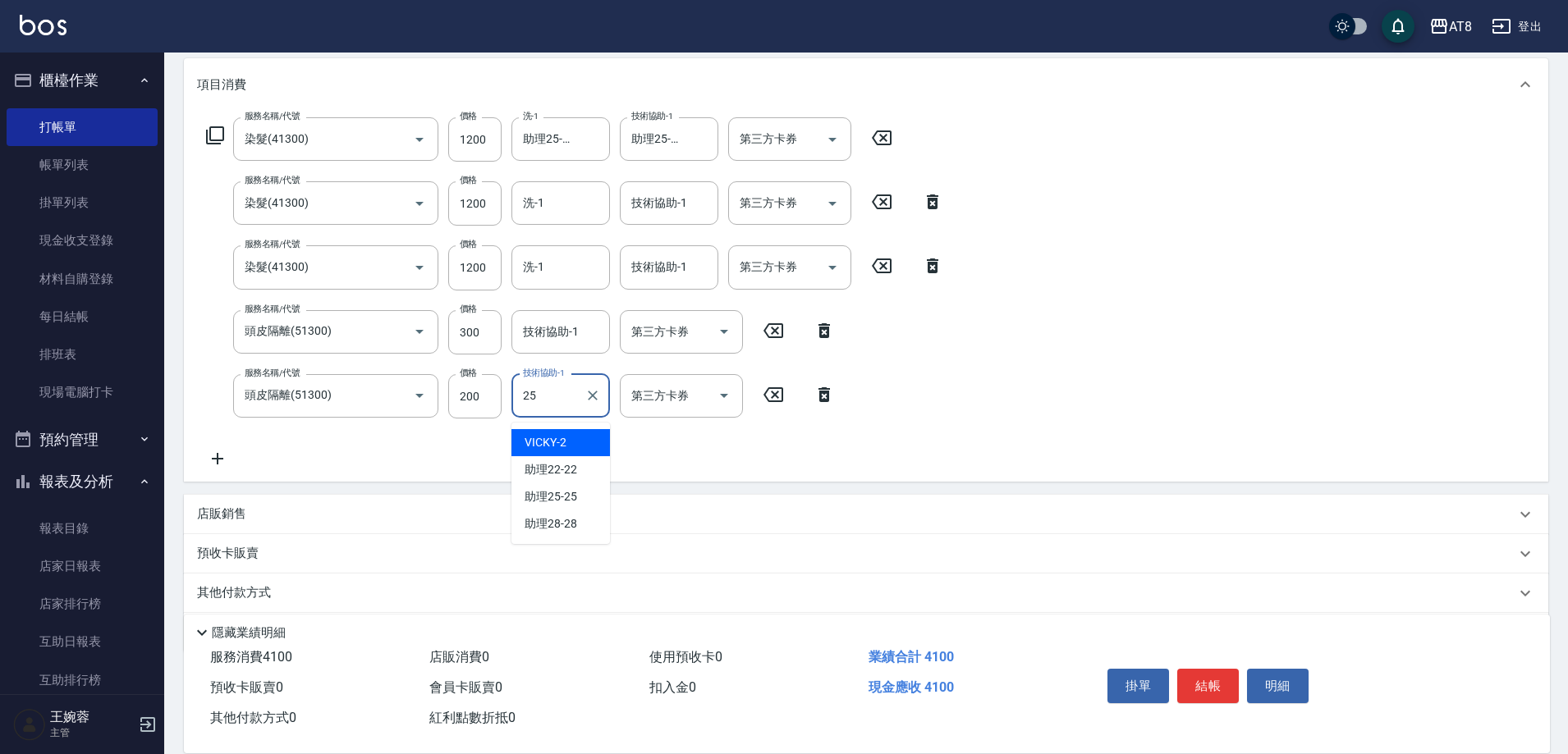
type input "助理25-25"
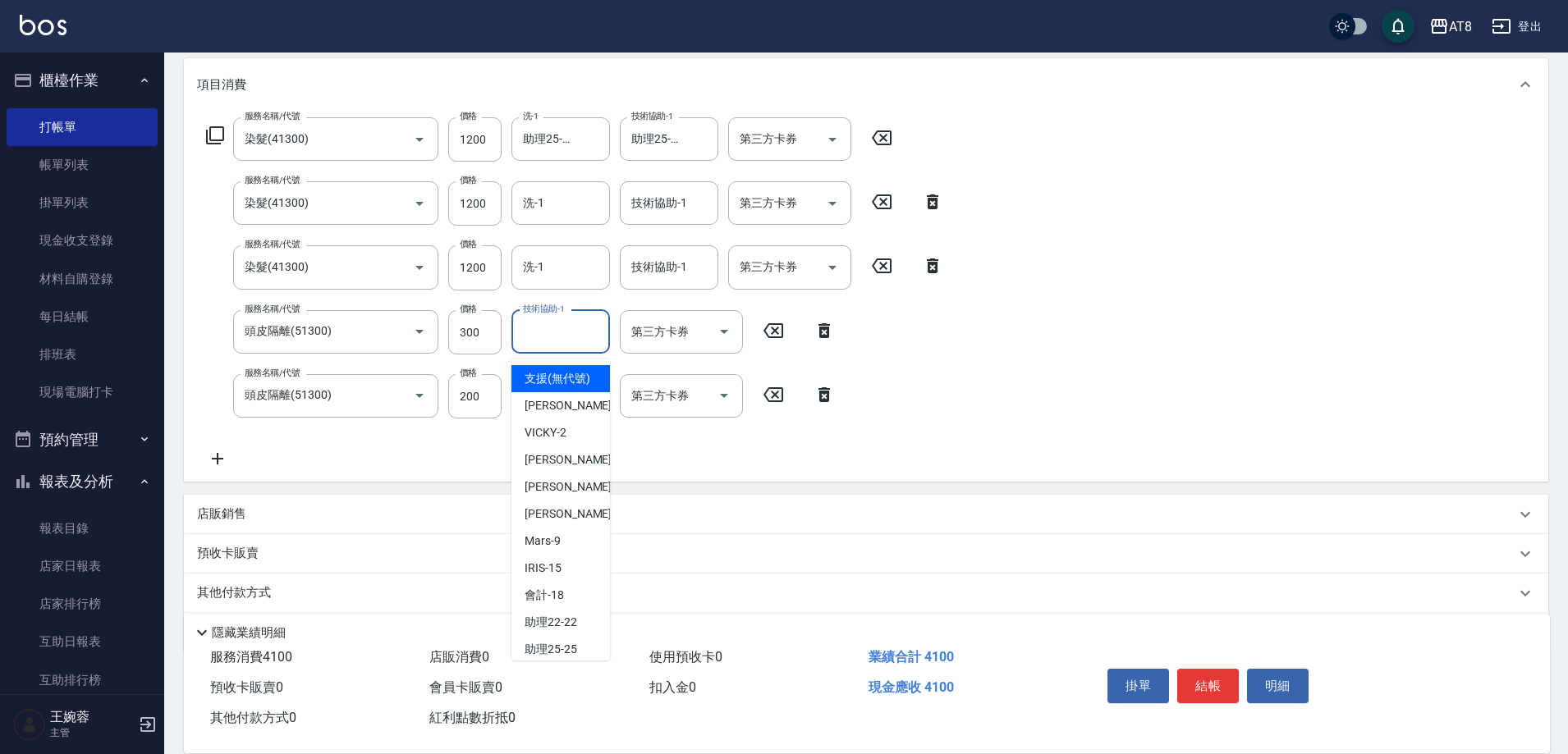
click at [563, 325] on div "技術協助-1 技術協助-1" at bounding box center [561, 331] width 99 height 43
type input "助理25-25"
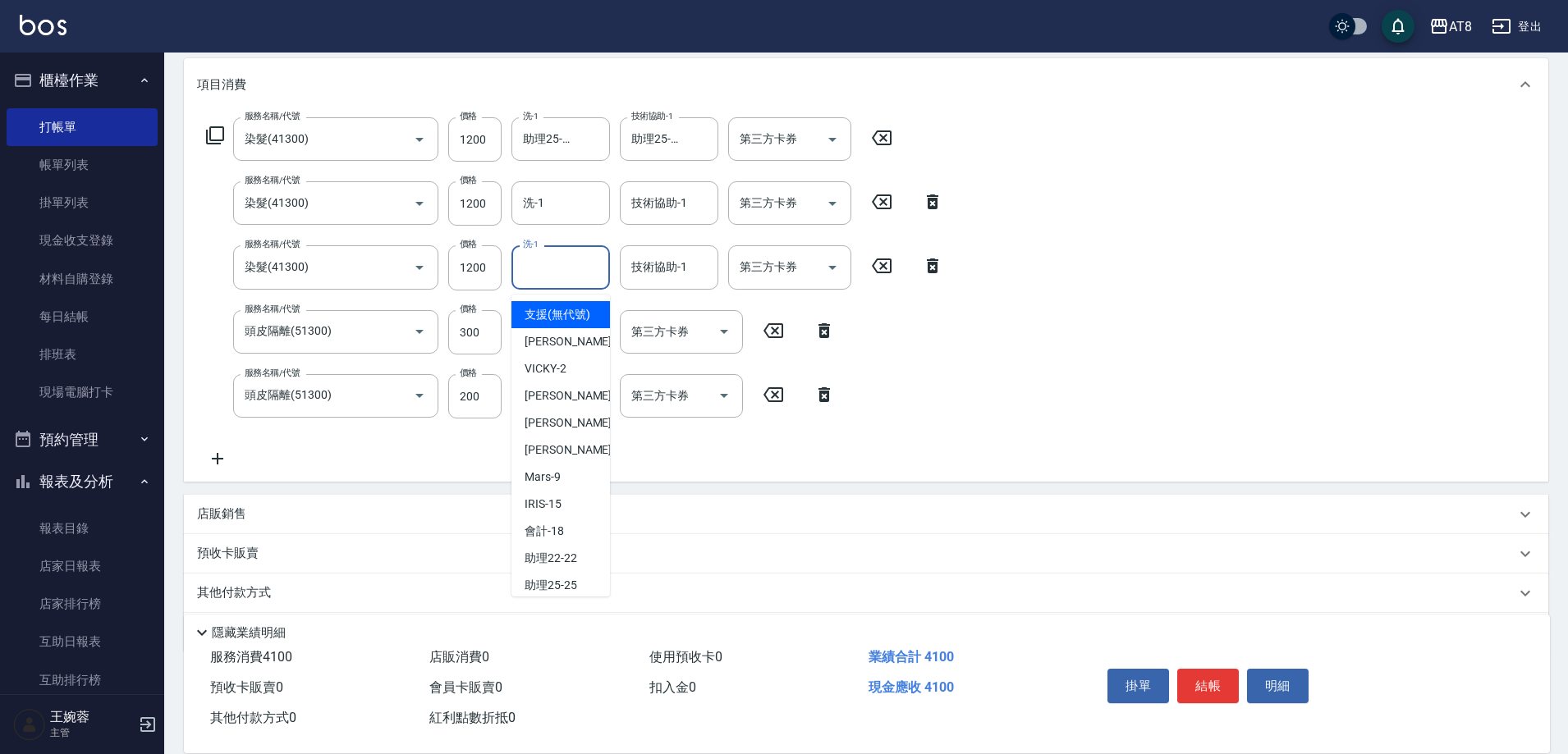
click at [581, 282] on input "洗-1" at bounding box center [560, 267] width 83 height 29
type input "助理25-25"
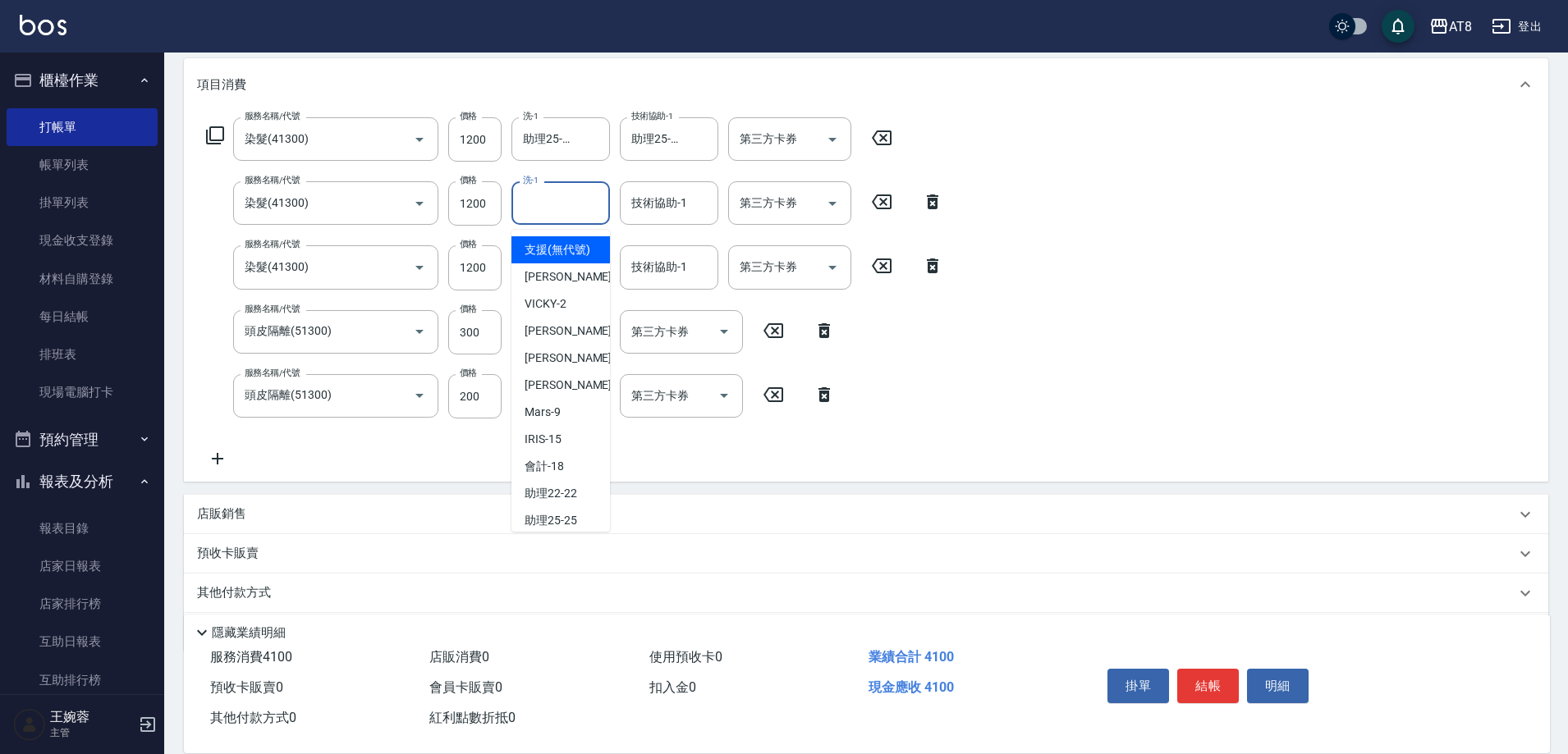
click at [546, 199] on input "洗-1" at bounding box center [560, 203] width 83 height 29
type input "助理25-25"
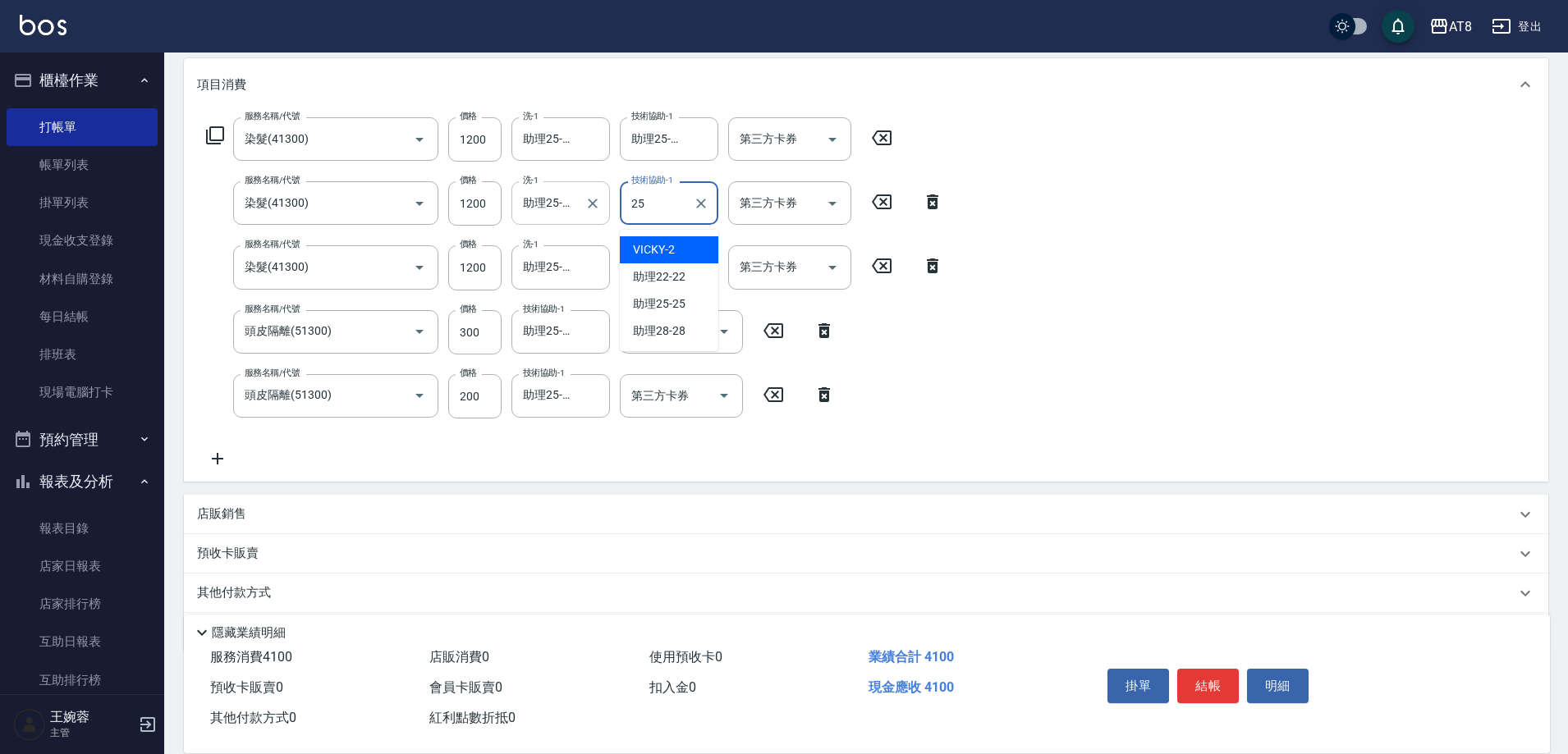
type input "助理25-25"
click at [670, 273] on div "技術協助-1 技術協助-1" at bounding box center [669, 266] width 99 height 43
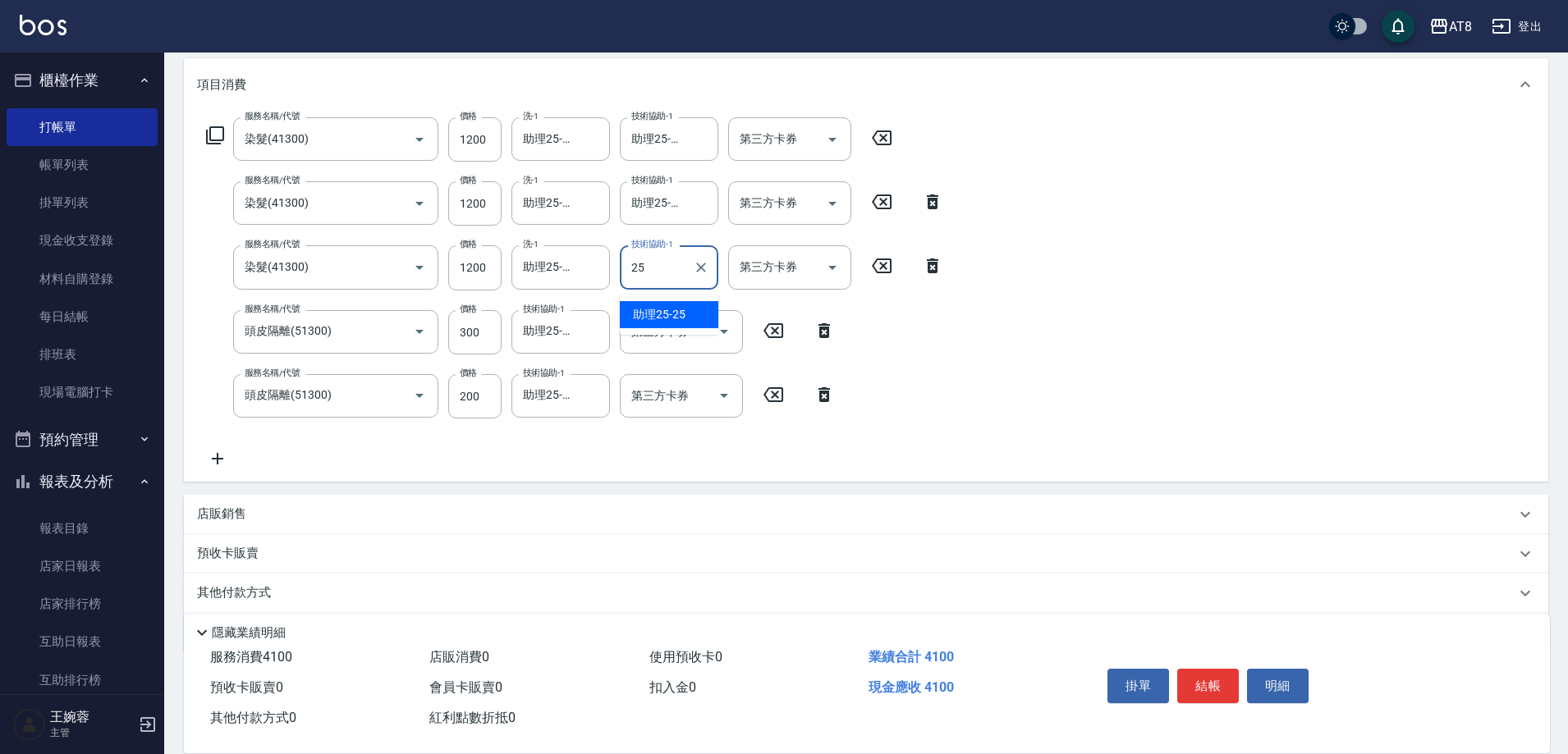
type input "助理25-25"
click at [1221, 322] on div "服務名稱/代號 染髮(41300) 服務名稱/代號 價格 1200 價格 洗-1 助理25-25 洗-1 技術協助-1 助理25-25 技術協助-1 第三方卡…" at bounding box center [866, 296] width 1365 height 371
click at [225, 137] on icon at bounding box center [215, 135] width 20 height 20
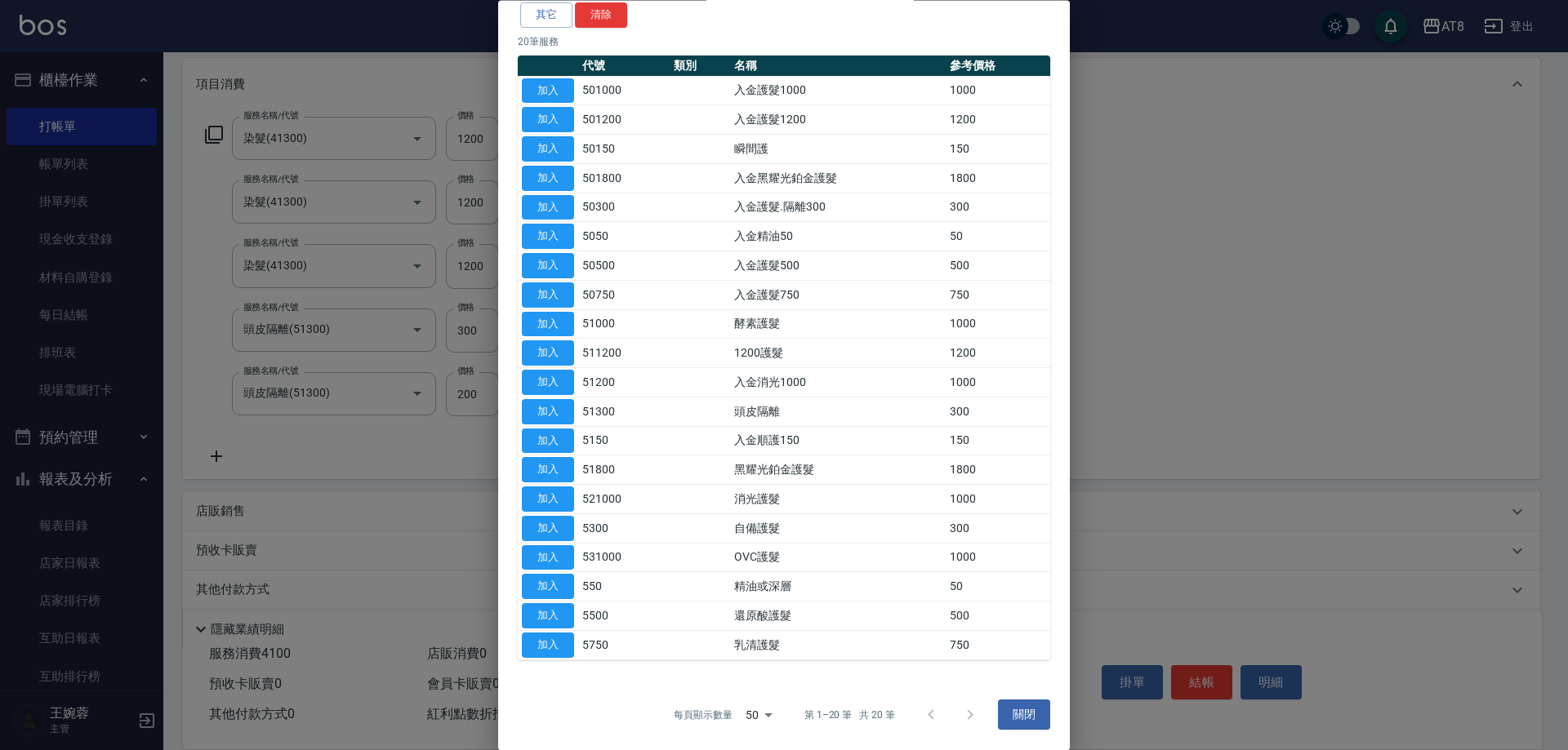
scroll to position [168, 0]
click at [560, 629] on button "加入" at bounding box center [547, 617] width 52 height 26
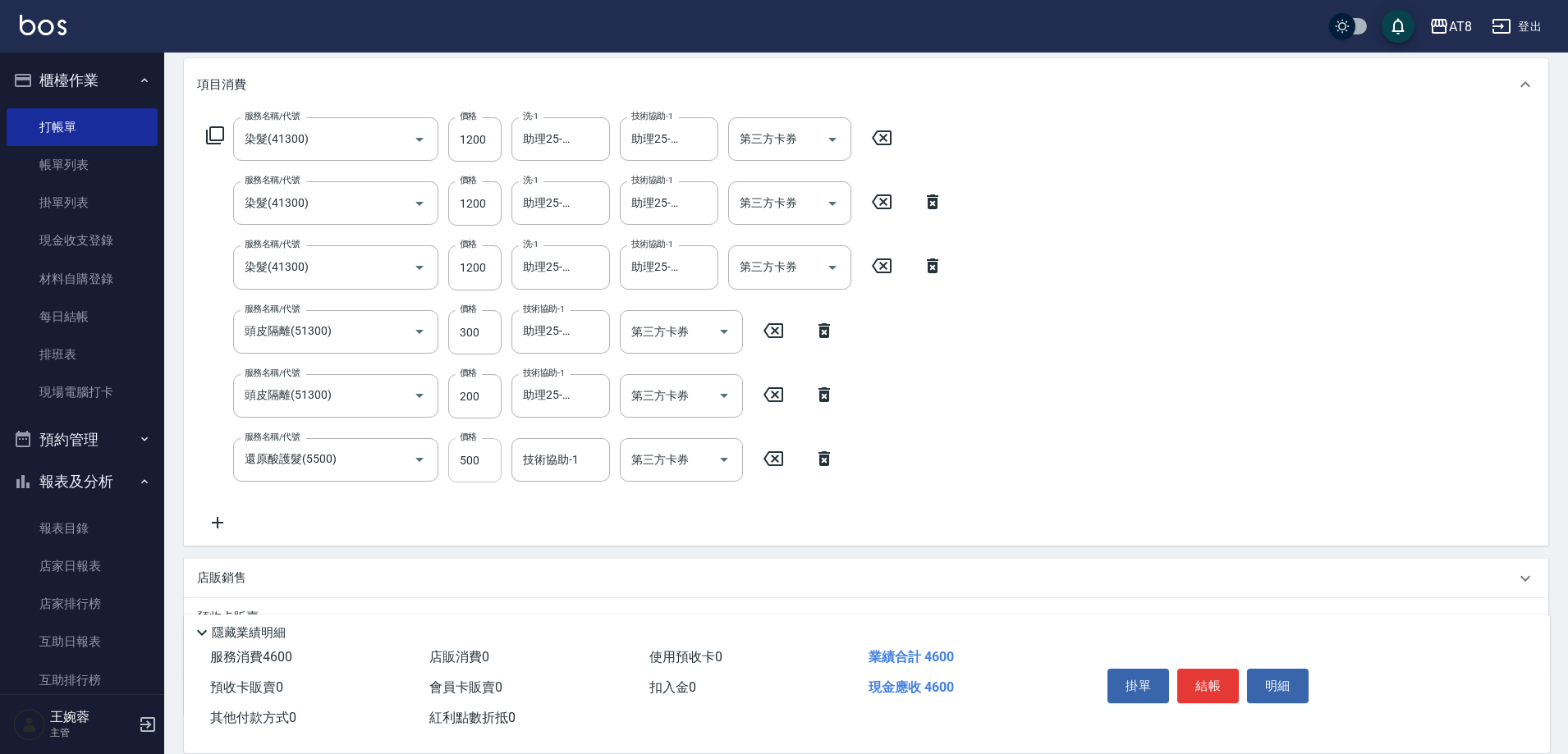
click at [489, 461] on input "500" at bounding box center [475, 460] width 54 height 44
type input "800"
click at [820, 467] on icon at bounding box center [824, 458] width 12 height 14
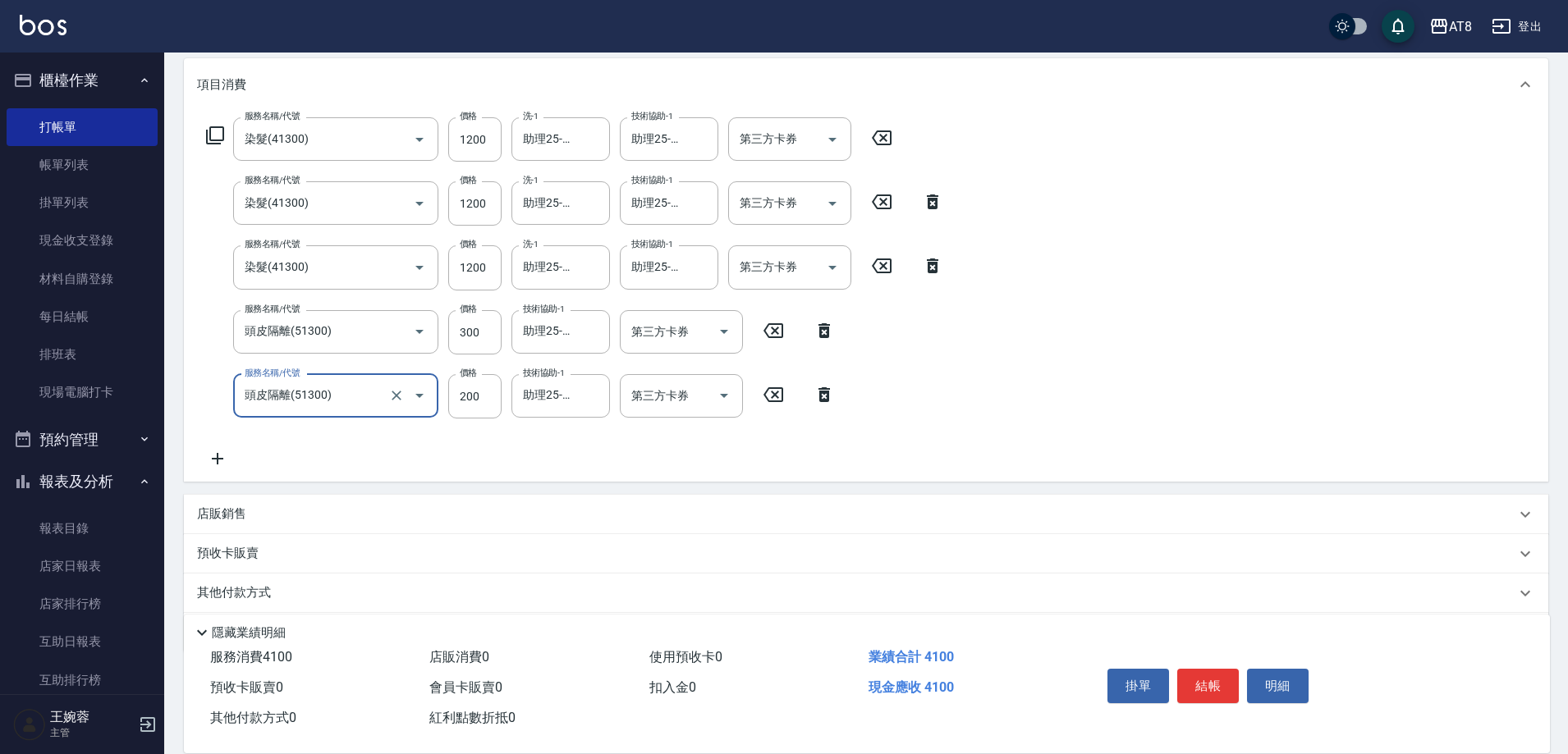
click at [231, 465] on icon at bounding box center [218, 459] width 41 height 20
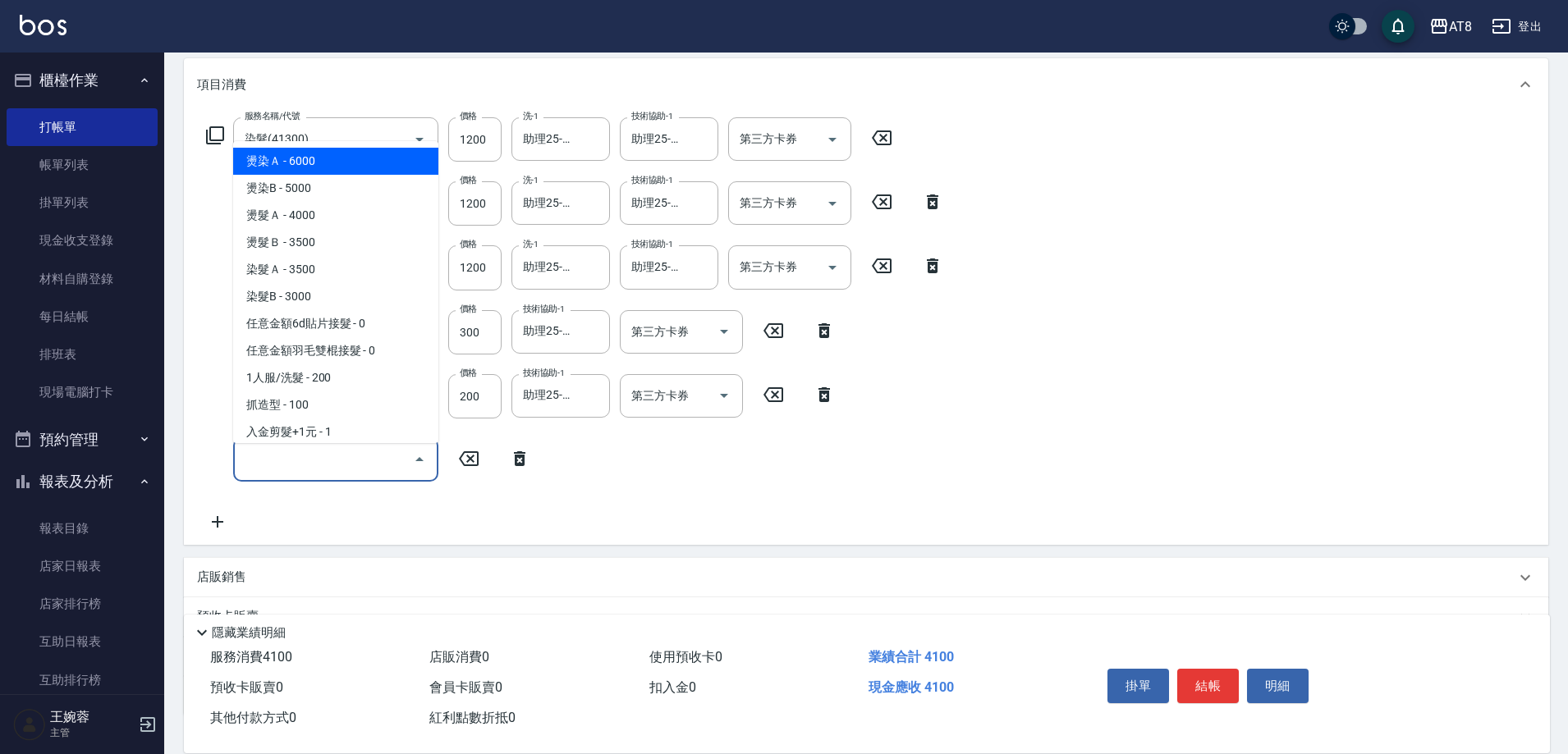
click at [282, 465] on input "服務名稱/代號" at bounding box center [323, 460] width 166 height 29
click at [513, 468] on icon at bounding box center [519, 459] width 41 height 20
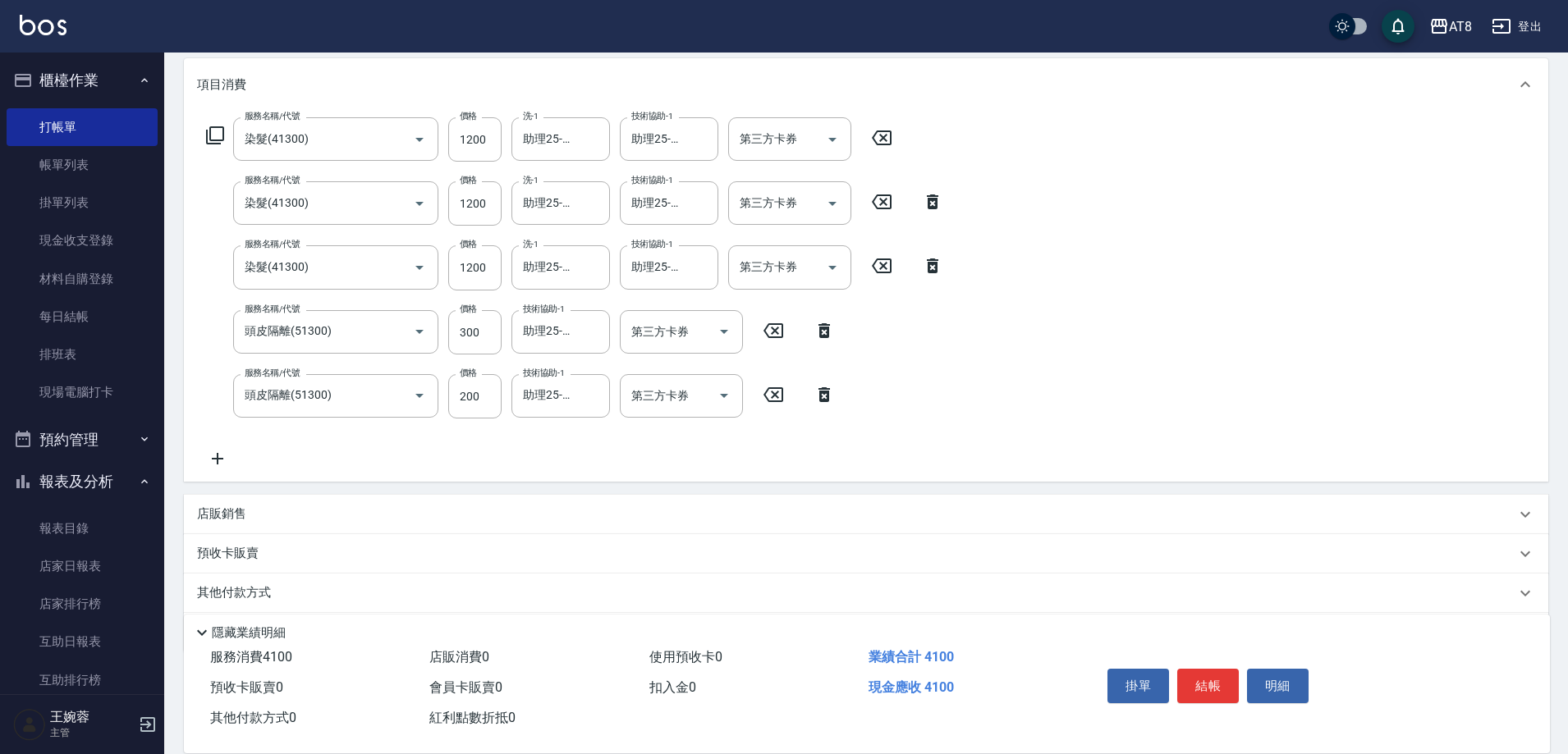
click at [225, 141] on icon at bounding box center [215, 135] width 20 height 20
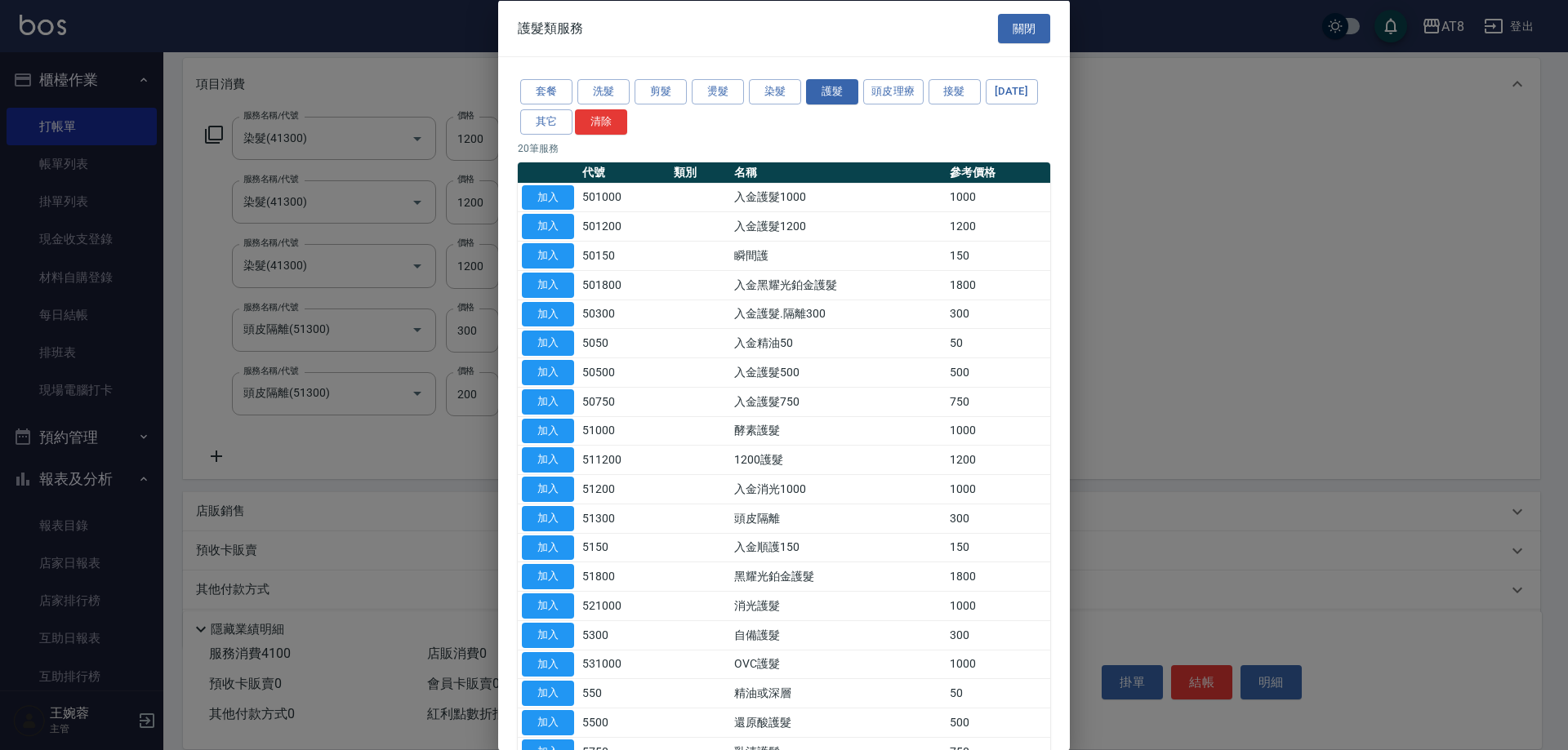
drag, startPoint x: 1056, startPoint y: 408, endPoint x: 1054, endPoint y: 437, distance: 29.1
click at [1053, 437] on div "套餐 洗髮 剪髮 燙髮 染髮 護髮 頭皮理療 接髮 春節 其它 清除 20 筆服務 代號 類別 名稱 參考價格 加入 501000 入金護髮1000 1000…" at bounding box center [784, 422] width 572 height 730
drag, startPoint x: 1071, startPoint y: 424, endPoint x: 1067, endPoint y: 435, distance: 11.7
click at [1069, 430] on div "護髮類服務 關閉 套餐 洗髮 剪髮 燙髮 染髮 護髮 頭皮理療 接髮 春節 其它 清除 20 筆服務 代號 類別 名稱 參考價格 加入 501000 入金護髮…" at bounding box center [784, 375] width 1568 height 750
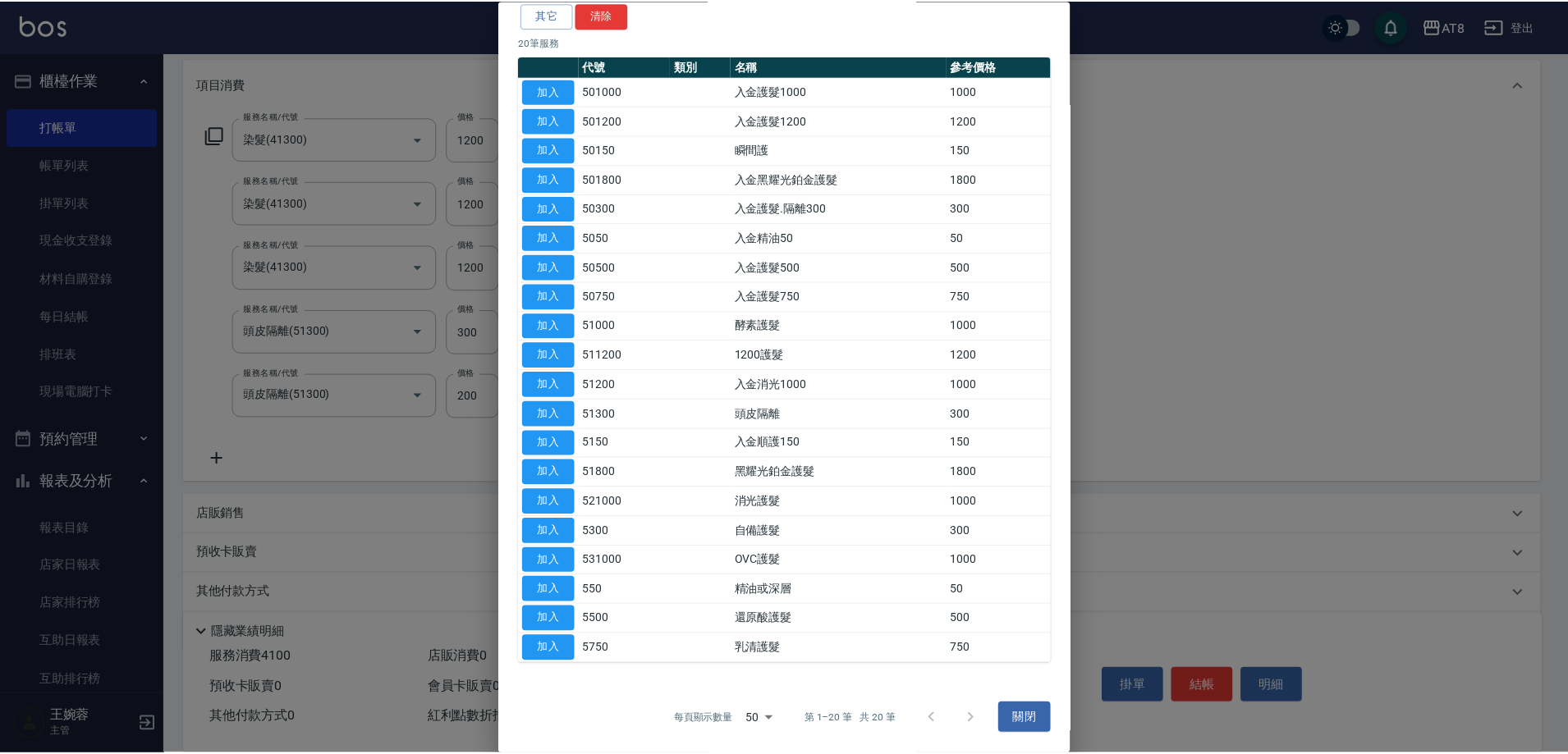
scroll to position [214, 0]
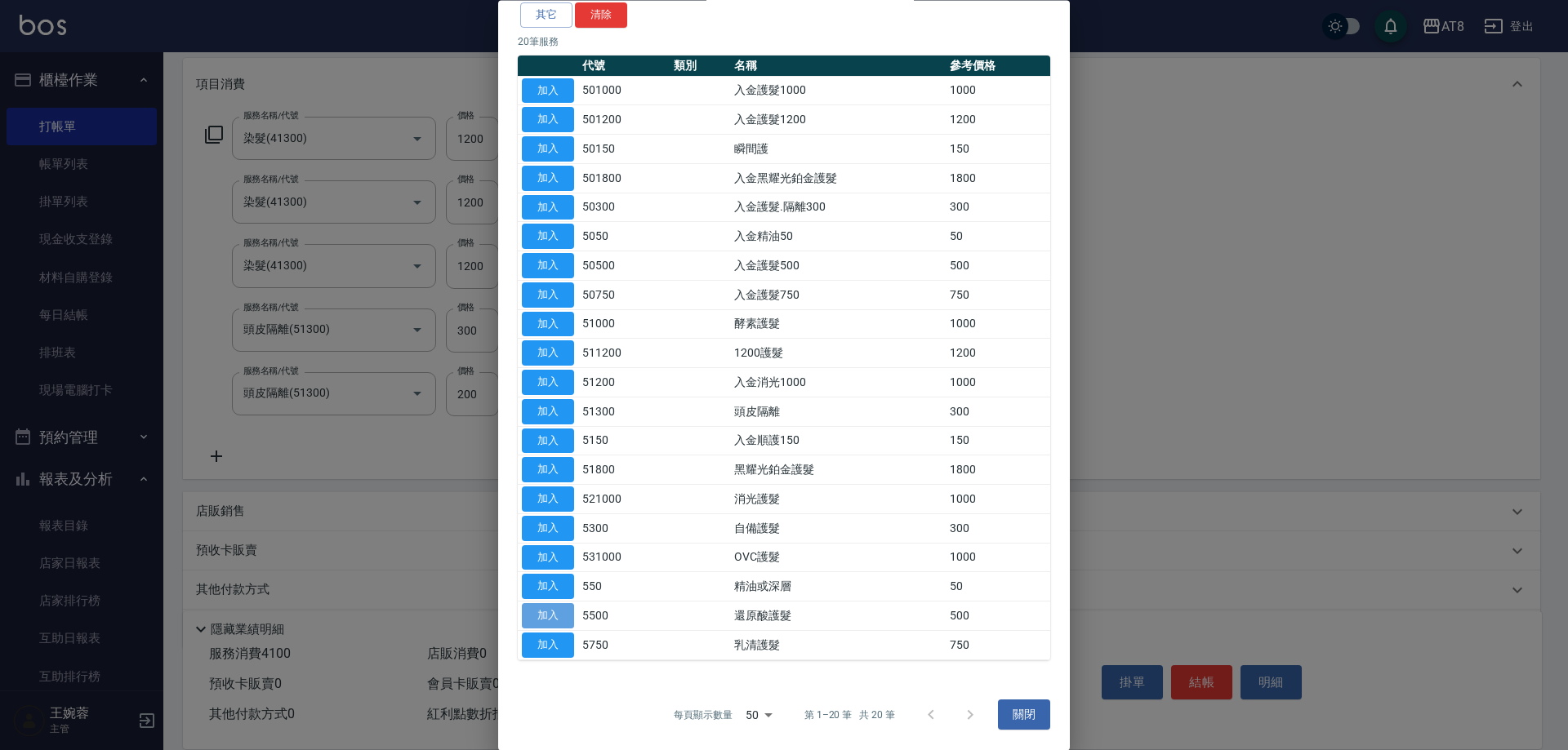
click at [557, 606] on button "加入" at bounding box center [547, 617] width 52 height 26
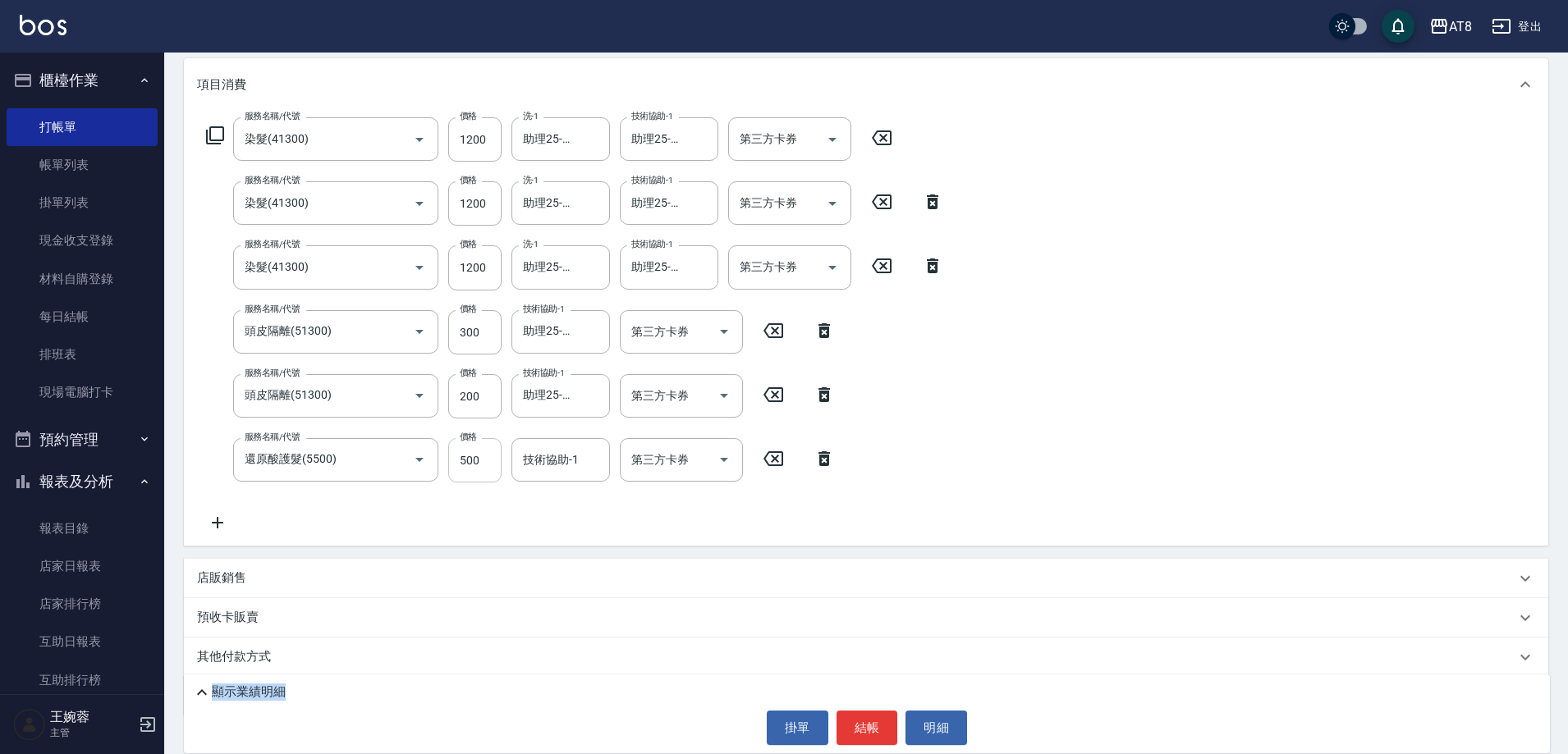
click at [493, 461] on input "500" at bounding box center [475, 460] width 54 height 44
type input "800"
type input "助理25-25"
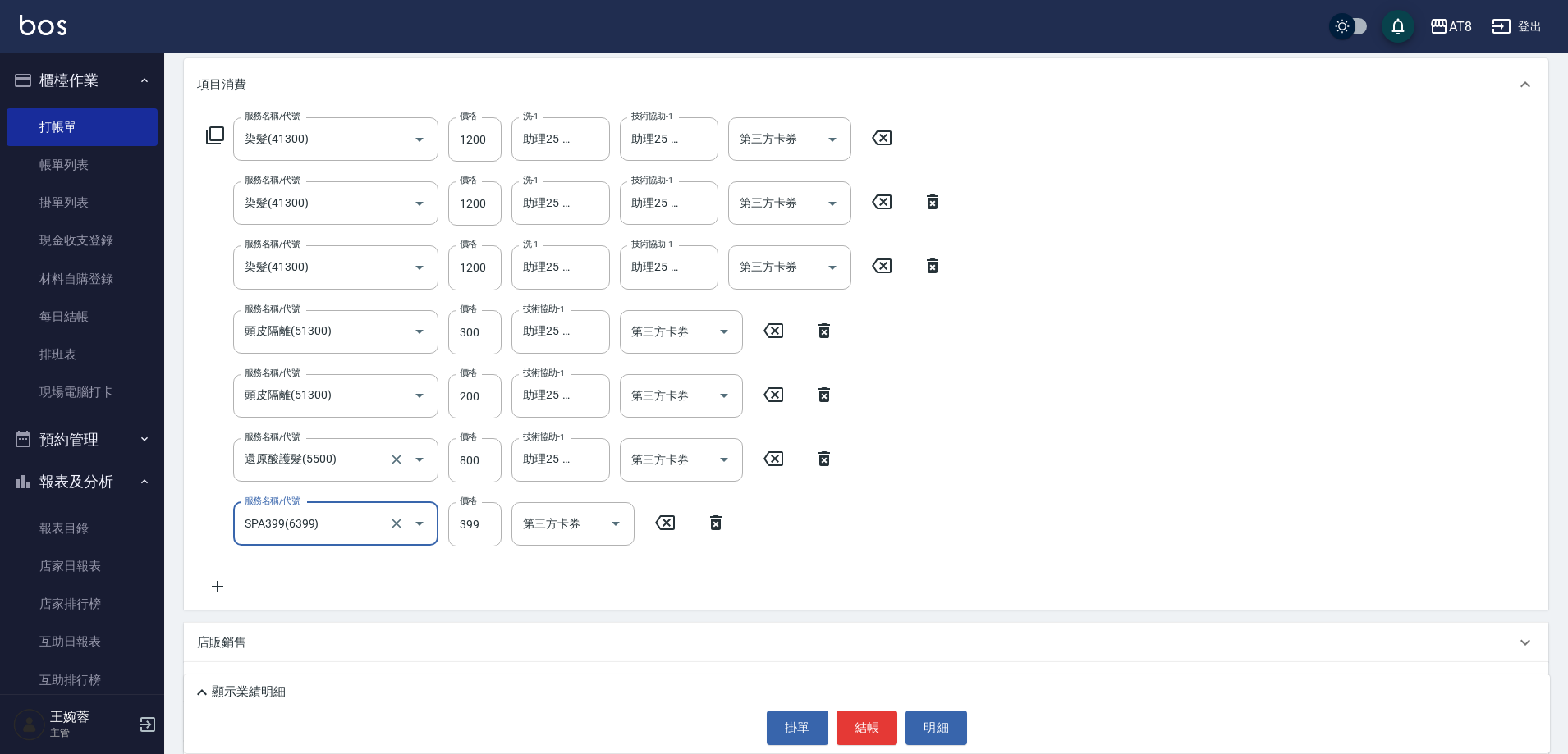
type input "SPA399(6399)"
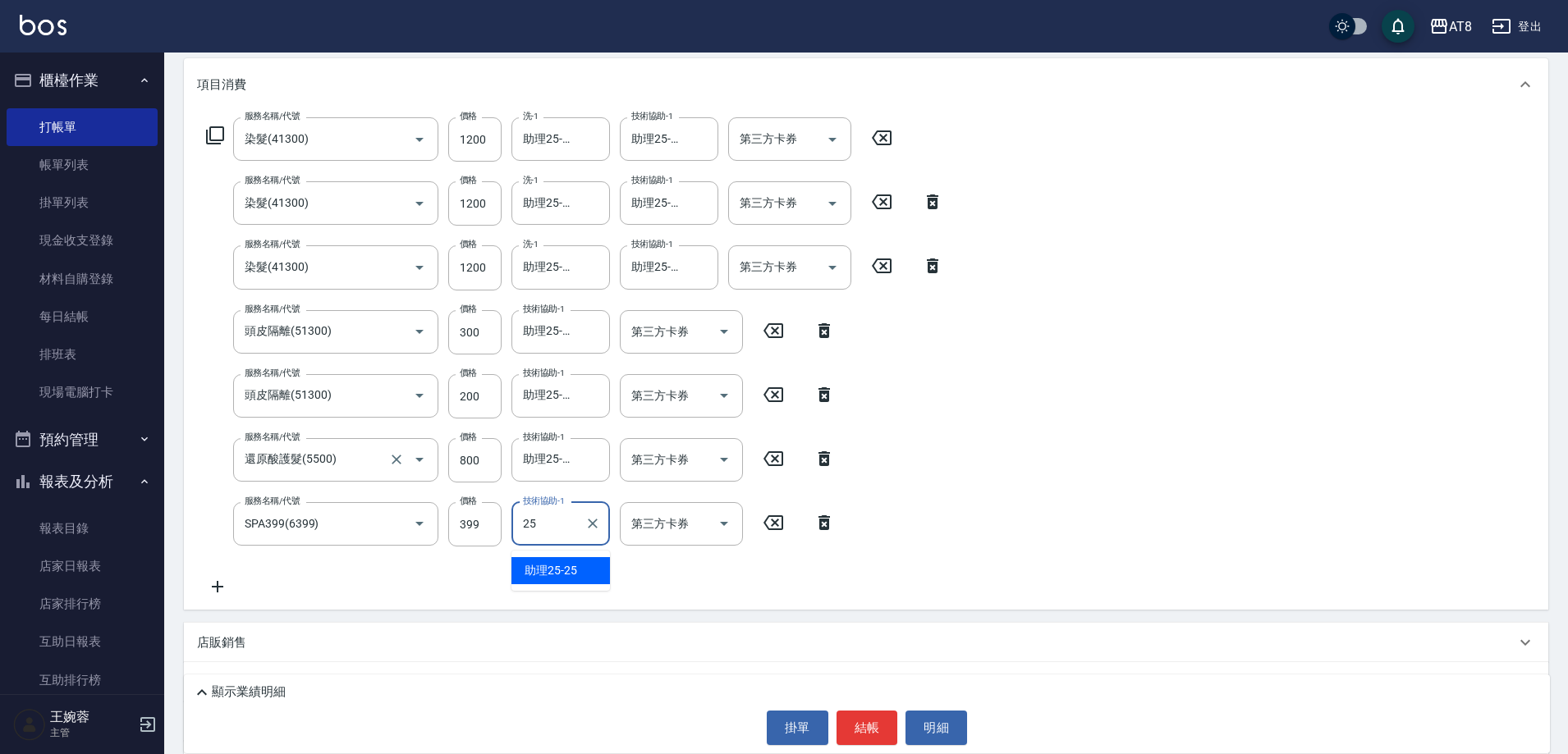
type input "助理25-25"
click at [1275, 448] on div "服務名稱/代號 染髮(41300) 服務名稱/代號 價格 1200 價格 洗-1 助理25-25 洗-1 技術協助-1 助理25-25 技術協助-1 第三方卡…" at bounding box center [866, 360] width 1365 height 499
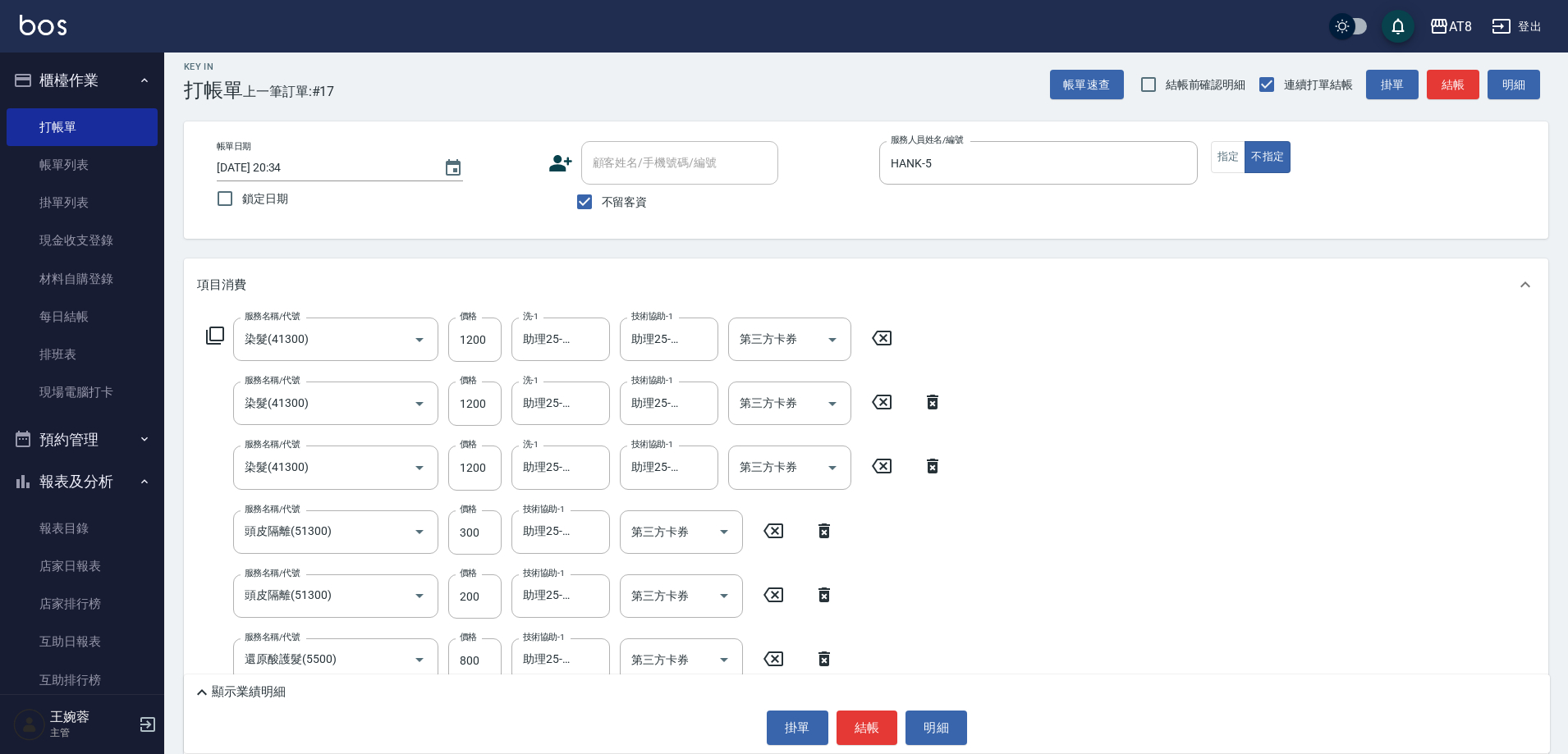
scroll to position [0, 0]
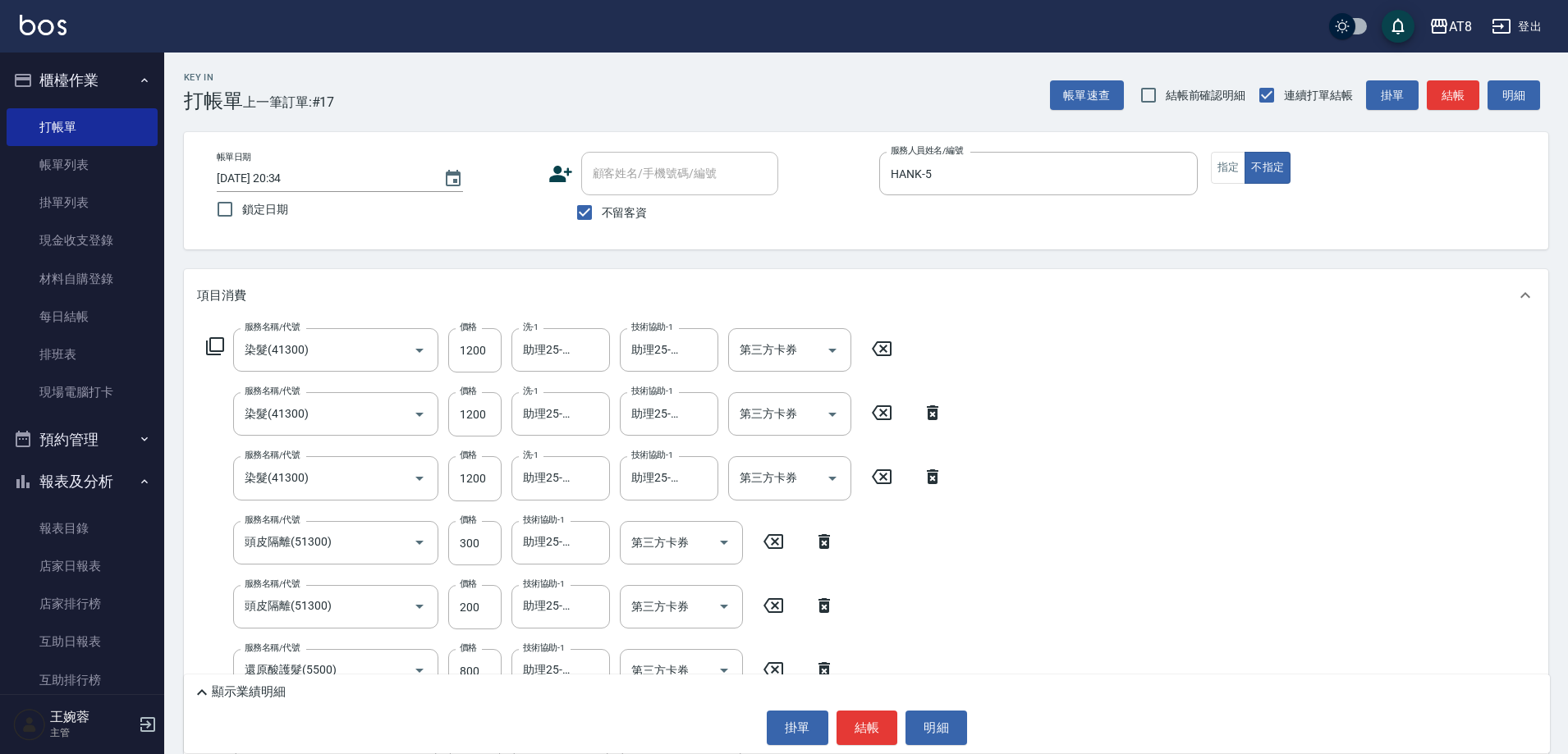
click at [265, 683] on p "顯示業績明細" at bounding box center [248, 692] width 74 height 17
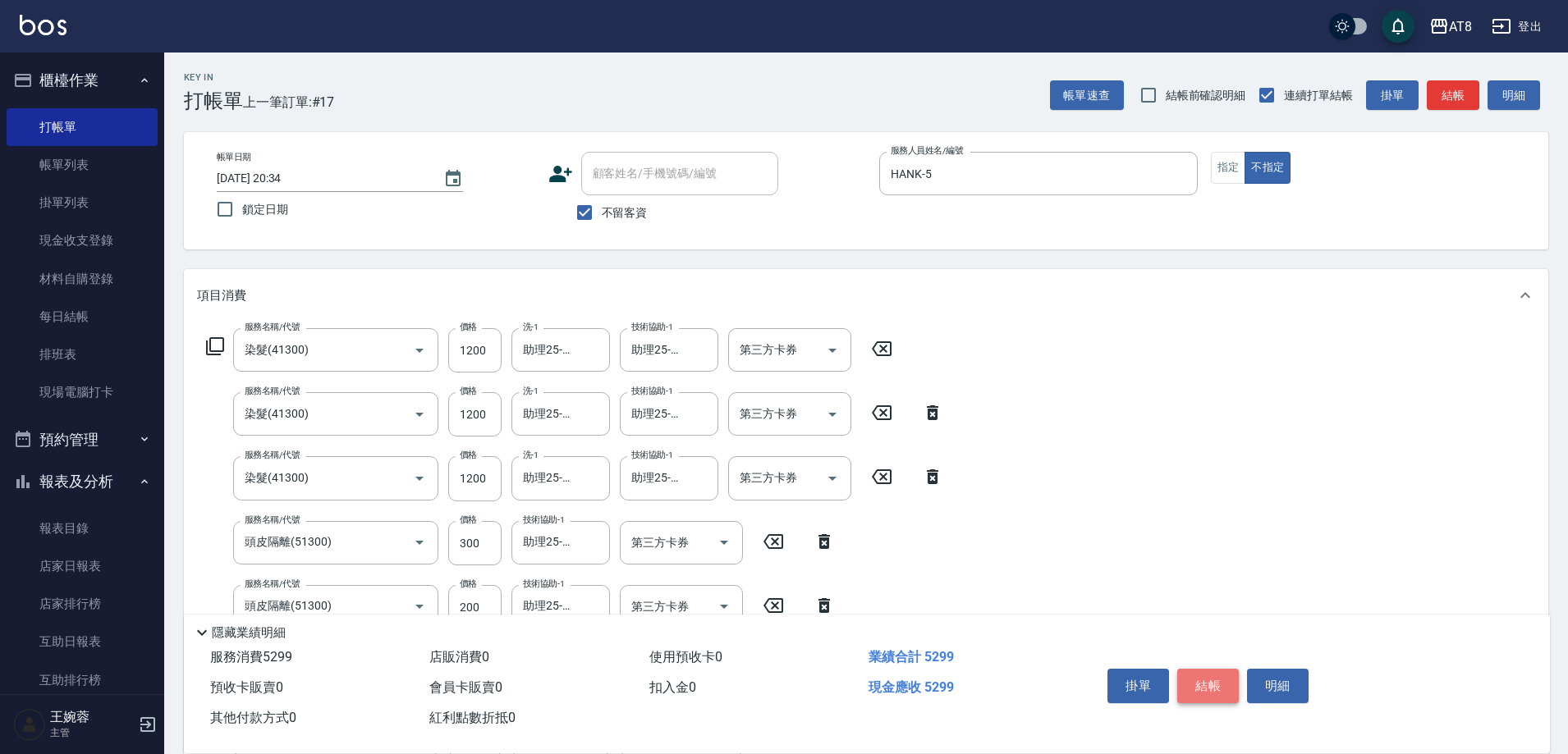
click at [1208, 669] on button "結帳" at bounding box center [1208, 686] width 61 height 34
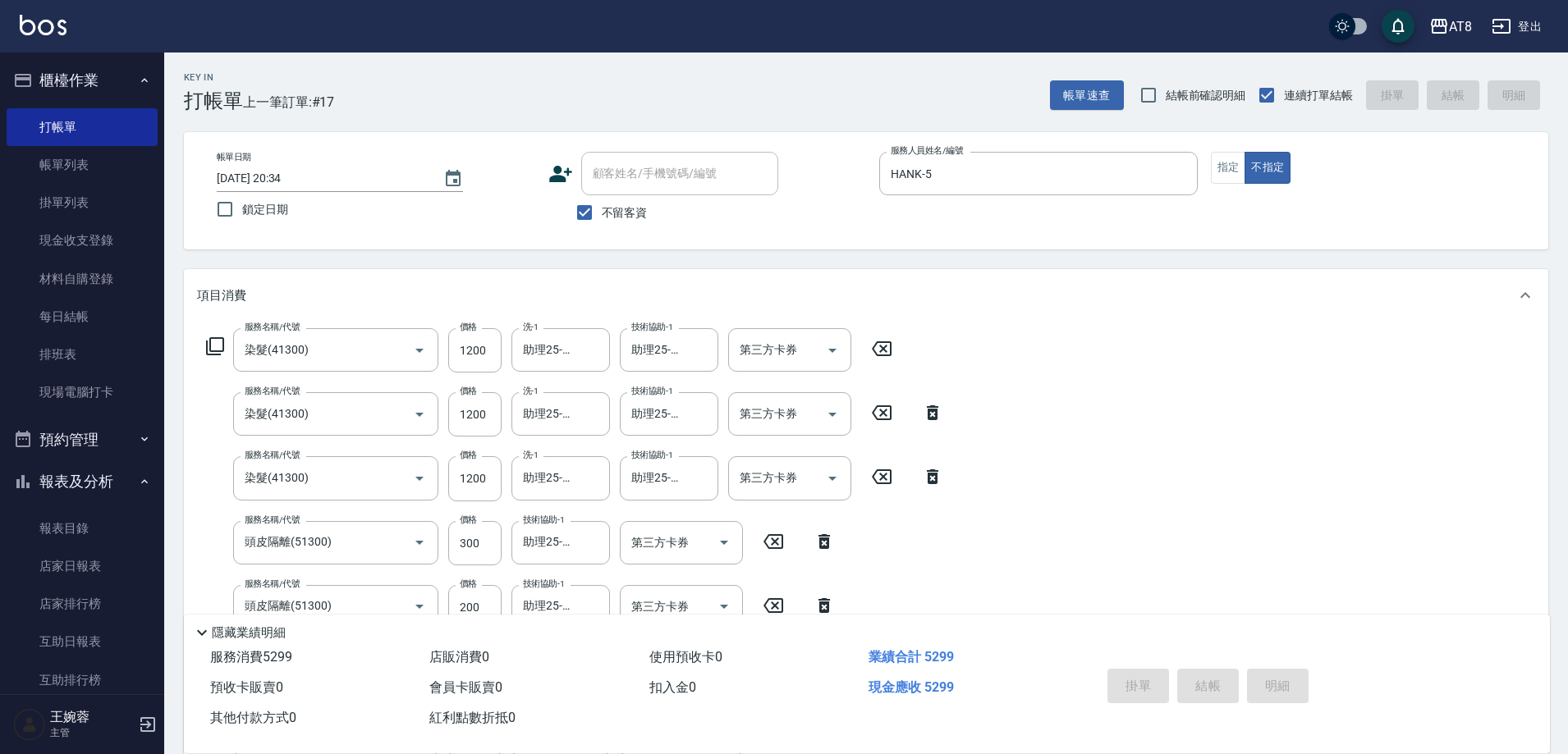
type input "2025/10/13 20:37"
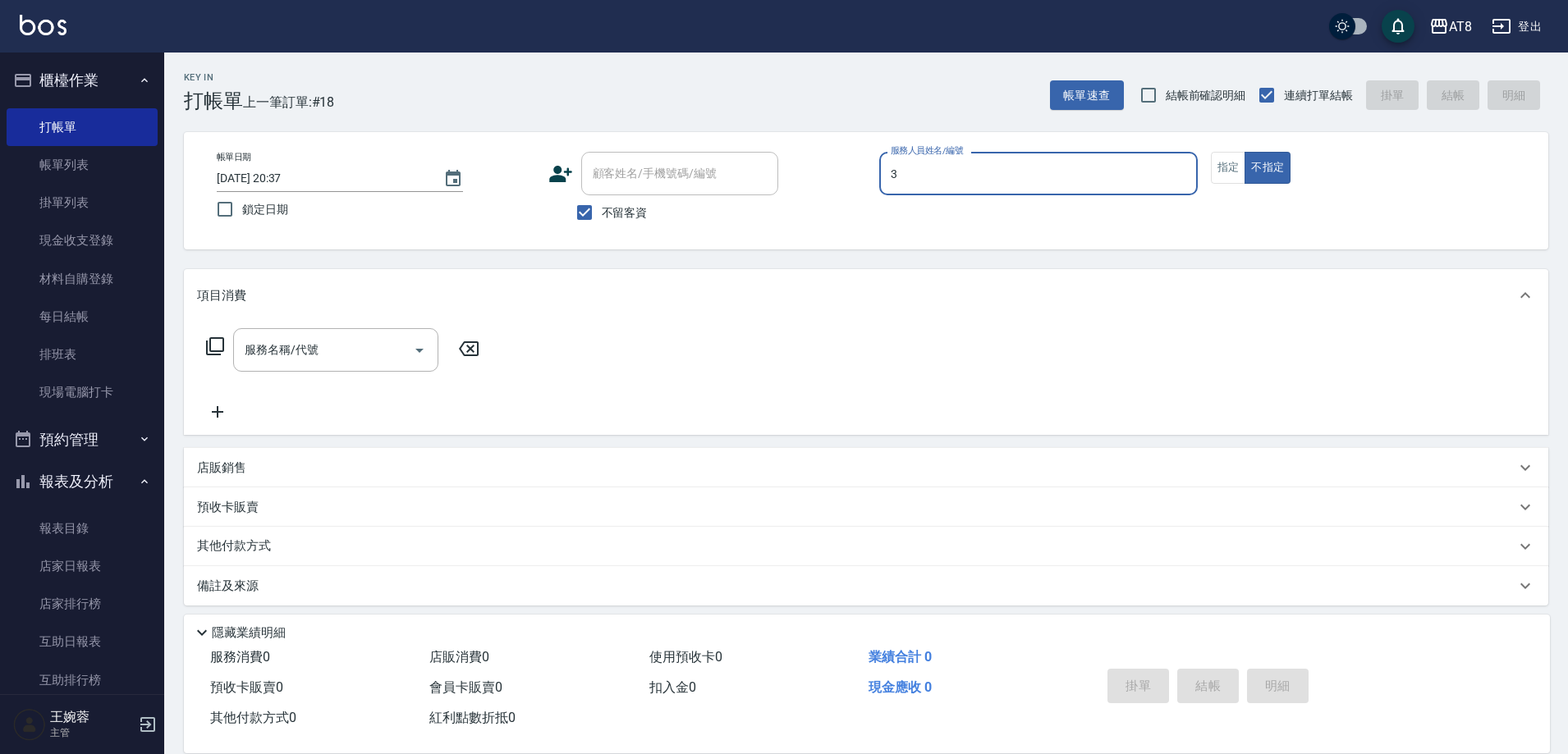
type input "RACHEL-3"
type button "false"
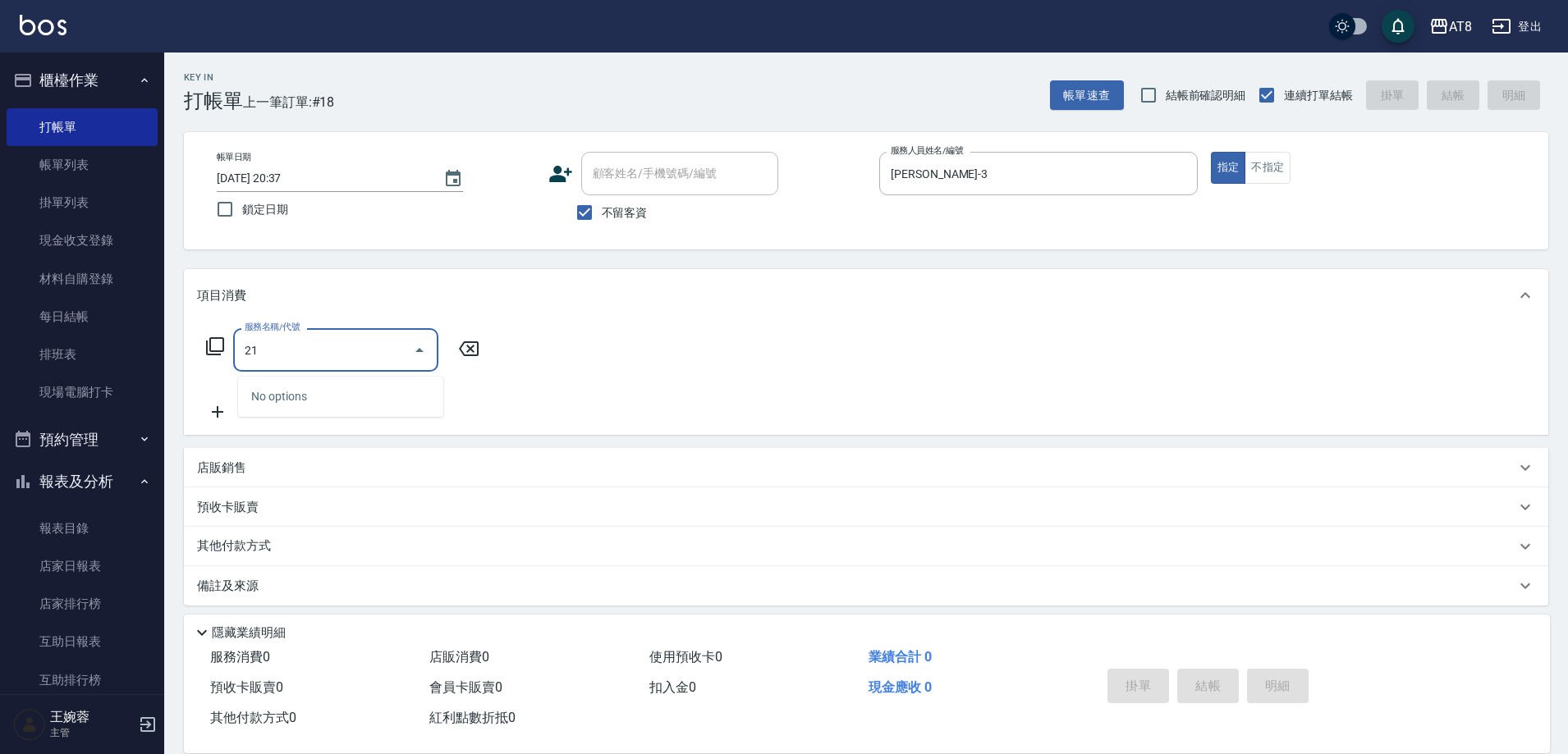
type input "2"
type input "洗髮(1150)"
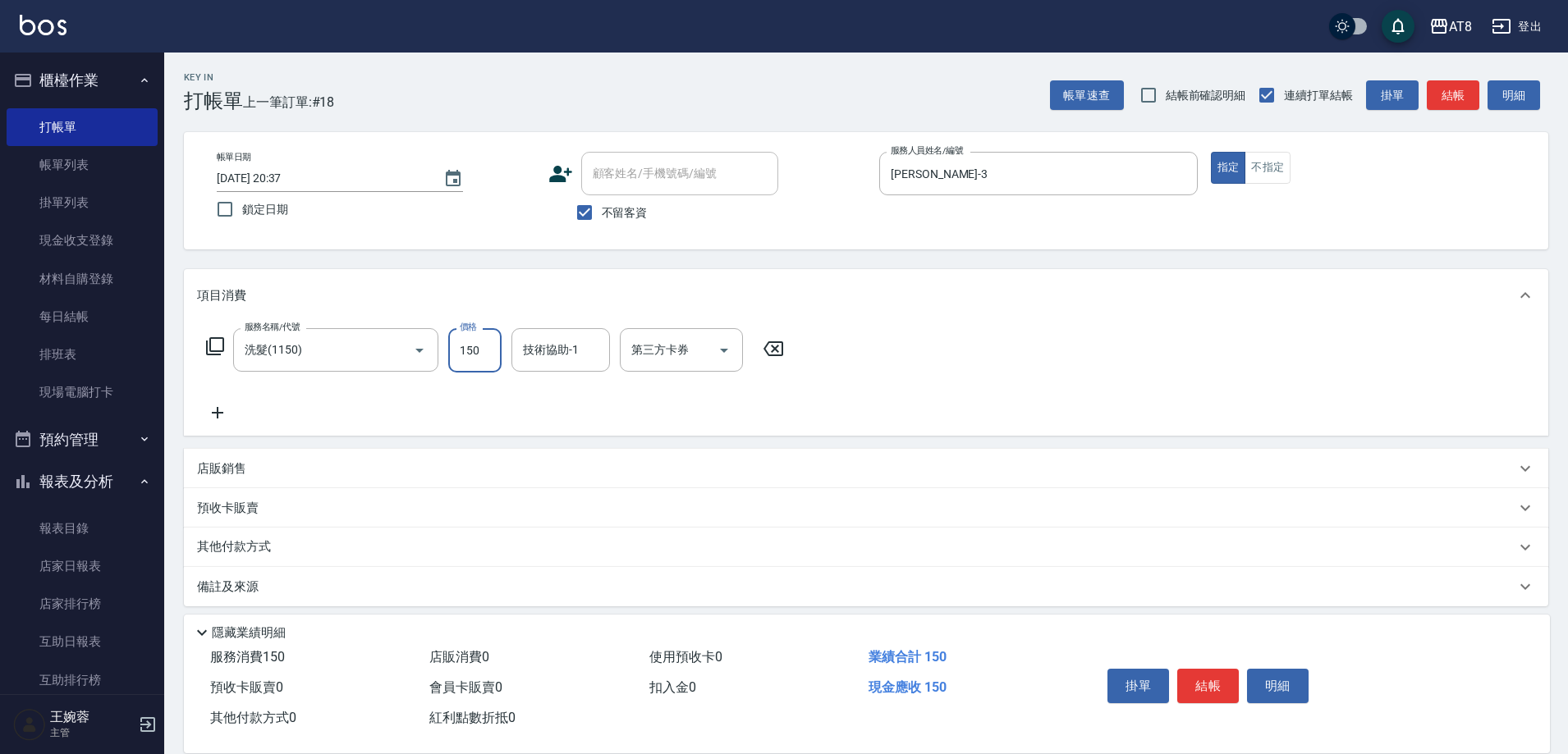
click at [493, 363] on input "150" at bounding box center [475, 351] width 54 height 44
type input "200"
type input "助理28-28"
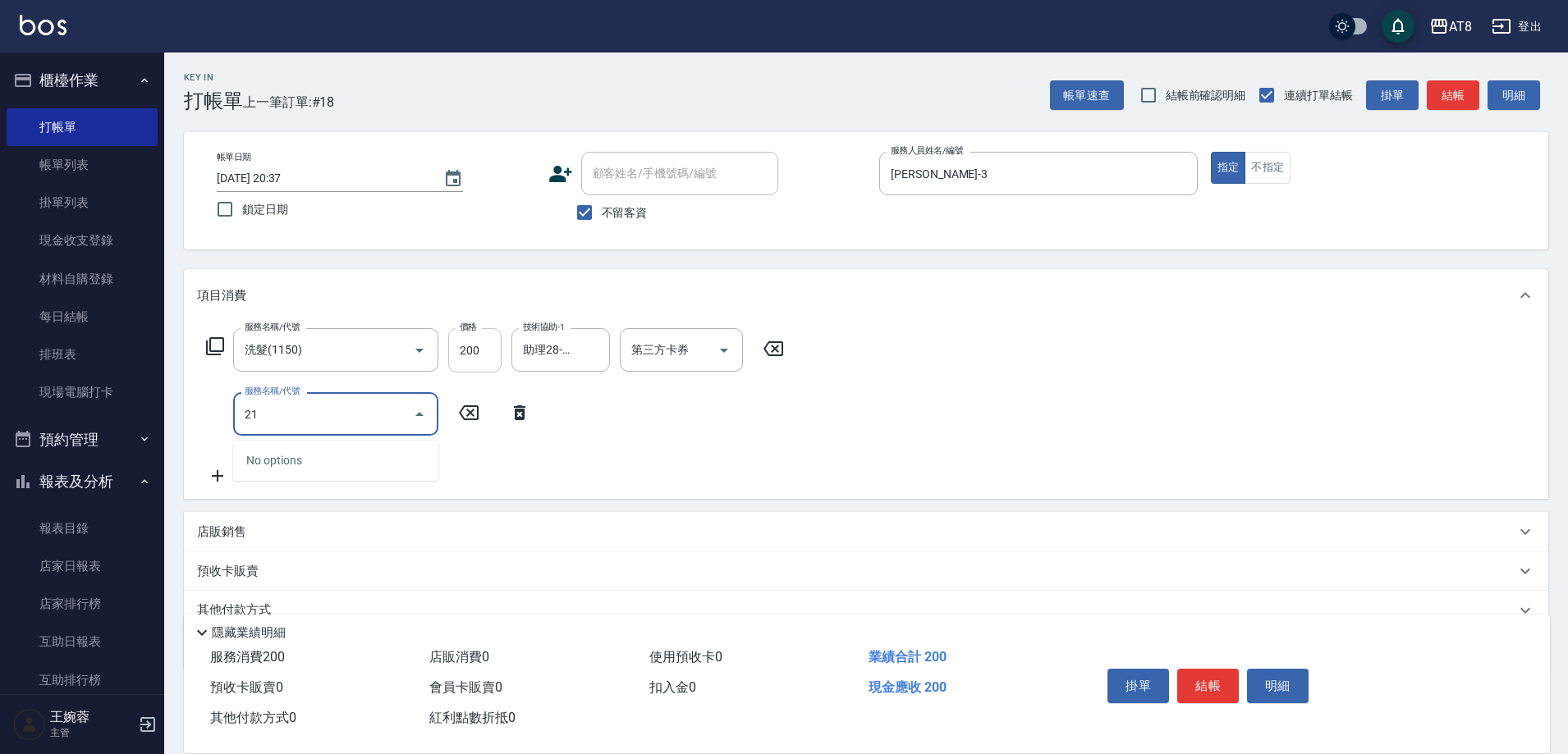
type input "2"
type input "剪髮(2200)"
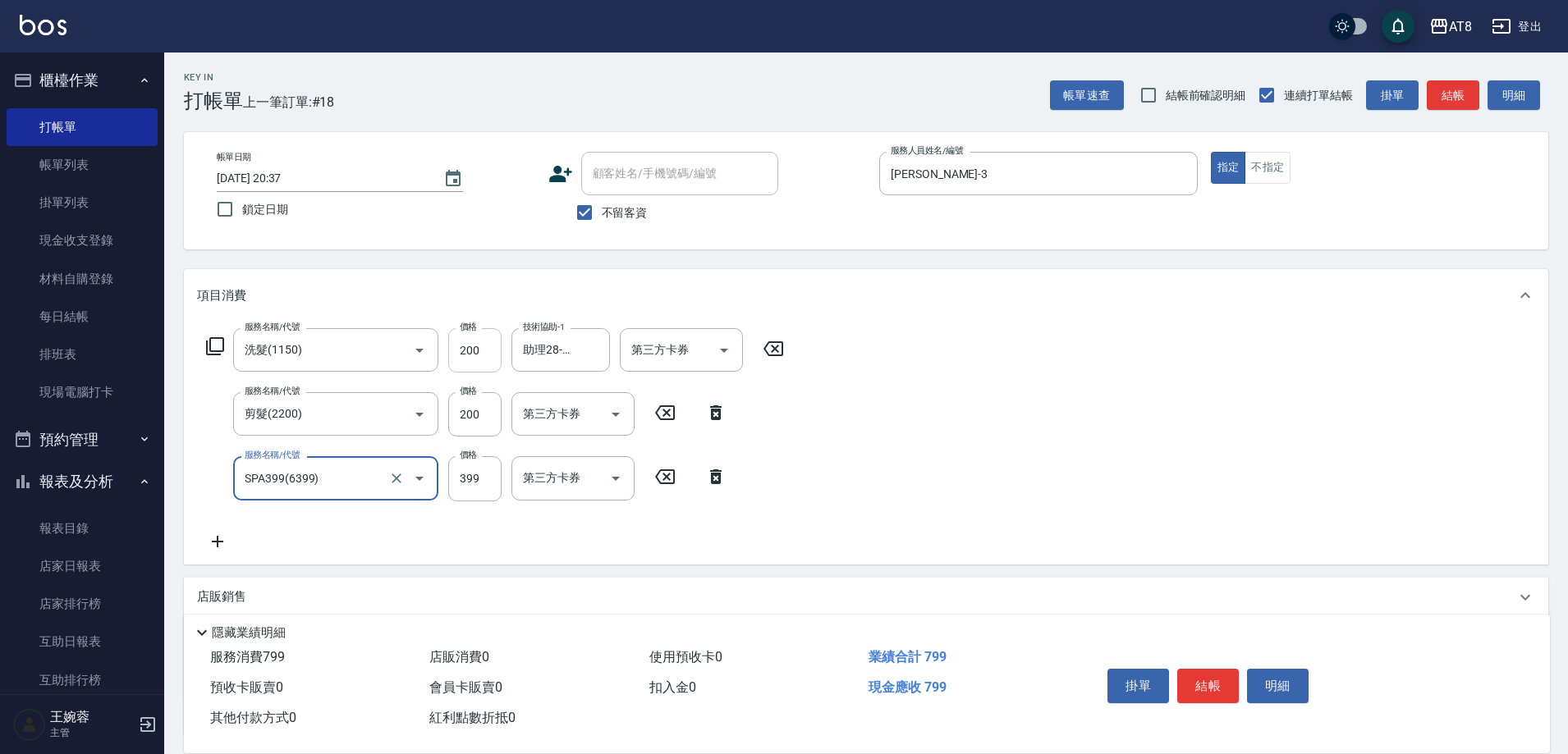
type input "SPA399(6399)"
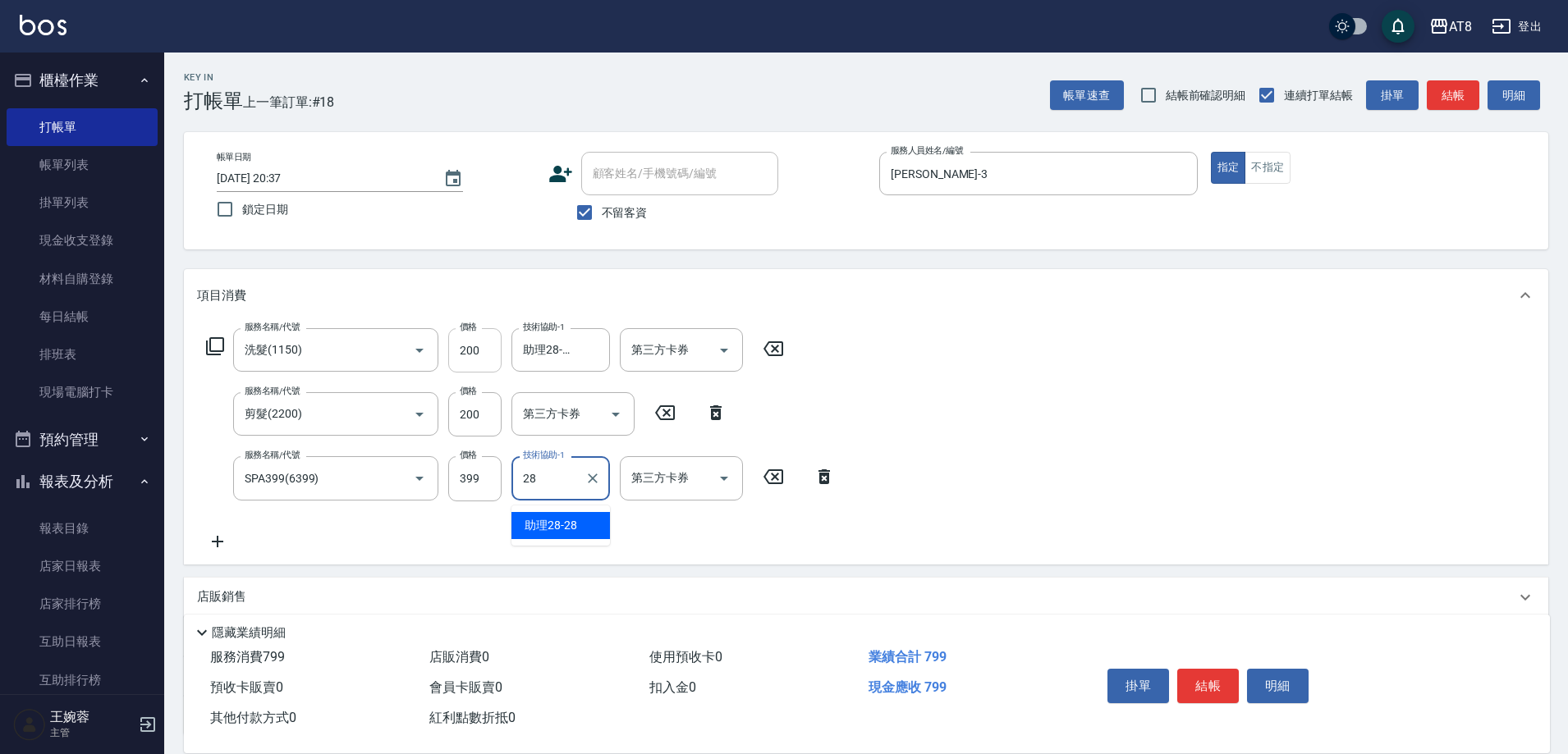
type input "助理28-28"
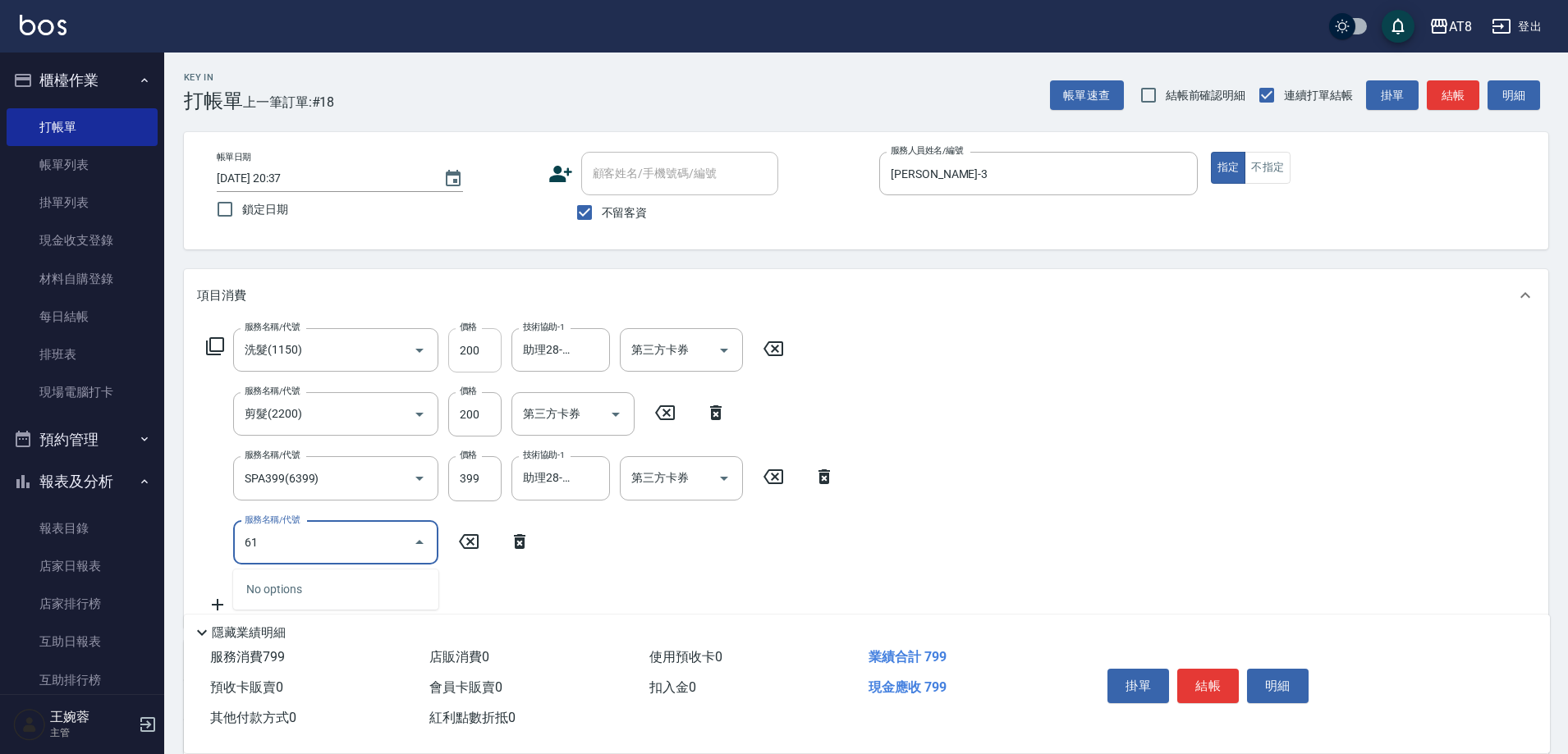
type input "6"
type input "5"
type input "41500"
drag, startPoint x: 339, startPoint y: 552, endPoint x: 163, endPoint y: 549, distance: 176.0
click at [163, 549] on div "AT8 登出 櫃檯作業 打帳單 帳單列表 掛單列表 現金收支登錄 材料自購登錄 每日結帳 排班表 現場電腦打卡 預約管理 預約管理 單日預約紀錄 單週預約紀錄…" at bounding box center [784, 487] width 1568 height 973
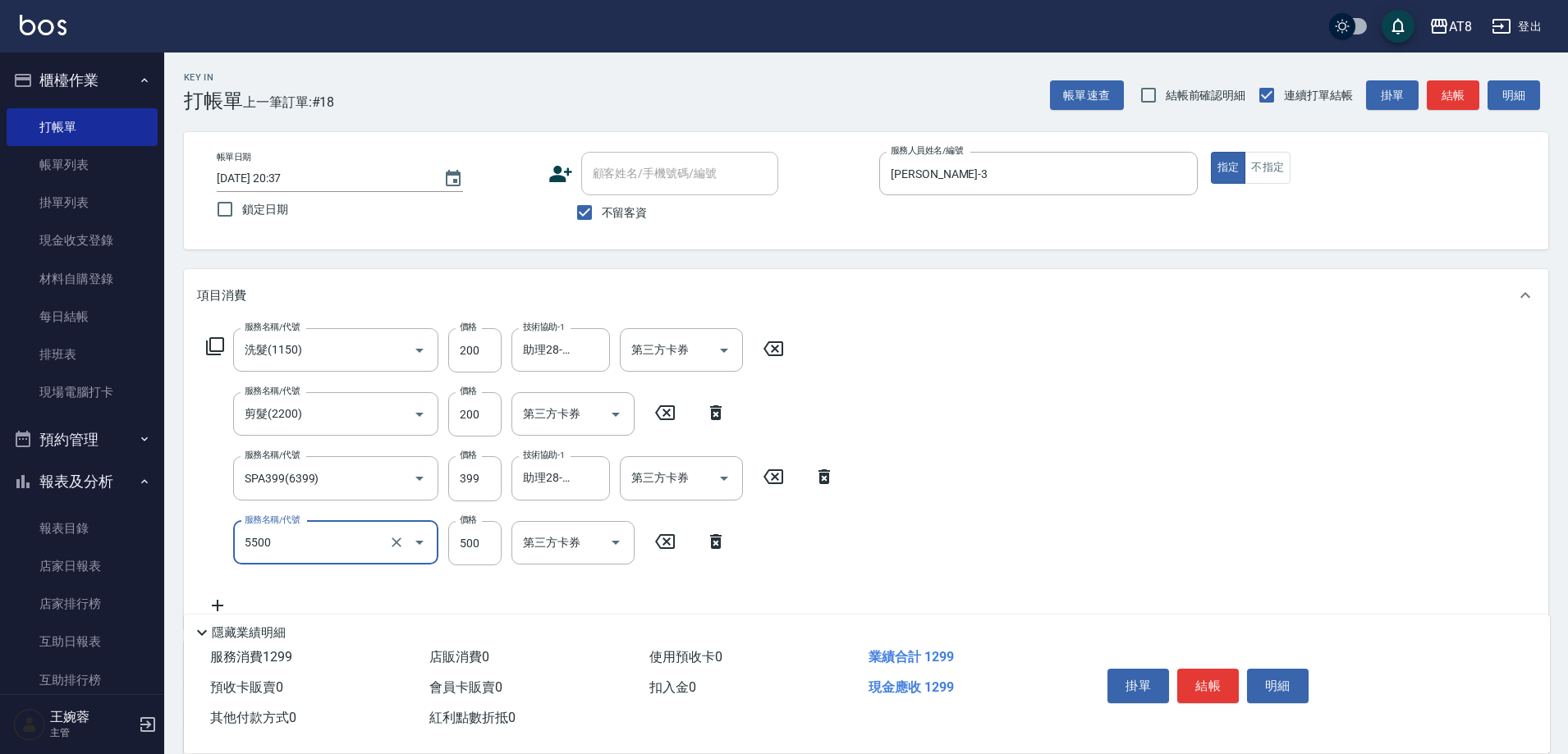
type input "還原酸護髮(5500)"
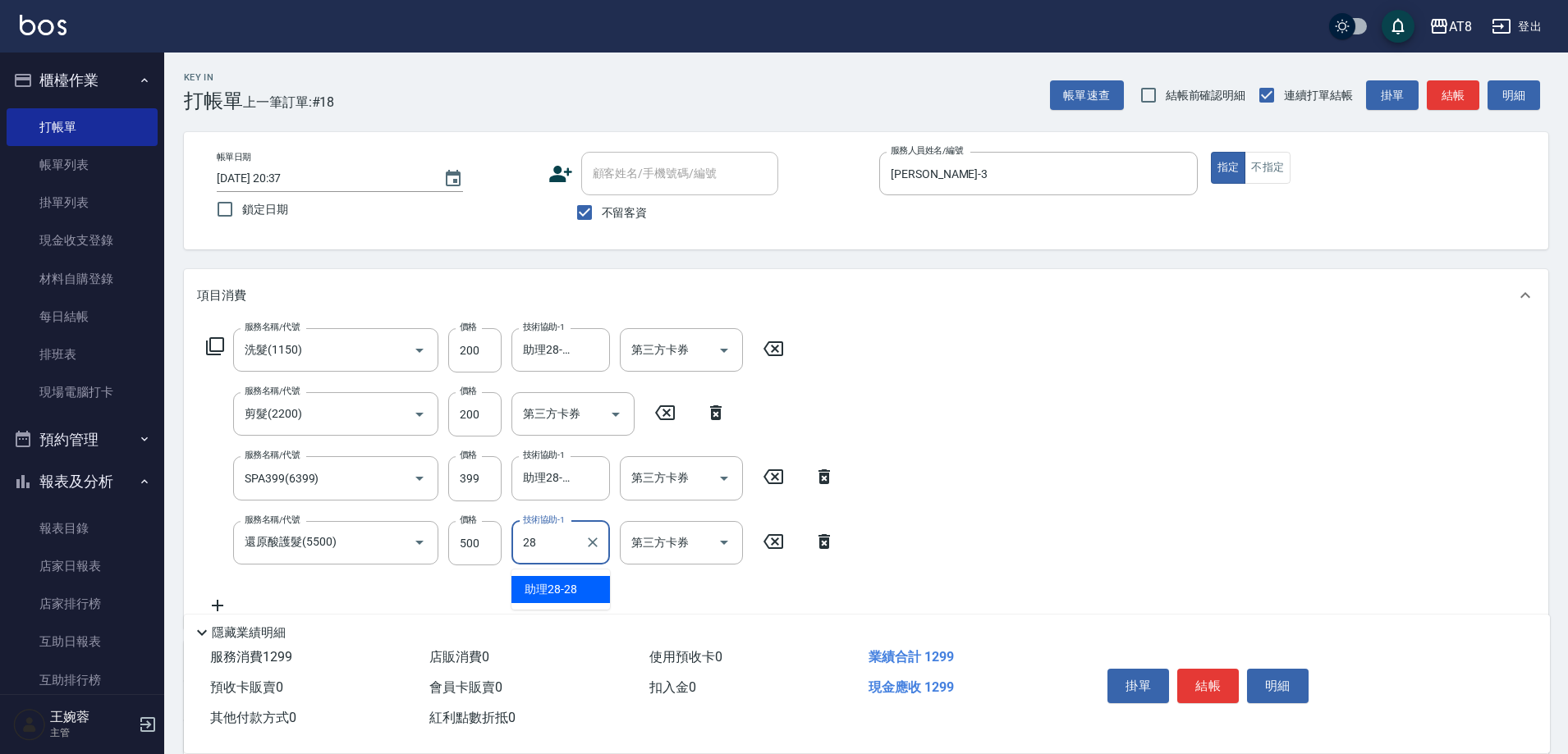
type input "助理28-28"
click at [473, 544] on input "500" at bounding box center [475, 543] width 54 height 44
type input "800"
click at [1239, 669] on button "結帳" at bounding box center [1208, 686] width 61 height 34
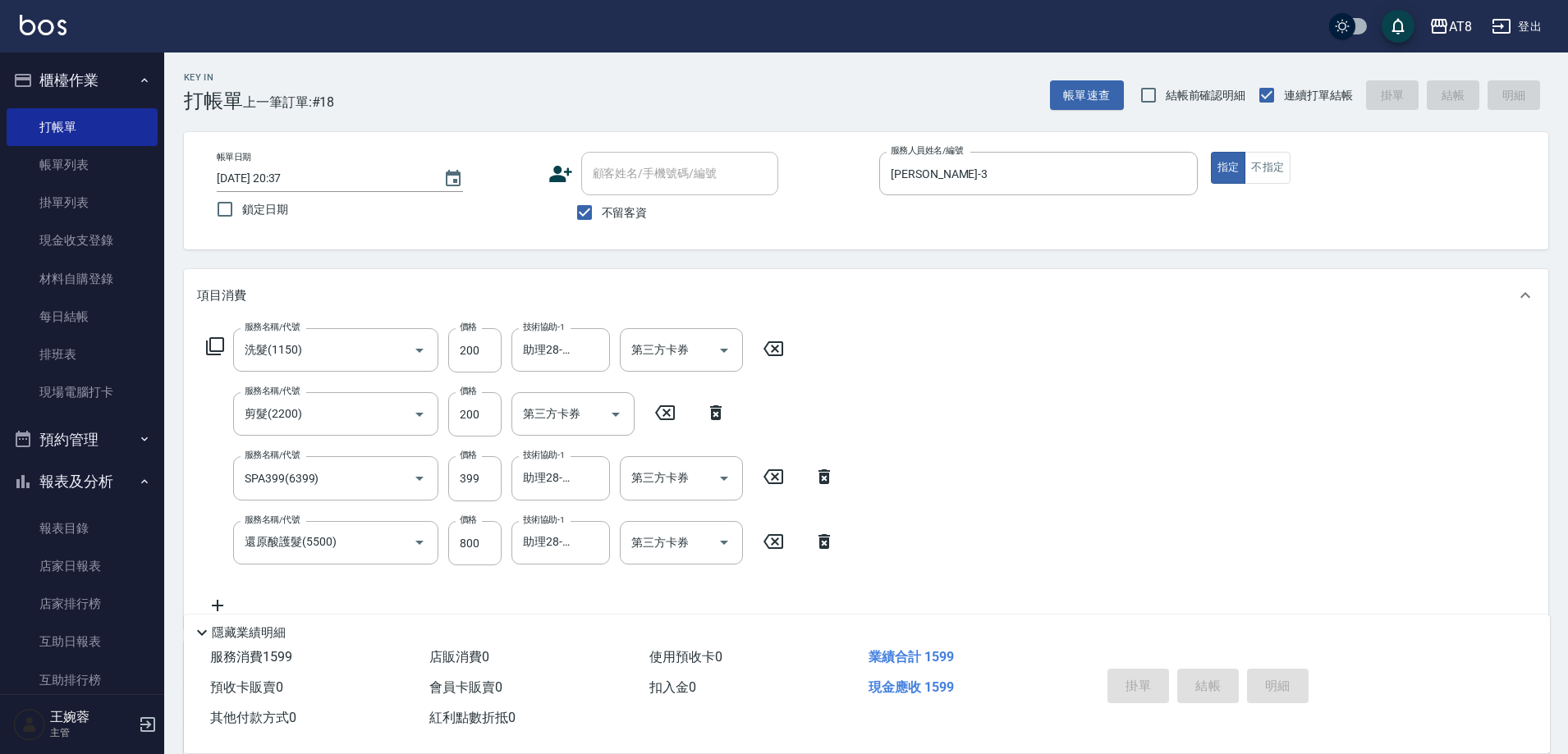
type input "2025/10/13 20:38"
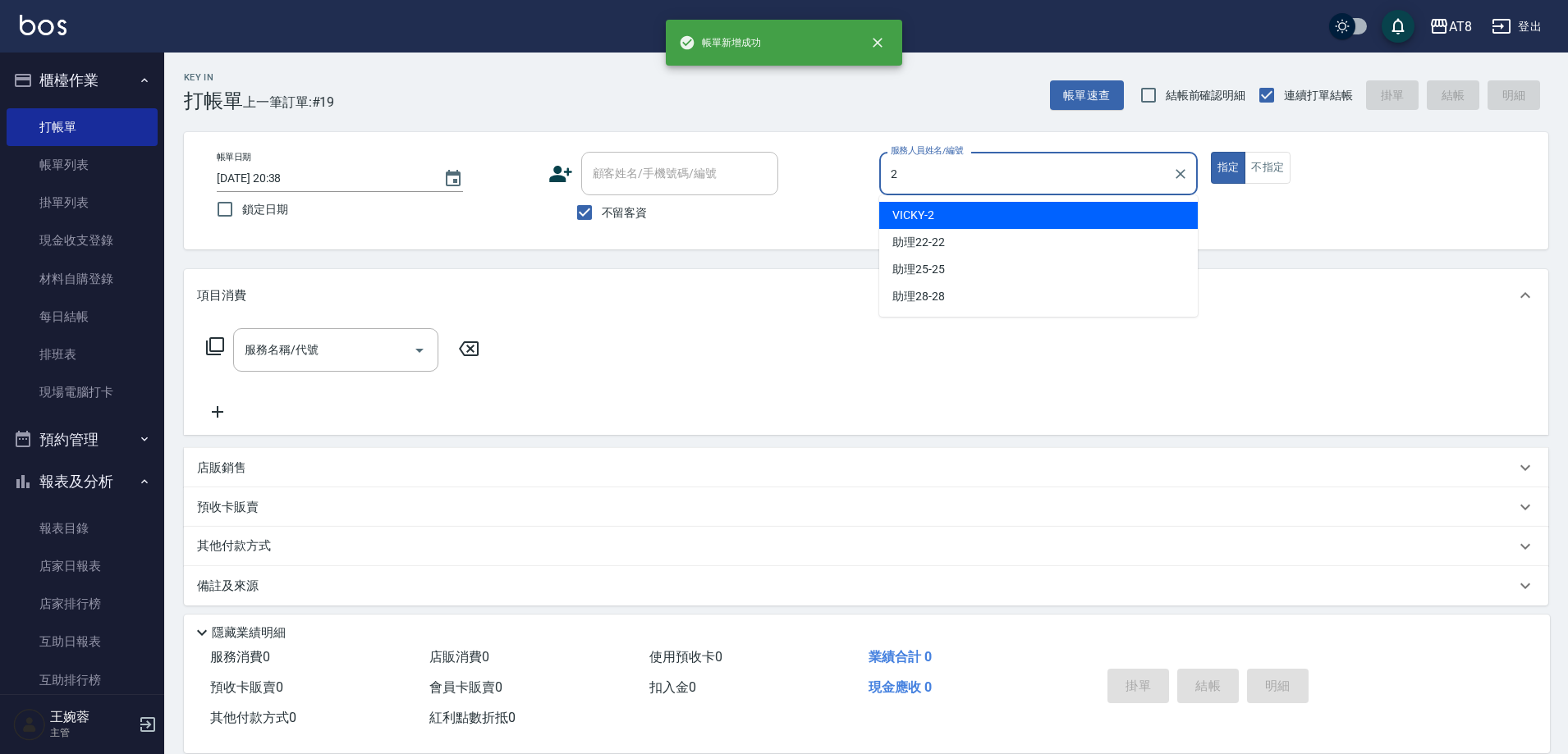
type input "VICKY-2"
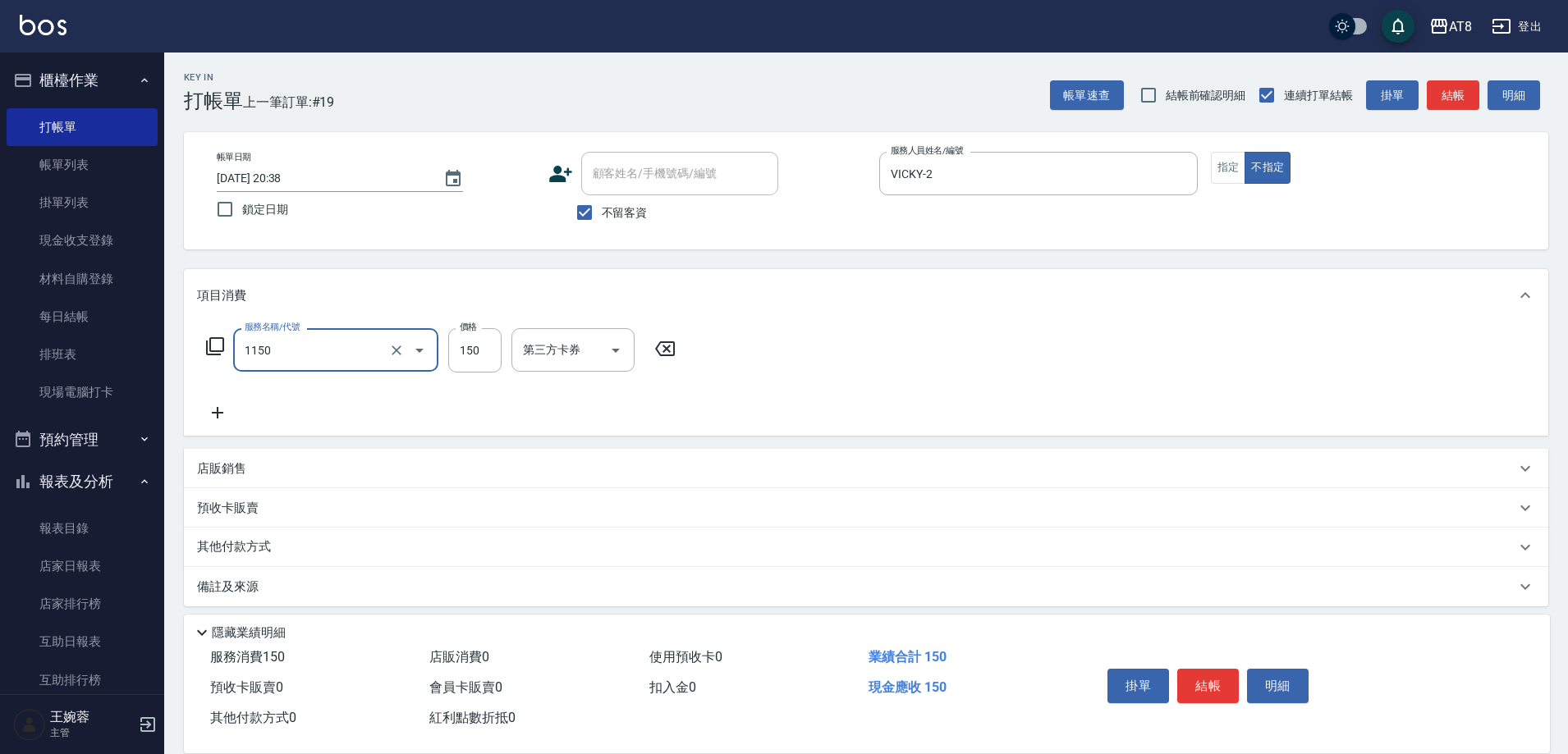
type input "洗髮(1150)"
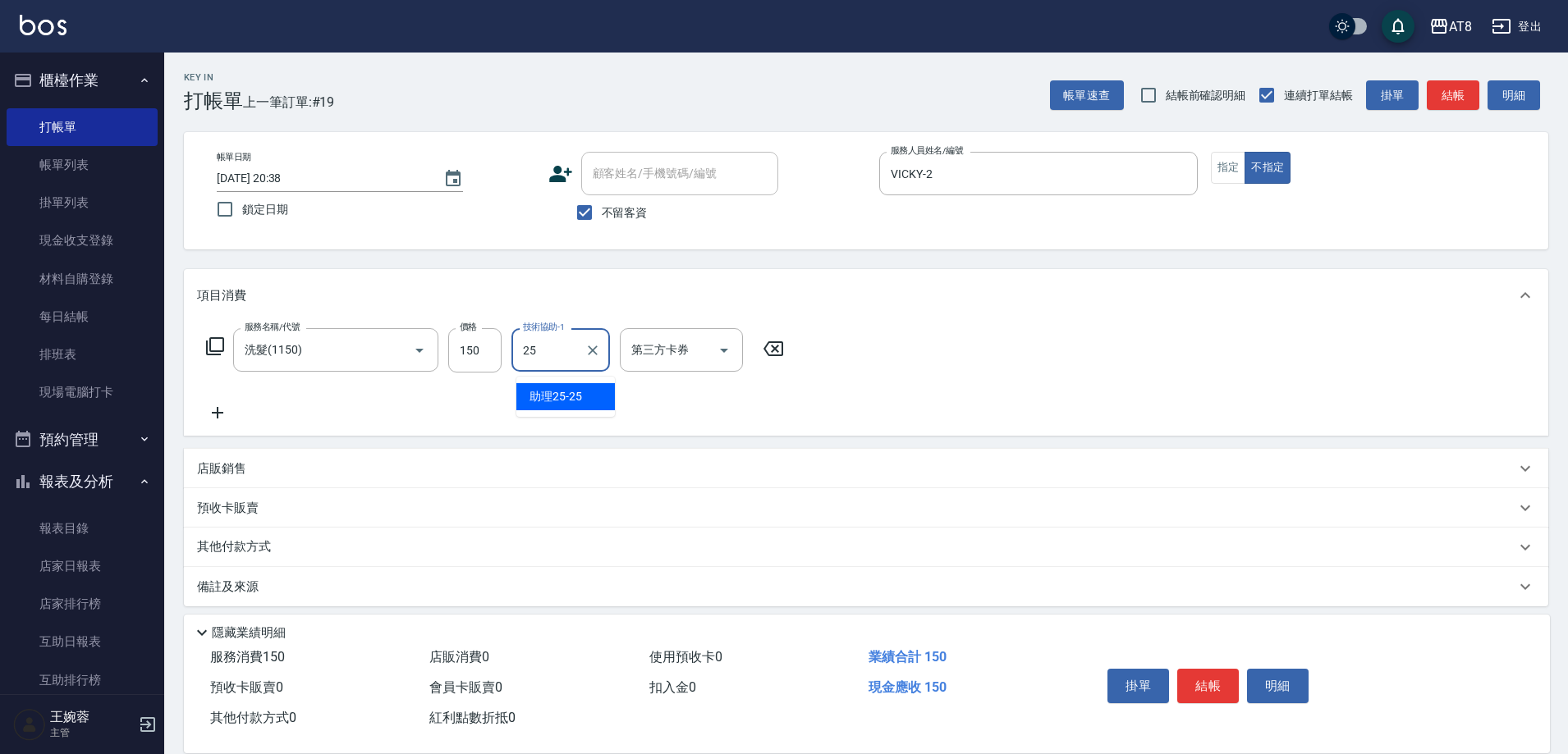
type input "助理25-25"
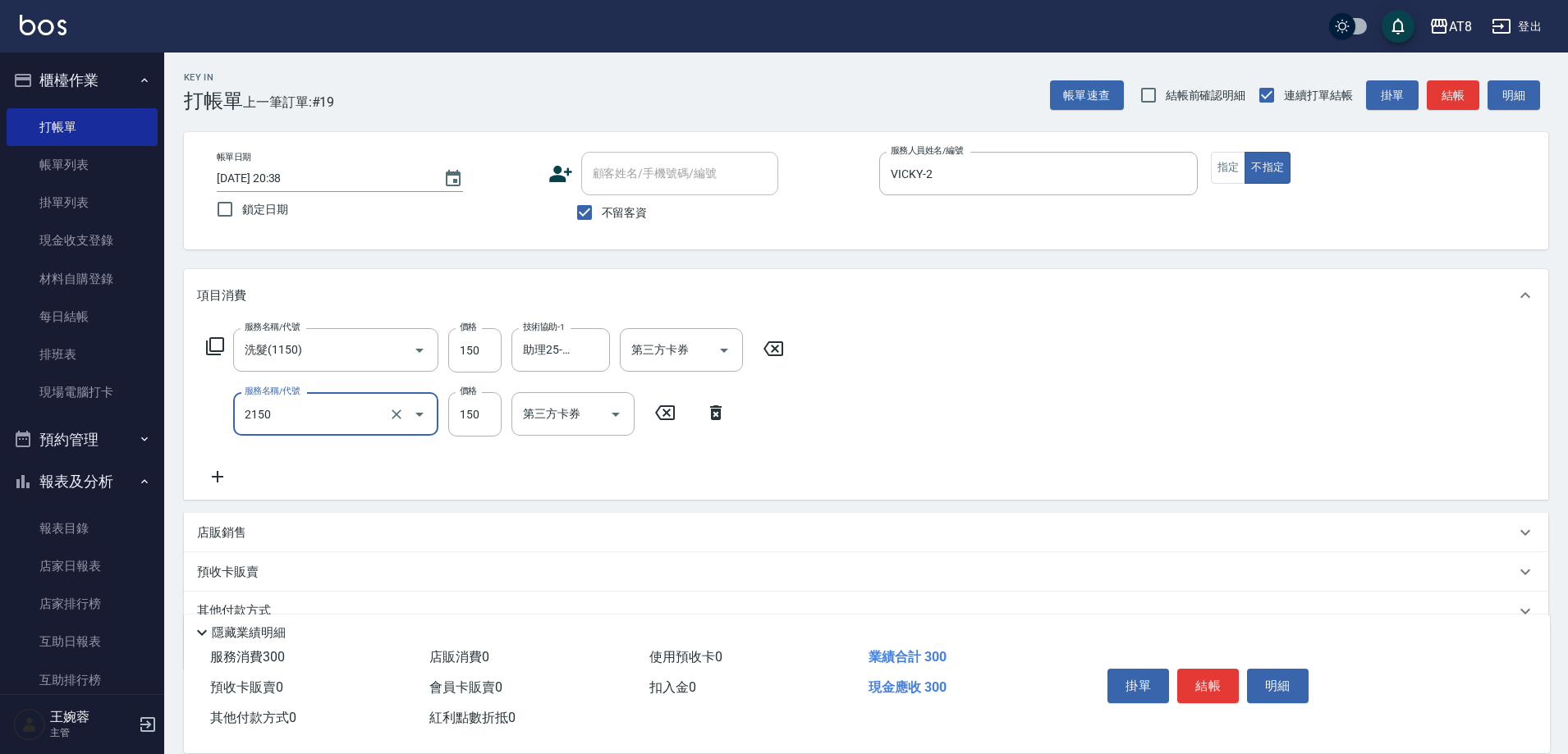
type input "剪髮(2150)"
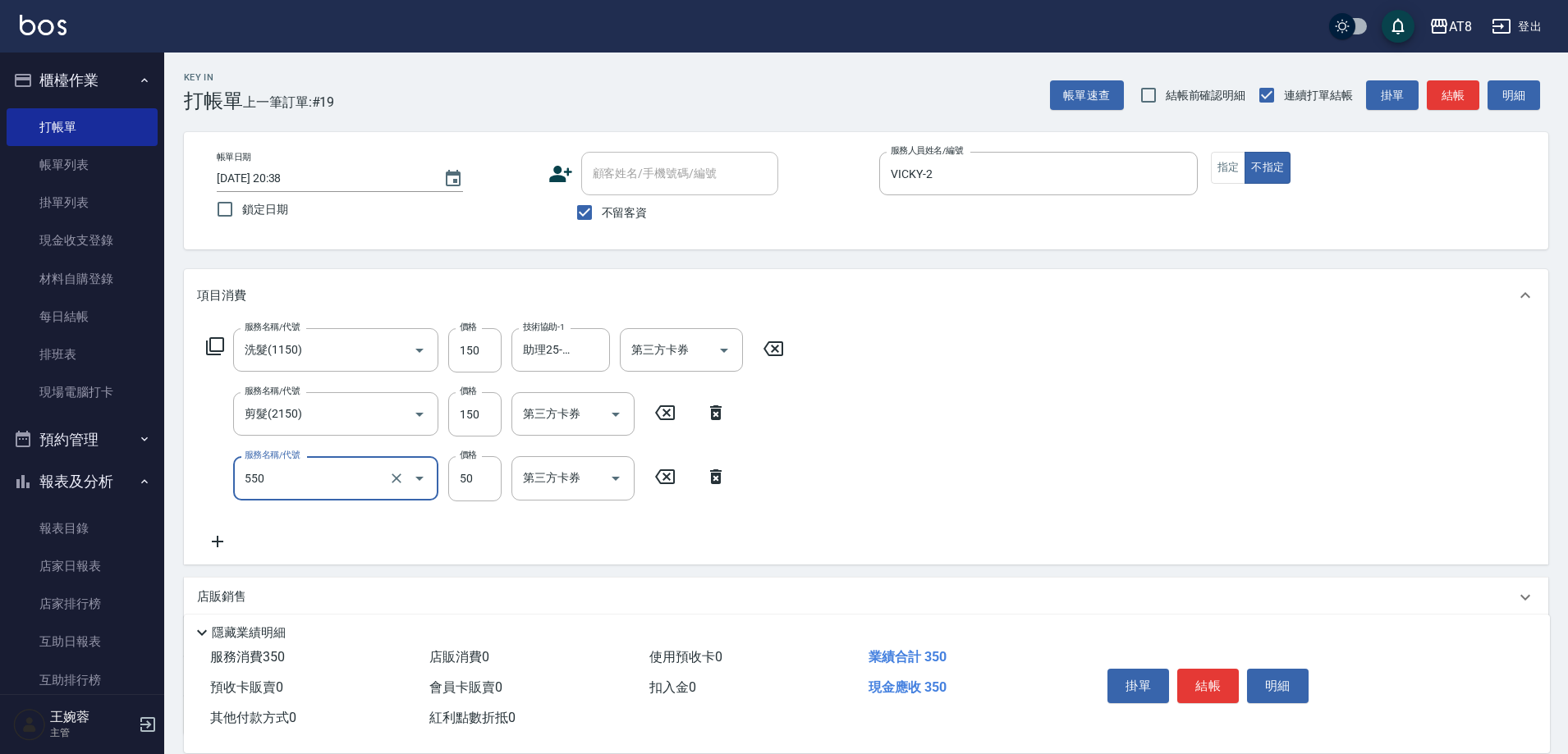
type input "精油或深層(550)"
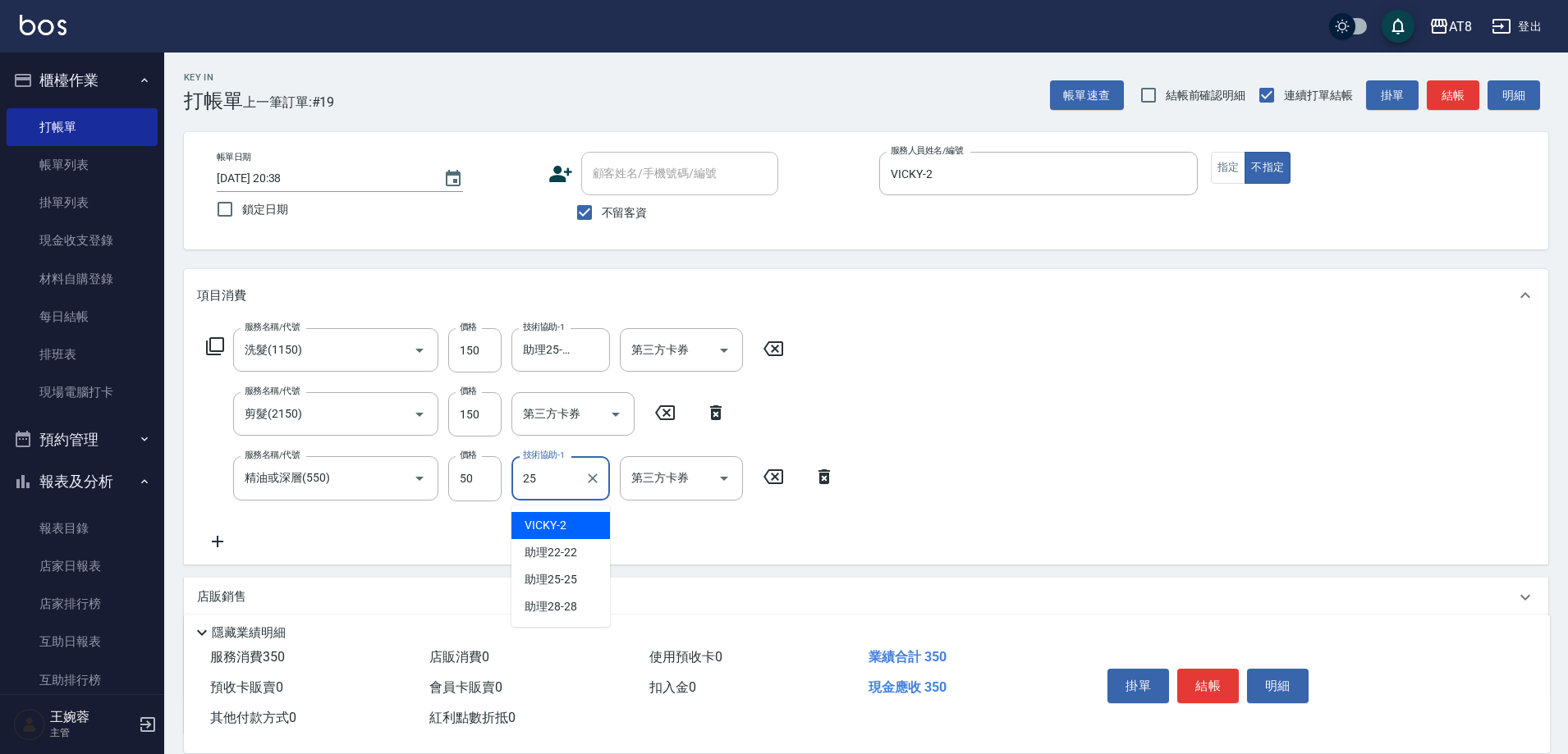
type input "助理25-25"
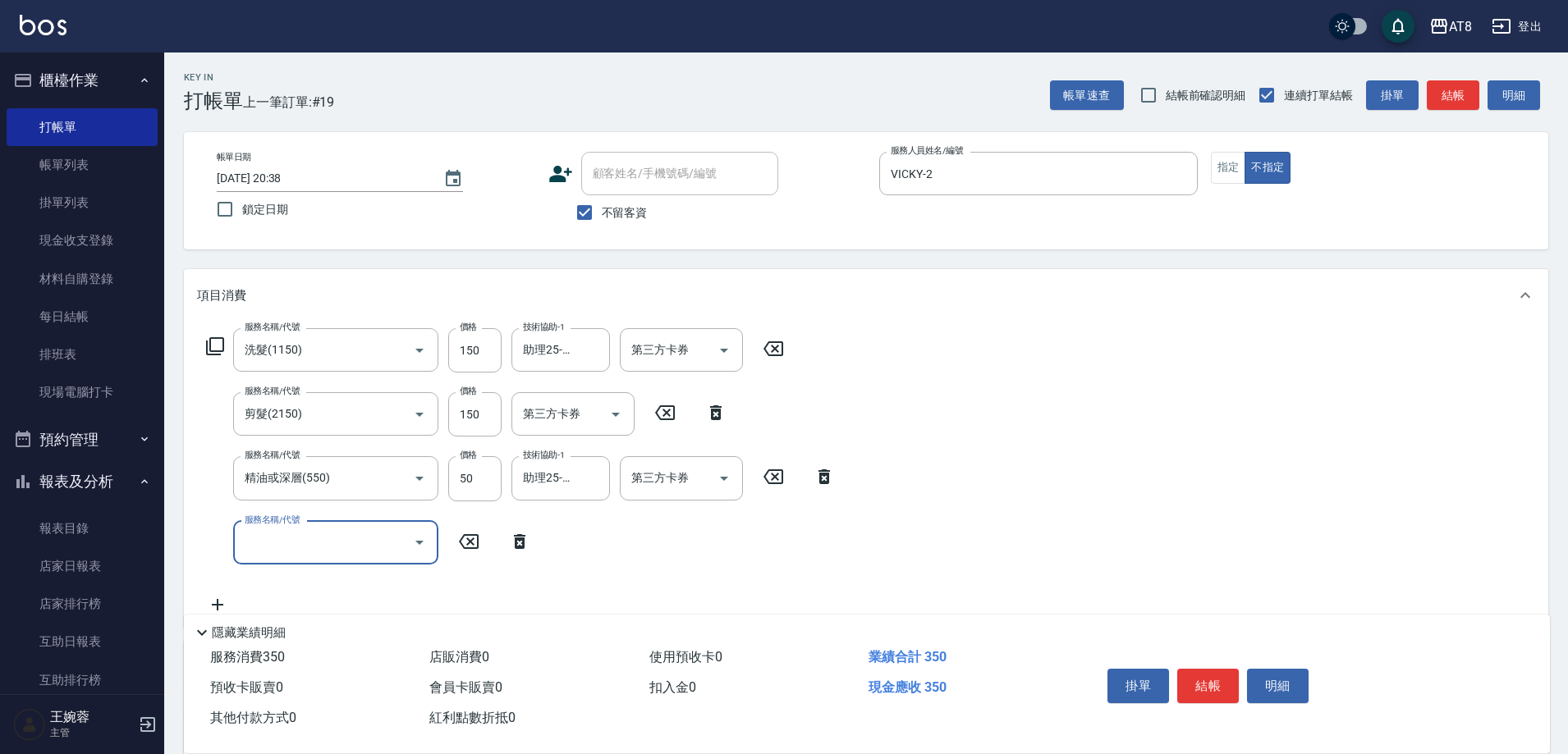
click at [1252, 643] on div "掛單 結帳 明細" at bounding box center [1305, 688] width 450 height 91
click at [1209, 669] on button "結帳" at bounding box center [1208, 686] width 61 height 34
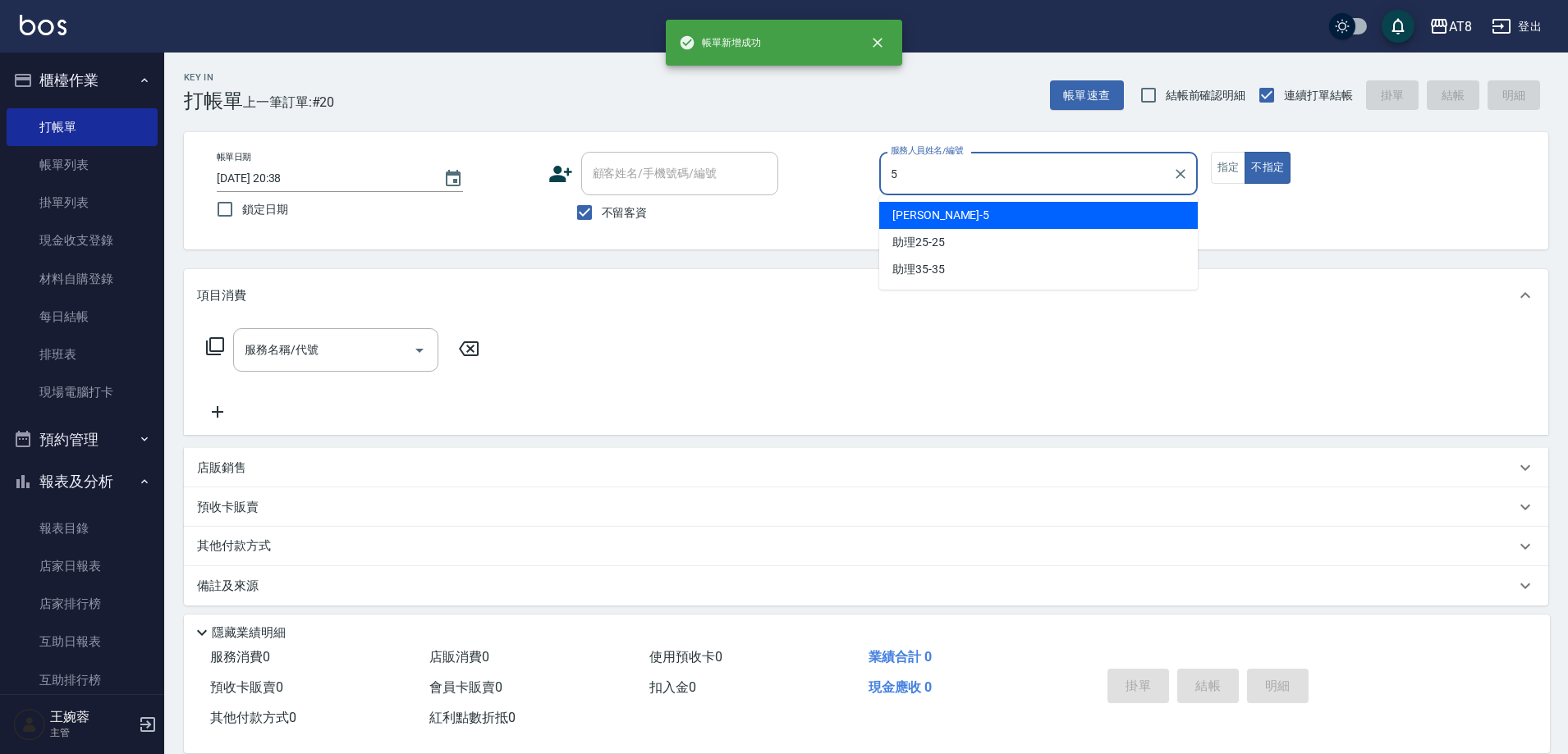
type input "HANK-5"
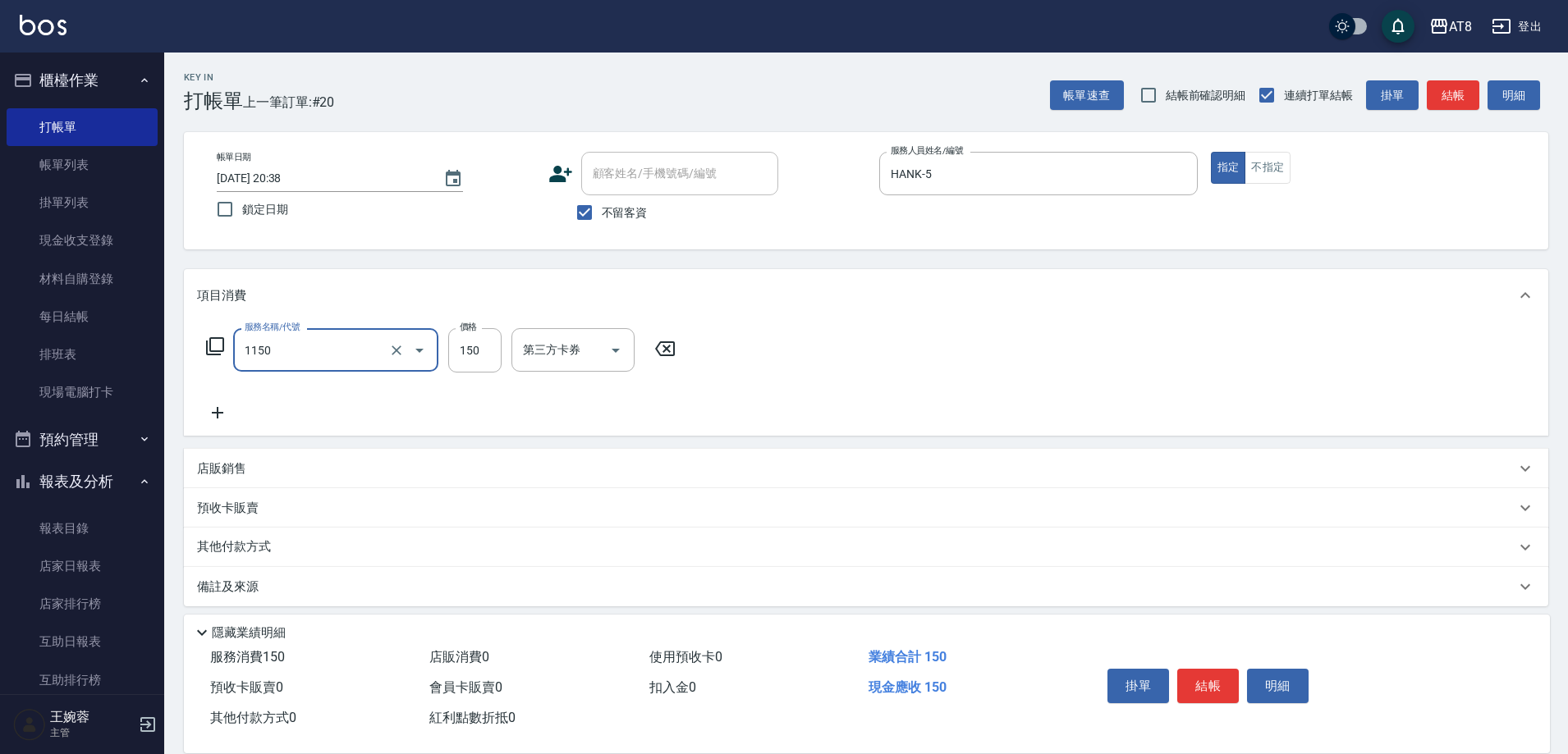
type input "洗髮(1150)"
click at [574, 337] on div "技術協助-1" at bounding box center [561, 350] width 99 height 43
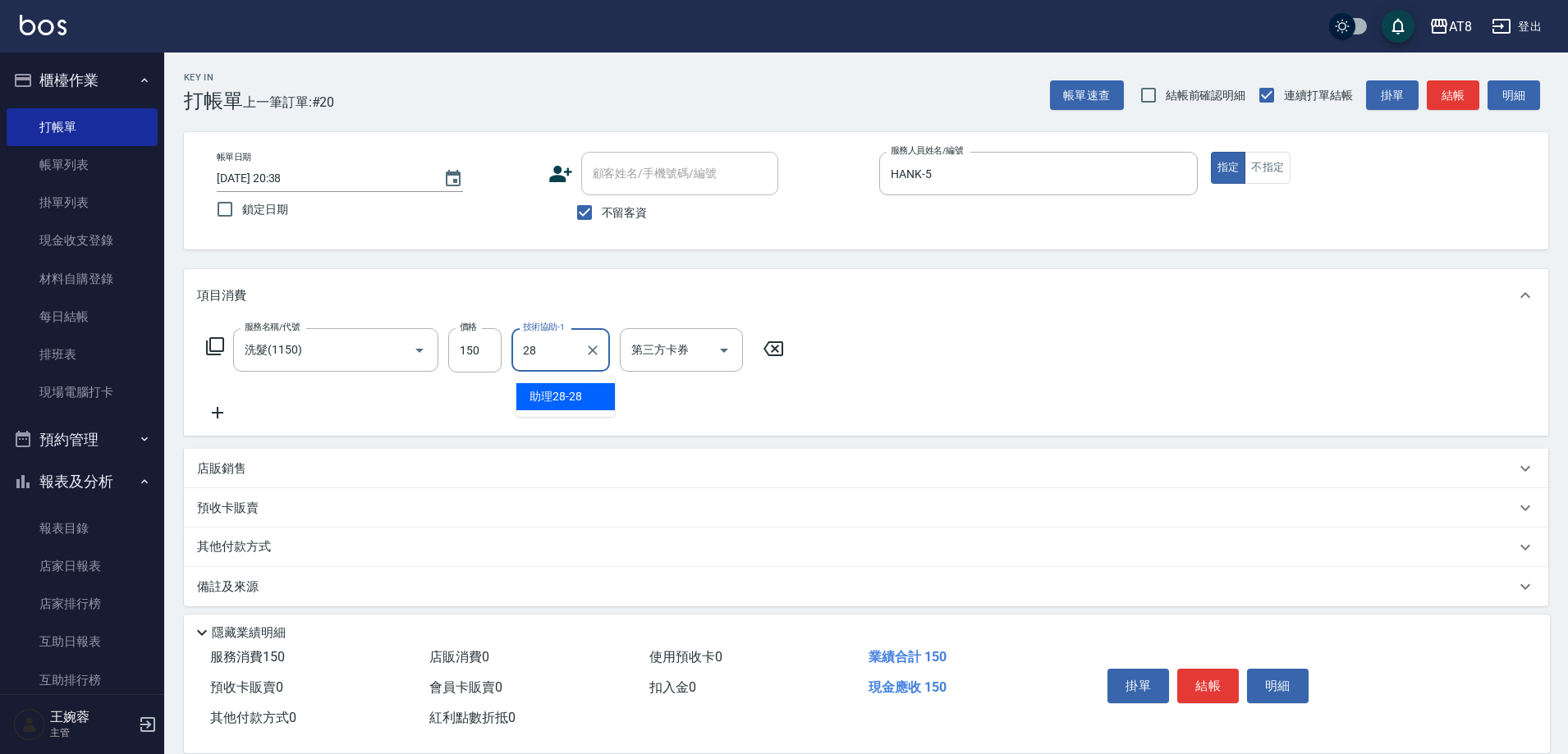
type input "助理28-28"
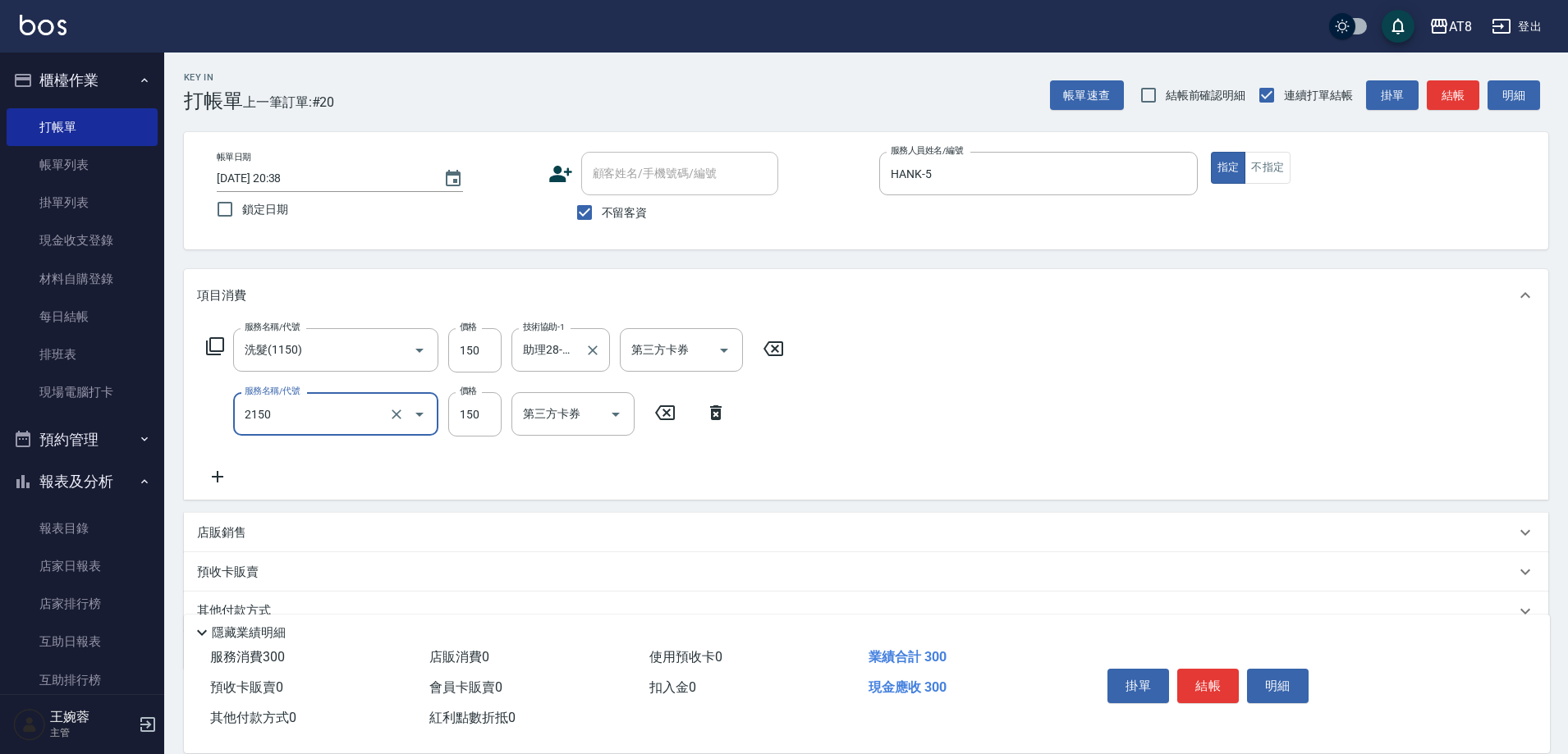
type input "剪髮(2150)"
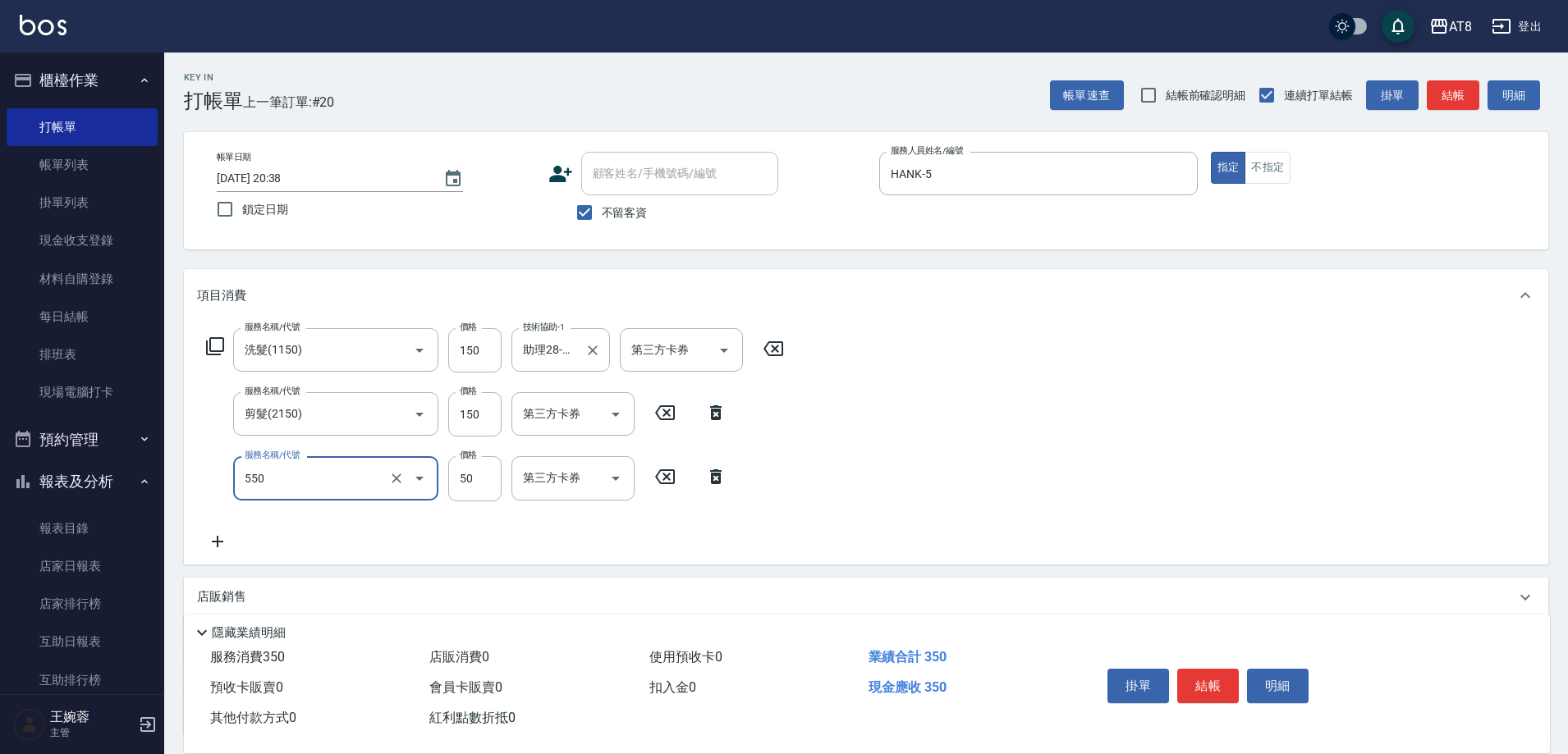
type input "精油或深層(550)"
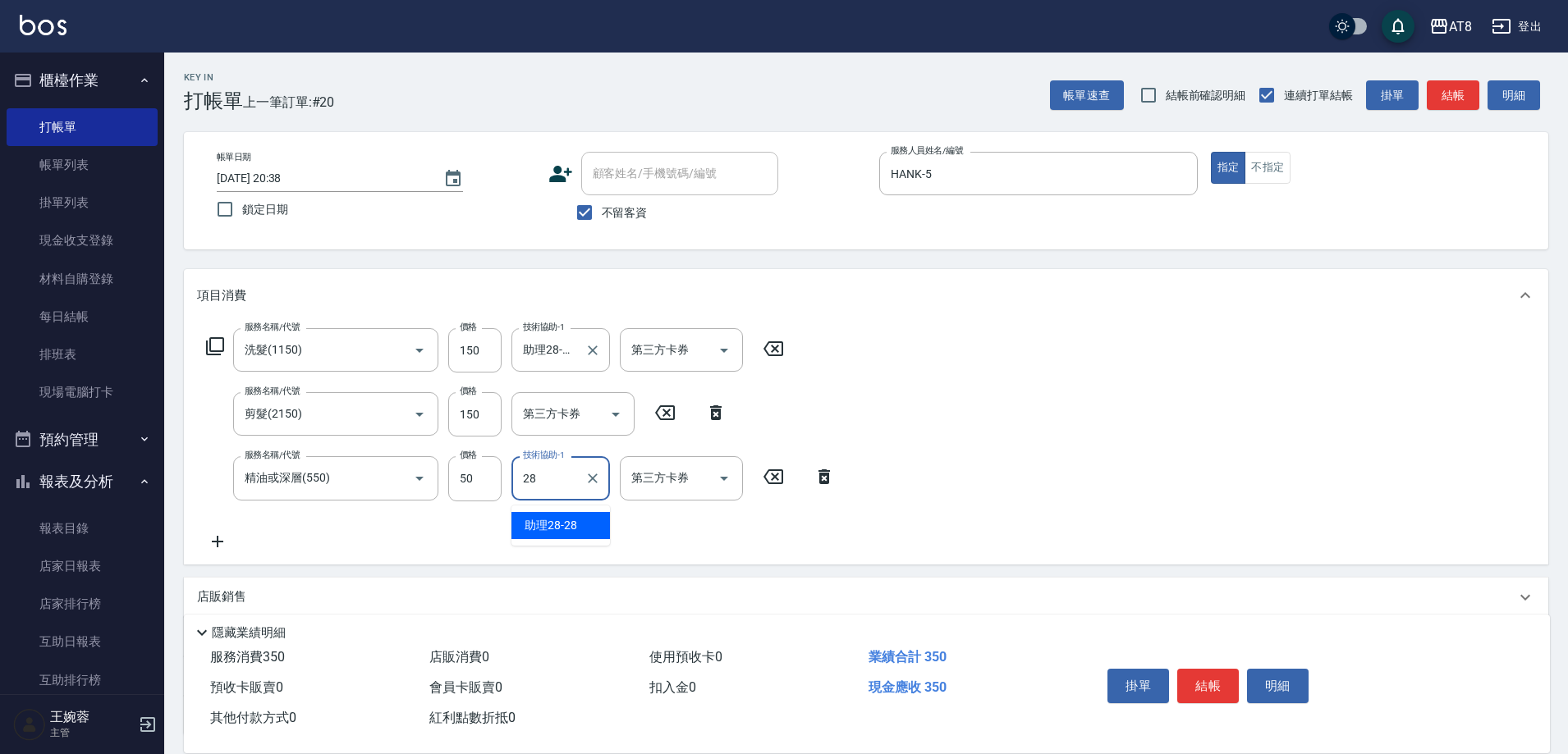
type input "助理28-28"
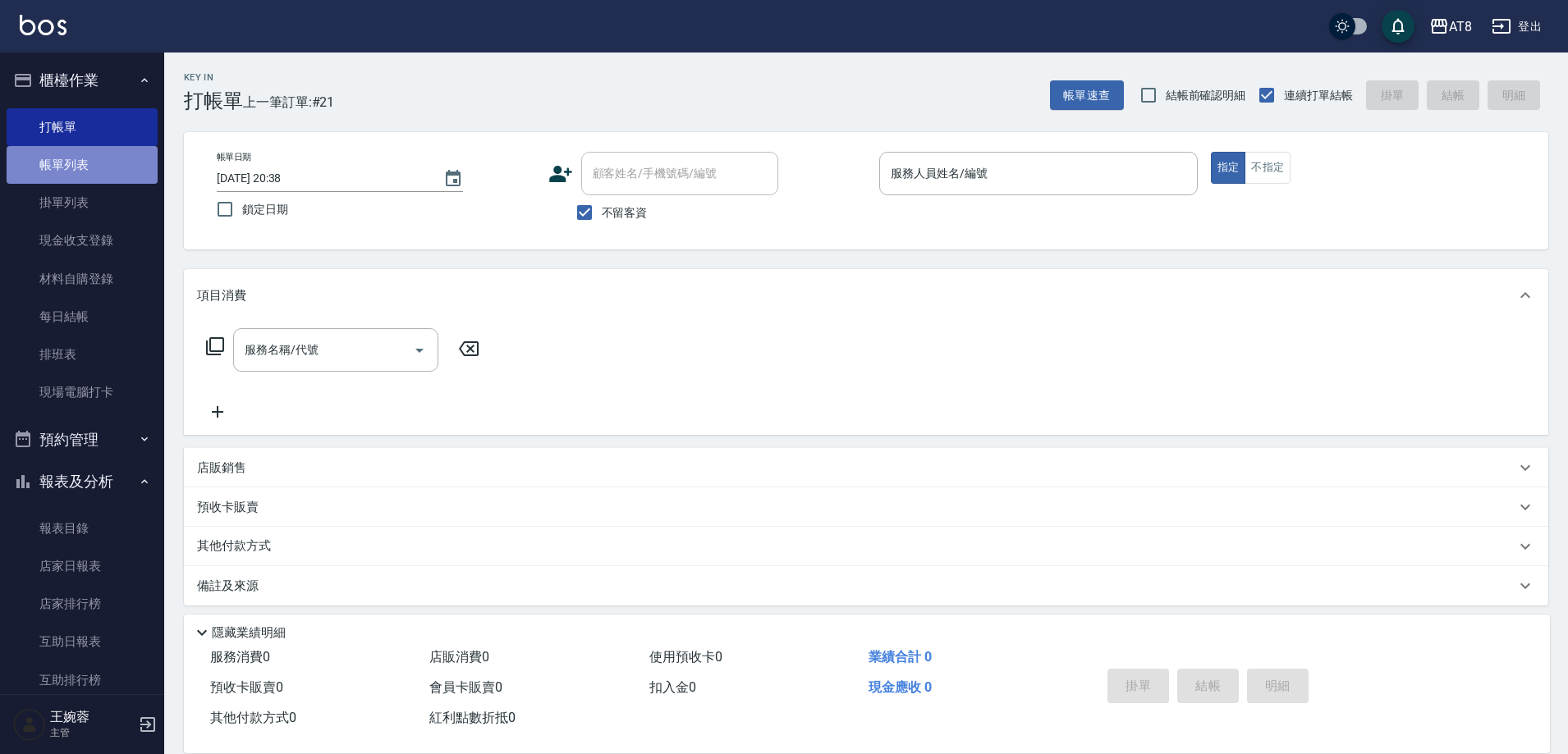
drag, startPoint x: 89, startPoint y: 155, endPoint x: 106, endPoint y: 166, distance: 20.2
click at [89, 155] on link "帳單列表" at bounding box center [82, 164] width 151 height 37
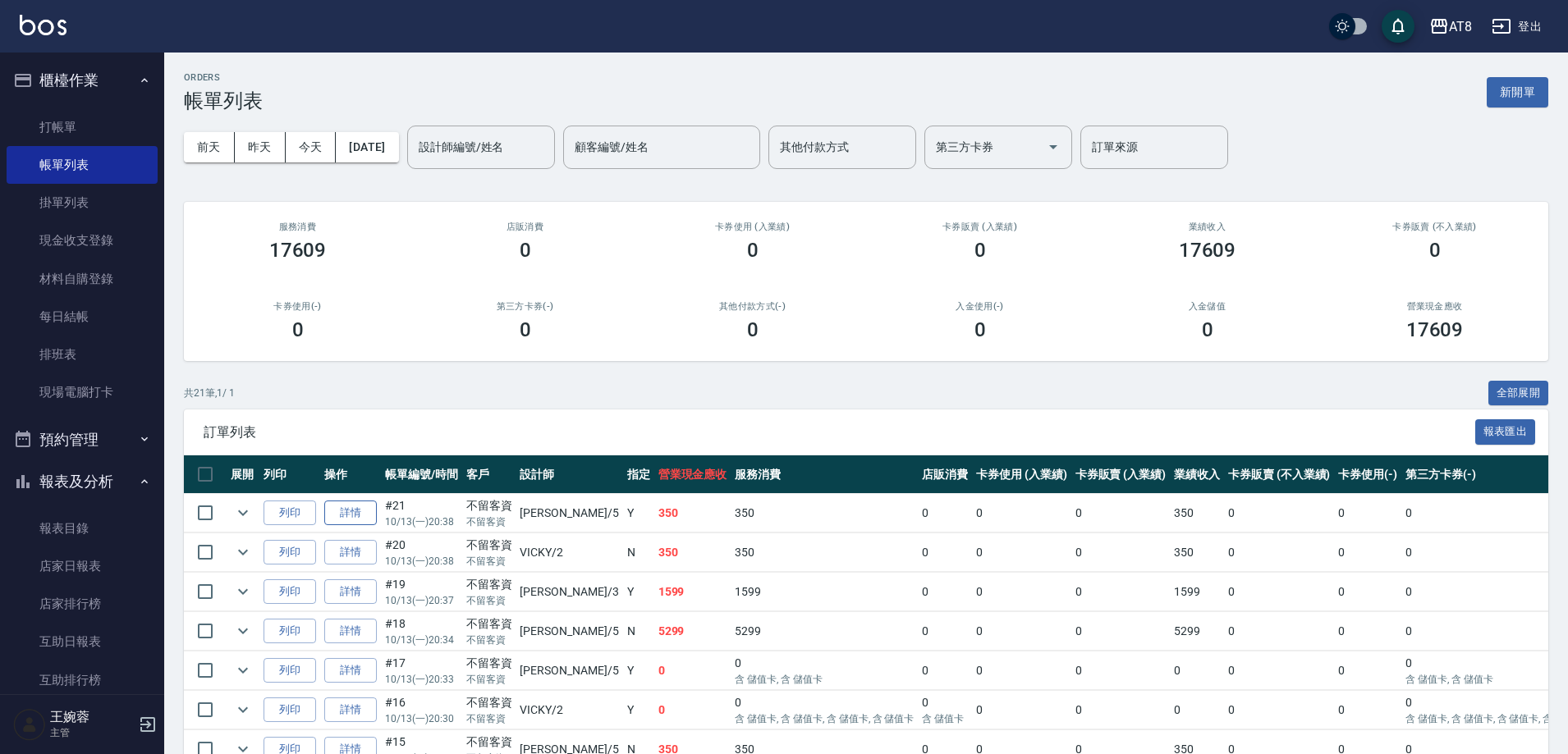
click at [364, 526] on link "詳情" at bounding box center [350, 513] width 53 height 26
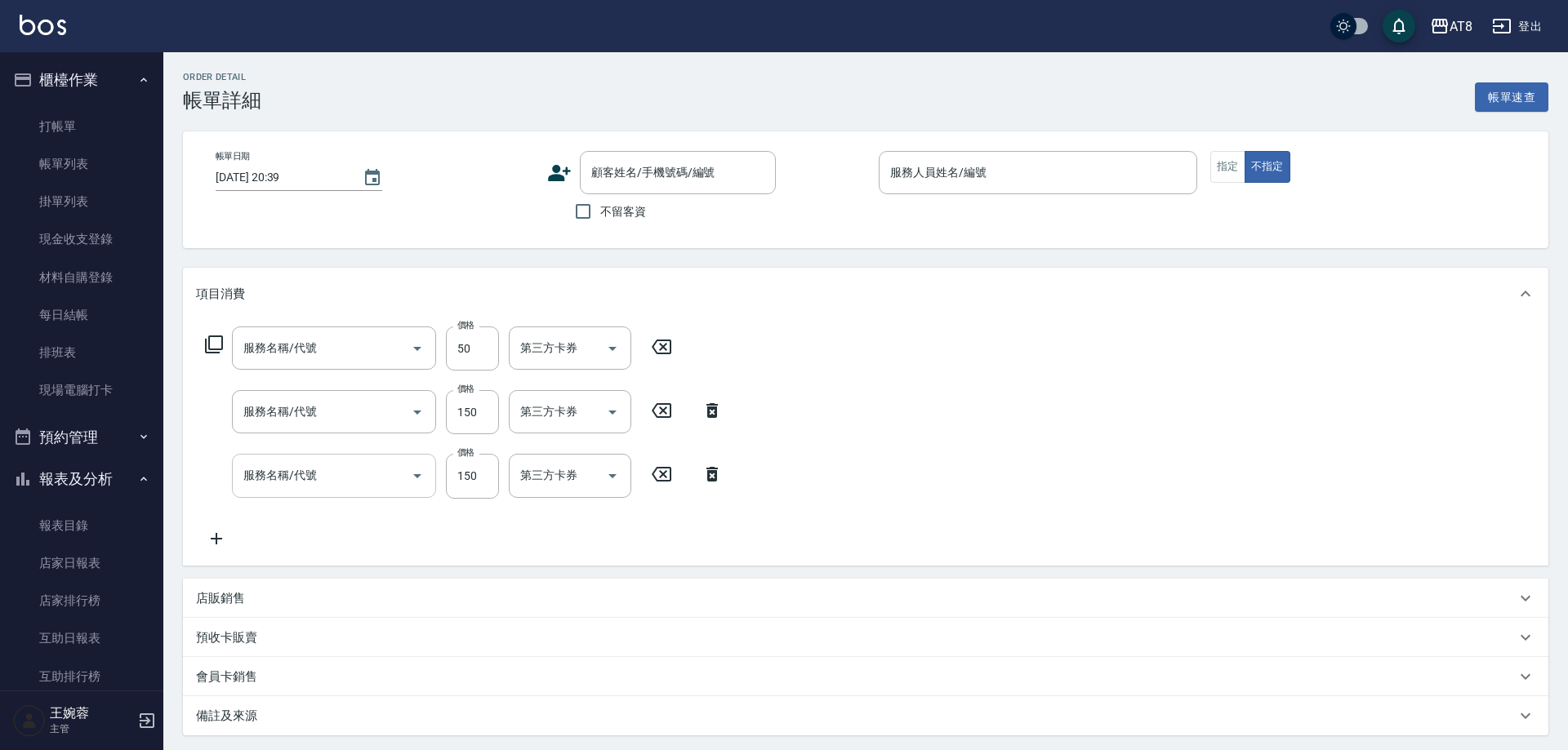
type input "2025/10/13 20:38"
checkbox input "true"
type input "HANK-5"
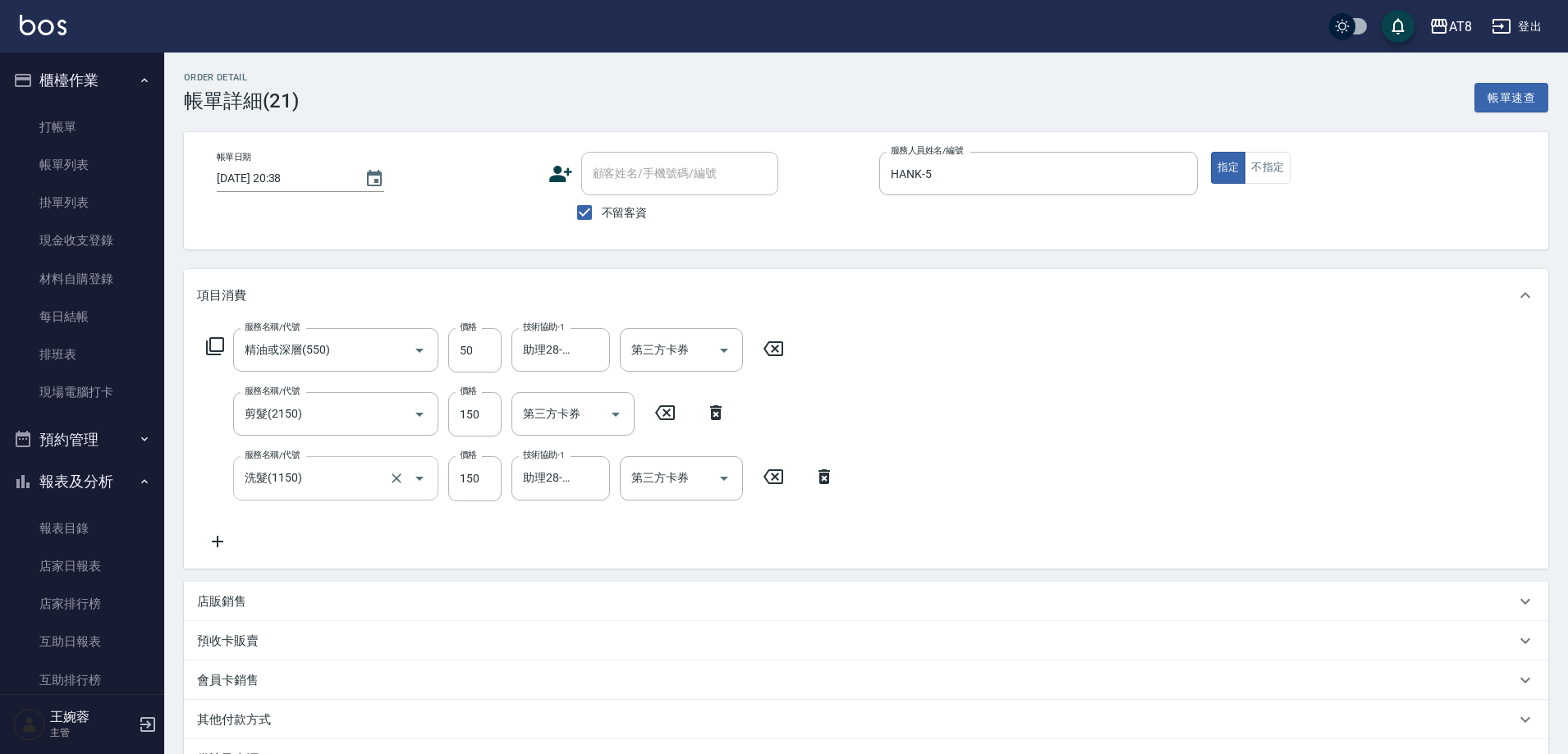
type input "精油或深層(550)"
type input "剪髮(2150)"
type input "洗髮(1150)"
click at [469, 418] on input "150" at bounding box center [475, 414] width 54 height 44
type input "200"
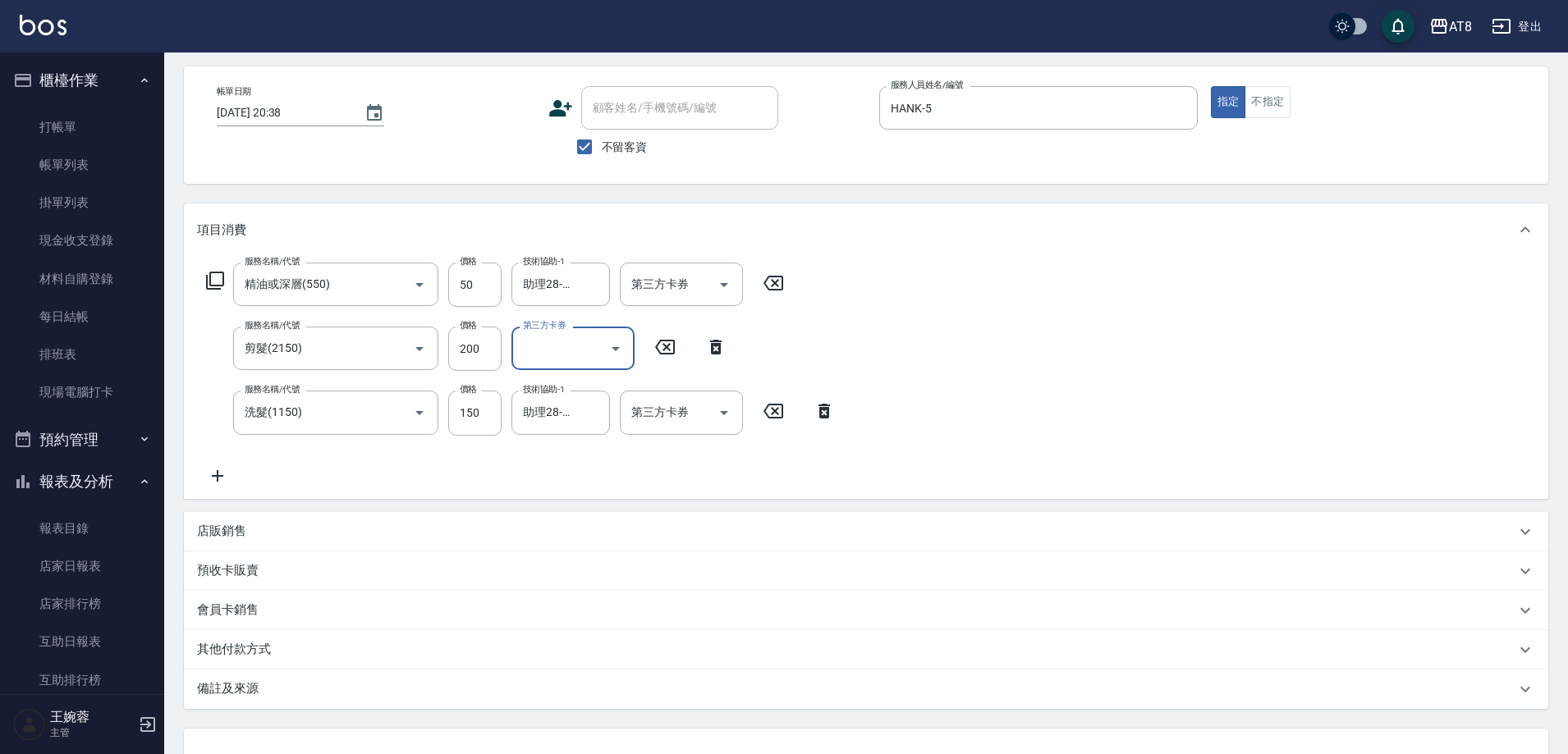
scroll to position [220, 0]
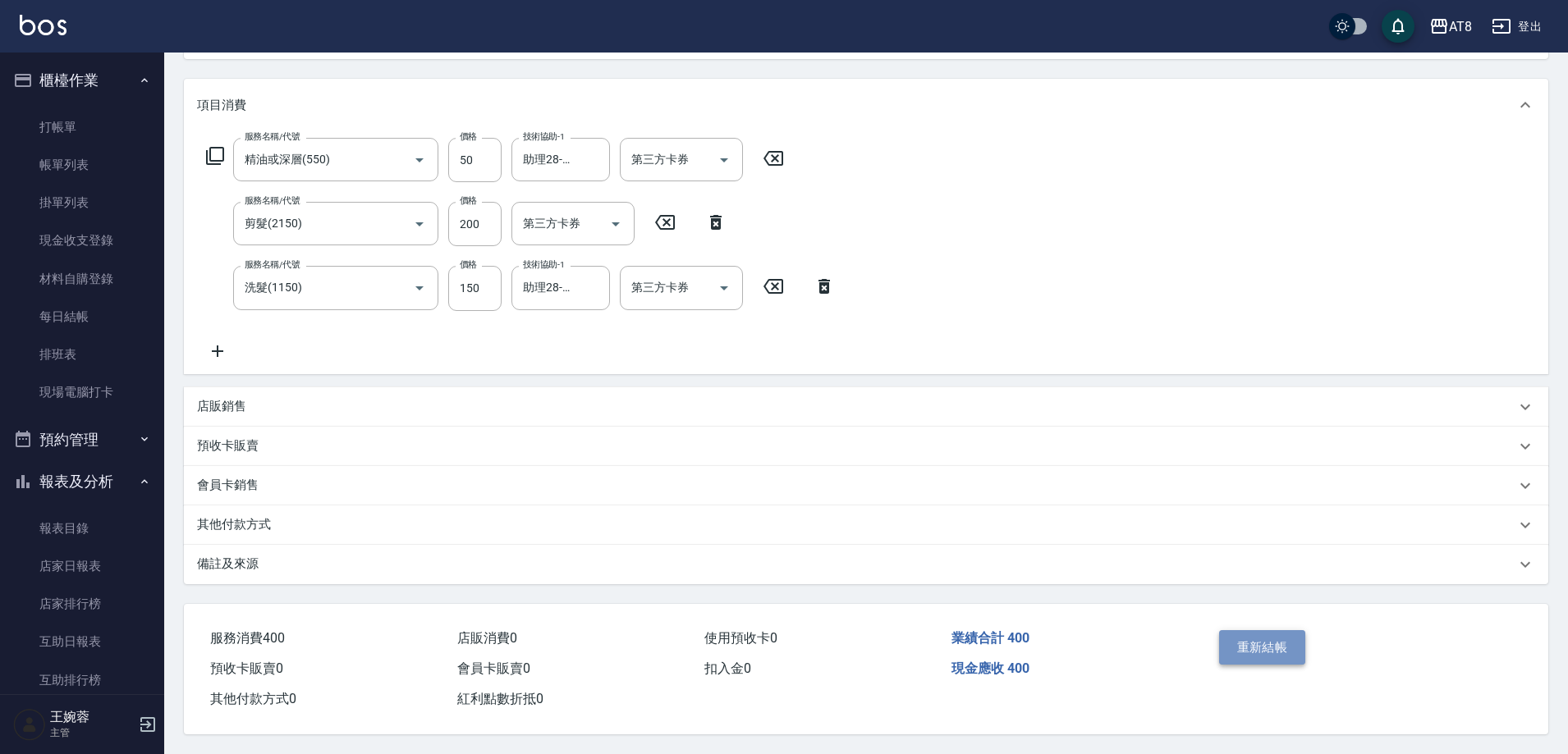
click at [1272, 630] on button "重新結帳" at bounding box center [1262, 648] width 87 height 34
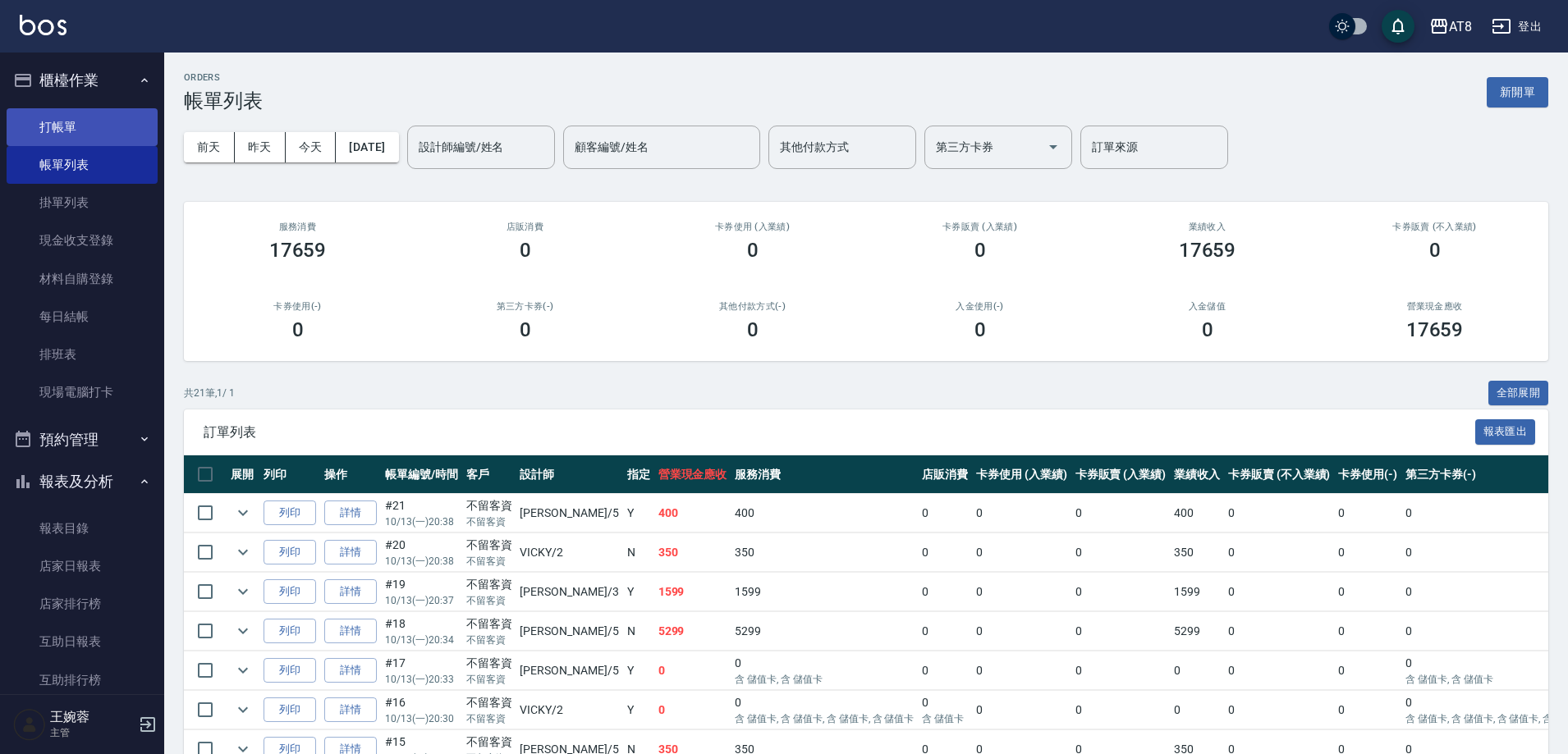
click at [86, 122] on link "打帳單" at bounding box center [82, 126] width 151 height 37
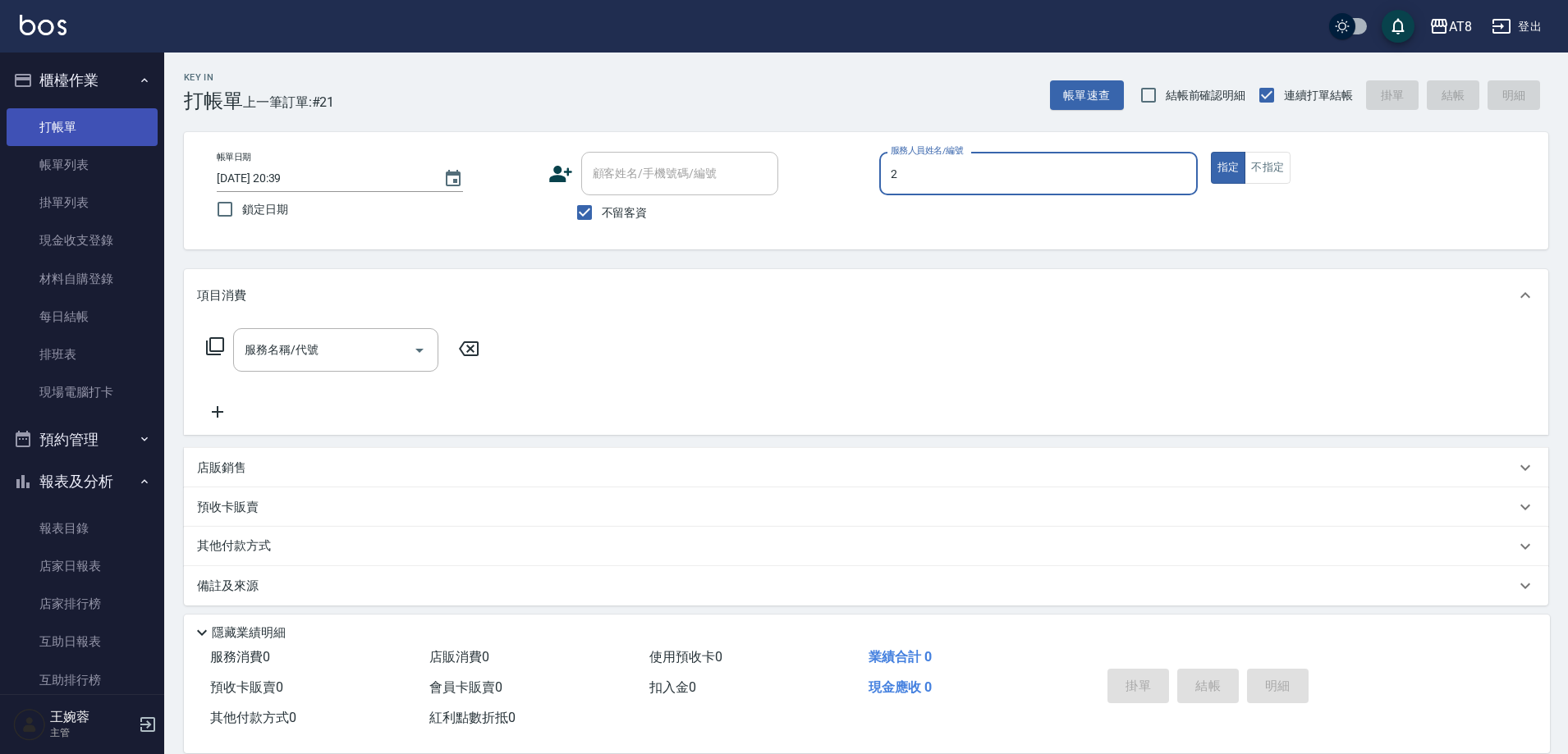
type input "VICKY-2"
type button "true"
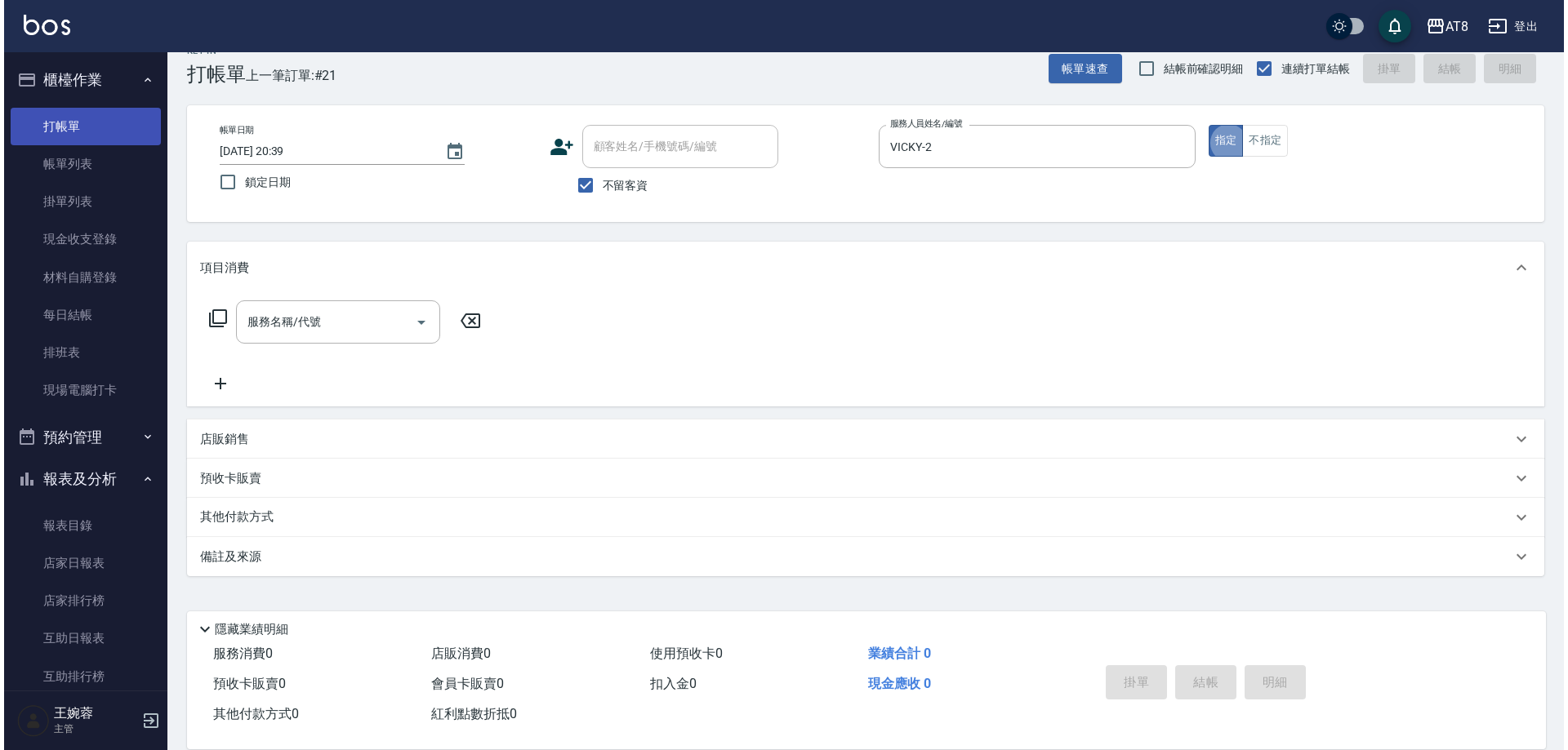
scroll to position [32, 0]
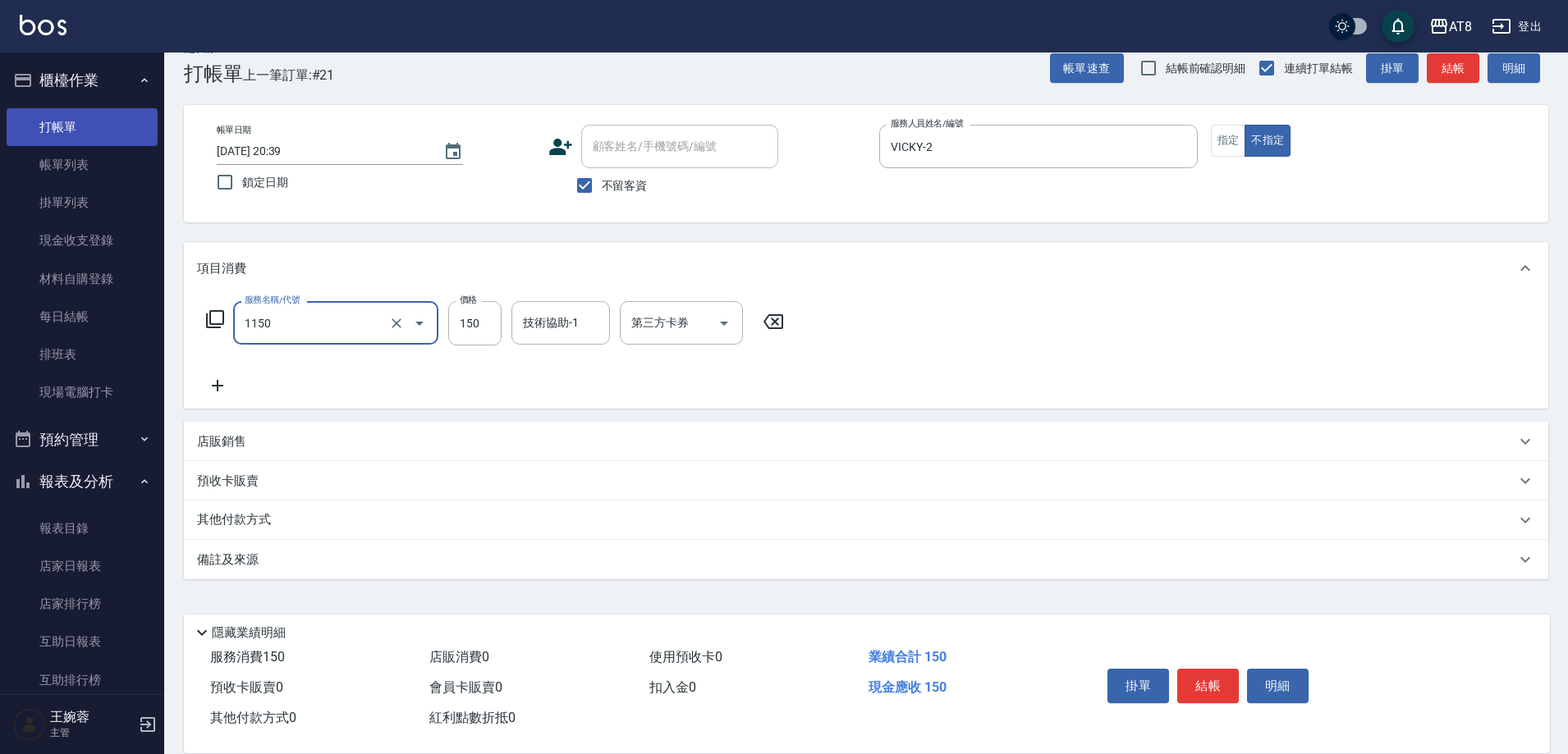
type input "洗髮(1150)"
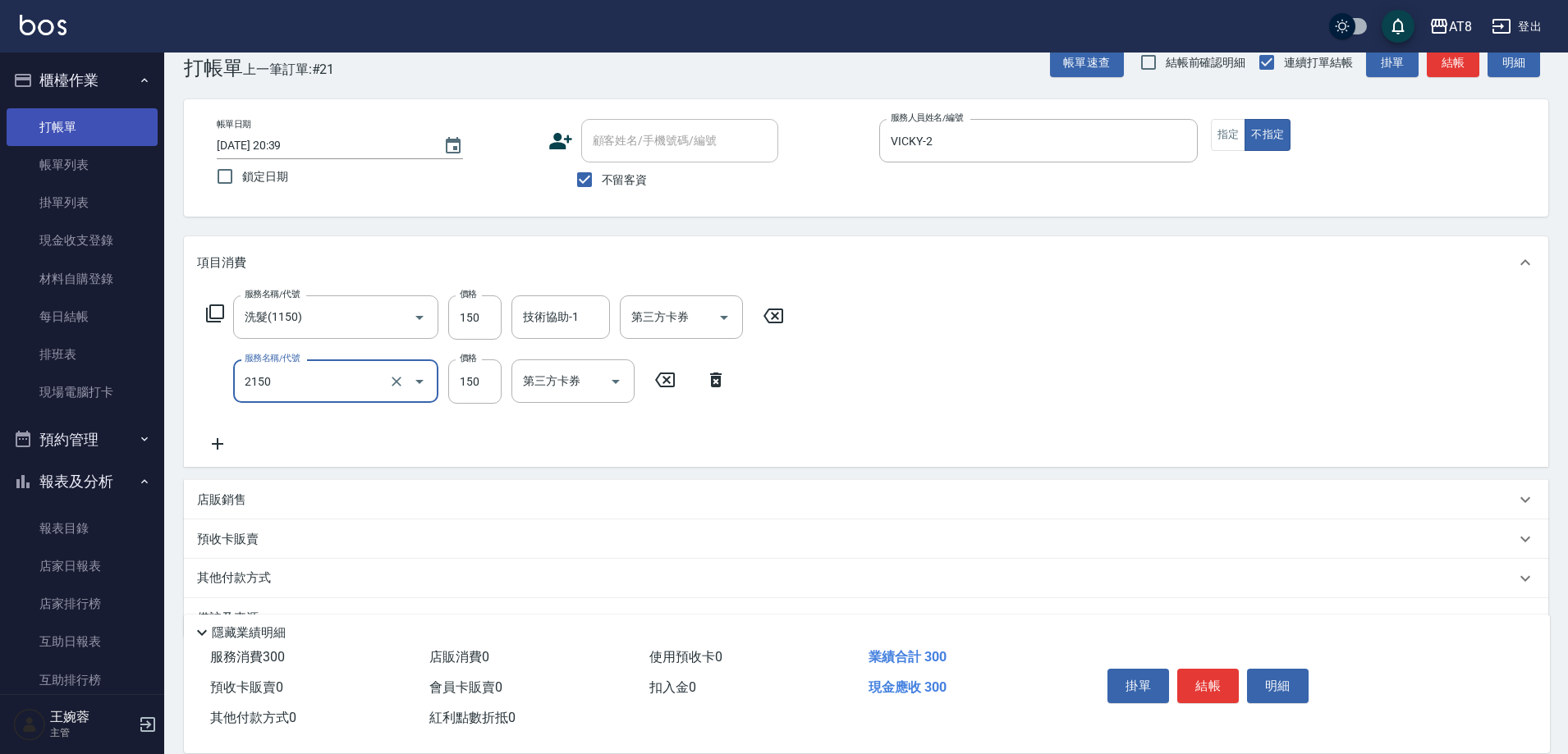
type input "剪髮(2150)"
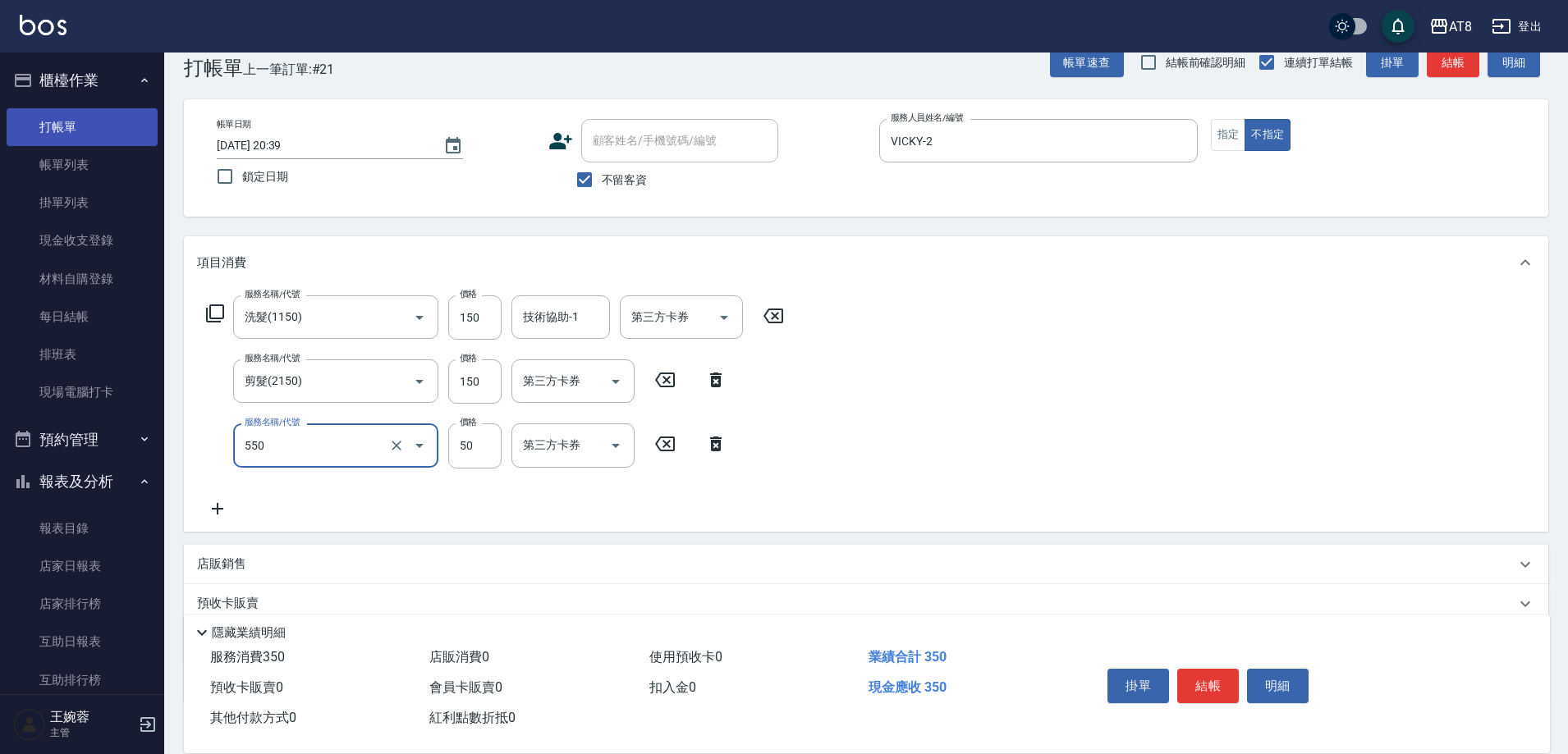
type input "精油或深層(550)"
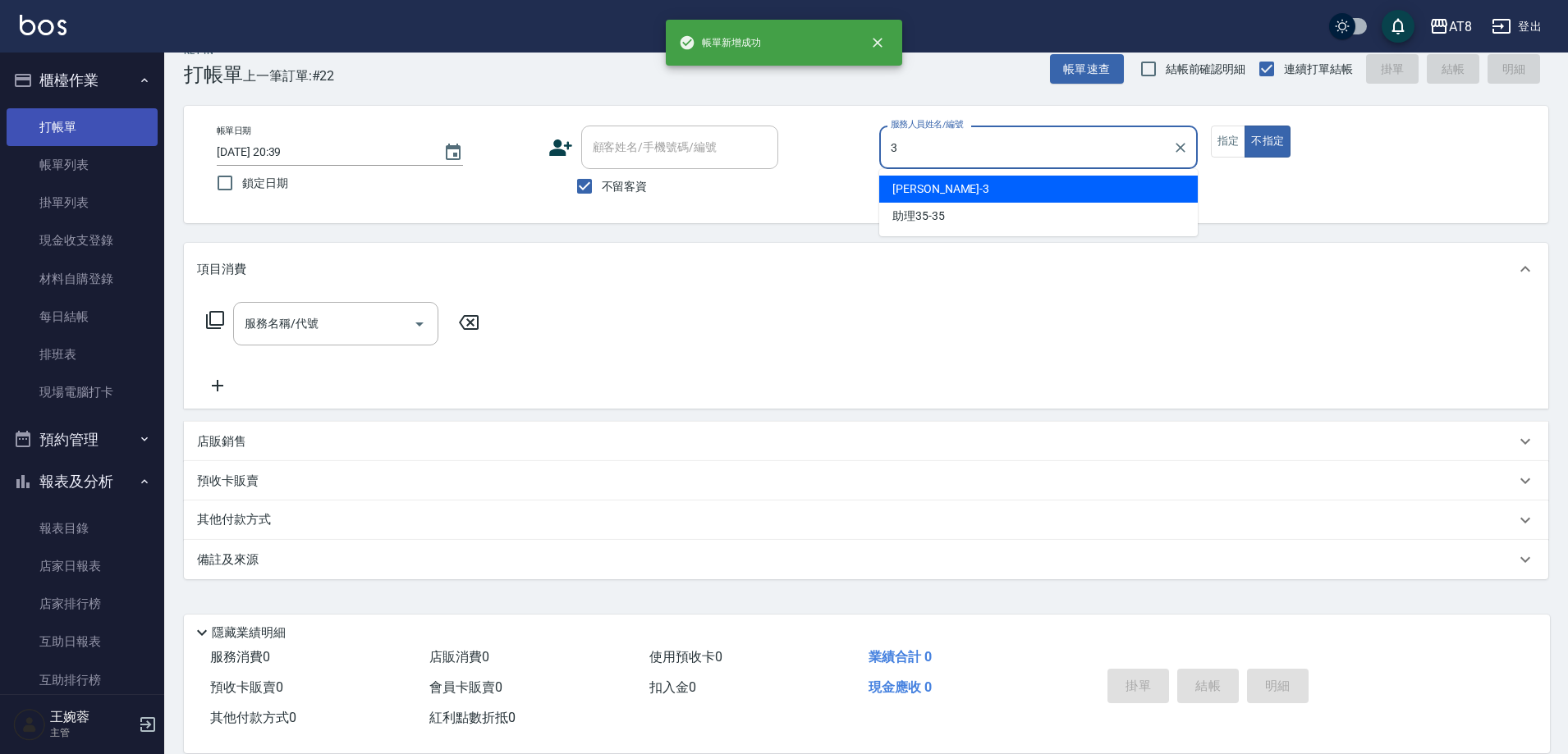
type input "RACHEL-3"
type button "false"
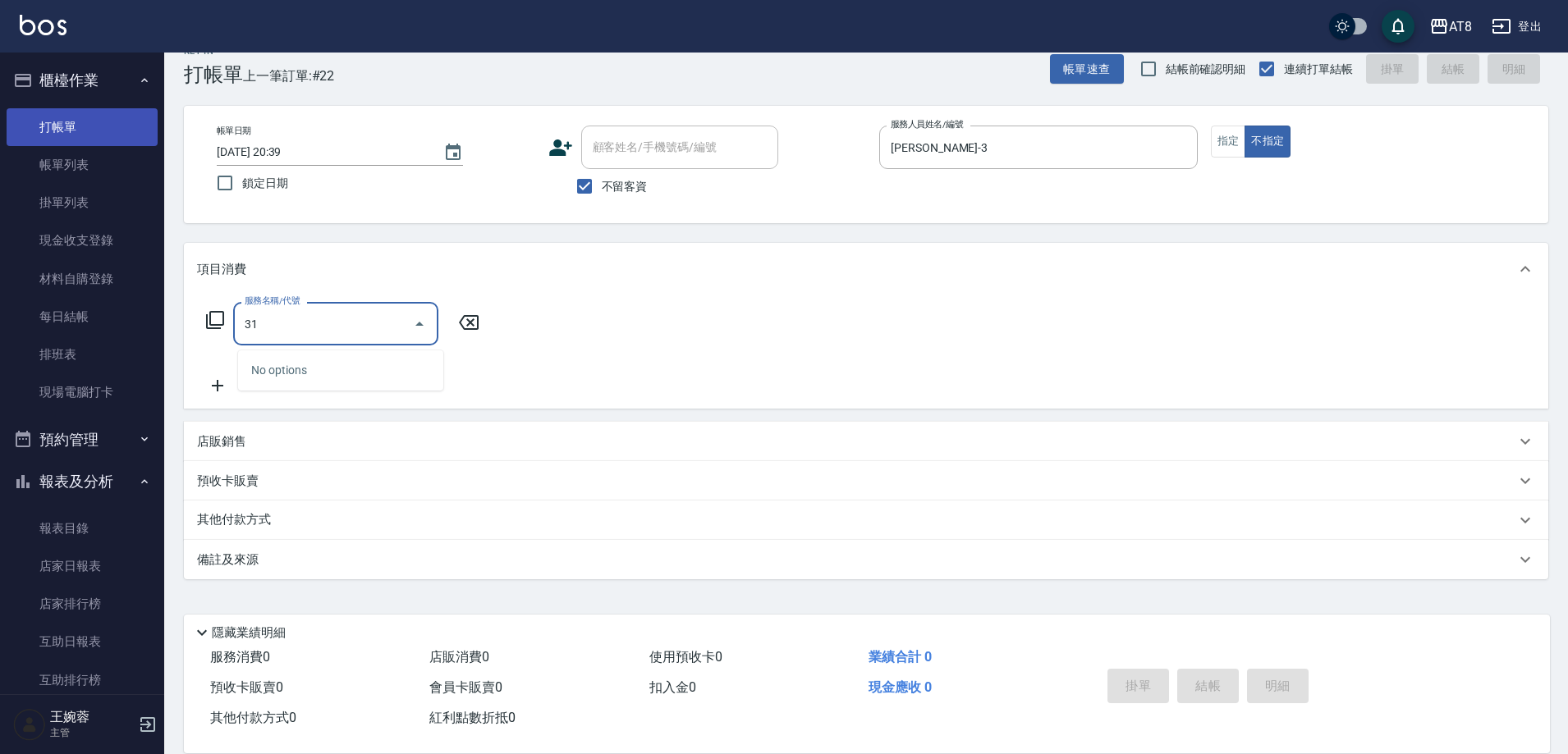
type input "3"
type input "2"
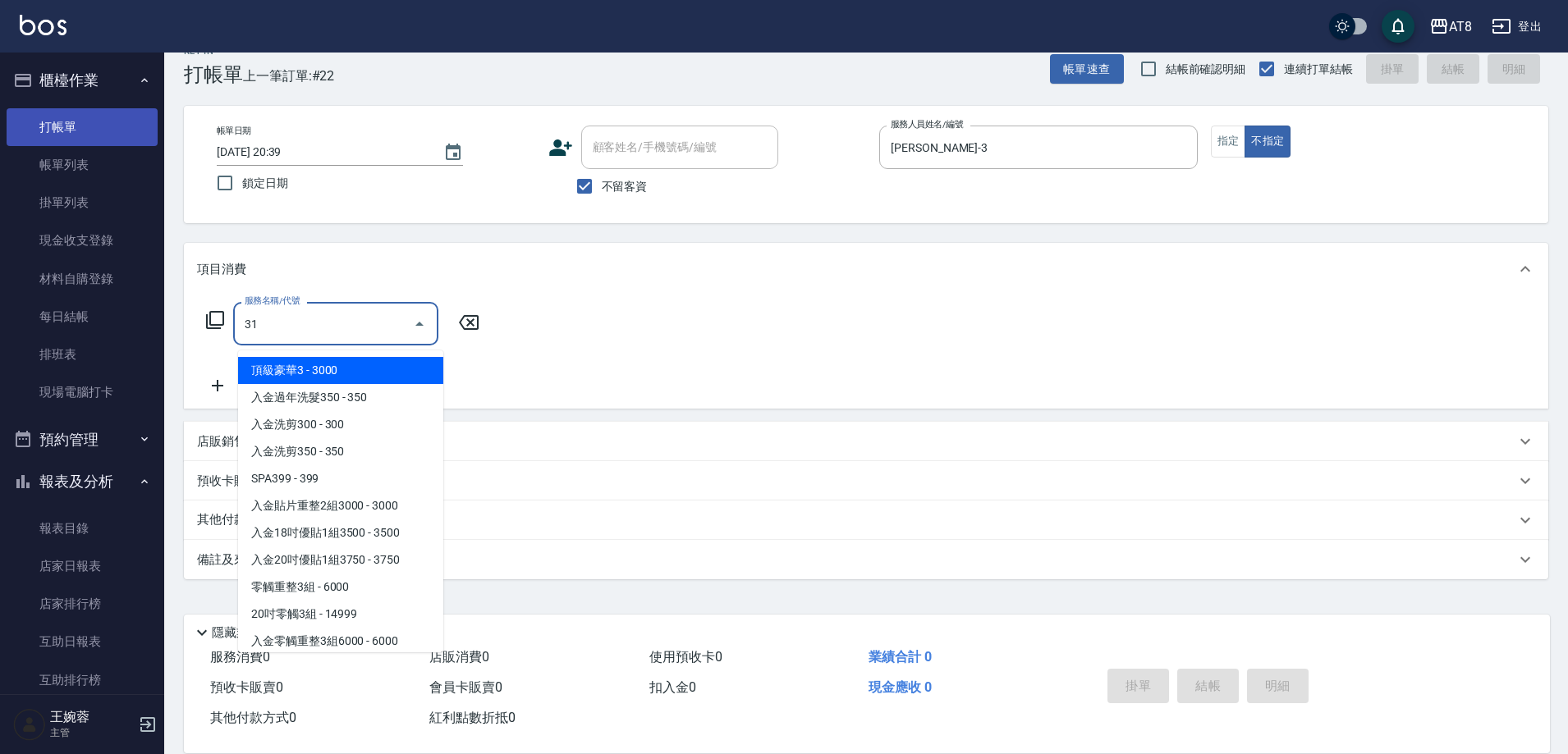
type input "3"
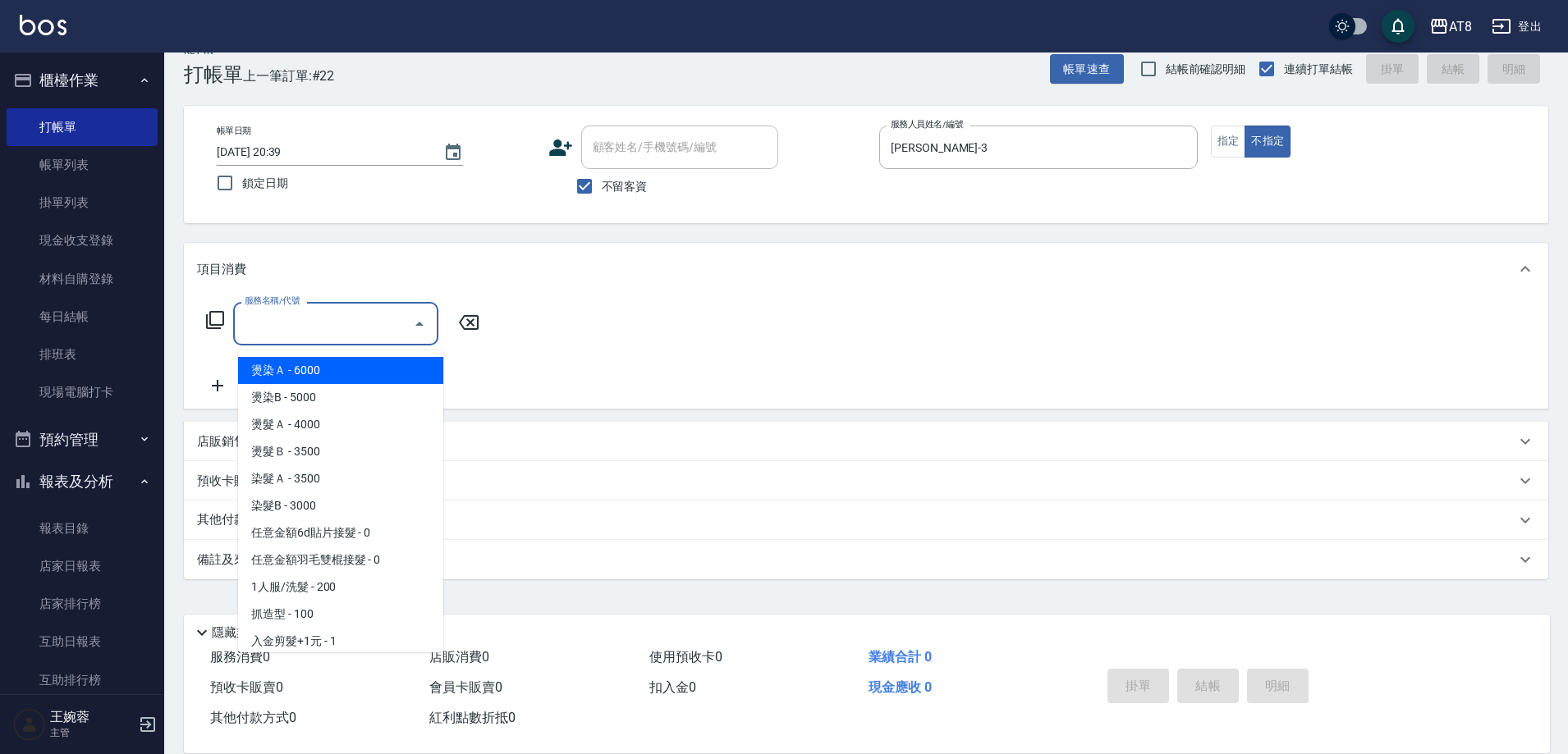
click at [225, 313] on icon at bounding box center [215, 320] width 20 height 20
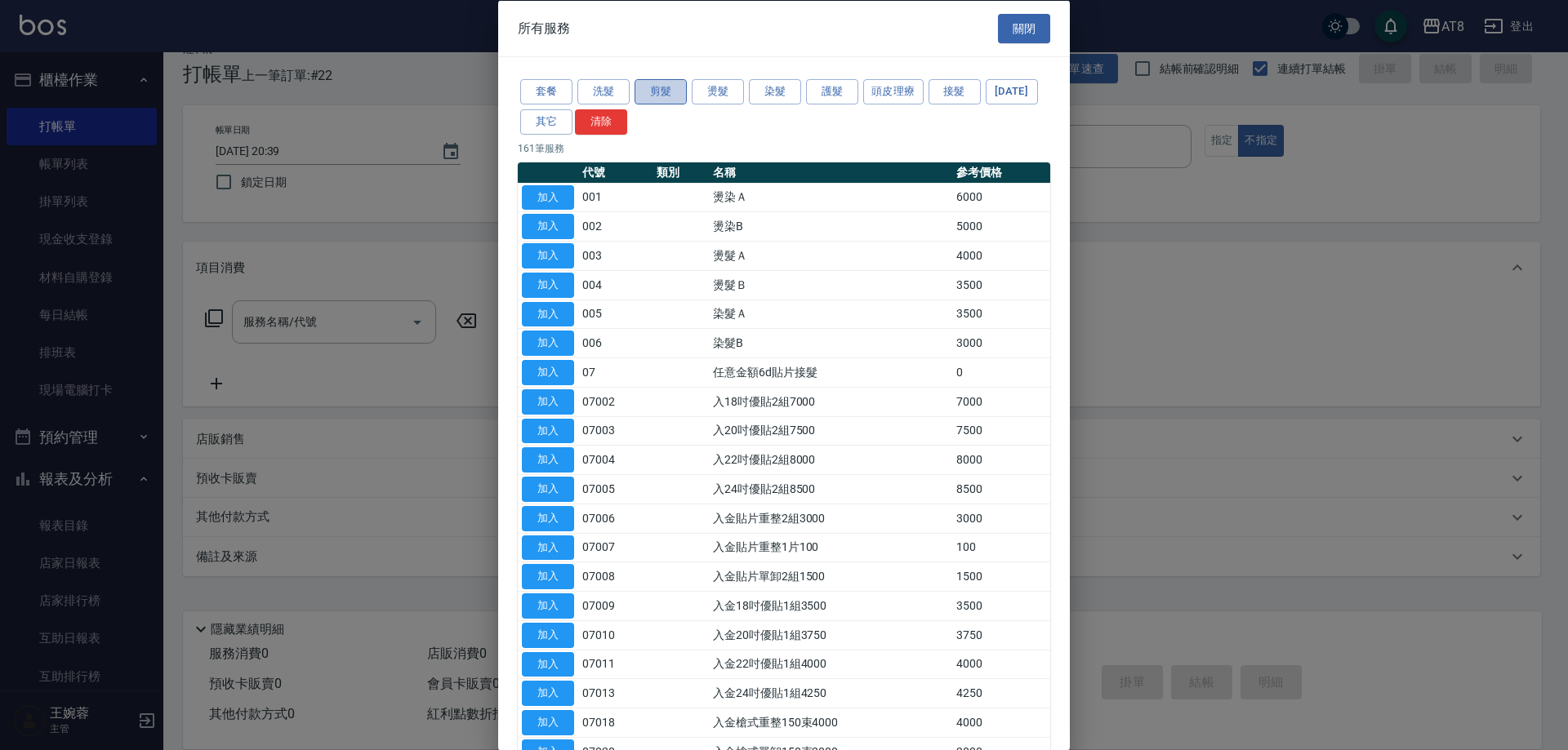
click at [680, 94] on button "剪髮" at bounding box center [661, 91] width 52 height 26
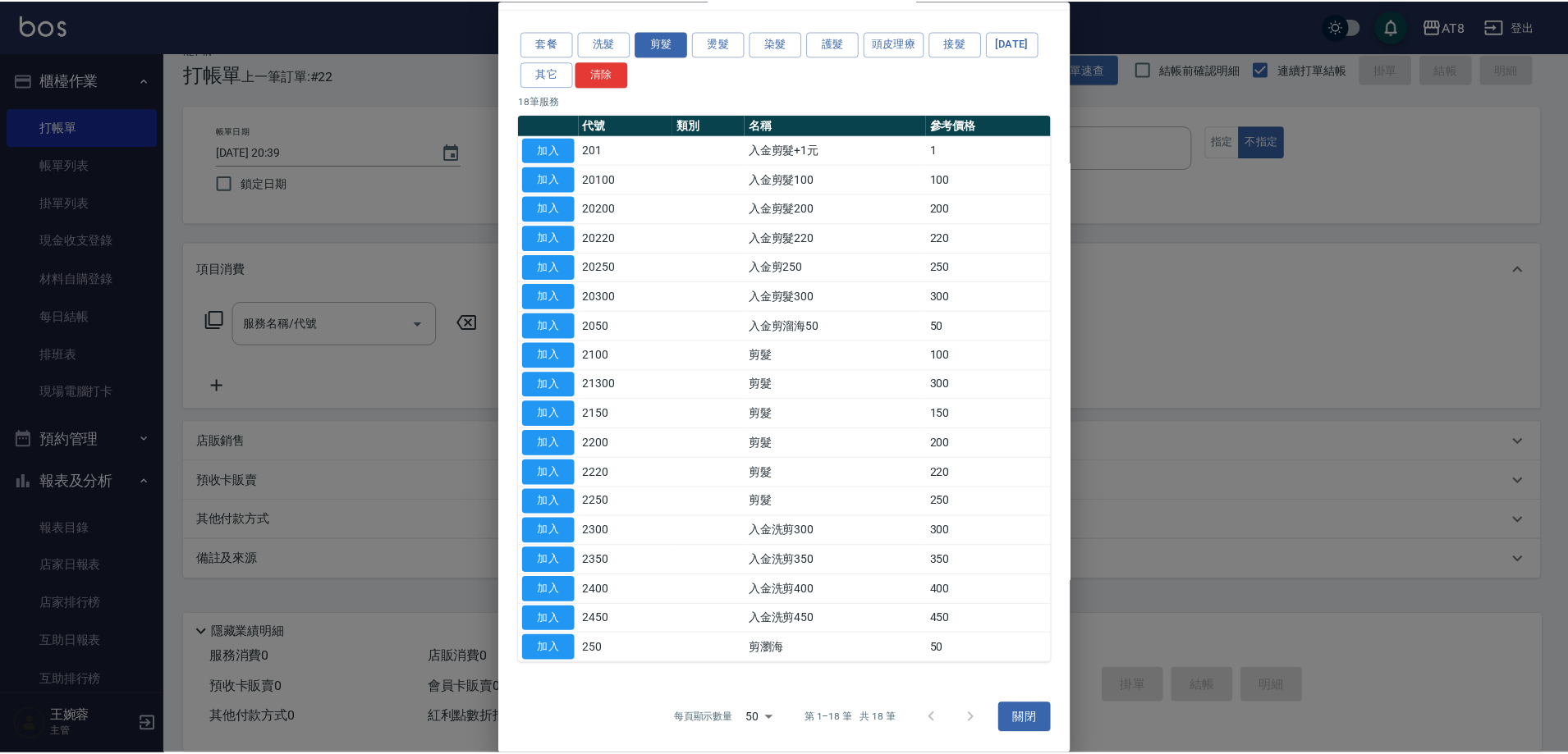
scroll to position [146, 0]
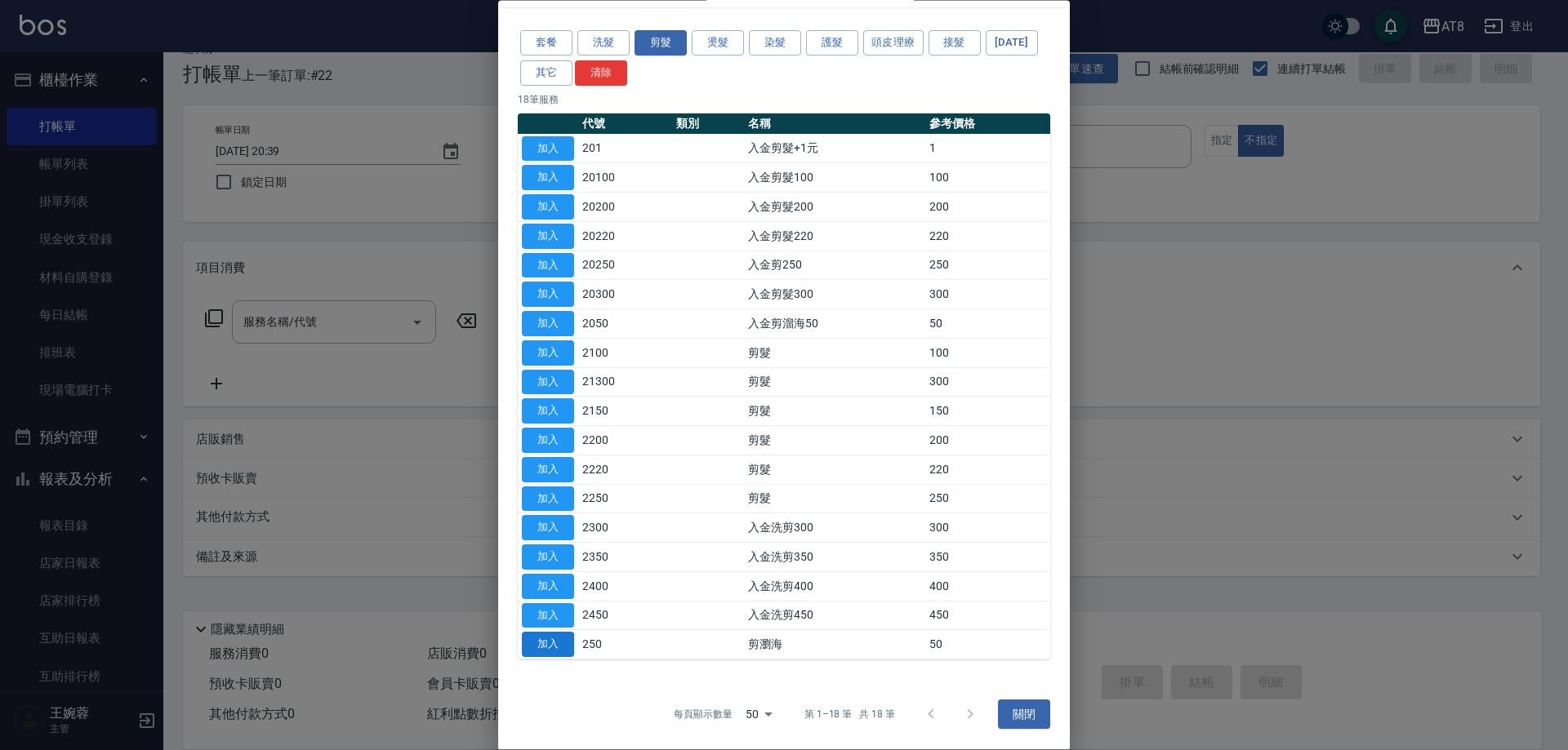
click at [541, 644] on button "加入" at bounding box center [547, 645] width 52 height 26
type input "剪瀏海(250)"
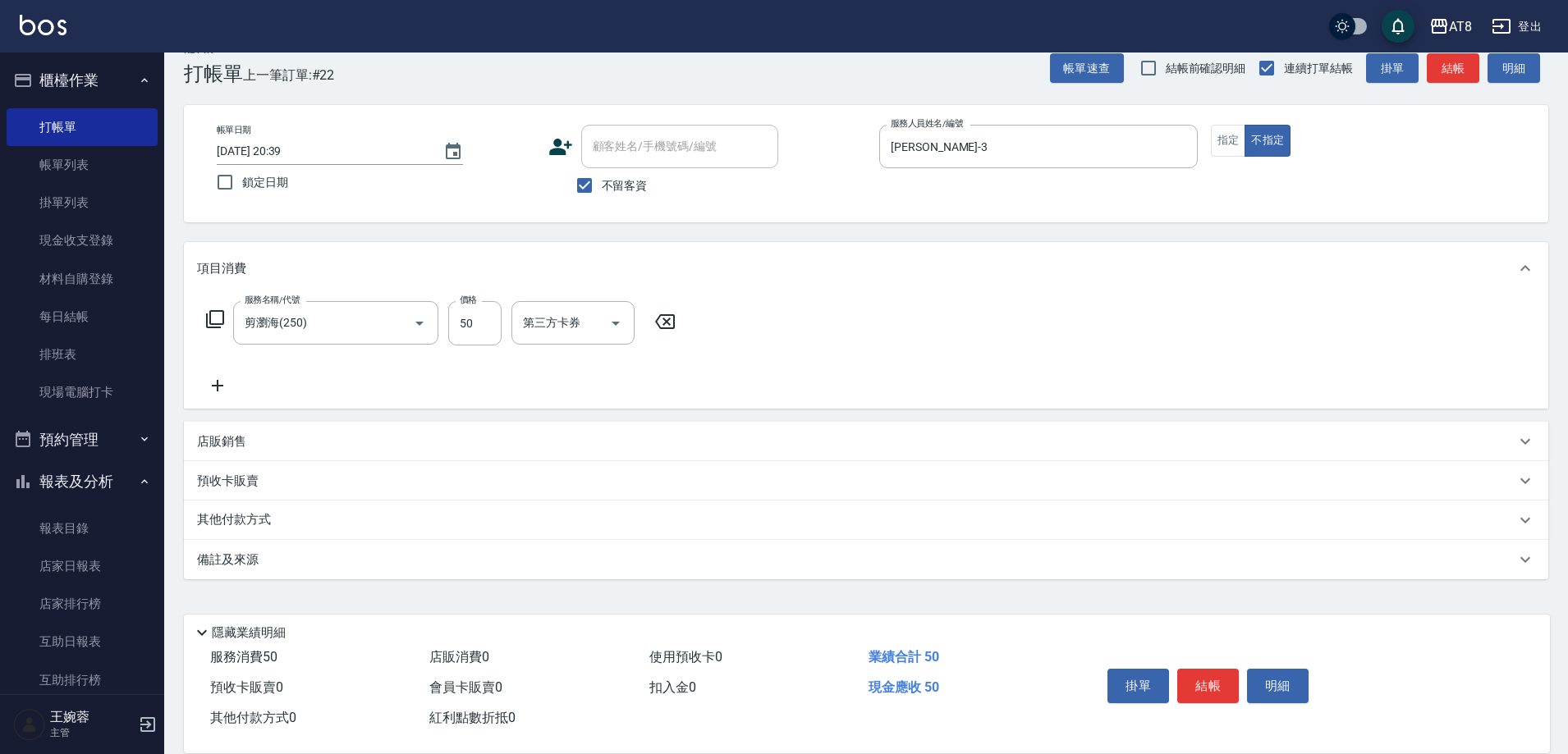
click at [1230, 675] on button "結帳" at bounding box center [1208, 686] width 61 height 34
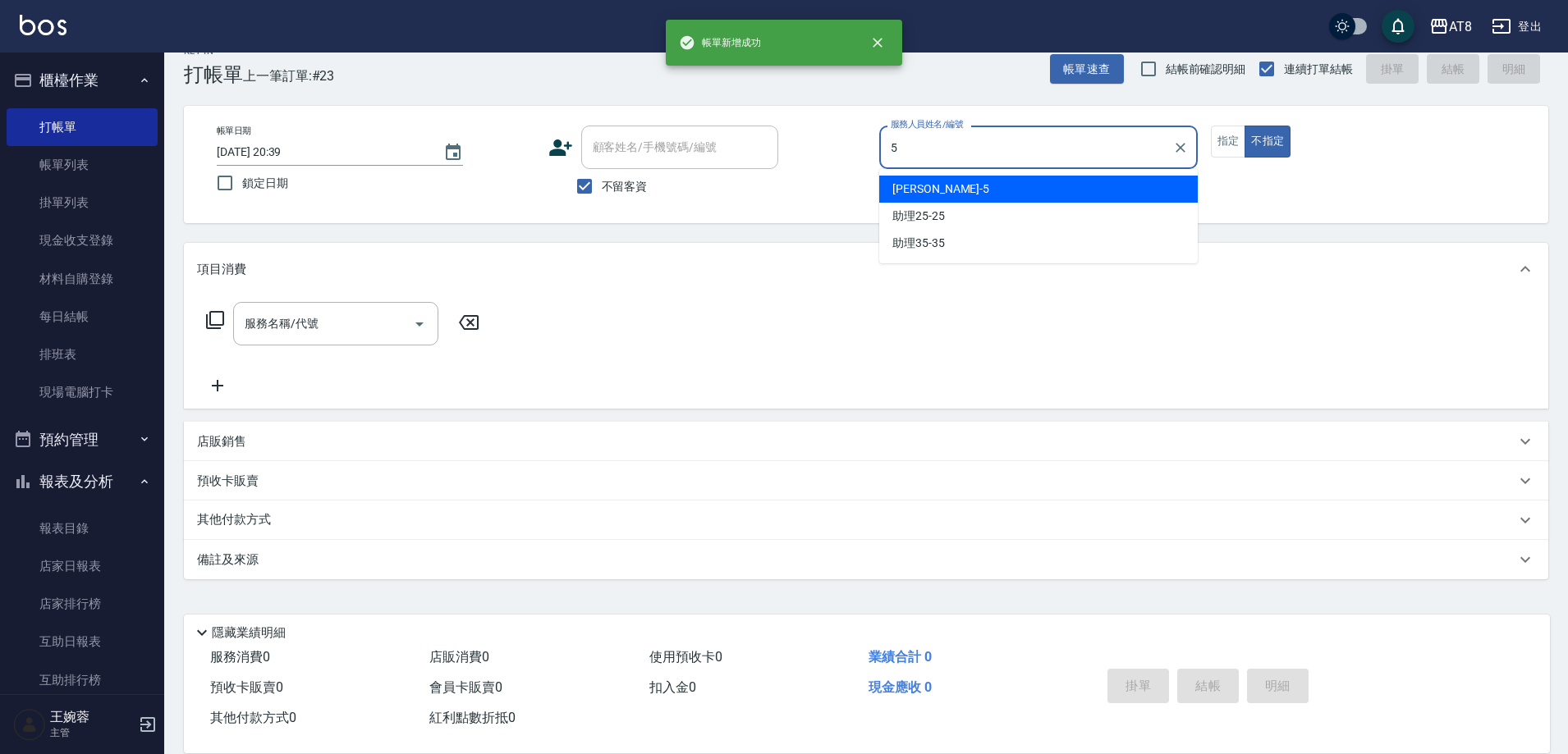
type input "HANK-5"
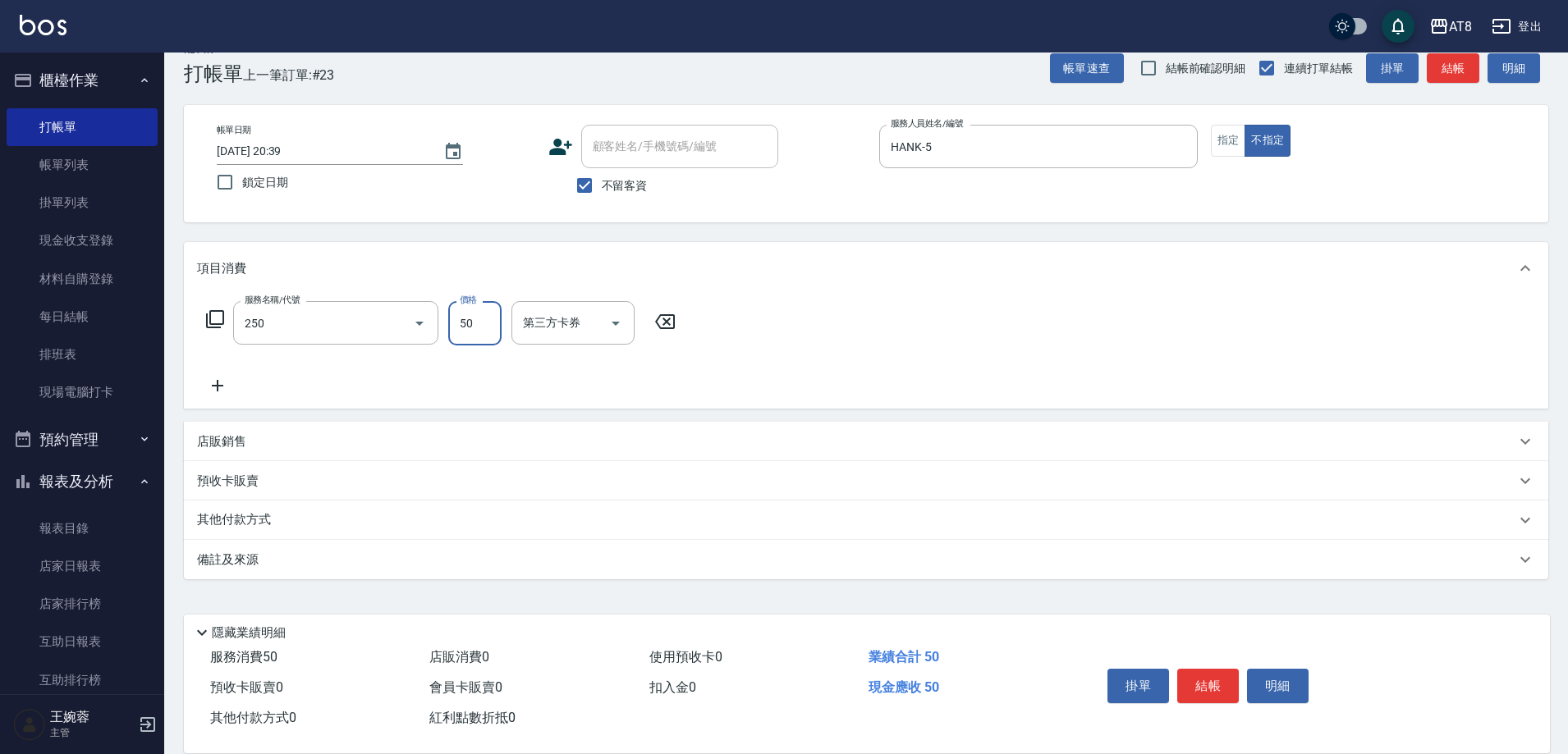
type input "剪瀏海(250)"
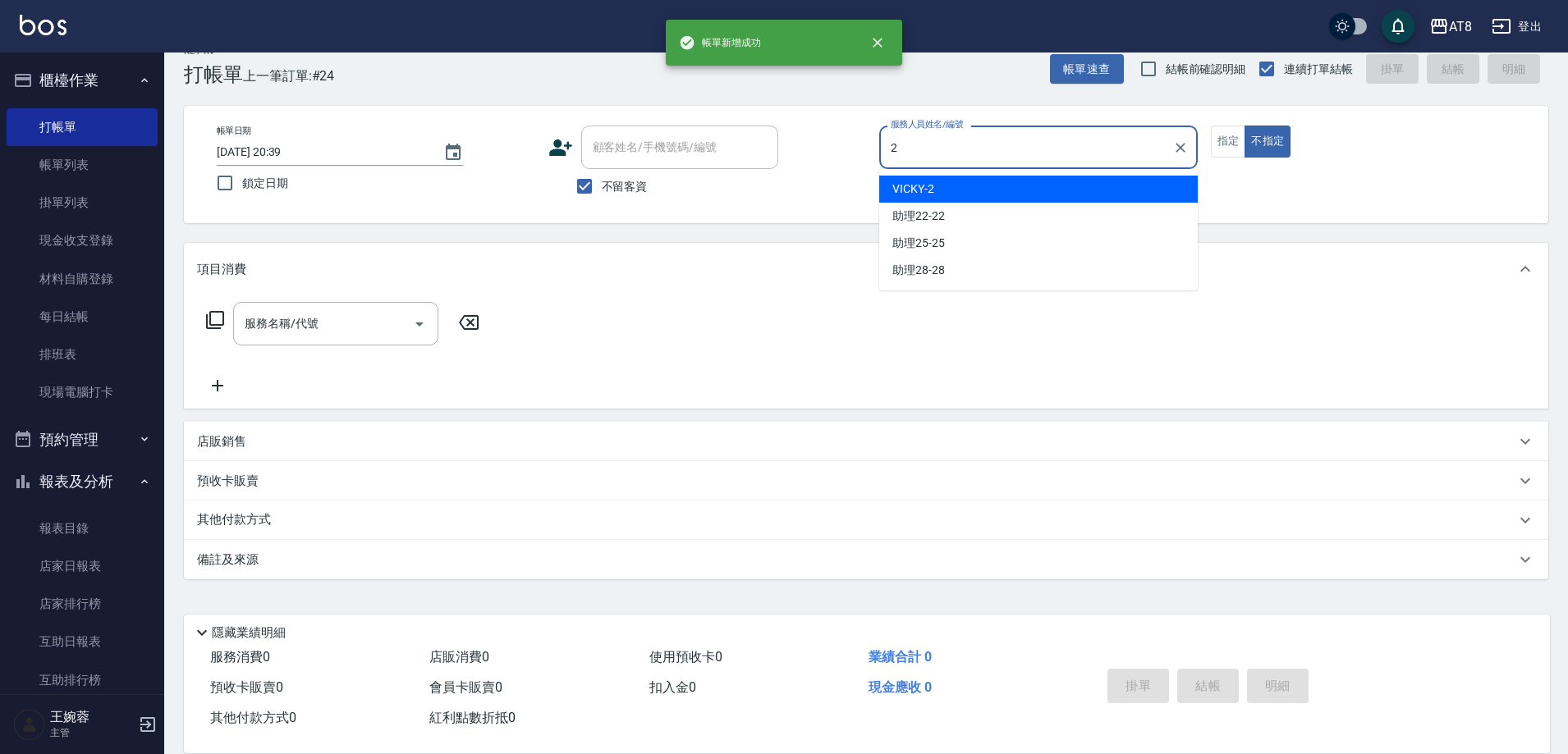
type input "VICKY-2"
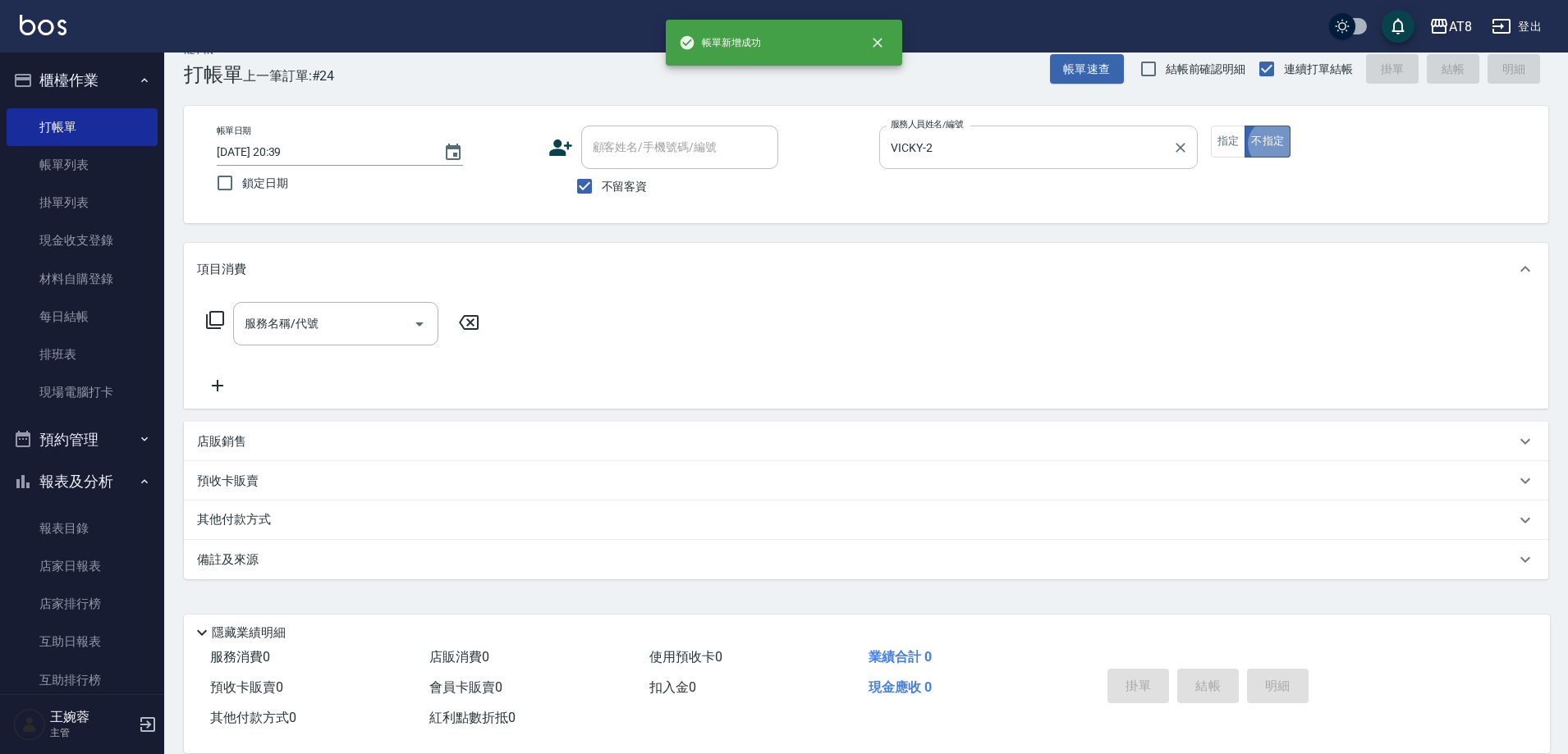
click at [1162, 146] on input "VICKY-2" at bounding box center [1026, 148] width 279 height 29
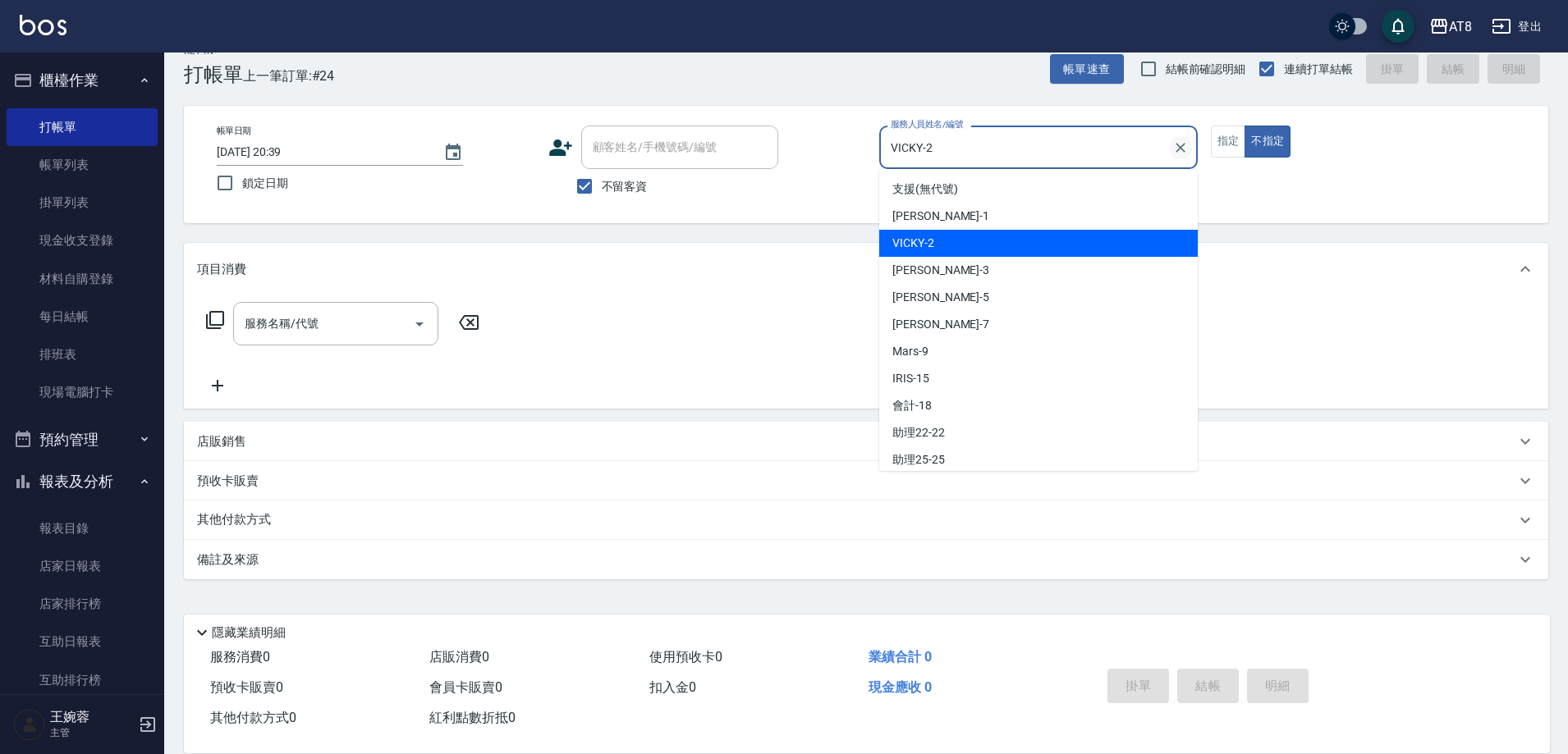
click at [1180, 146] on icon "Clear" at bounding box center [1180, 148] width 16 height 16
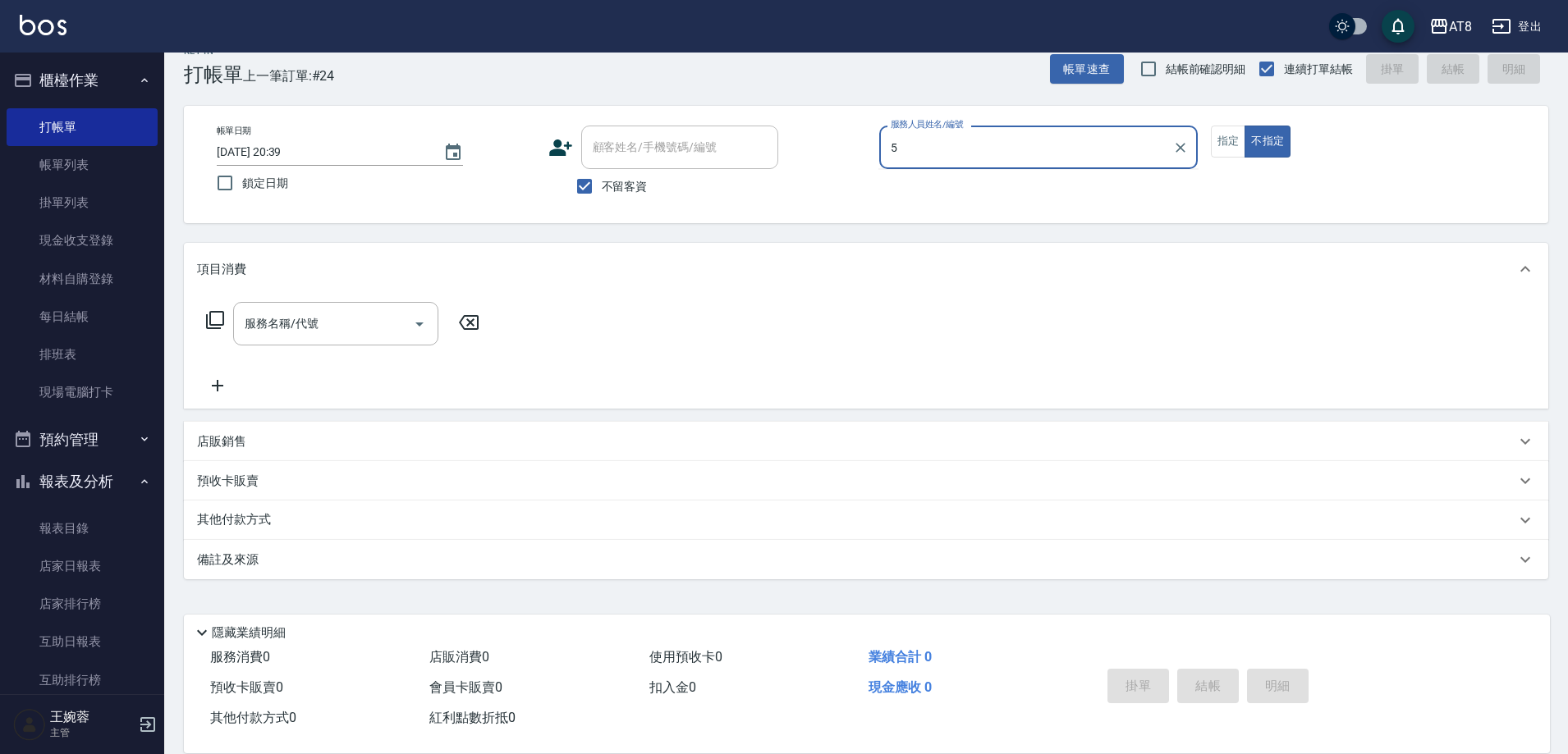
type input "HANK-5"
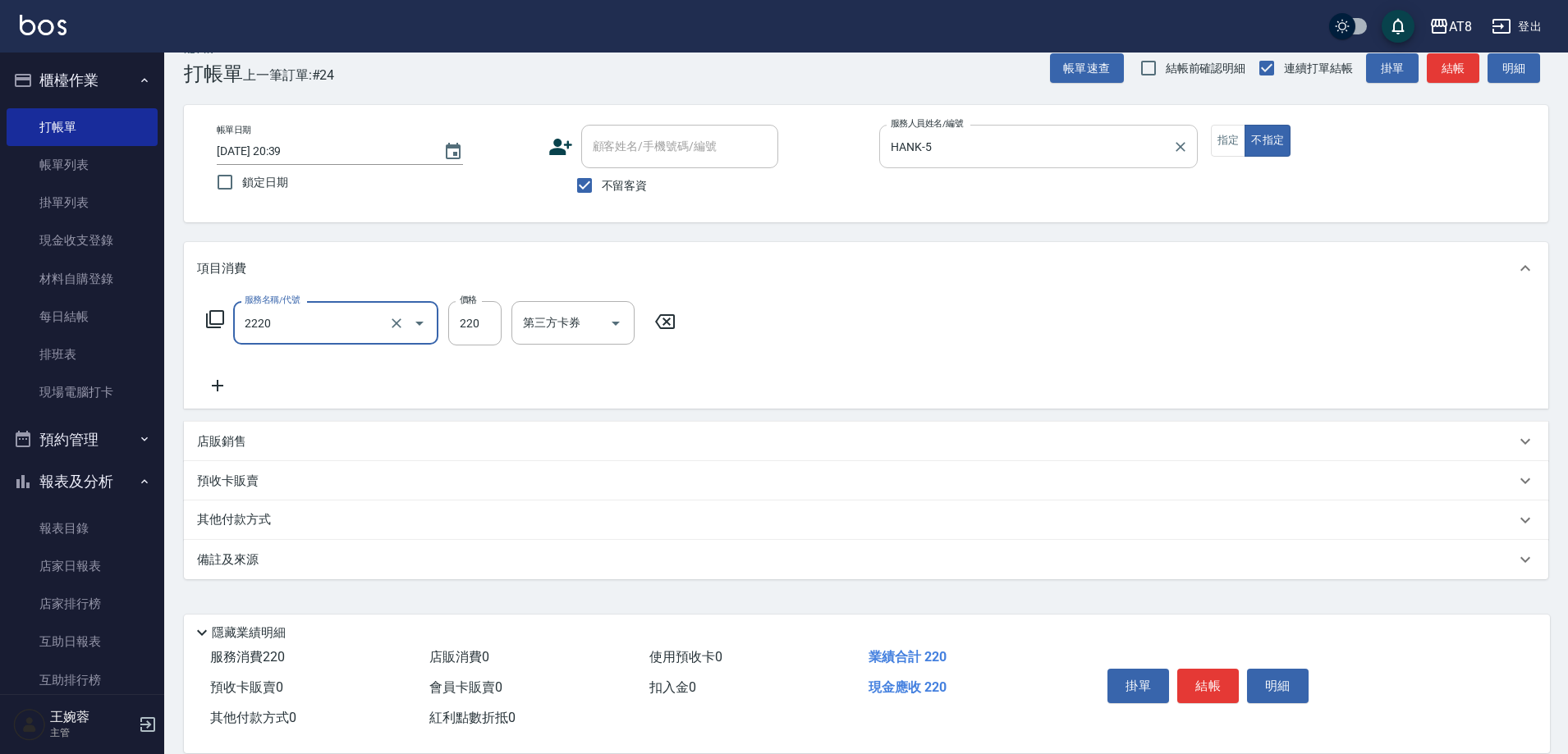
type input "剪髮(2220)"
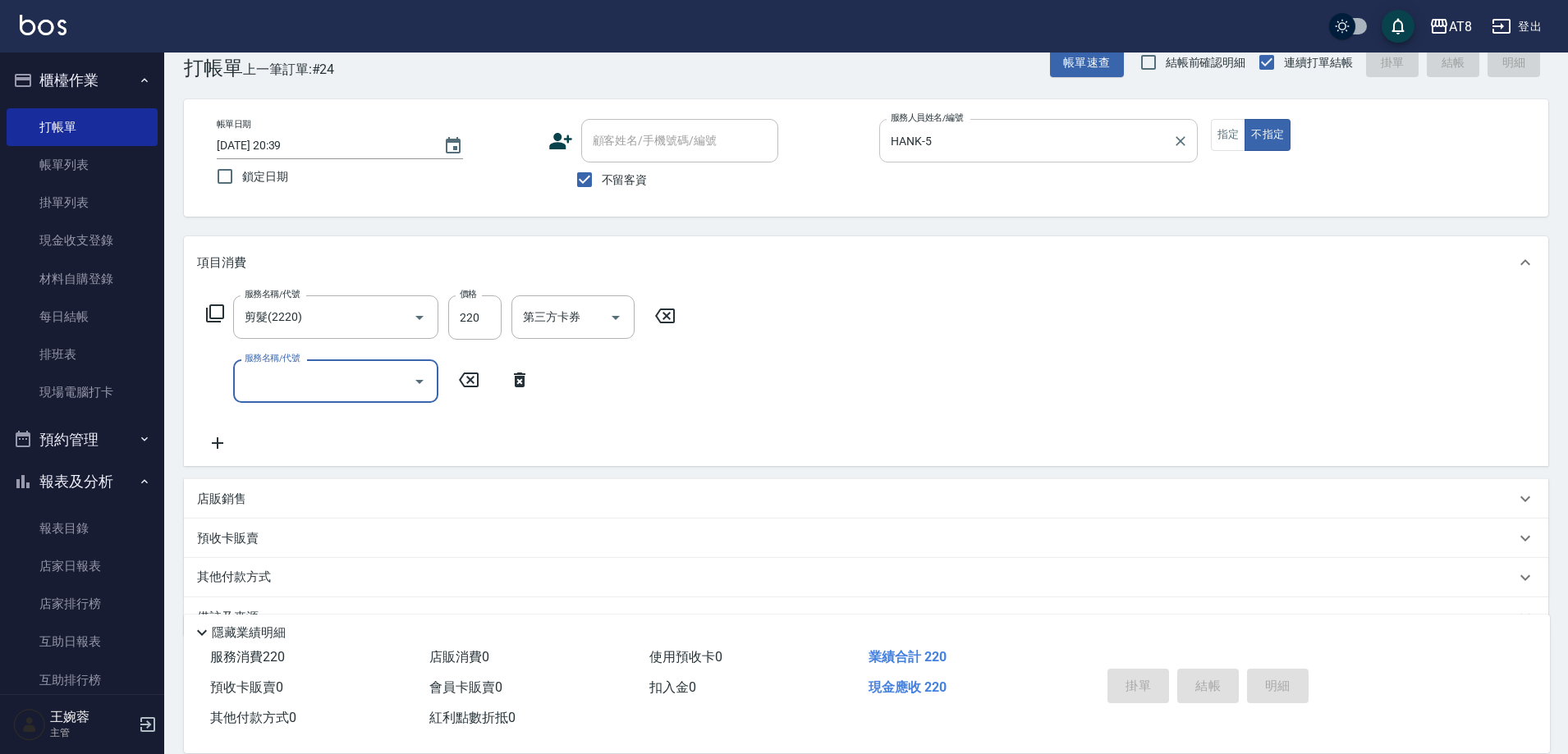
type input "2025/10/13 20:40"
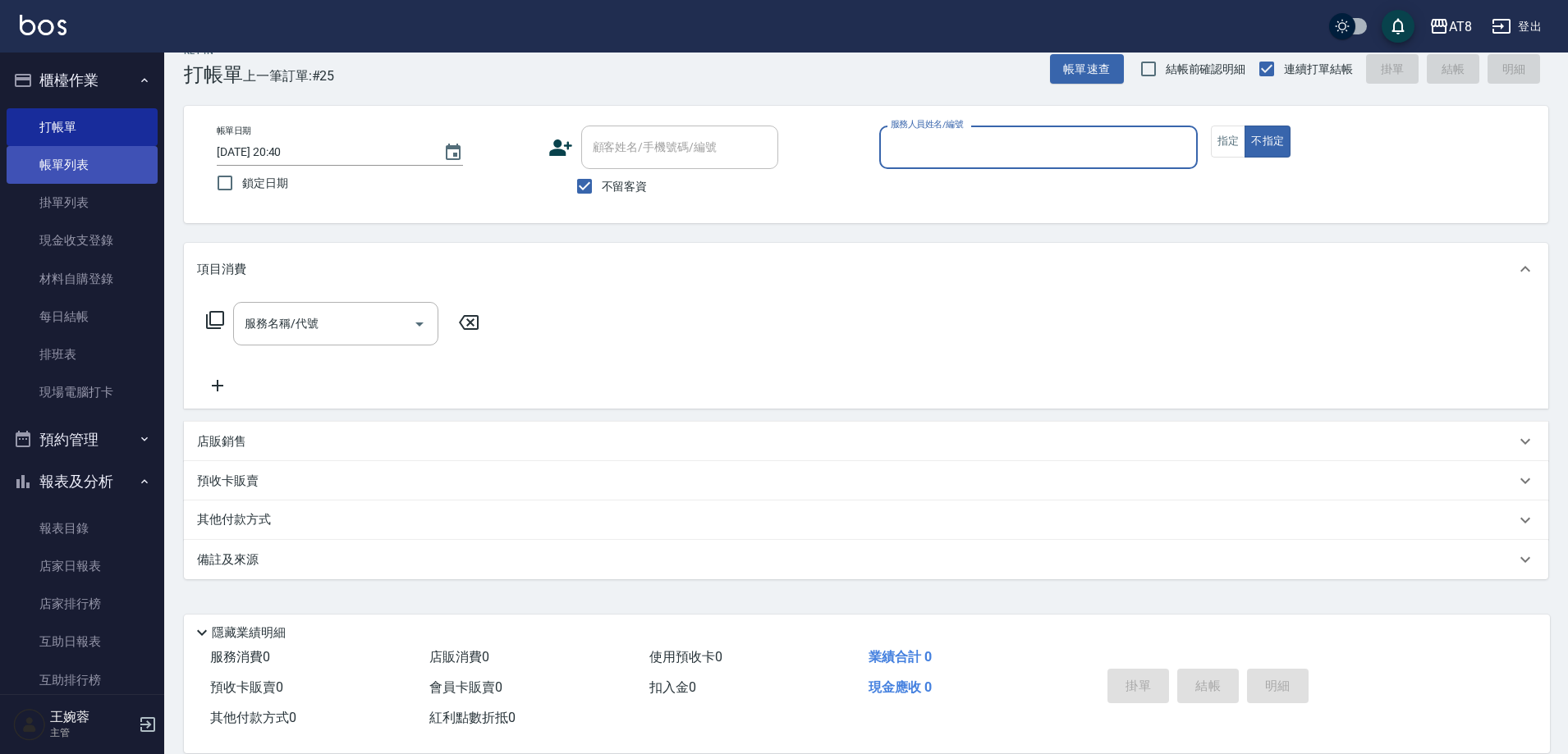
click at [117, 161] on link "帳單列表" at bounding box center [82, 164] width 151 height 37
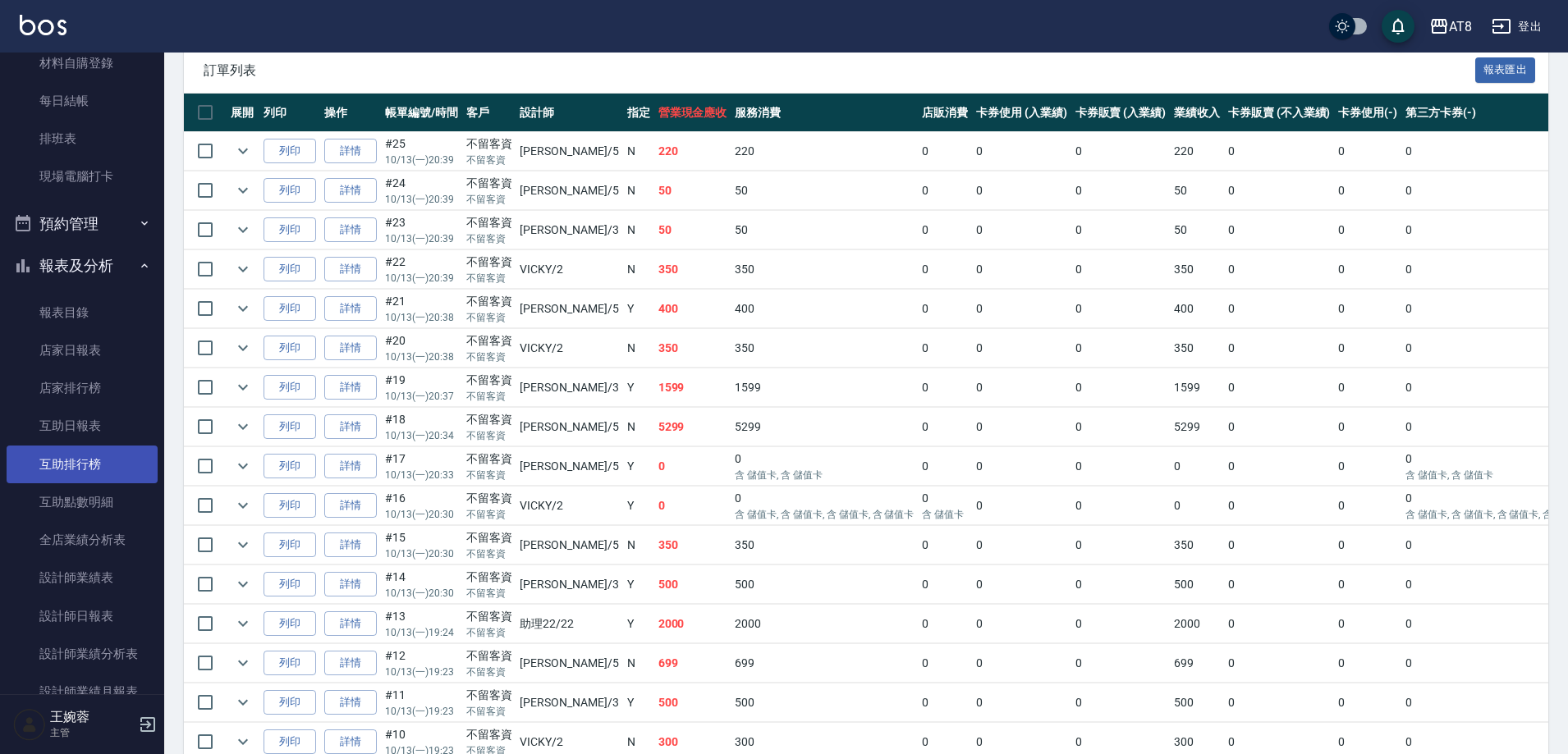
scroll to position [217, 0]
click at [89, 429] on link "互助日報表" at bounding box center [82, 424] width 151 height 37
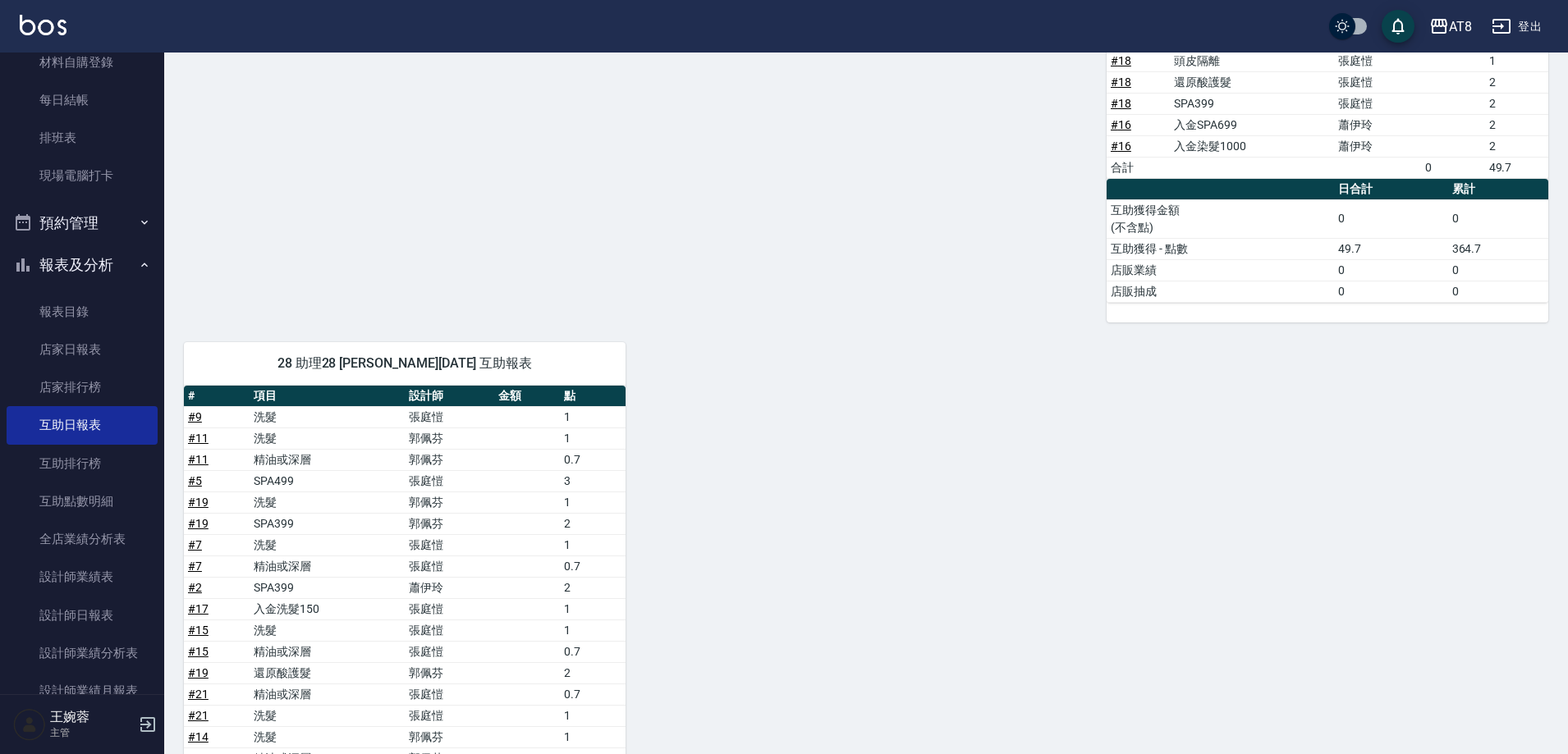
scroll to position [741, 0]
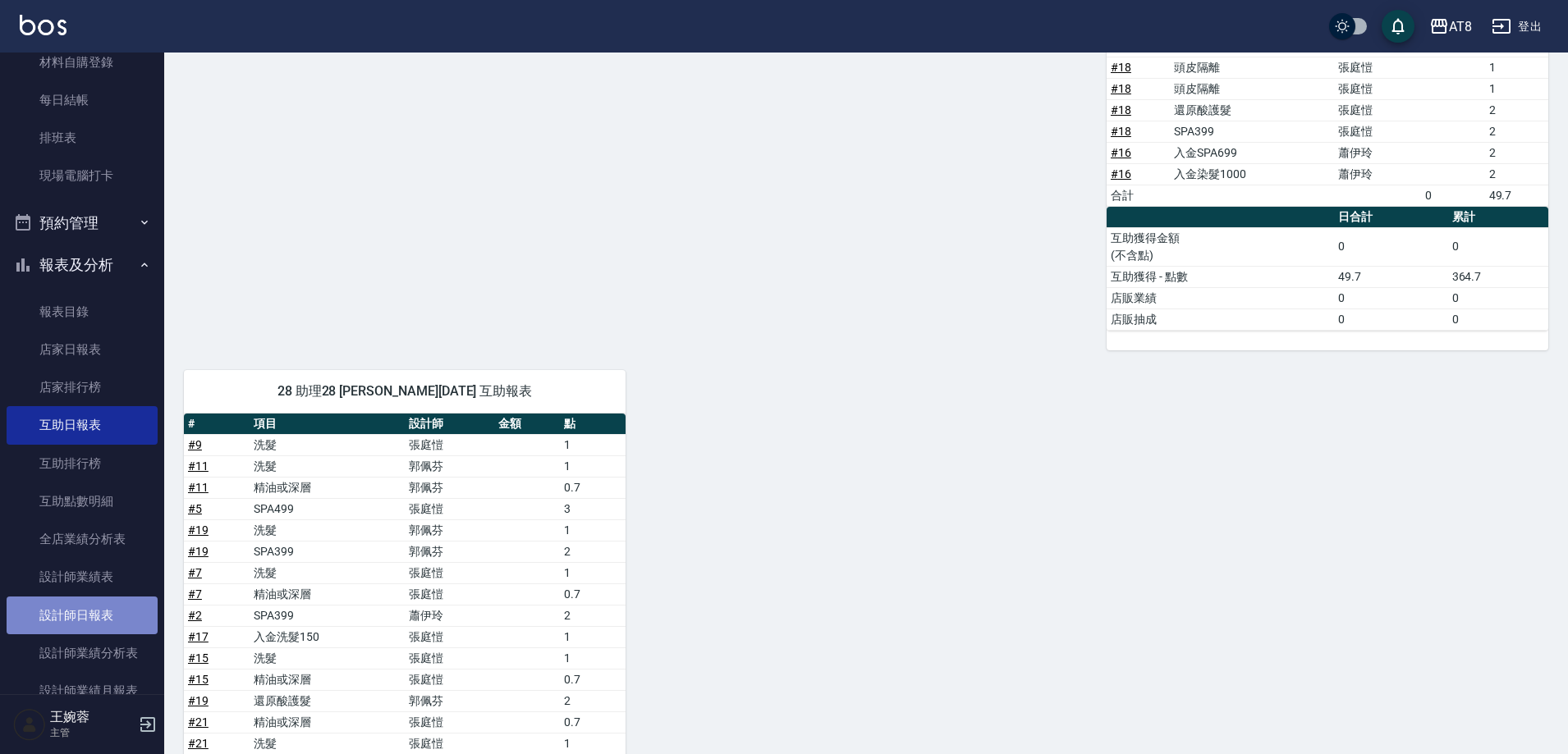
click at [116, 617] on link "設計師日報表" at bounding box center [82, 615] width 151 height 37
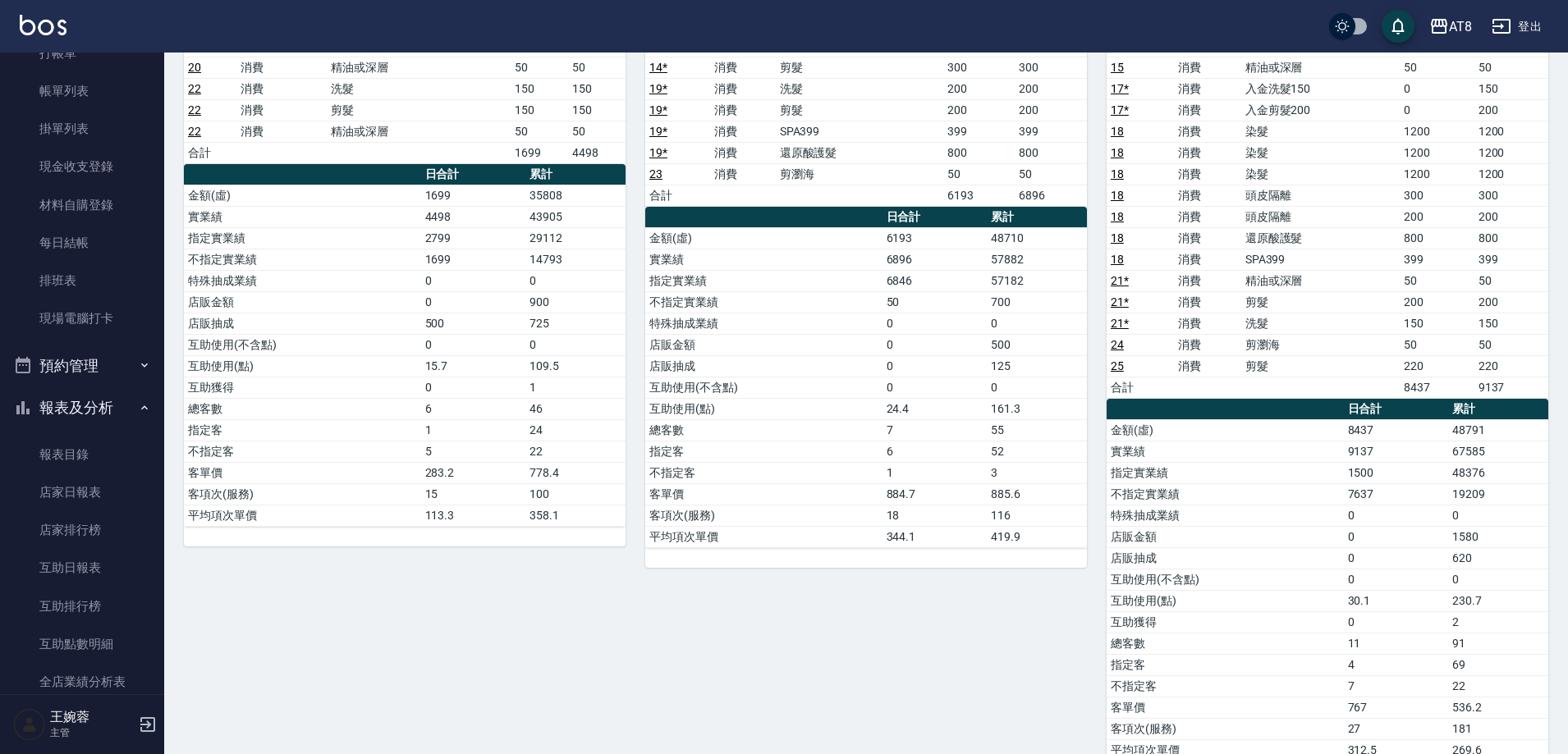
scroll to position [17, 0]
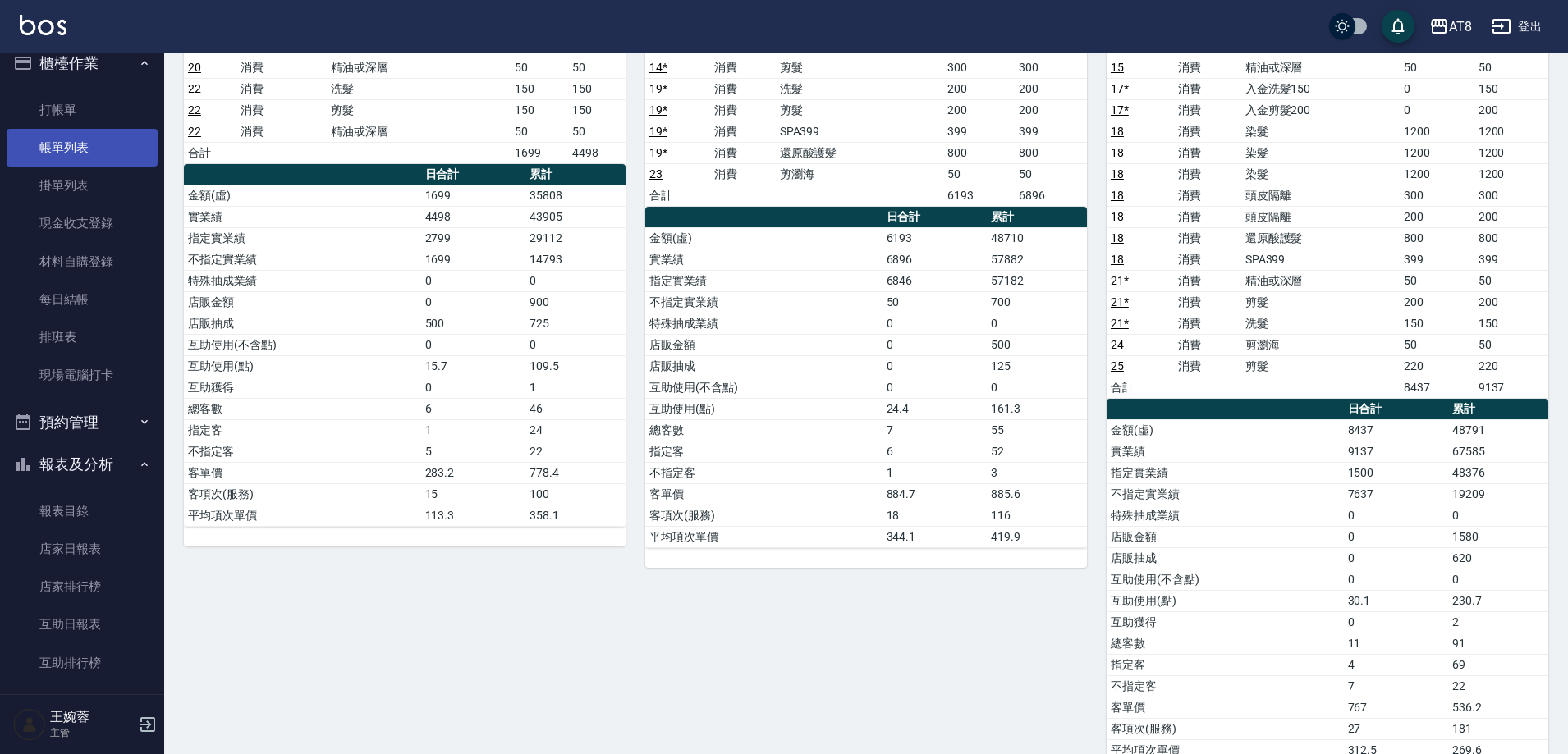
click at [98, 146] on link "帳單列表" at bounding box center [82, 147] width 151 height 37
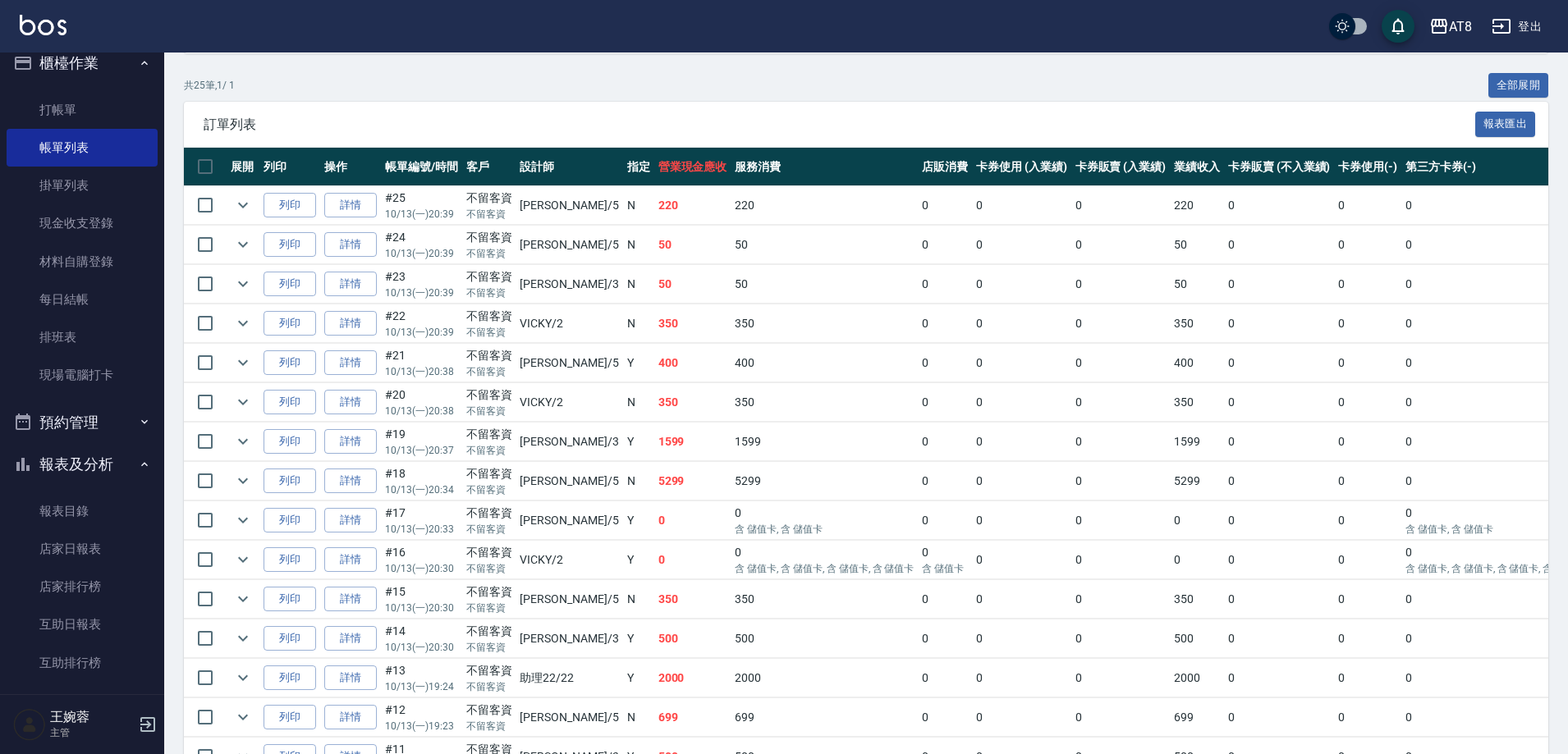
scroll to position [310, 0]
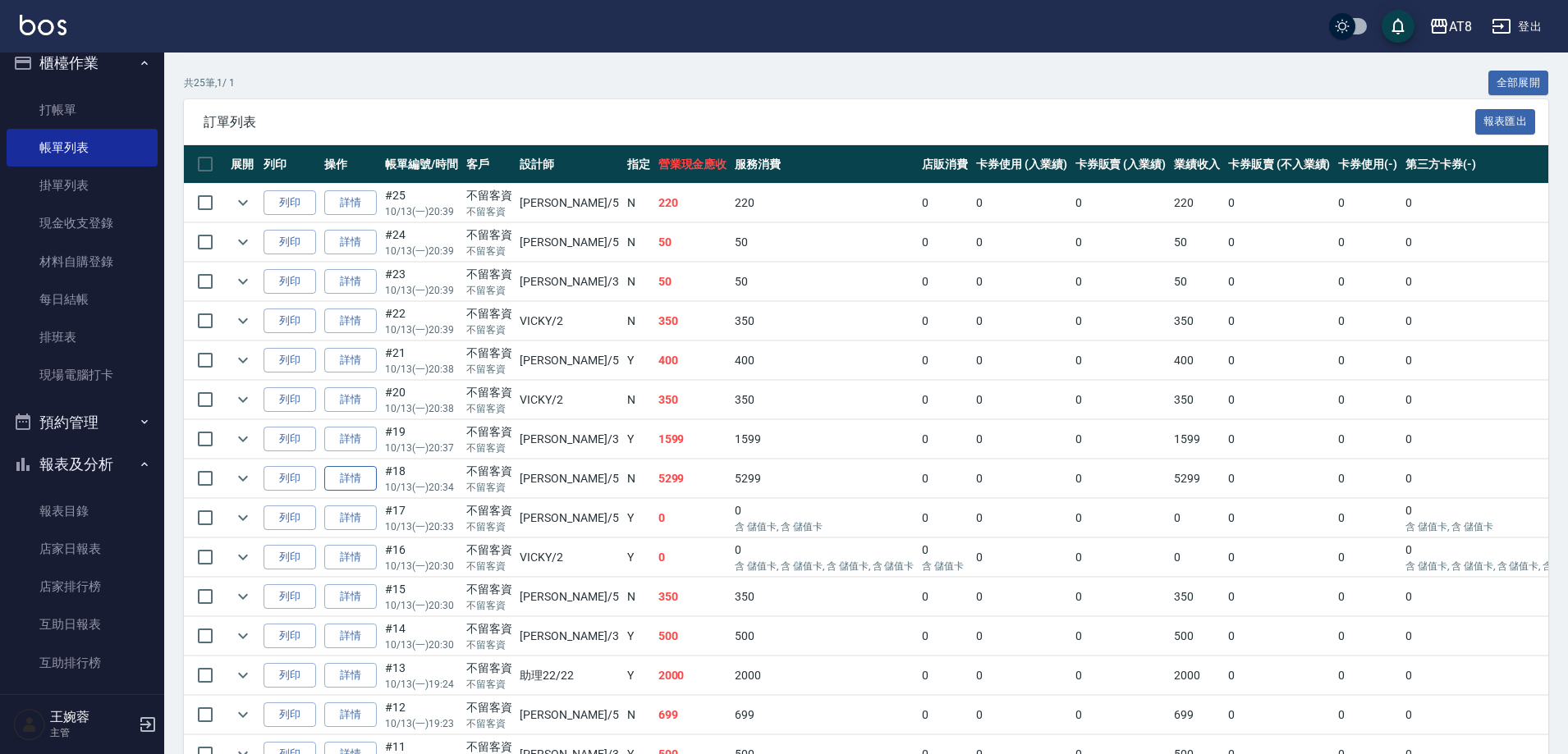
click at [365, 491] on link "詳情" at bounding box center [350, 479] width 53 height 26
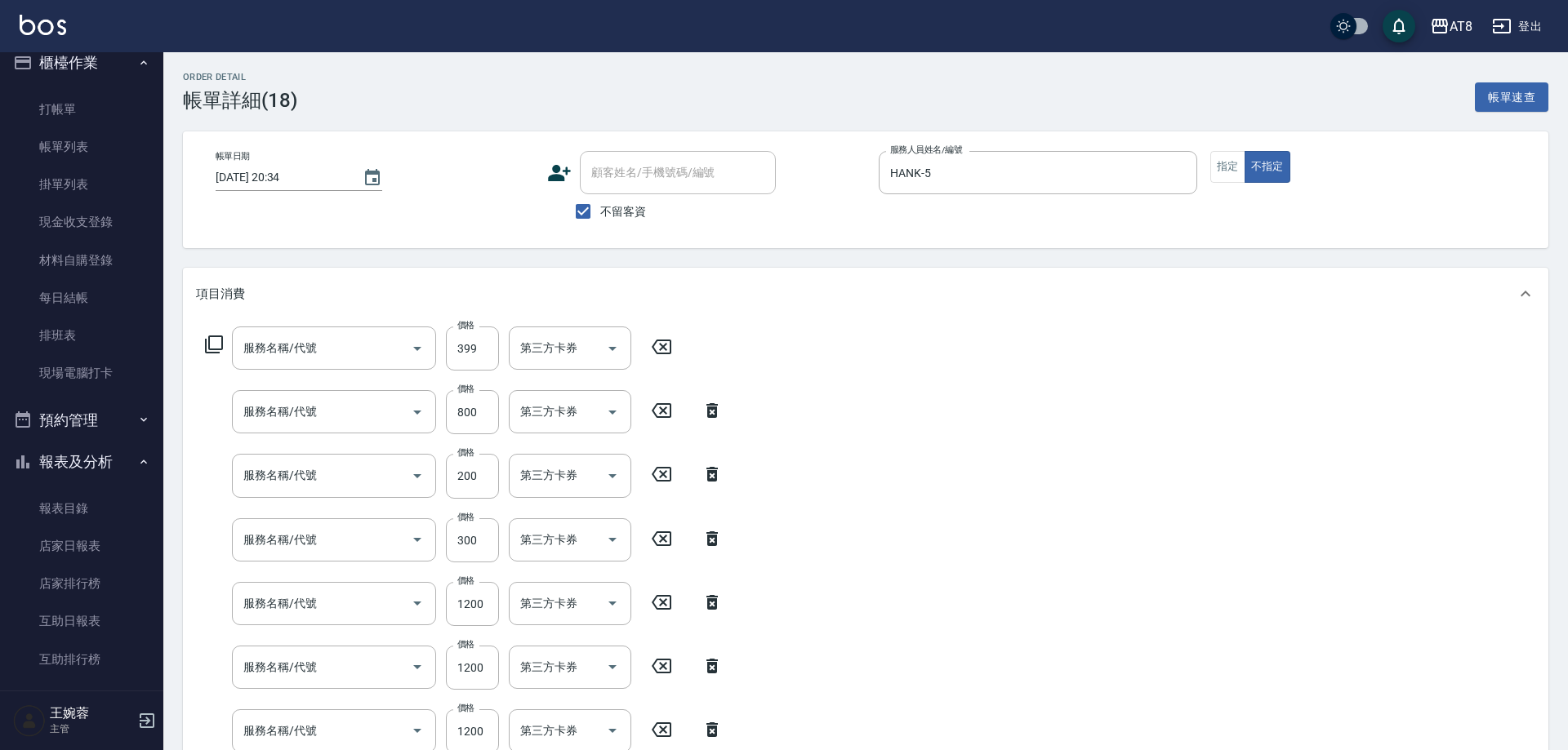
type input "2025/10/13 20:34"
checkbox input "true"
type input "HANK-5"
type input "SPA399(6399)"
type input "還原酸護髮(5500)"
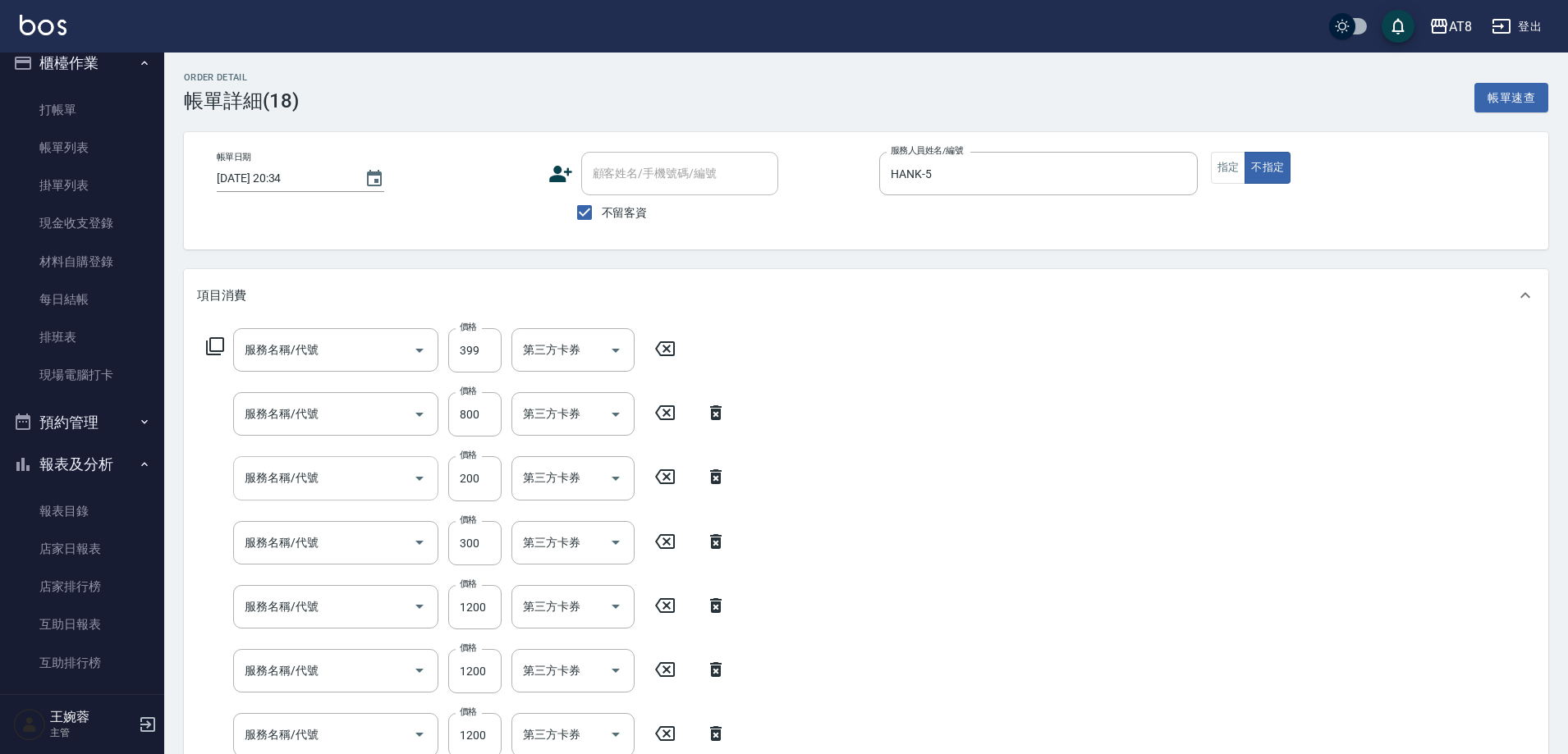
type input "頭皮隔離(51300)"
type input "染髮(41300)"
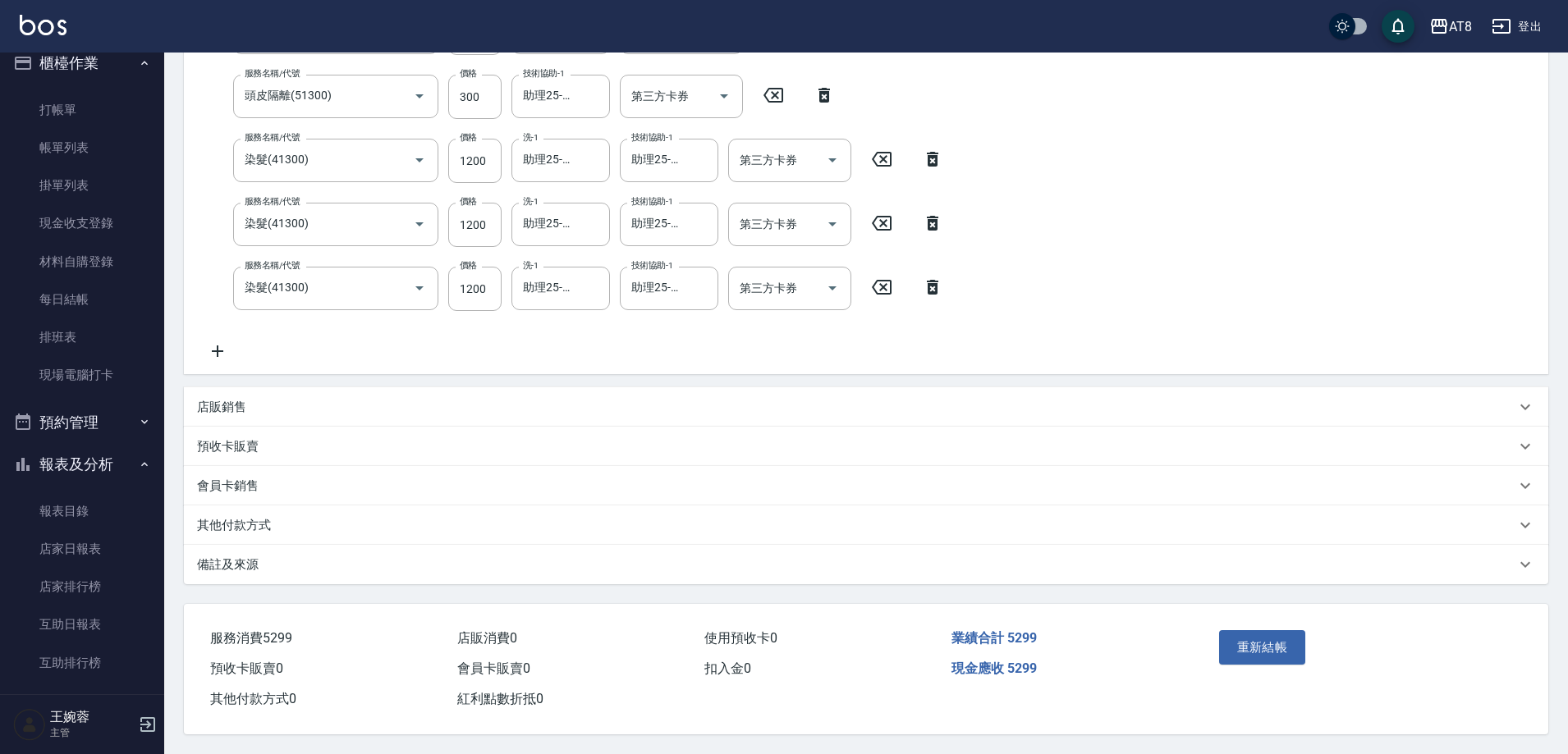
scroll to position [476, 0]
click at [255, 387] on div "店販銷售" at bounding box center [866, 406] width 1365 height 39
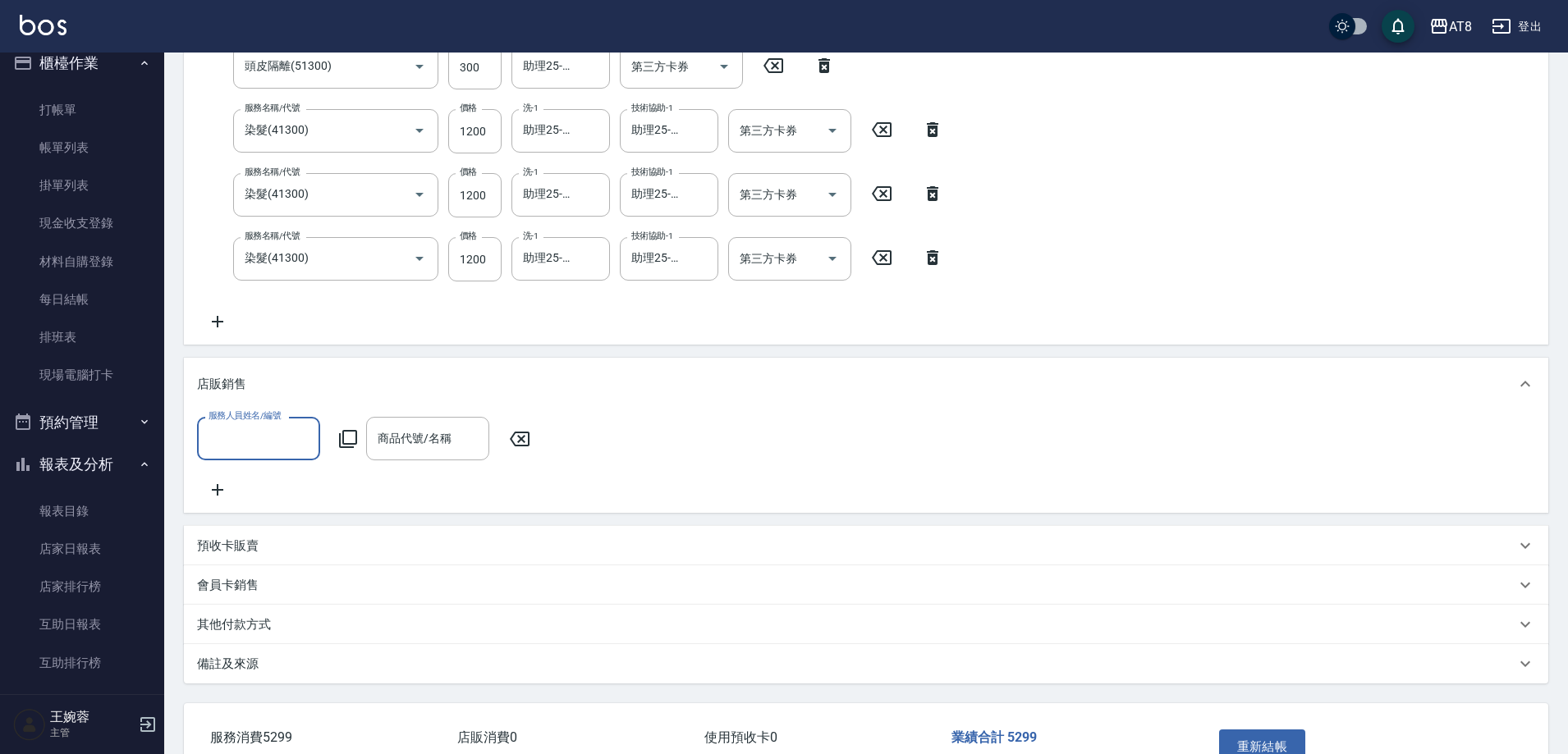
scroll to position [0, 0]
type input "HANK-5"
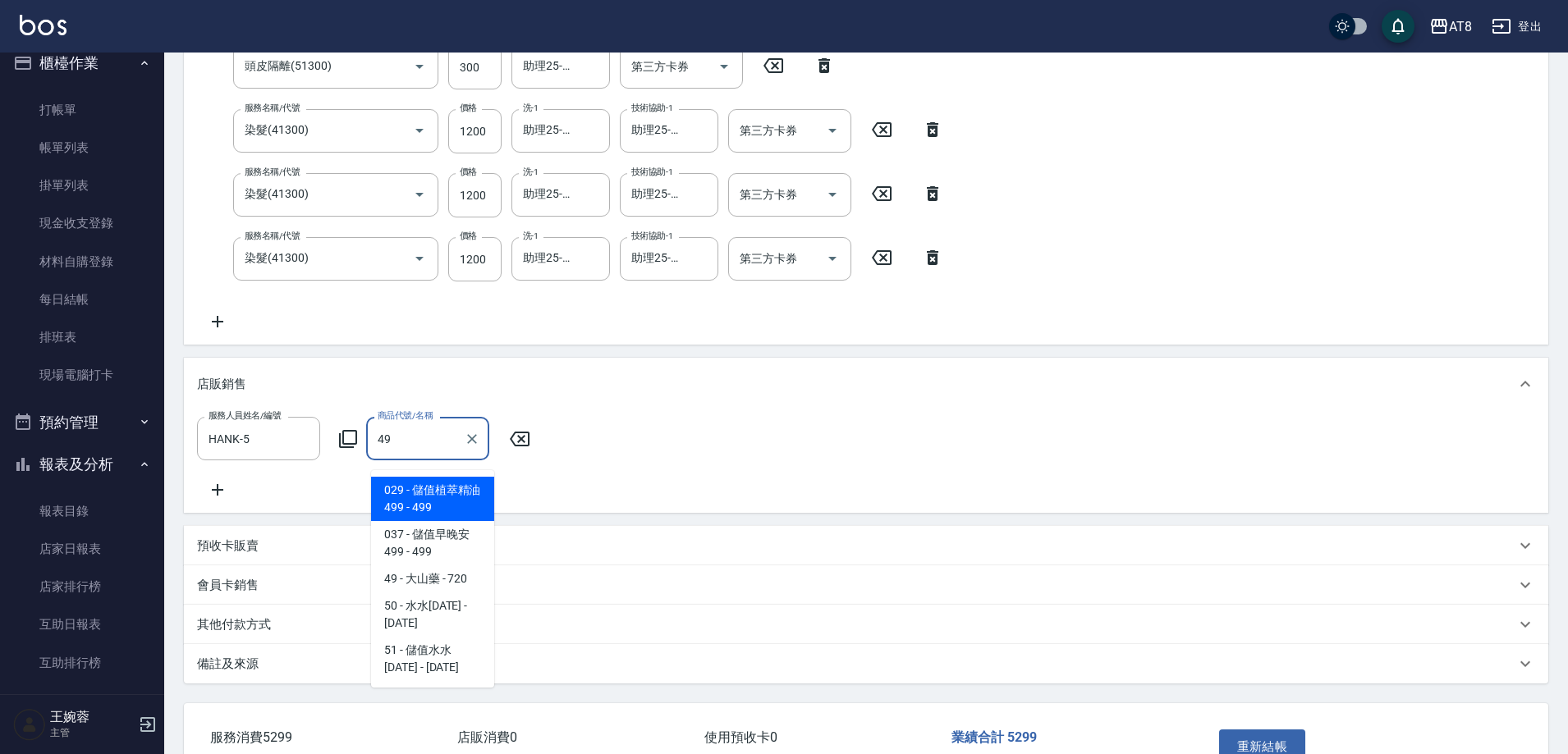
type input "4"
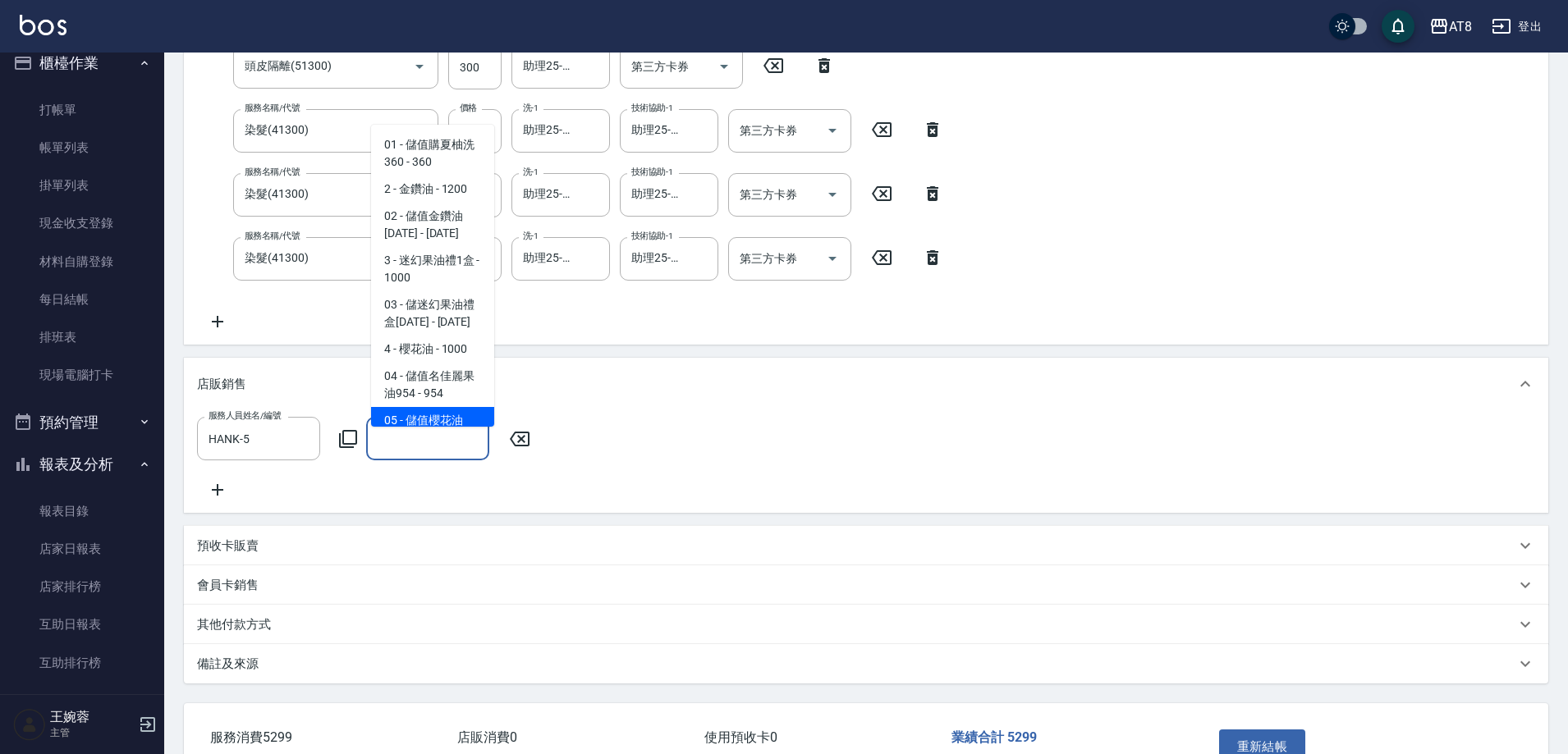
click at [356, 449] on icon at bounding box center [348, 439] width 20 height 20
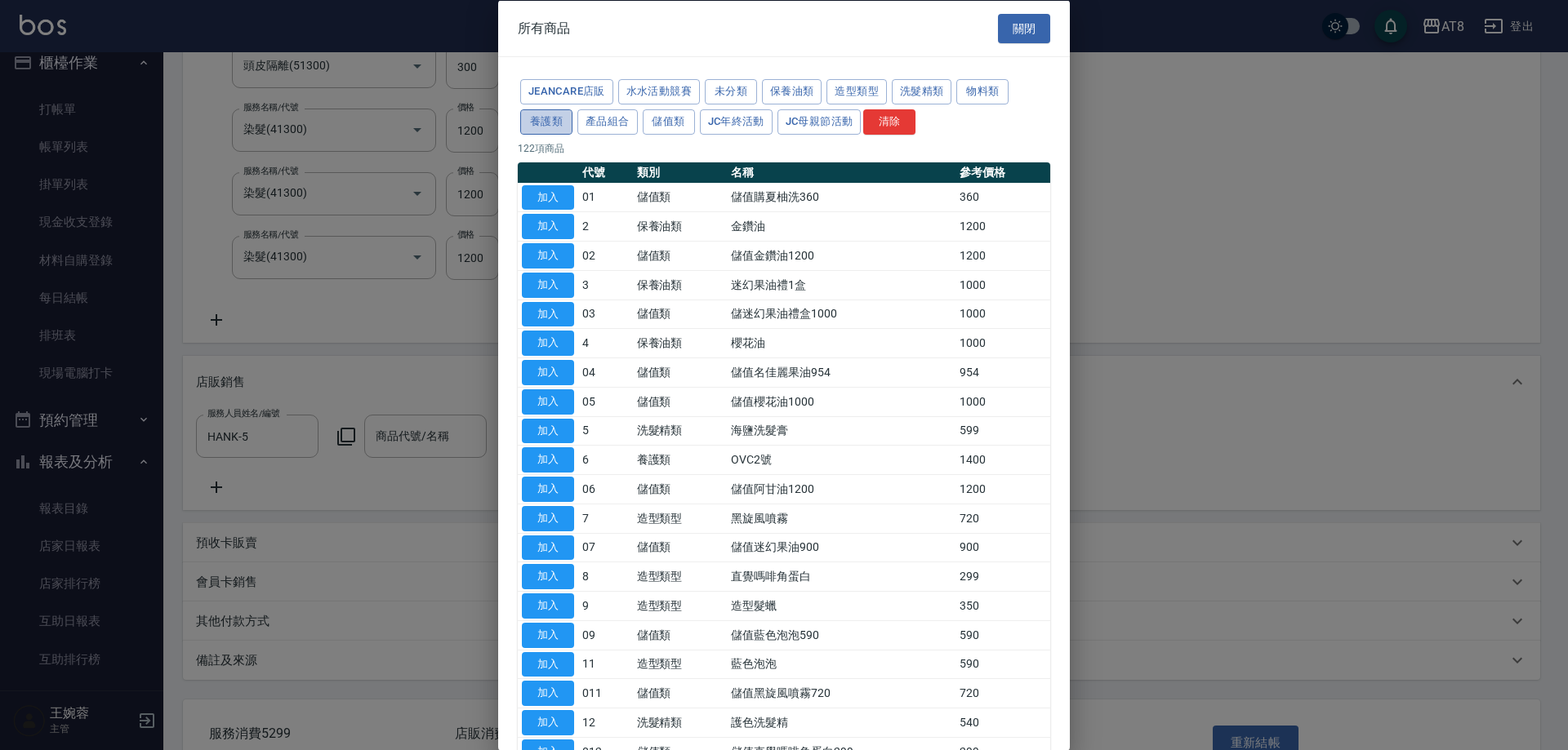
click at [572, 133] on button "養護類" at bounding box center [546, 121] width 52 height 26
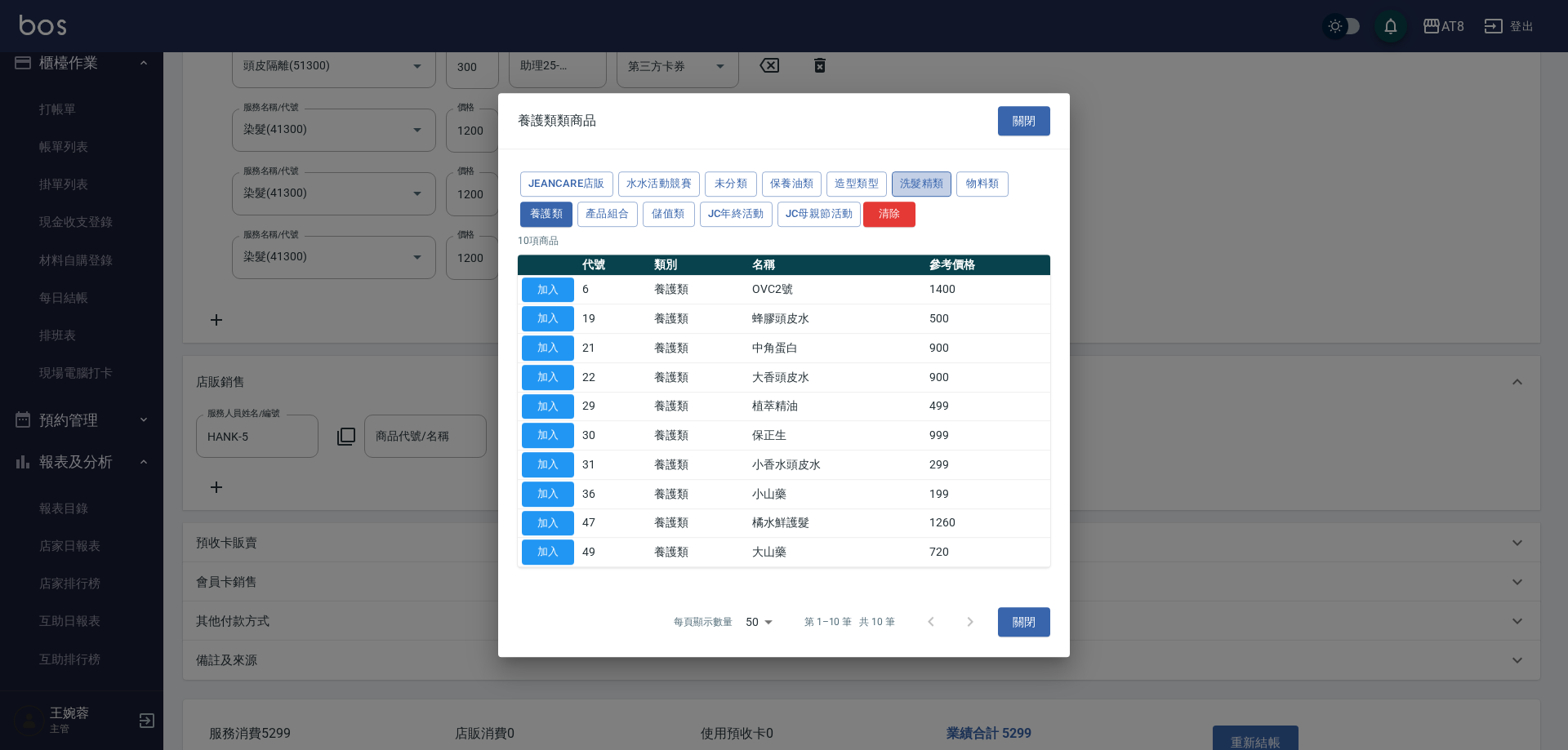
click at [952, 172] on button "洗髮精類" at bounding box center [921, 184] width 60 height 26
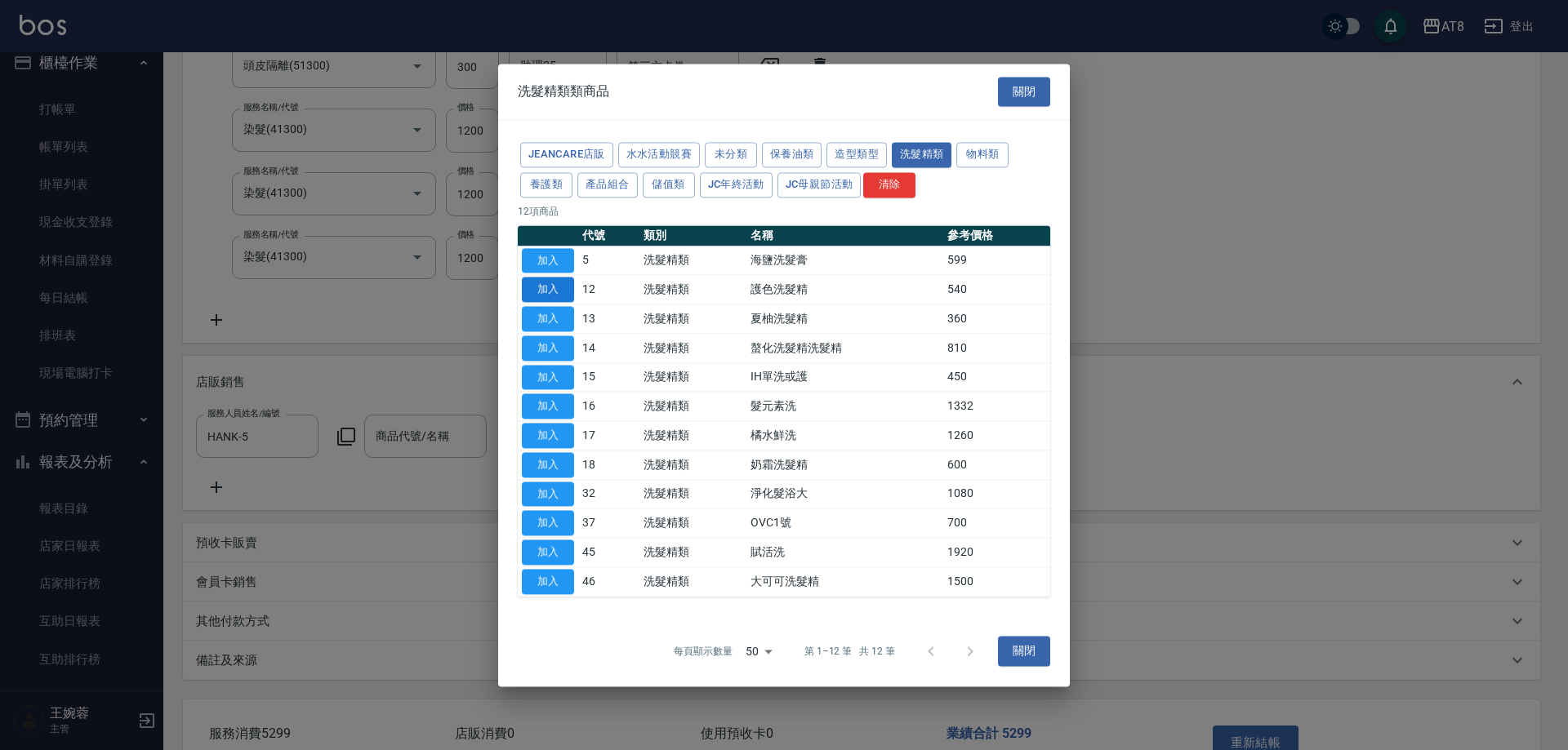
click at [553, 277] on button "加入" at bounding box center [547, 290] width 52 height 26
type input "護色洗髮精"
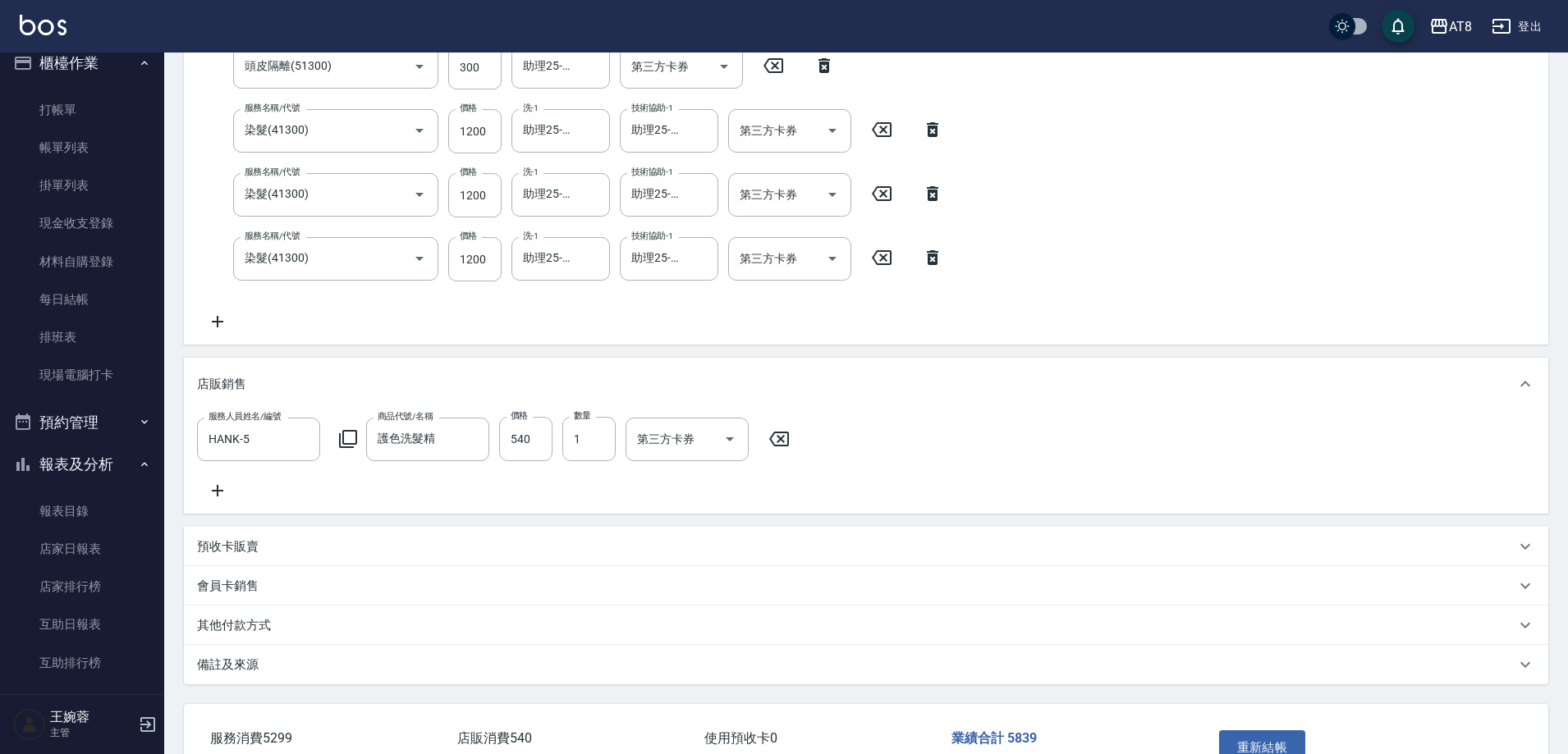
click at [224, 500] on icon at bounding box center [218, 491] width 41 height 20
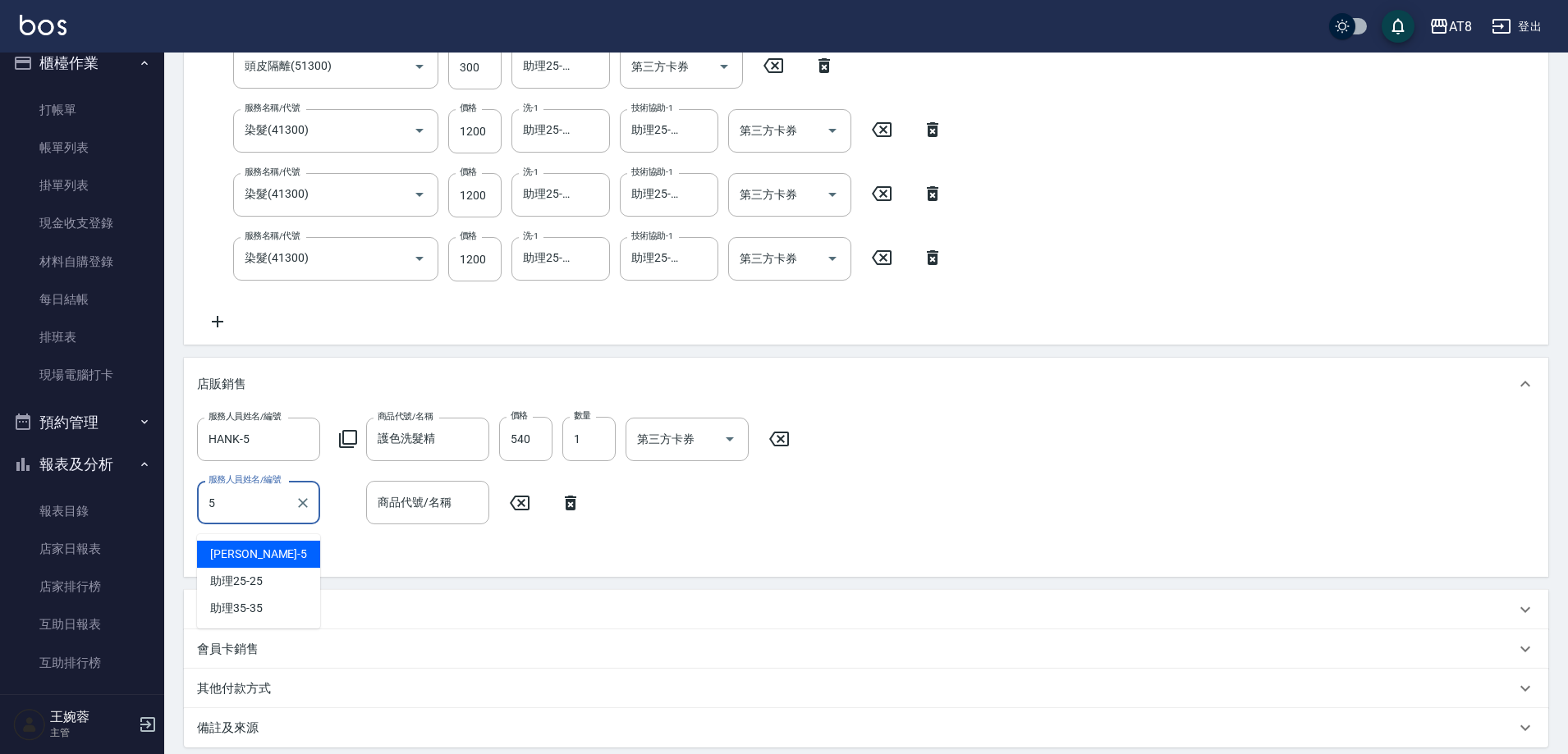
type input "HANK-5"
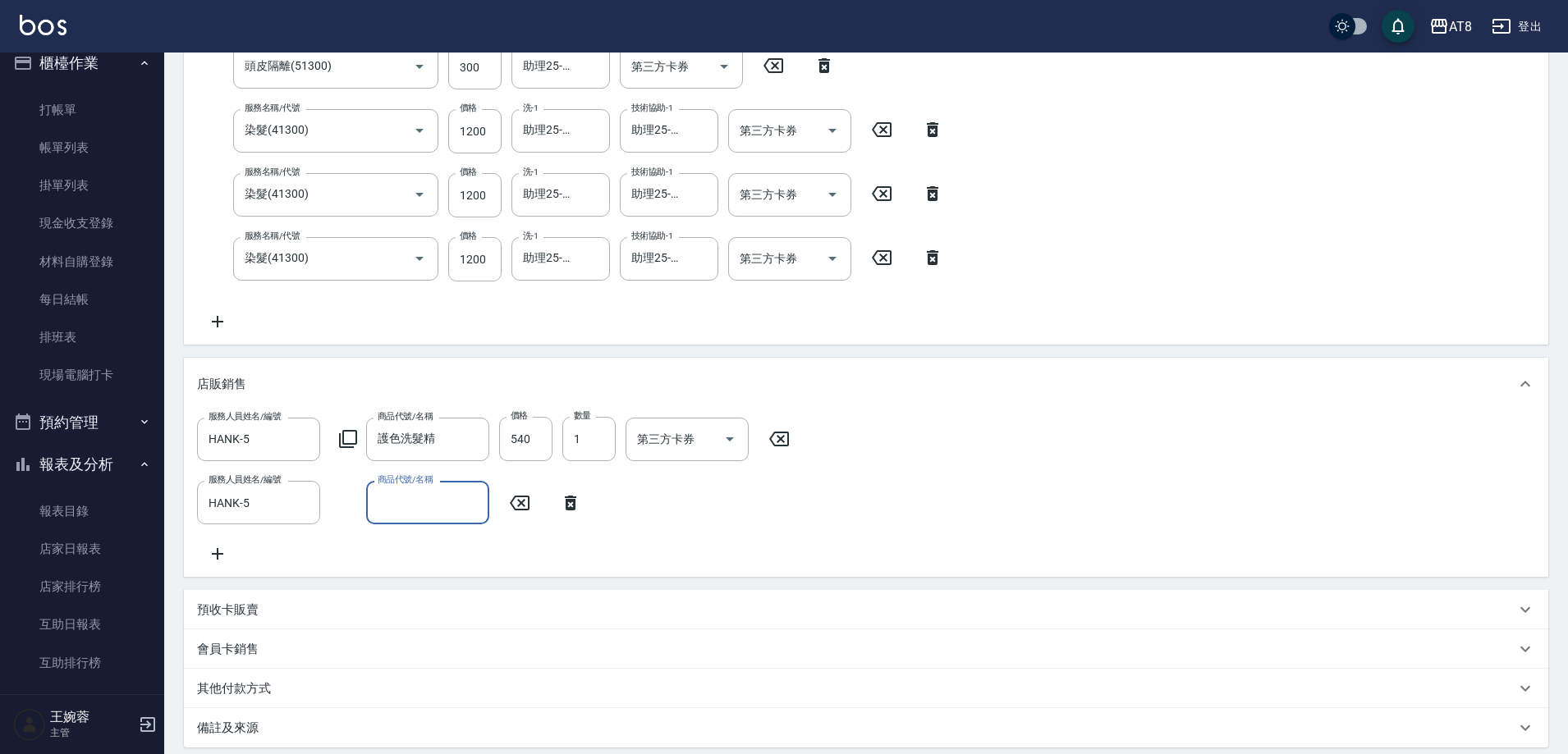
click at [572, 505] on icon at bounding box center [570, 502] width 12 height 14
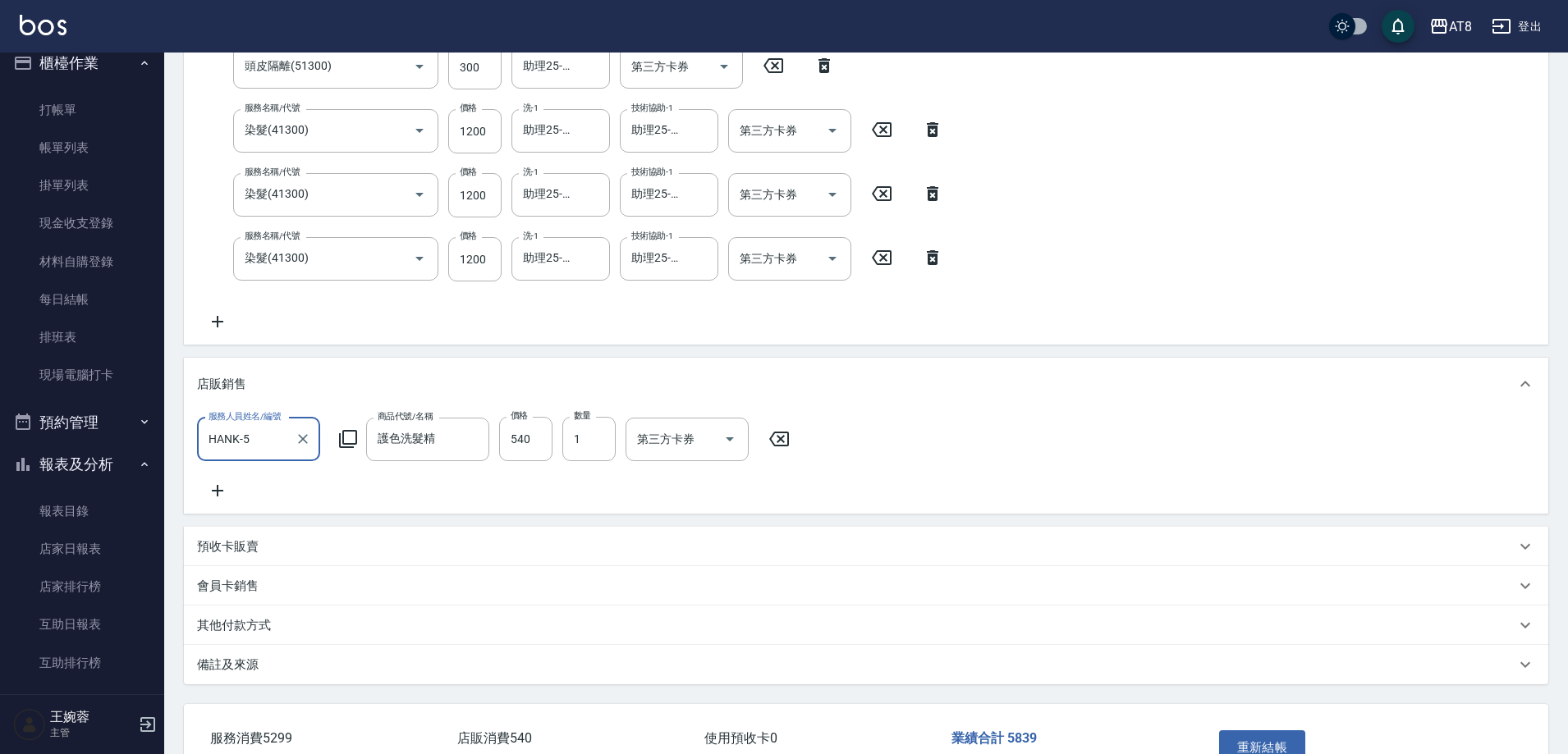
click at [208, 491] on icon at bounding box center [218, 491] width 41 height 20
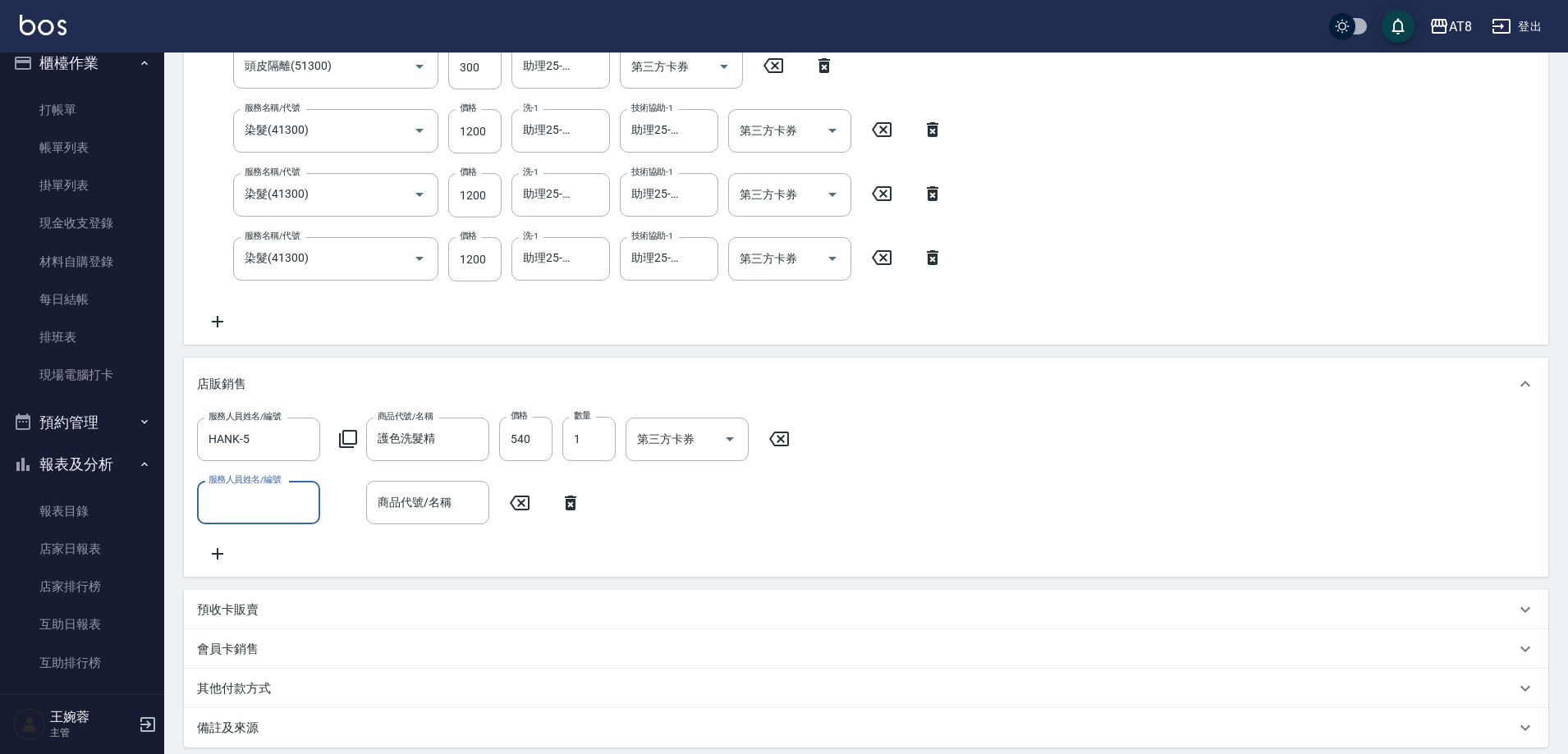
click at [216, 499] on input "服務人員姓名/編號" at bounding box center [258, 503] width 108 height 29
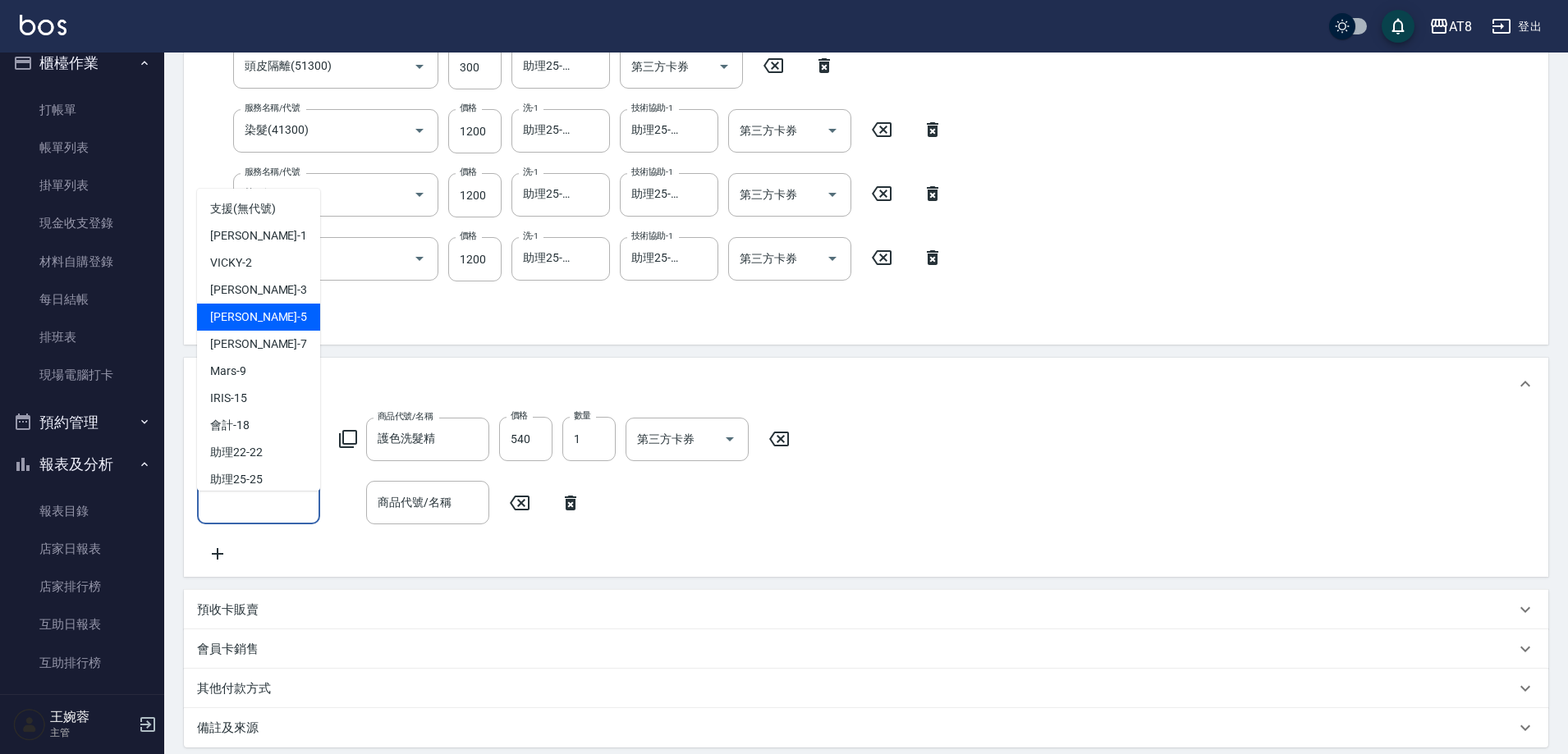
click at [259, 316] on div "HANK -5" at bounding box center [259, 317] width 123 height 27
type input "HANK-5"
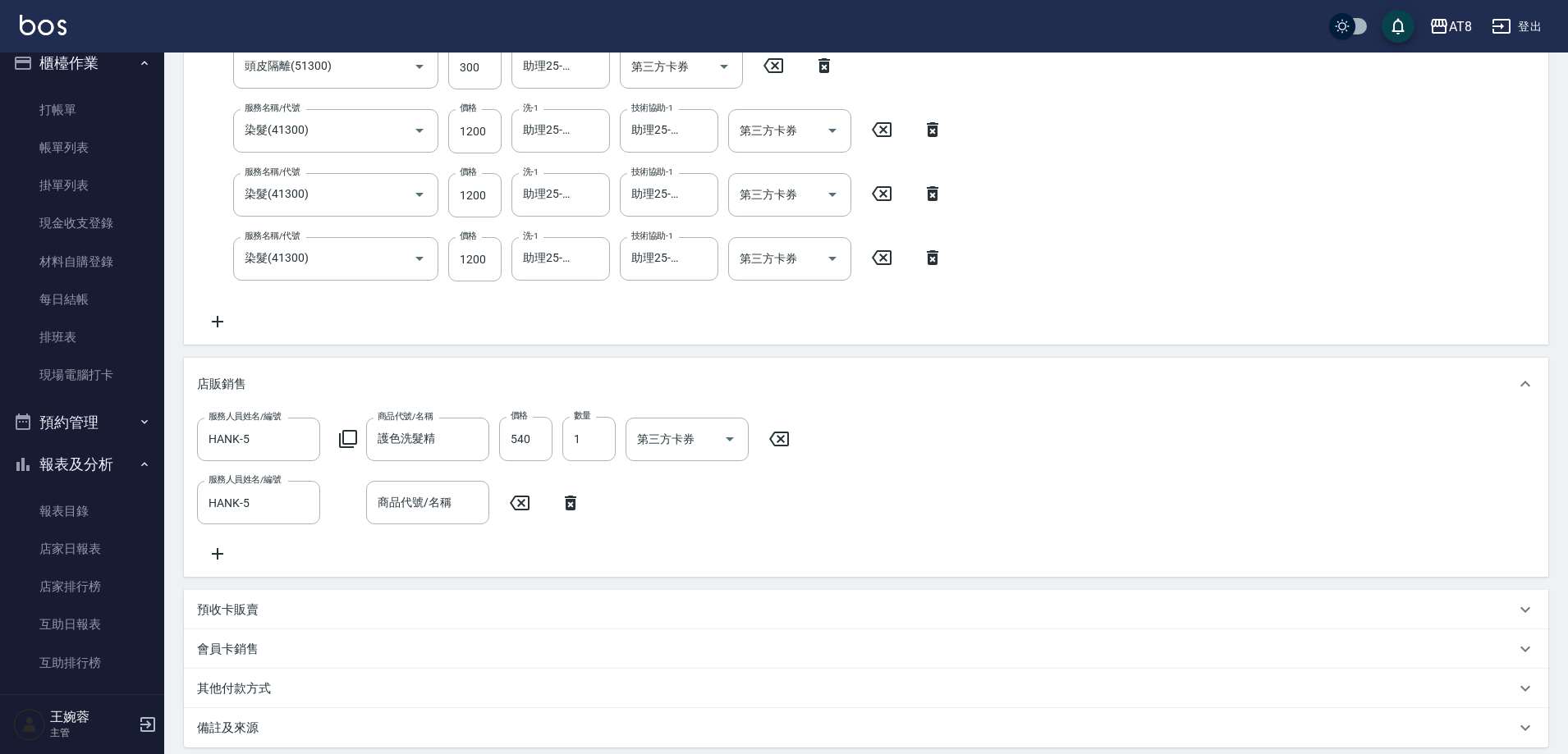
click at [334, 449] on div "服務人員姓名/編號 HANK-5 服務人員姓名/編號 商品代號/名稱 護色洗髮精 商品代號/名稱 價格 540 價格 數量 1 數量 第三方卡券 第三方卡券" at bounding box center [498, 439] width 603 height 44
drag, startPoint x: 337, startPoint y: 448, endPoint x: 348, endPoint y: 448, distance: 11.0
click at [338, 448] on div "服務人員姓名/編號 HANK-5 服務人員姓名/編號 商品代號/名稱 護色洗髮精 商品代號/名稱 價格 540 價格 數量 1 數量 第三方卡券 第三方卡券" at bounding box center [498, 439] width 603 height 44
click at [352, 449] on icon at bounding box center [348, 439] width 20 height 20
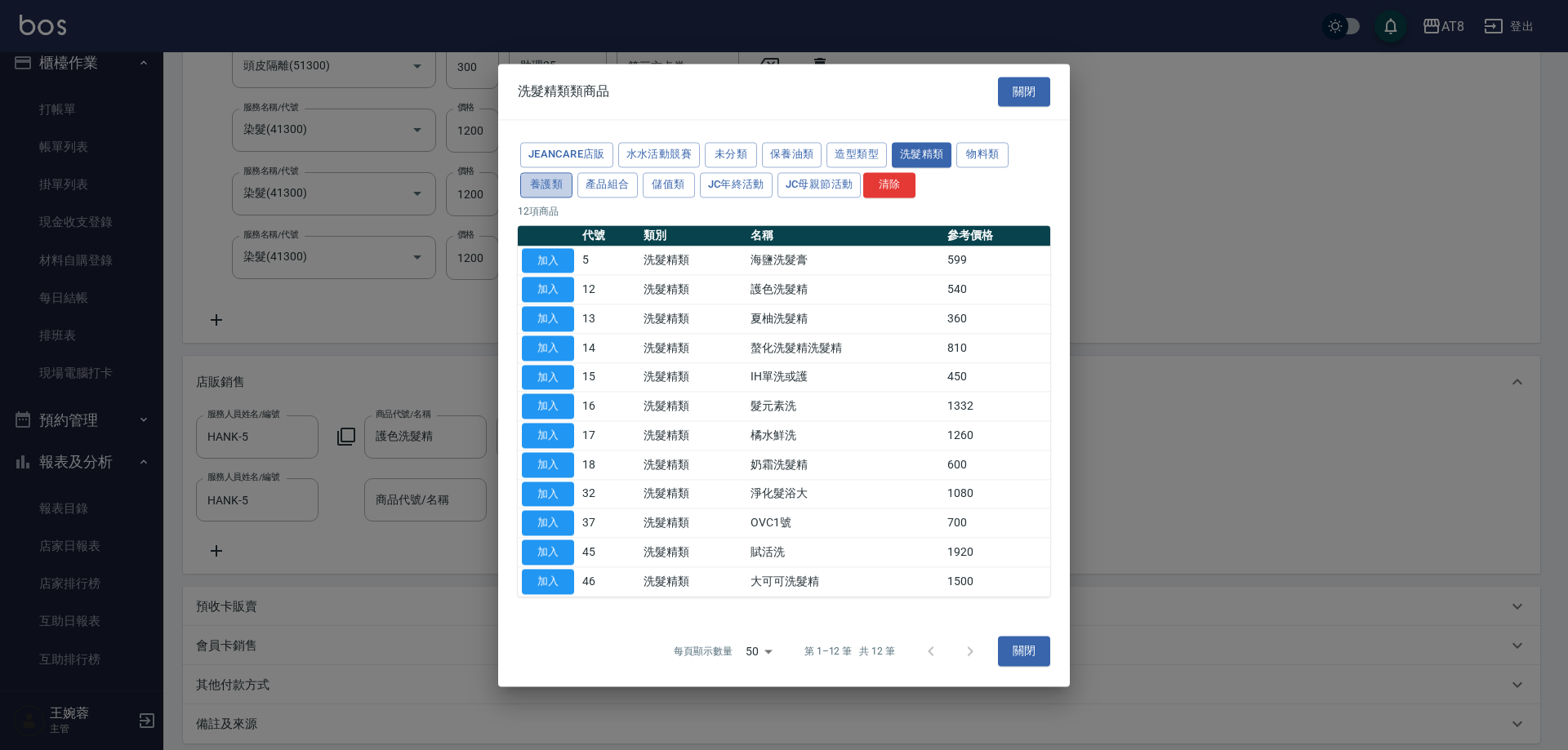
click at [572, 172] on button "養護類" at bounding box center [546, 185] width 52 height 26
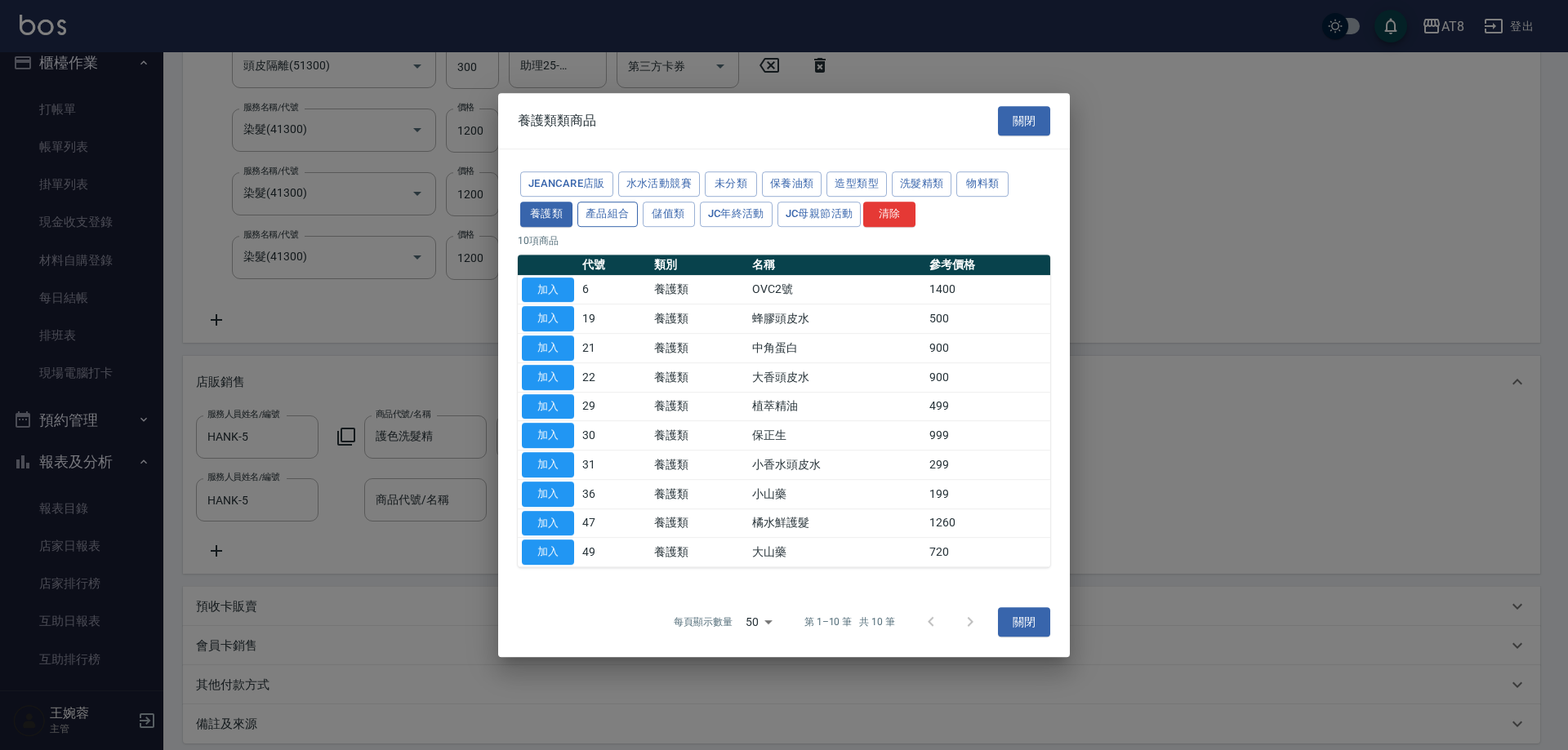
click at [638, 202] on button "產品組合" at bounding box center [607, 214] width 60 height 26
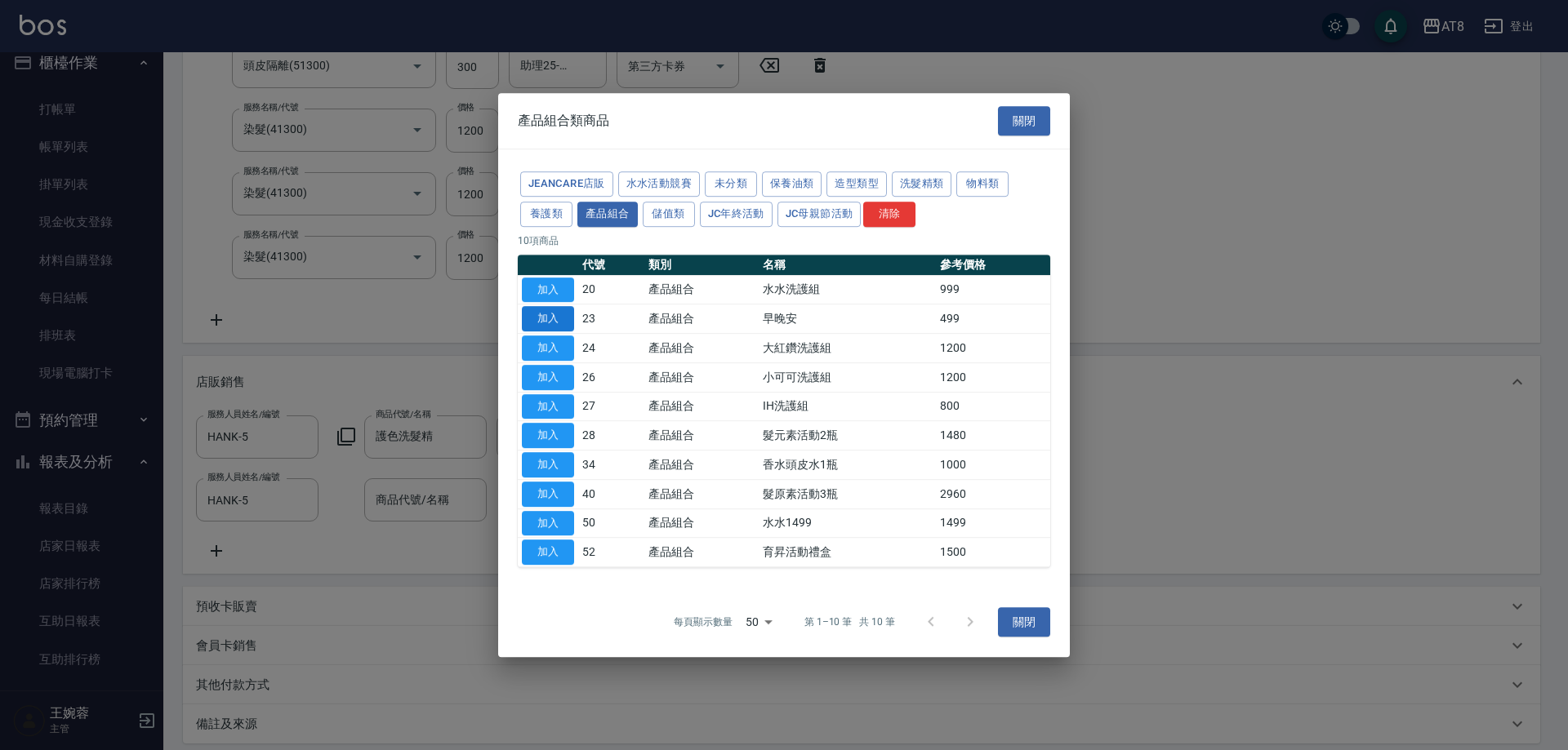
click at [555, 306] on button "加入" at bounding box center [547, 318] width 52 height 26
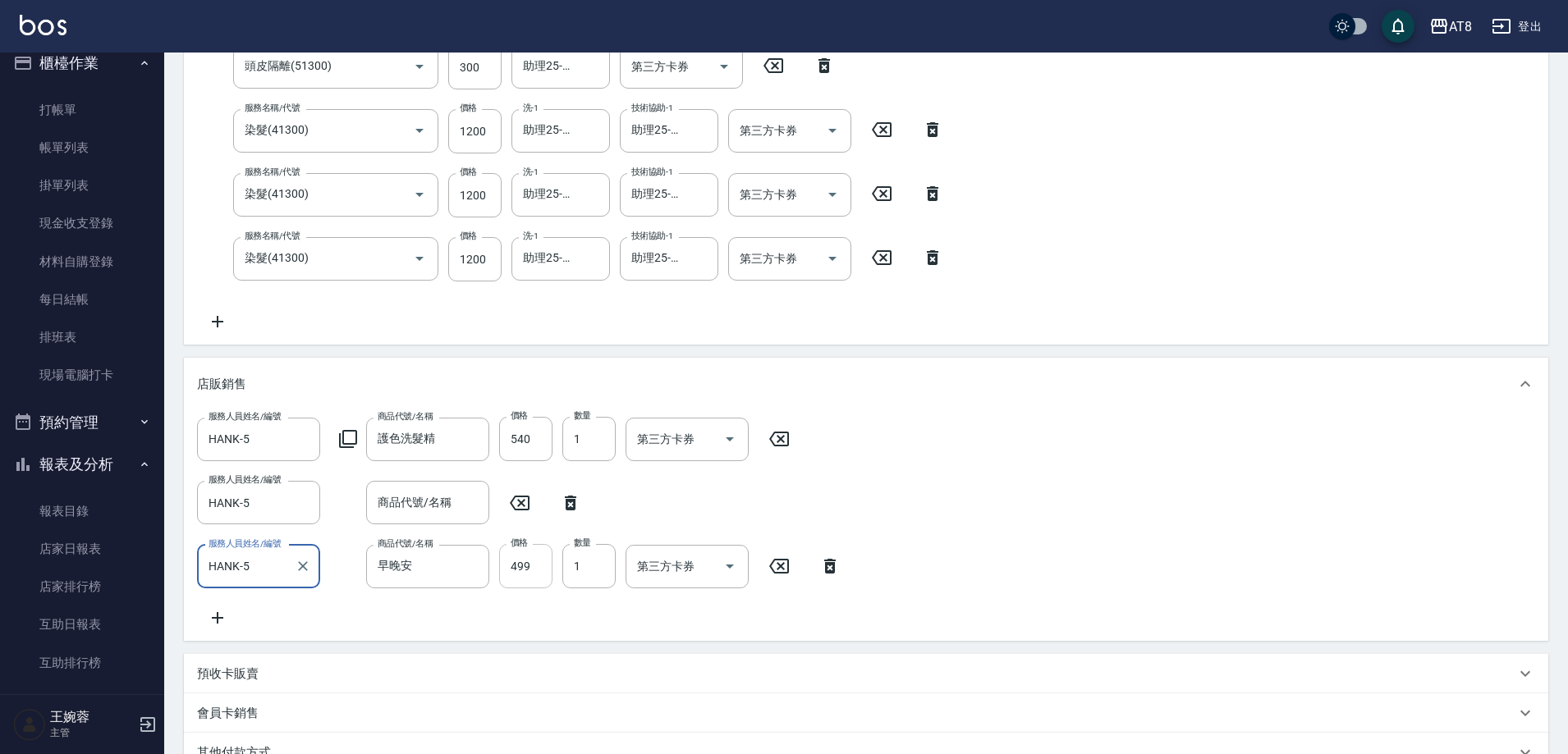
click at [512, 583] on input "499" at bounding box center [526, 566] width 54 height 44
click at [522, 579] on input "499" at bounding box center [526, 566] width 54 height 44
type input "490"
click at [569, 509] on icon at bounding box center [570, 502] width 12 height 14
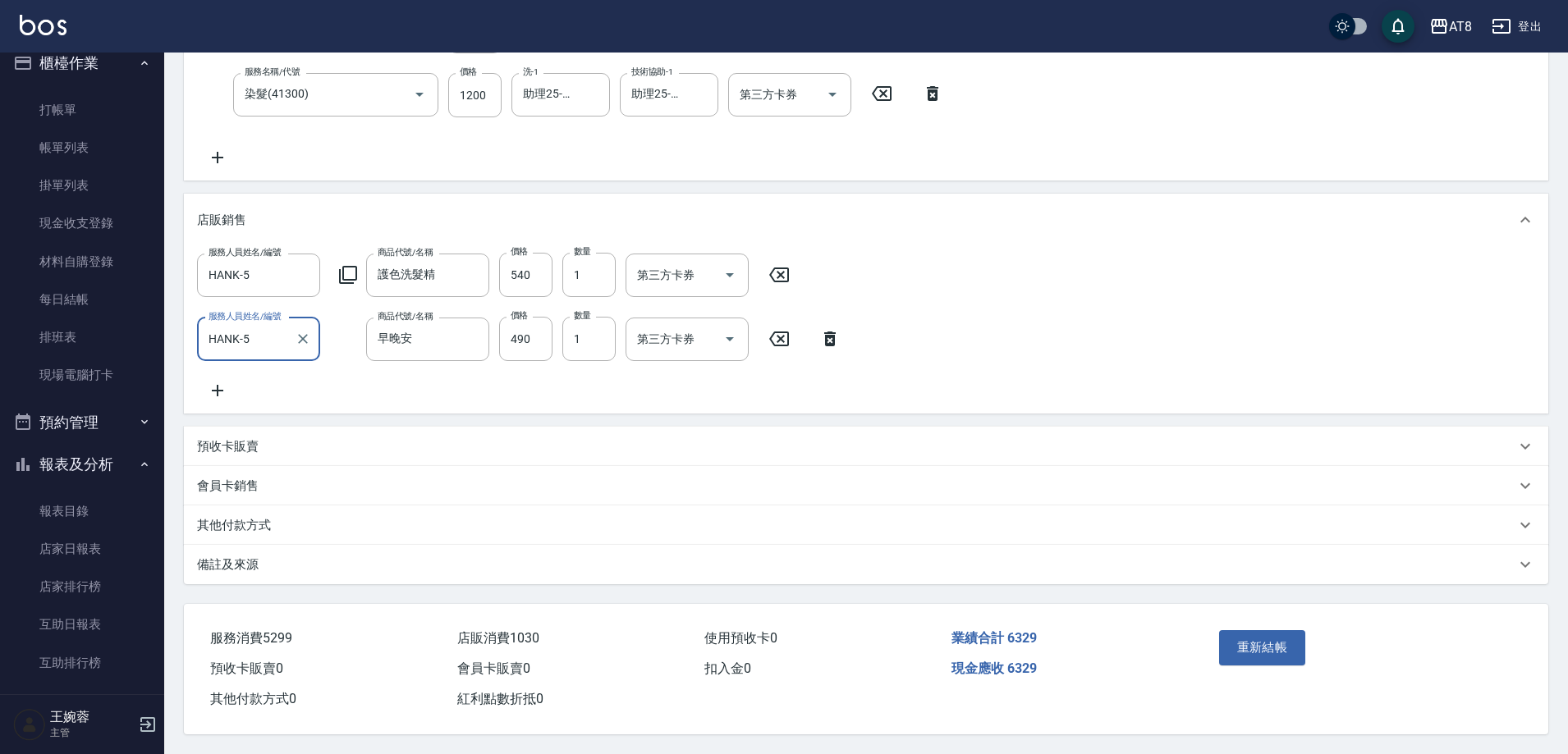
scroll to position [687, 0]
click at [1284, 630] on button "重新結帳" at bounding box center [1262, 648] width 87 height 34
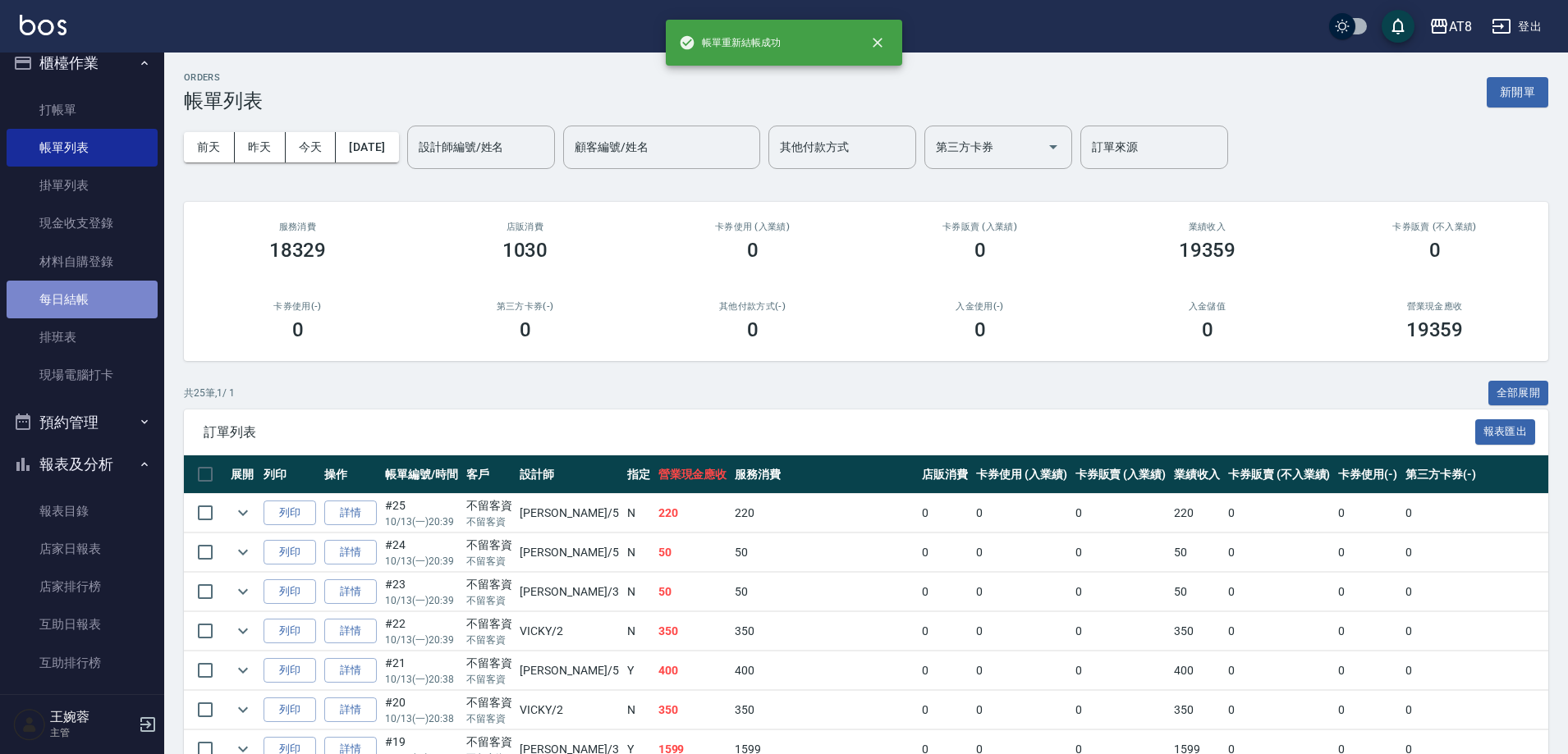
click at [99, 285] on link "每日結帳" at bounding box center [82, 299] width 151 height 37
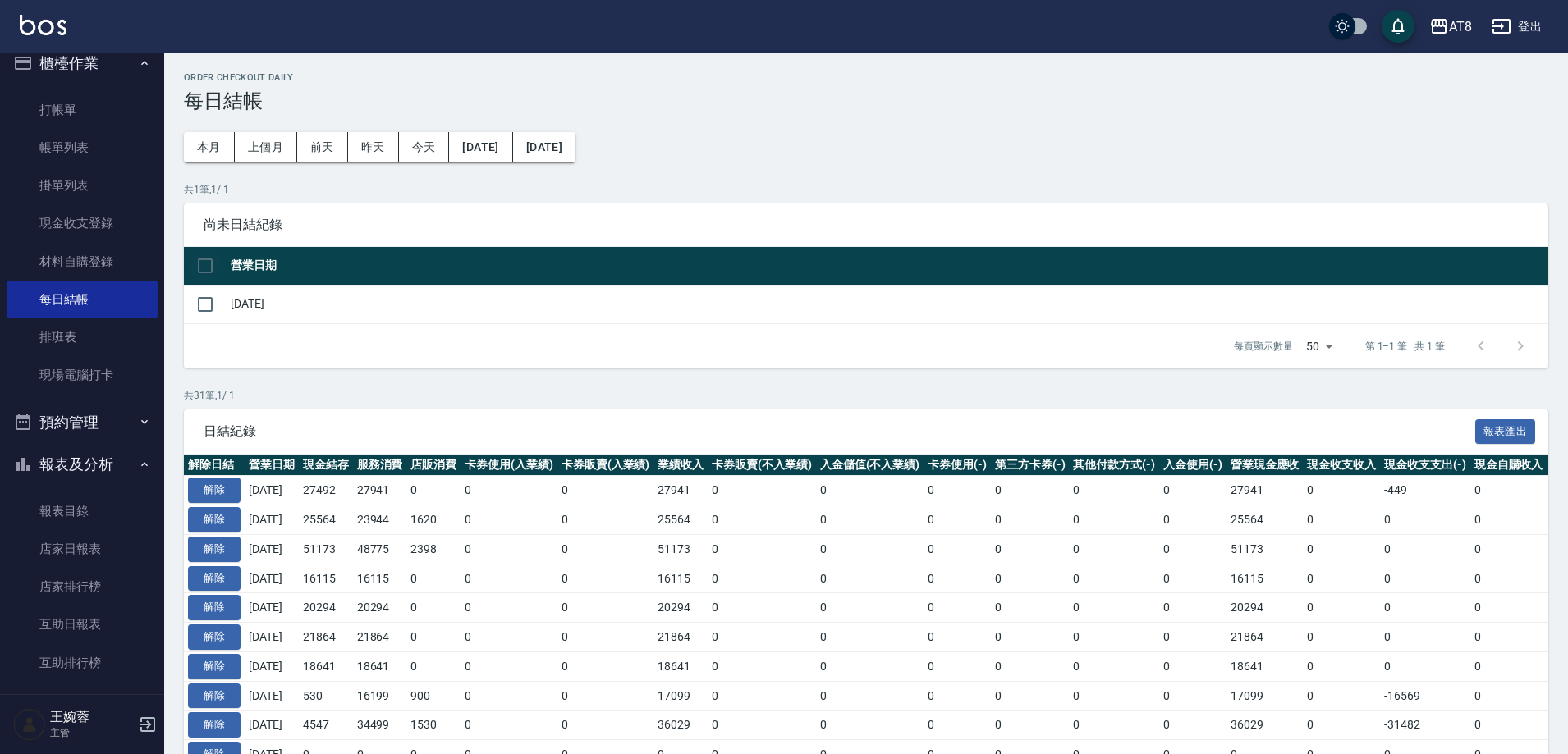
click at [211, 272] on input "checkbox" at bounding box center [205, 266] width 35 height 34
checkbox input "true"
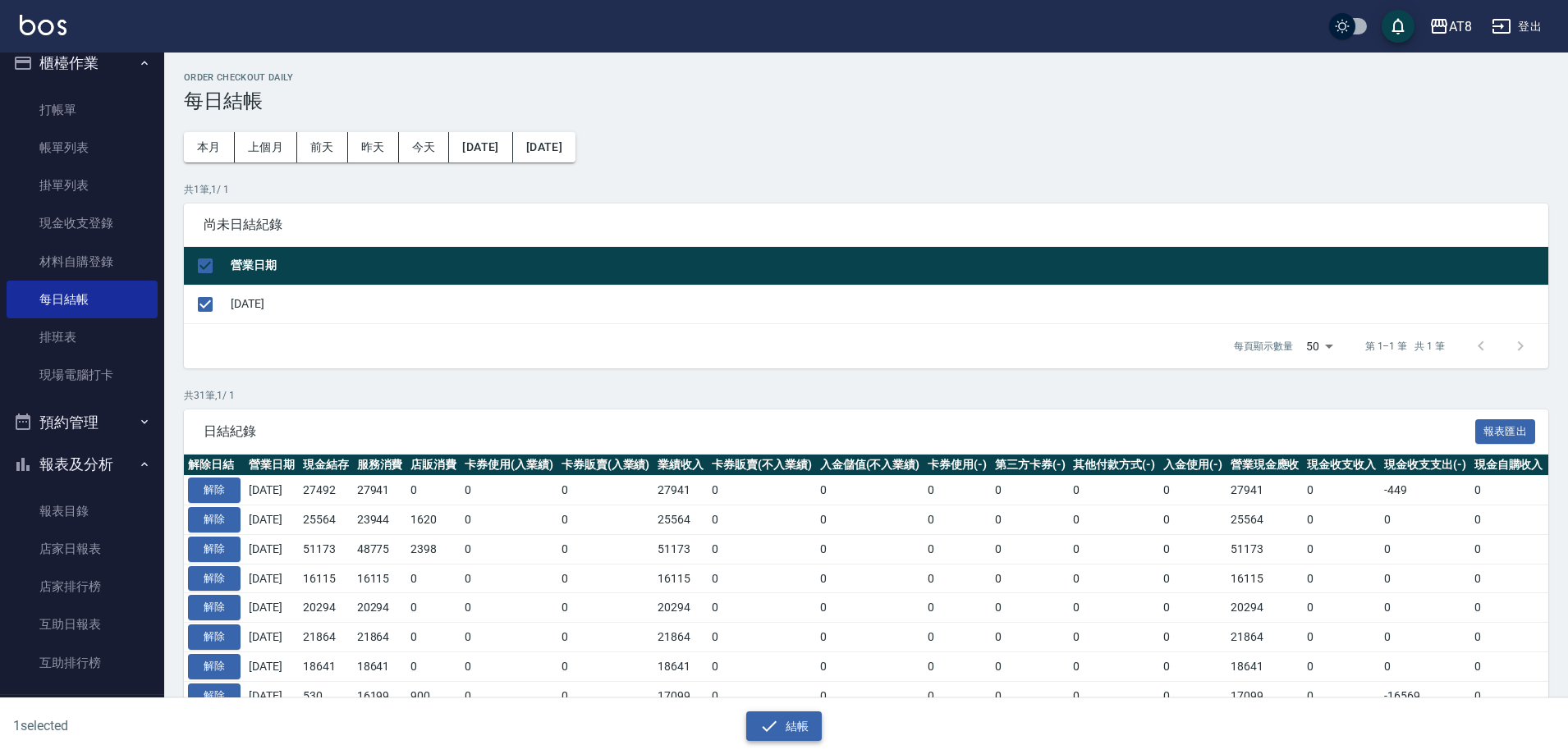
click at [779, 723] on icon "button" at bounding box center [769, 726] width 20 height 20
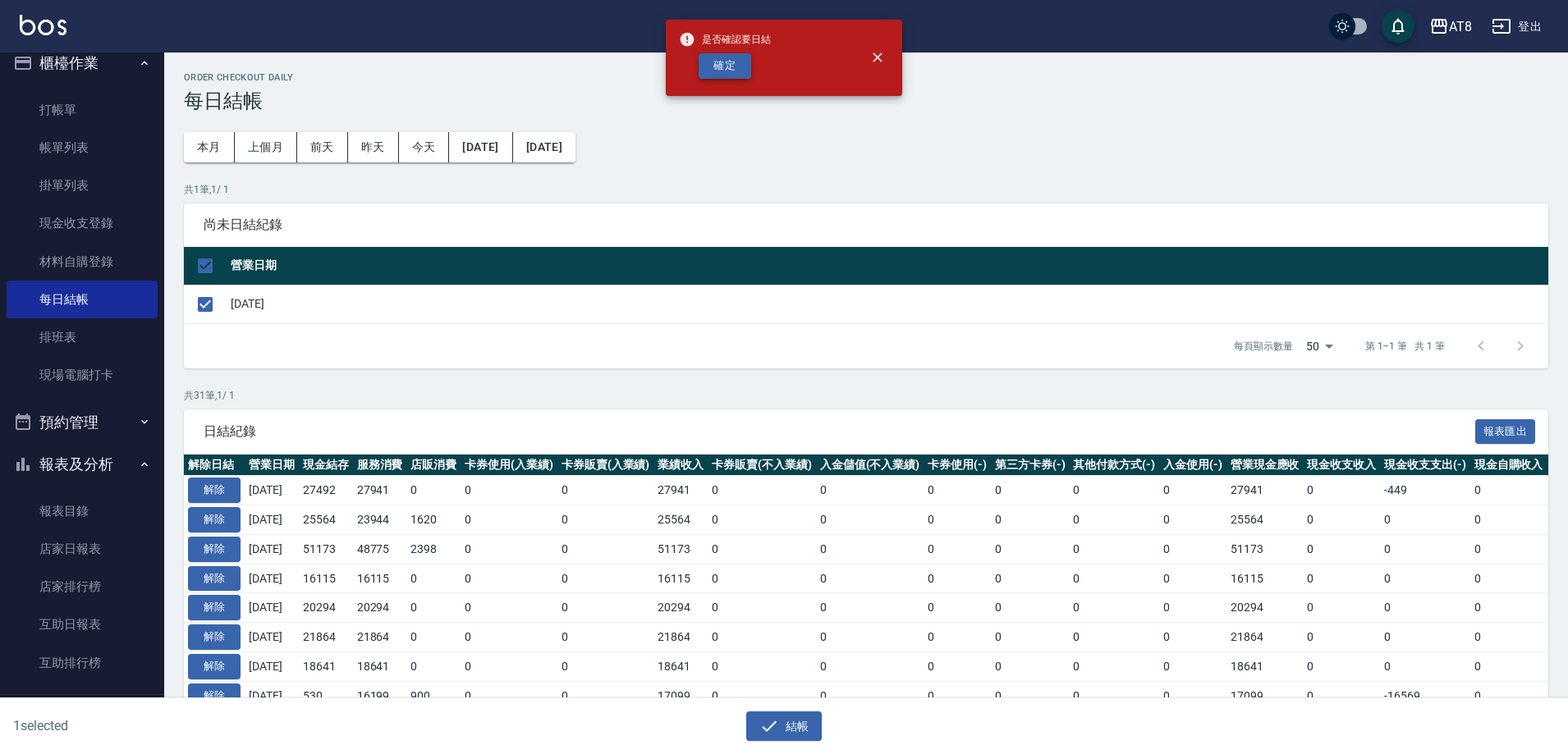
click at [726, 54] on button "確定" at bounding box center [725, 66] width 53 height 26
checkbox input "false"
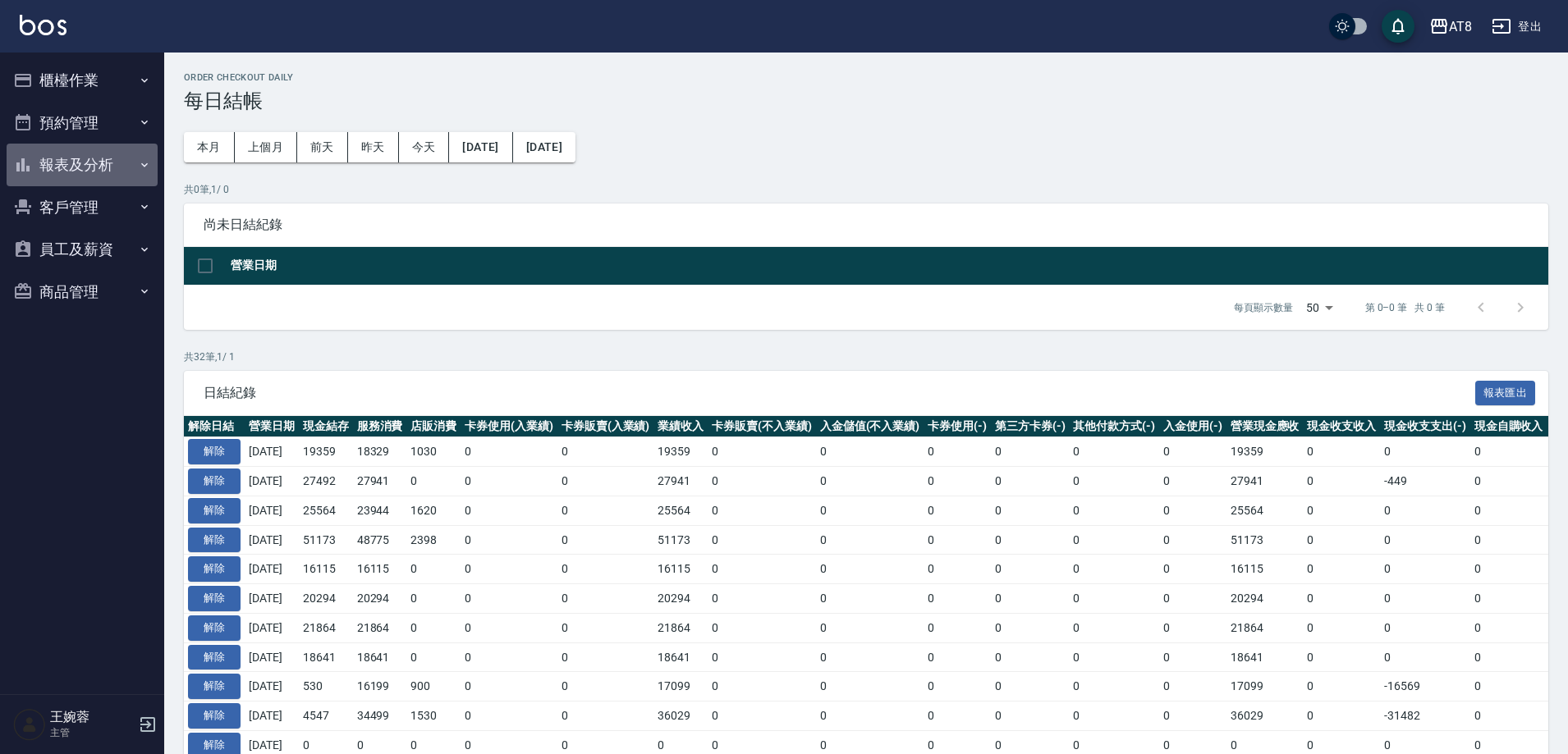
click at [91, 163] on button "報表及分析" at bounding box center [82, 165] width 151 height 43
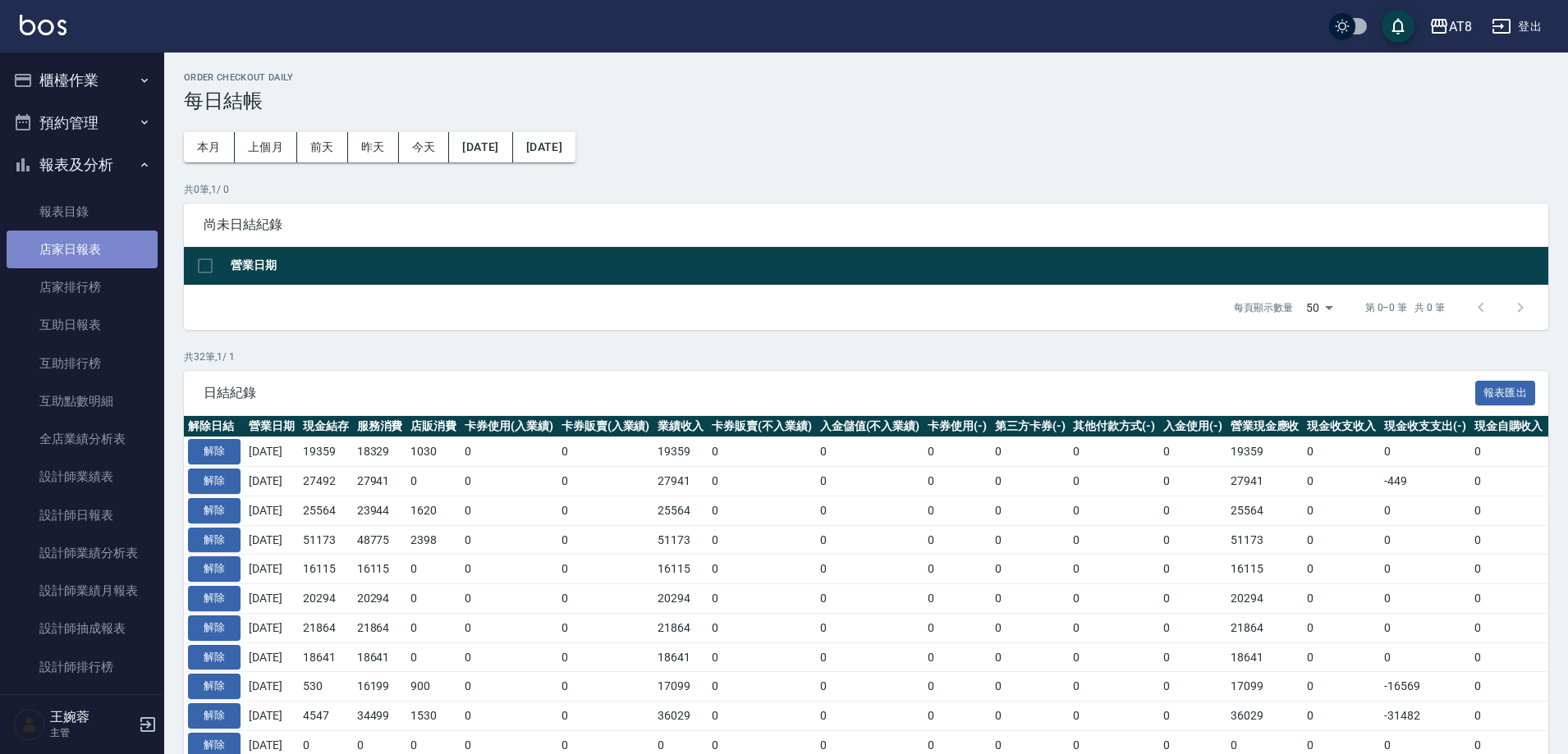
click at [94, 247] on link "店家日報表" at bounding box center [82, 249] width 151 height 37
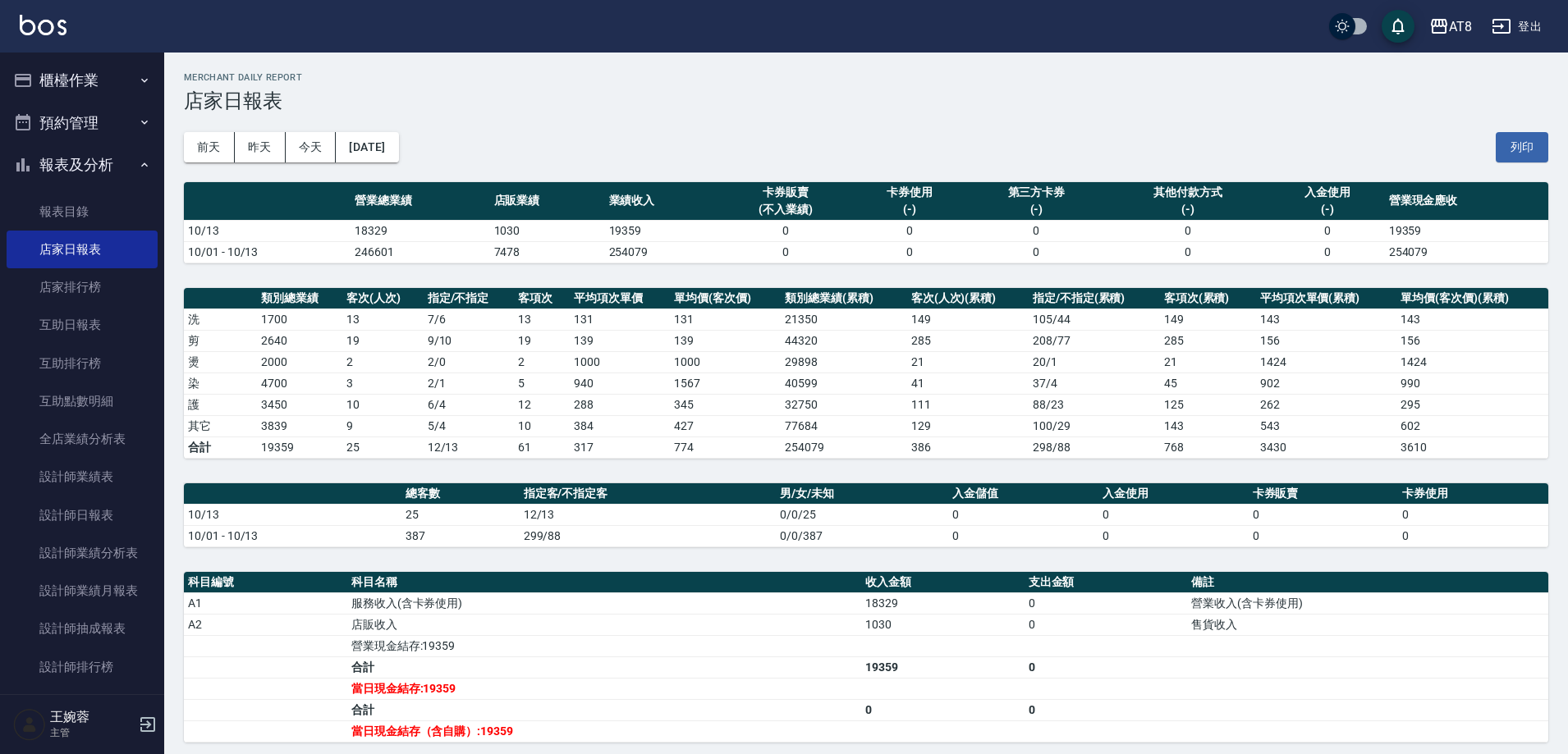
click at [449, 124] on div "[DATE] [DATE] [DATE] [DATE] 列印" at bounding box center [866, 147] width 1365 height 70
click at [550, 140] on div "[DATE] [DATE] [DATE] [DATE] 列印" at bounding box center [866, 147] width 1365 height 70
drag, startPoint x: 761, startPoint y: 203, endPoint x: 792, endPoint y: 203, distance: 31.0
click at [792, 203] on div "(不入業績)" at bounding box center [785, 210] width 124 height 17
